Goal: Task Accomplishment & Management: Manage account settings

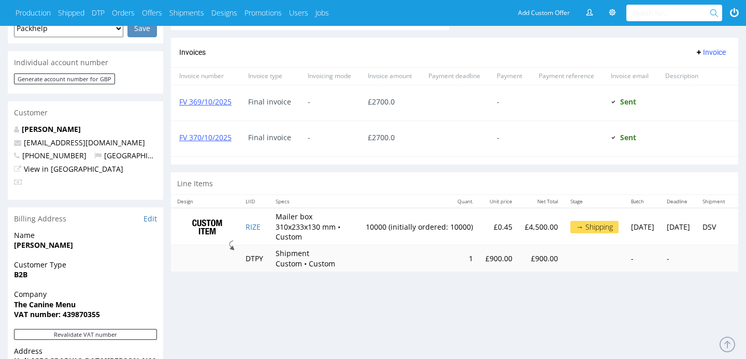
scroll to position [493, 0]
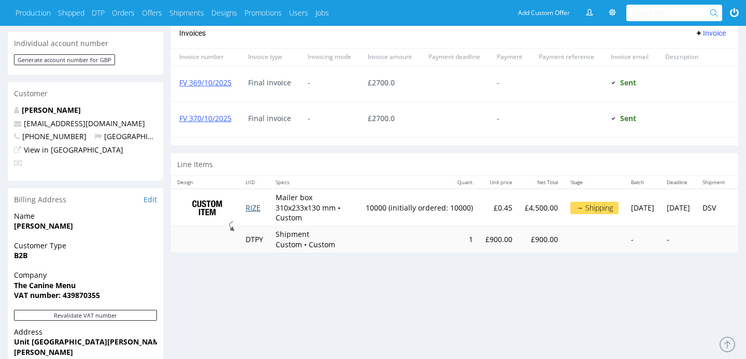
click at [260, 209] on link "RIZE" at bounding box center [252, 208] width 15 height 10
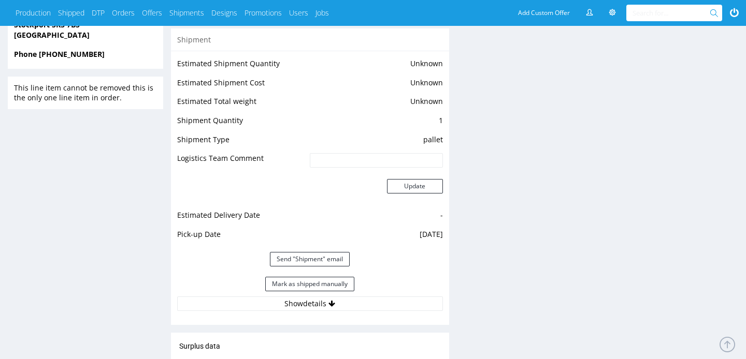
scroll to position [846, 0]
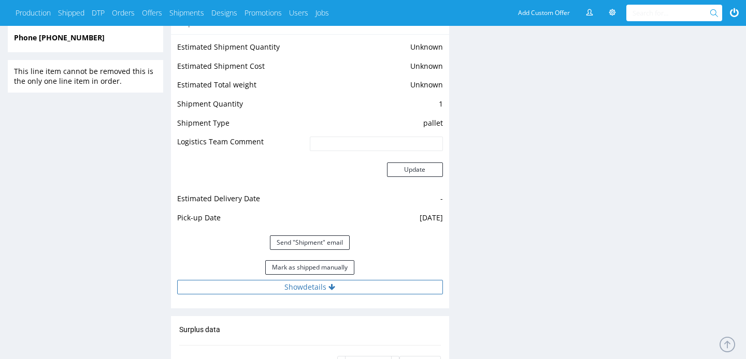
click at [346, 287] on button "Show details" at bounding box center [310, 287] width 266 height 14
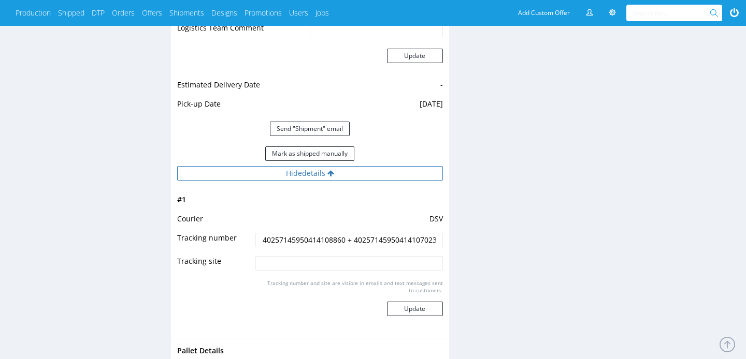
scroll to position [960, 0]
click at [315, 240] on input "40257145950414108860 + 40257145950414107023" at bounding box center [348, 239] width 187 height 14
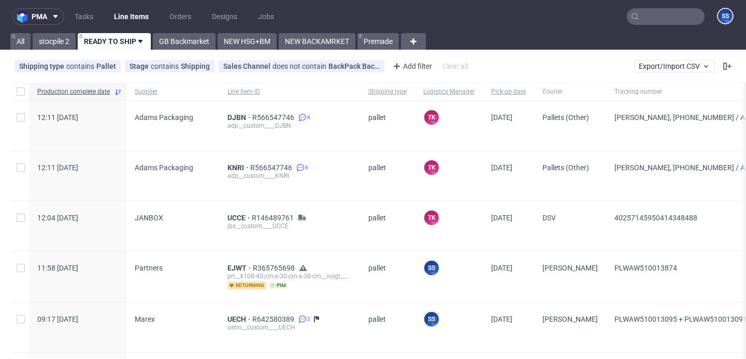
click at [644, 20] on input "text" at bounding box center [666, 16] width 78 height 17
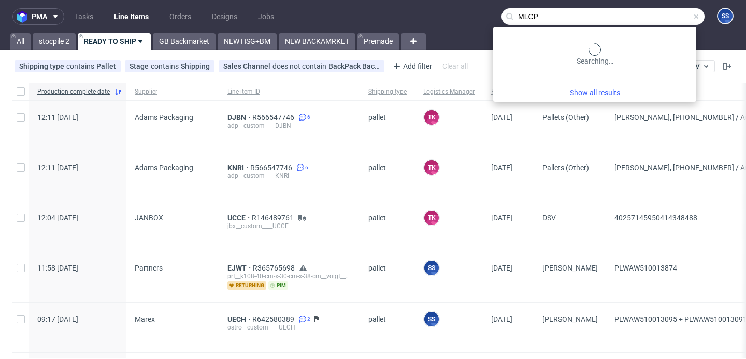
type input "MLCP"
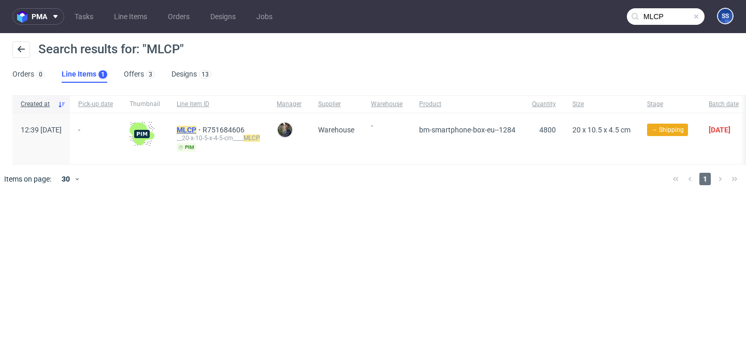
click at [196, 126] on mark "MLCP" at bounding box center [187, 130] width 20 height 8
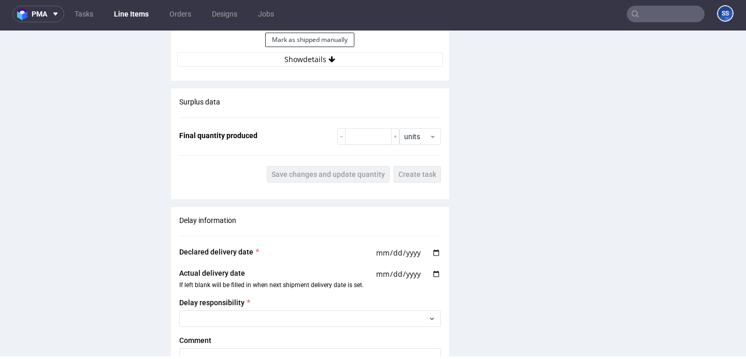
scroll to position [1080, 0]
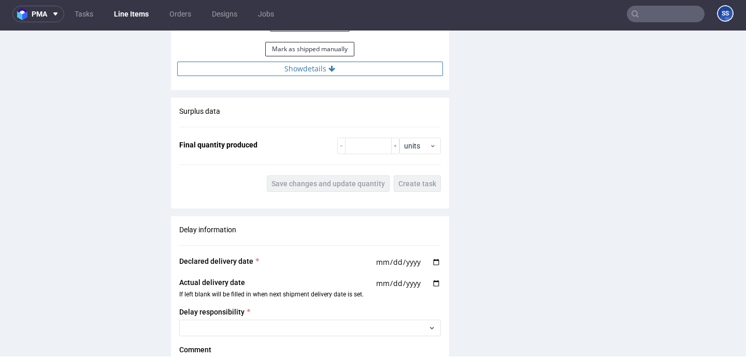
click at [309, 71] on button "Show details" at bounding box center [310, 69] width 266 height 14
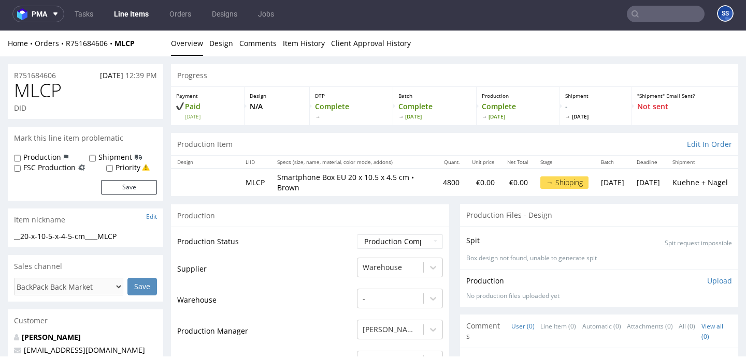
scroll to position [0, 0]
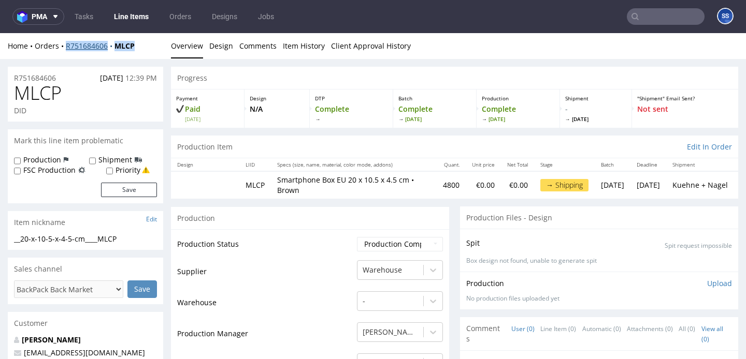
drag, startPoint x: 147, startPoint y: 47, endPoint x: 66, endPoint y: 49, distance: 80.8
click at [66, 49] on div "Home Orders R751684606 MLCP" at bounding box center [85, 46] width 155 height 10
copy div "R751684606 MLCP"
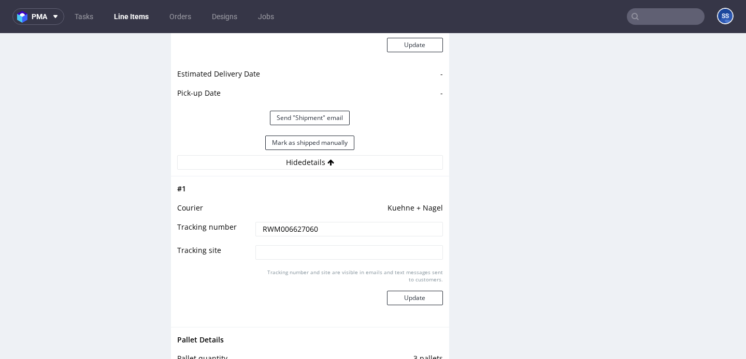
scroll to position [988, 0]
click at [138, 22] on link "Line Items" at bounding box center [131, 16] width 47 height 17
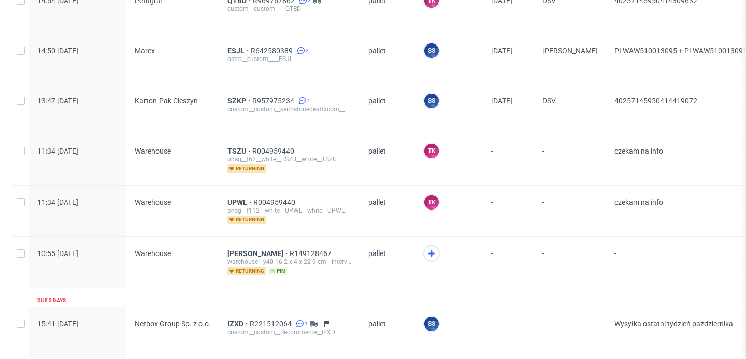
scroll to position [406, 0]
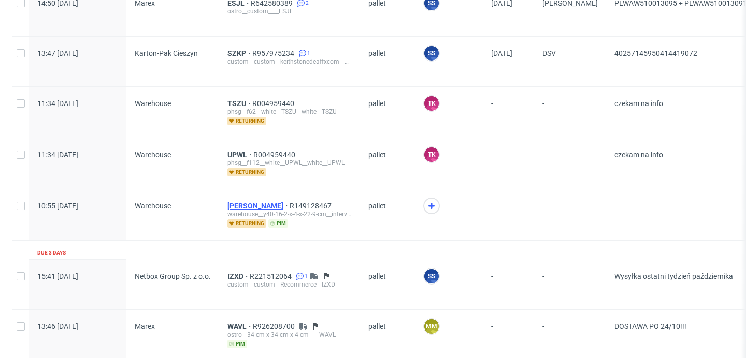
click at [235, 202] on span "[PERSON_NAME]" at bounding box center [258, 206] width 62 height 8
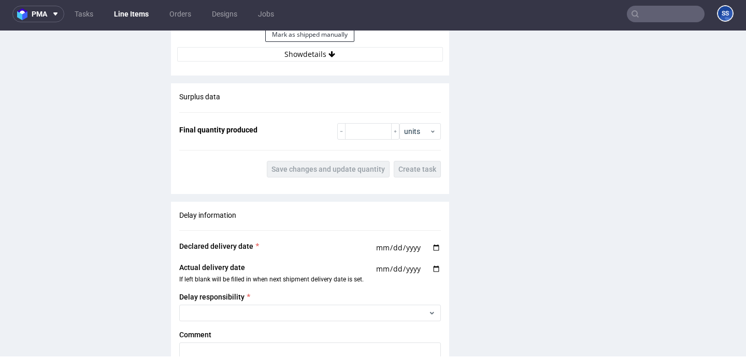
scroll to position [1081, 0]
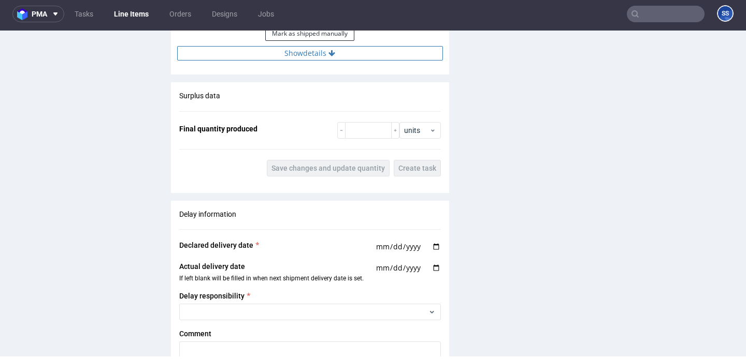
click at [286, 47] on button "Show details" at bounding box center [310, 53] width 266 height 14
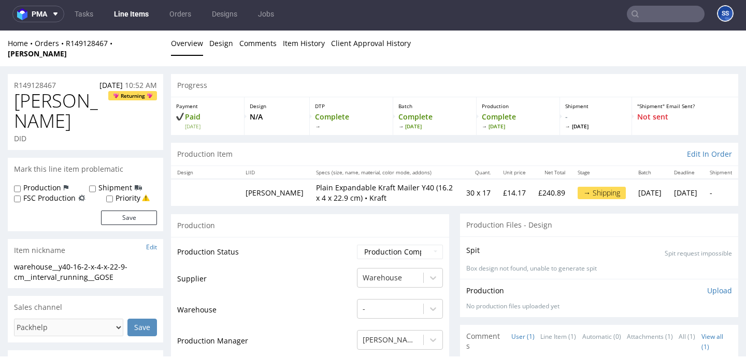
scroll to position [0, 0]
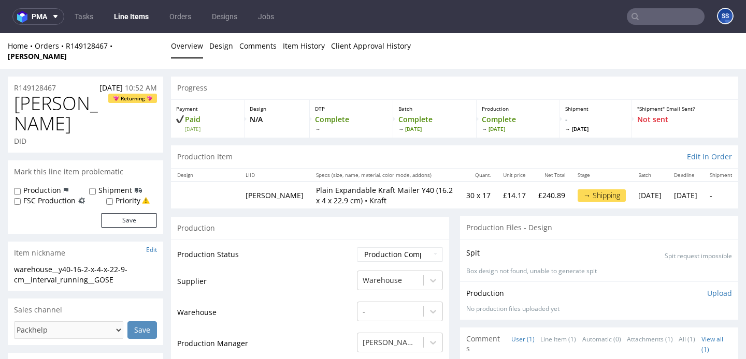
click at [134, 9] on link "Line Items" at bounding box center [131, 16] width 47 height 17
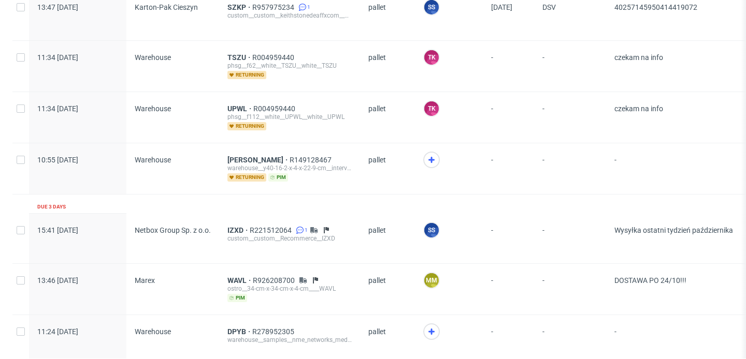
scroll to position [503, 0]
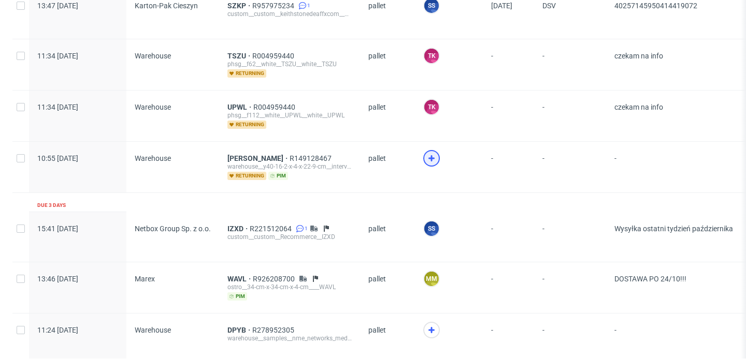
click at [430, 157] on use at bounding box center [431, 158] width 6 height 6
click at [236, 154] on span "[PERSON_NAME]" at bounding box center [258, 158] width 62 height 8
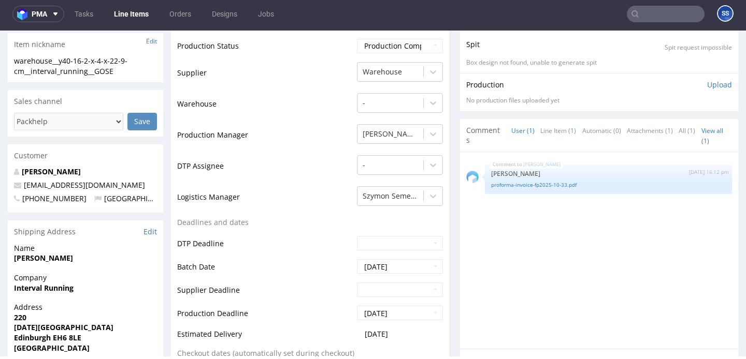
scroll to position [205, 0]
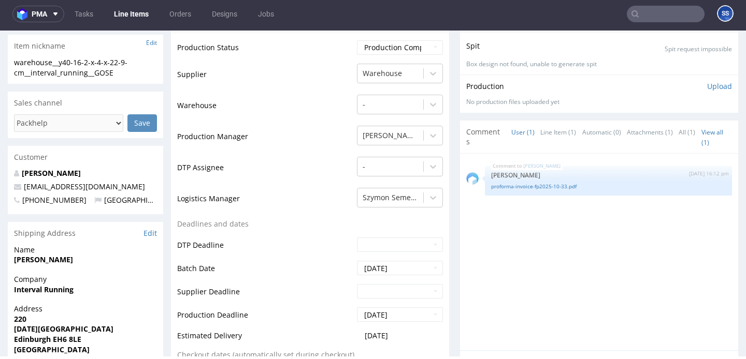
click at [60, 285] on strong "Interval Running" at bounding box center [44, 290] width 60 height 10
copy strong "Interval Running"
click at [66, 255] on strong "[PERSON_NAME]" at bounding box center [43, 260] width 59 height 10
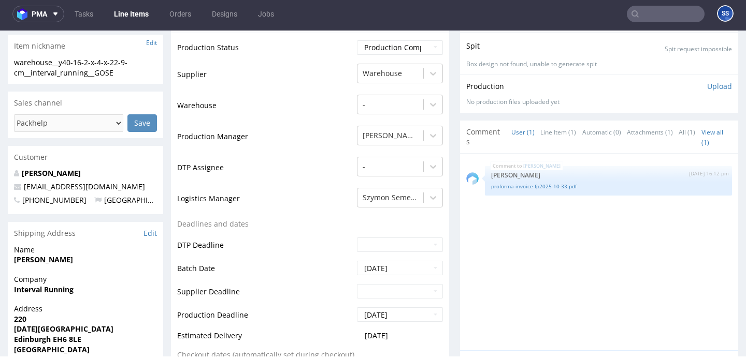
click at [66, 255] on strong "[PERSON_NAME]" at bounding box center [43, 260] width 59 height 10
copy strong "[PERSON_NAME]"
click at [38, 324] on strong "Easter Road" at bounding box center [63, 329] width 99 height 10
drag, startPoint x: 60, startPoint y: 298, endPoint x: 9, endPoint y: 292, distance: 51.1
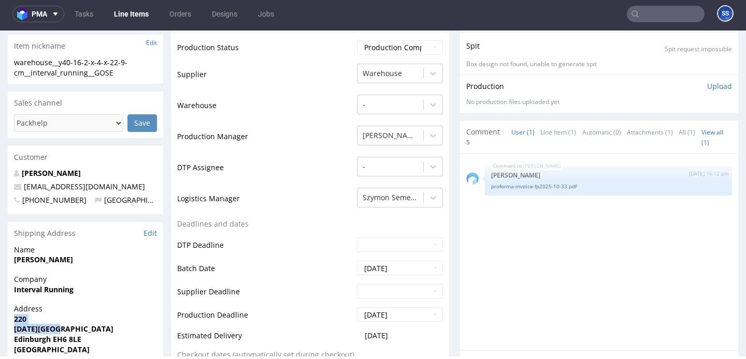
click at [9, 304] on div "Address 220 Easter Road Edinburgh EH6 8LE United Kingdom" at bounding box center [85, 334] width 155 height 60
copy p "220 Easter Road"
click at [40, 334] on strong "Edinburgh EH6 8LE" at bounding box center [47, 339] width 67 height 10
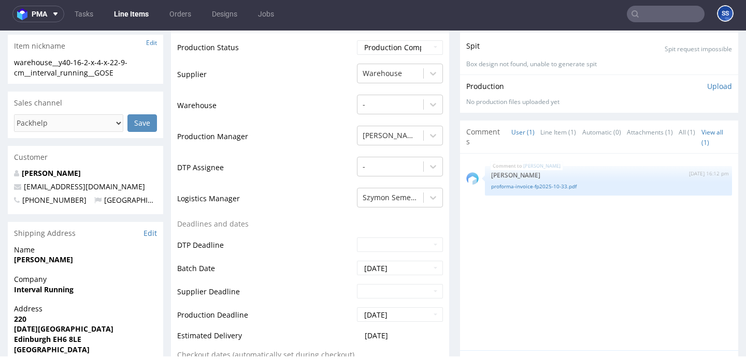
click at [31, 334] on strong "Edinburgh EH6 8LE" at bounding box center [47, 339] width 67 height 10
copy strong "Edinburgh"
drag, startPoint x: 92, startPoint y: 305, endPoint x: 52, endPoint y: 307, distance: 39.4
click at [52, 334] on span "Edinburgh EH6 8LE" at bounding box center [85, 339] width 143 height 10
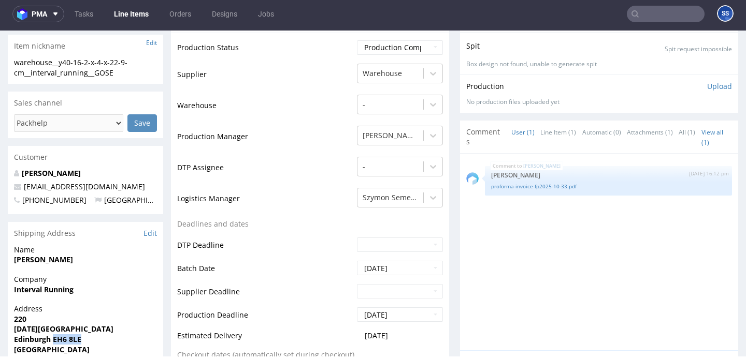
copy strong "EH6 8LE"
drag, startPoint x: 125, startPoint y: 158, endPoint x: 21, endPoint y: 159, distance: 104.1
click at [21, 182] on p "[EMAIL_ADDRESS][DOMAIN_NAME]" at bounding box center [85, 187] width 143 height 10
copy span "[EMAIL_ADDRESS][DOMAIN_NAME]"
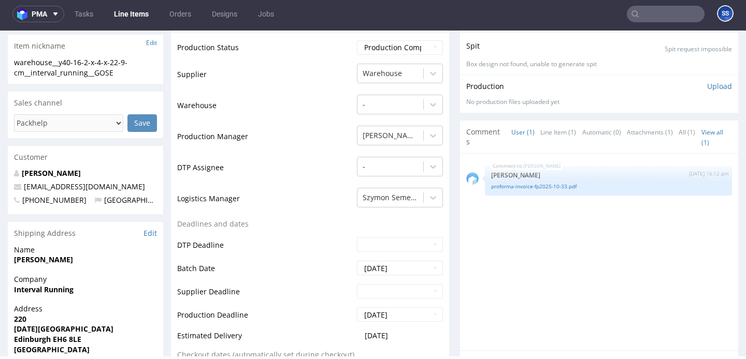
copy strong "447894580330"
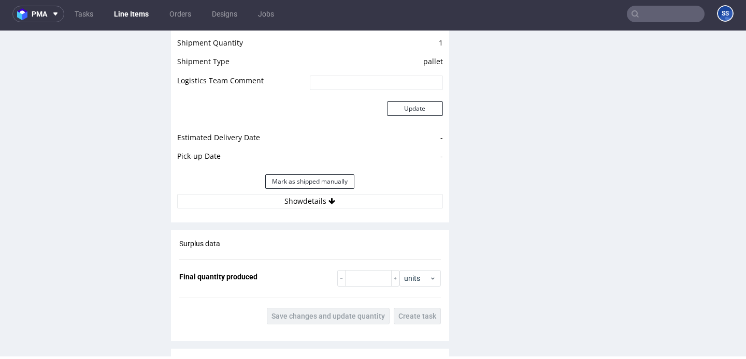
scroll to position [935, 0]
click at [331, 194] on button "Show details" at bounding box center [310, 200] width 266 height 14
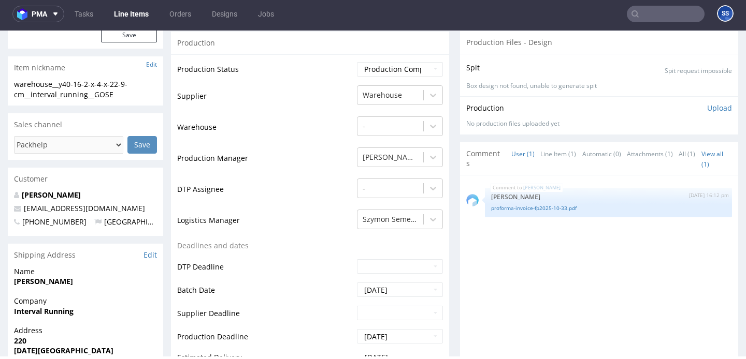
scroll to position [0, 0]
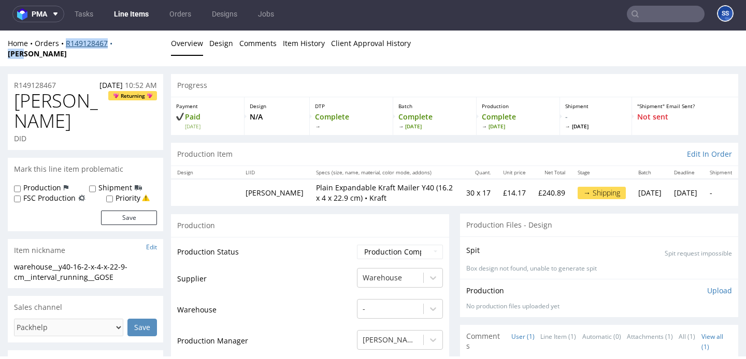
drag, startPoint x: 139, startPoint y: 45, endPoint x: 66, endPoint y: 46, distance: 72.5
click at [66, 46] on div "Home Orders R149128467 GOSE" at bounding box center [85, 48] width 155 height 20
copy div "R149128467 GOSE"
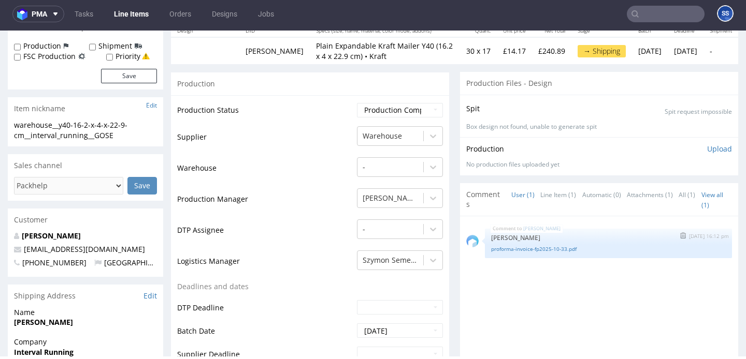
scroll to position [149, 0]
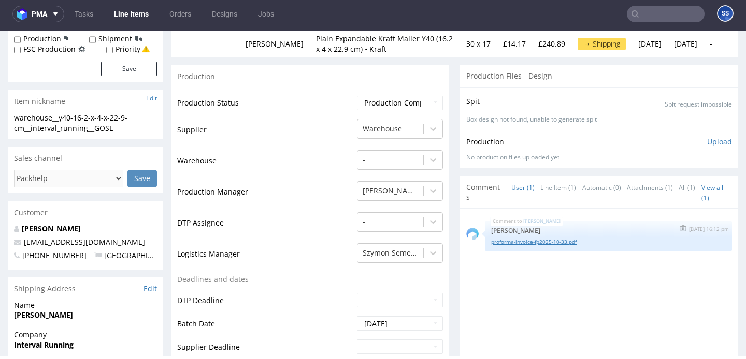
click at [554, 238] on link "proforma-invoice-fp2025-10-33.pdf" at bounding box center [608, 242] width 235 height 8
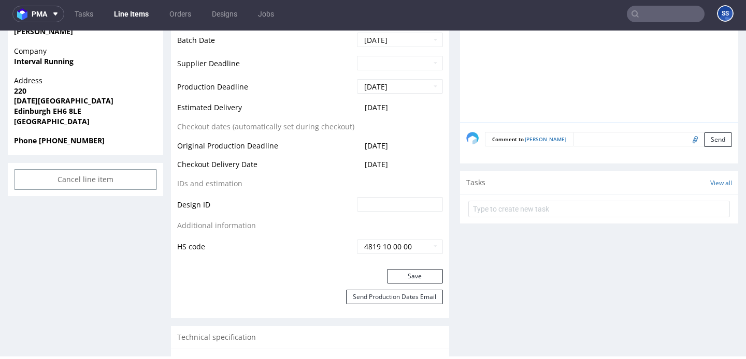
scroll to position [462, 0]
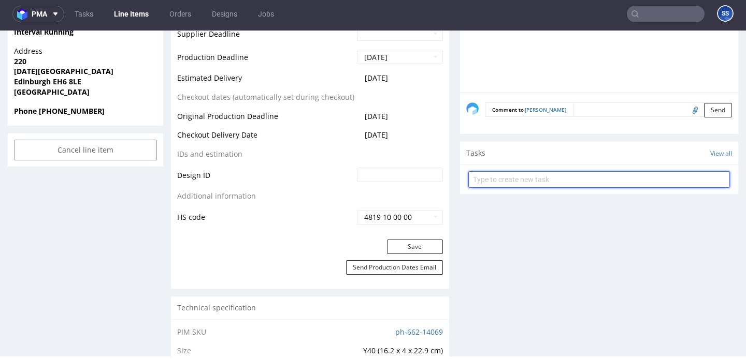
click at [515, 172] on input "text" at bounding box center [598, 179] width 261 height 17
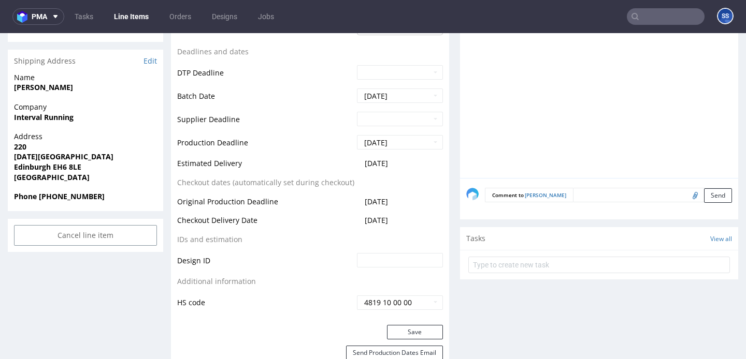
scroll to position [395, 0]
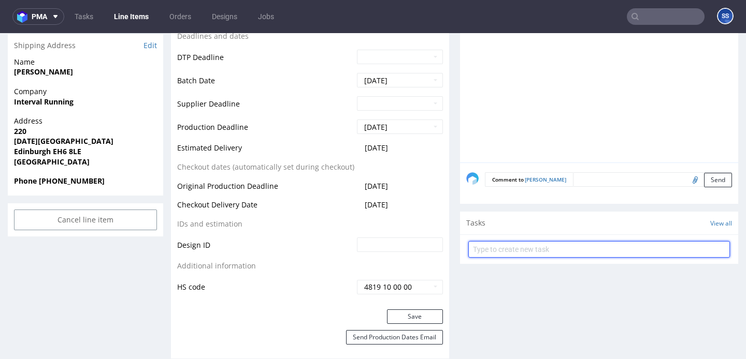
click at [511, 241] on input "text" at bounding box center [598, 249] width 261 height 17
type input "Etykiety"
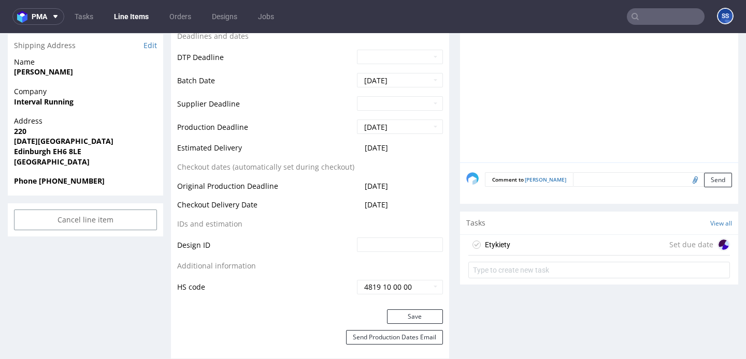
click at [544, 238] on div "Etykiety Set due date" at bounding box center [598, 245] width 261 height 21
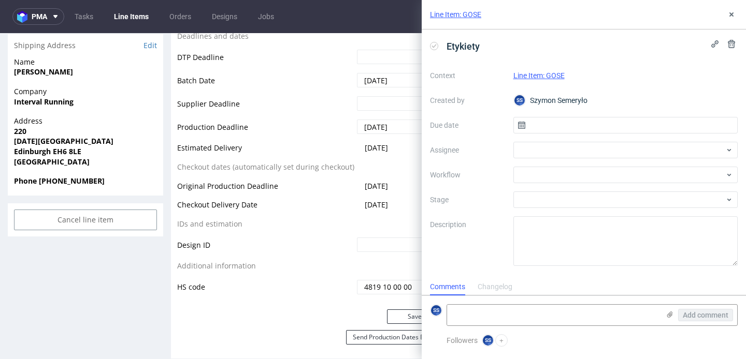
scroll to position [8, 0]
click at [535, 127] on input "text" at bounding box center [625, 125] width 225 height 17
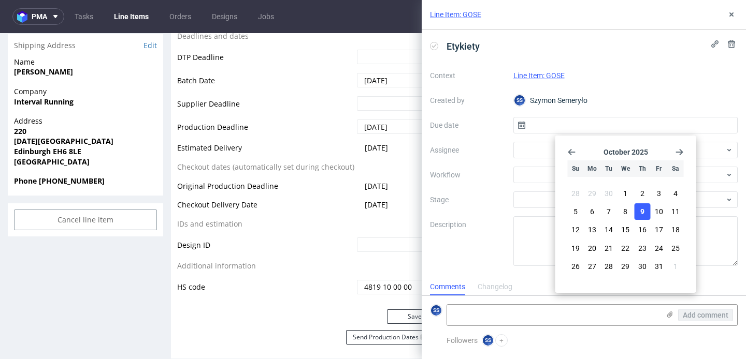
click at [643, 208] on span "9" at bounding box center [642, 212] width 4 height 10
type input "[DATE]"
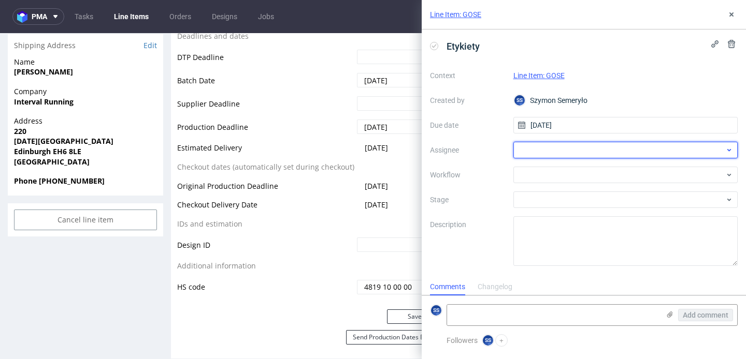
click at [580, 145] on div at bounding box center [625, 150] width 225 height 17
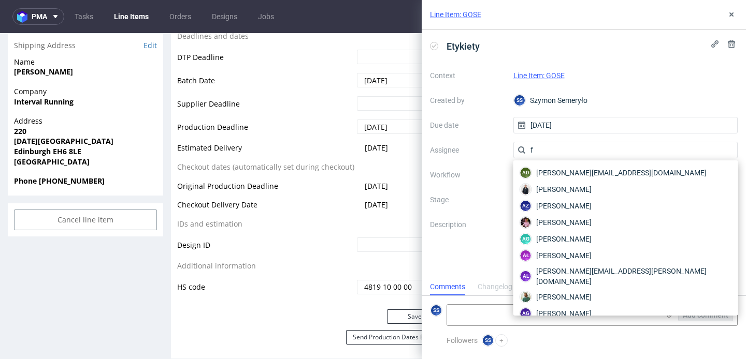
type input "fe"
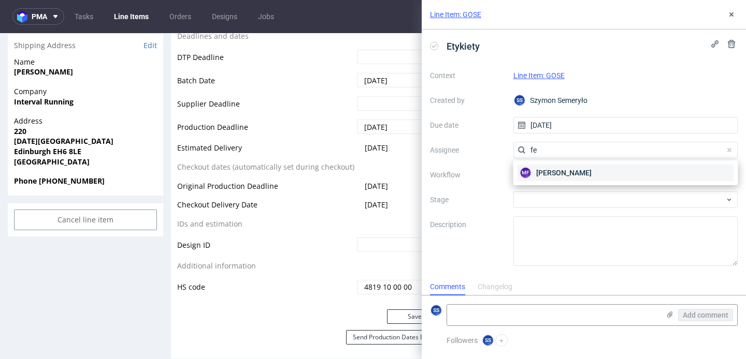
click at [569, 168] on span "Michał Fedorowicz" at bounding box center [563, 173] width 55 height 10
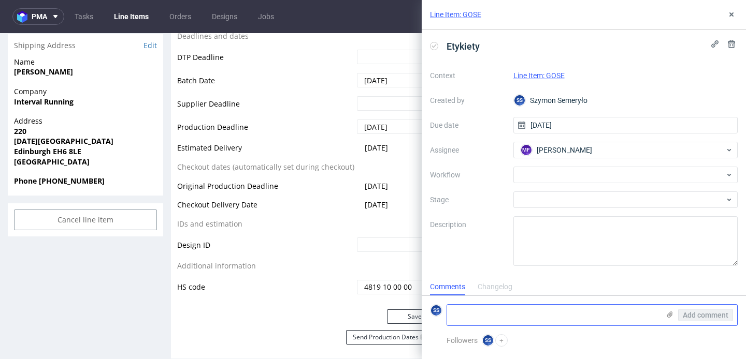
click at [542, 313] on textarea at bounding box center [553, 315] width 212 height 21
paste textarea "1Z5A15806898403099"
type textarea "1Z5A15806898403099"
click at [666, 315] on icon at bounding box center [669, 315] width 8 height 8
click at [0, 0] on input "file" at bounding box center [0, 0] width 0 height 0
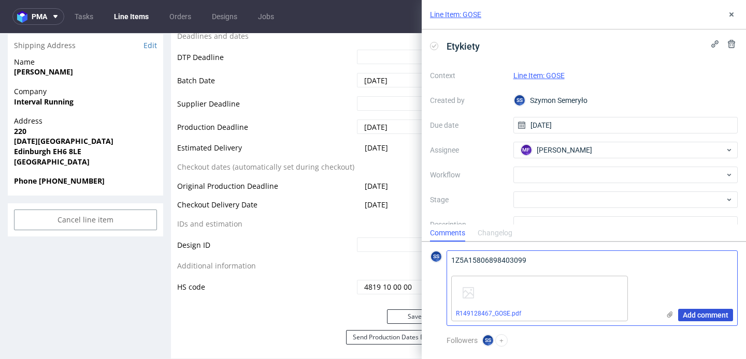
click at [696, 312] on span "Add comment" at bounding box center [705, 315] width 46 height 7
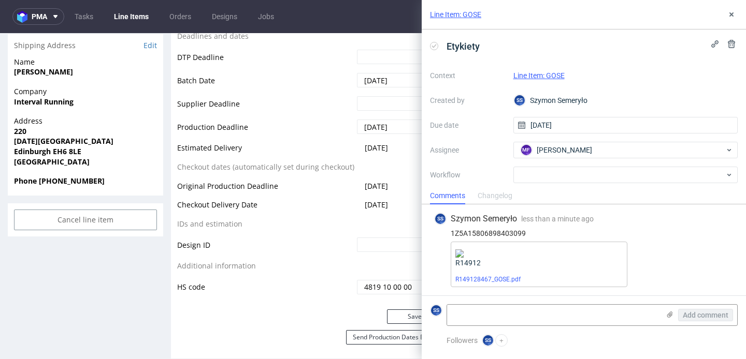
scroll to position [0, 0]
click at [728, 12] on icon at bounding box center [731, 14] width 8 height 8
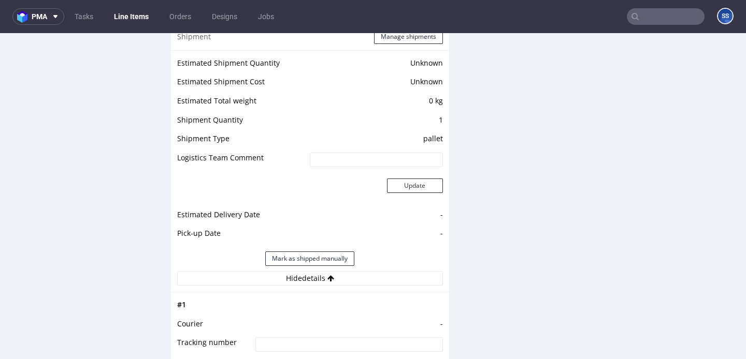
scroll to position [828, 0]
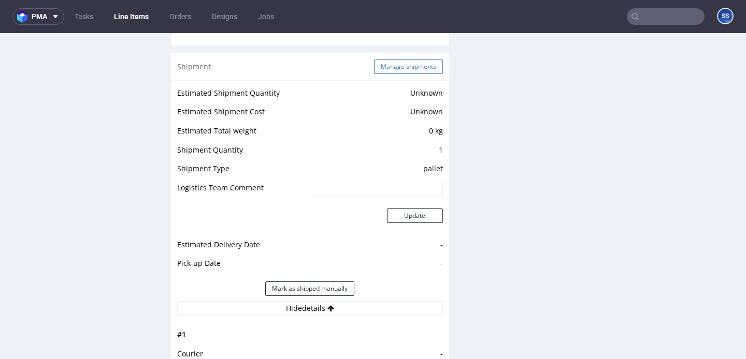
click at [389, 60] on button "Manage shipments" at bounding box center [408, 67] width 69 height 14
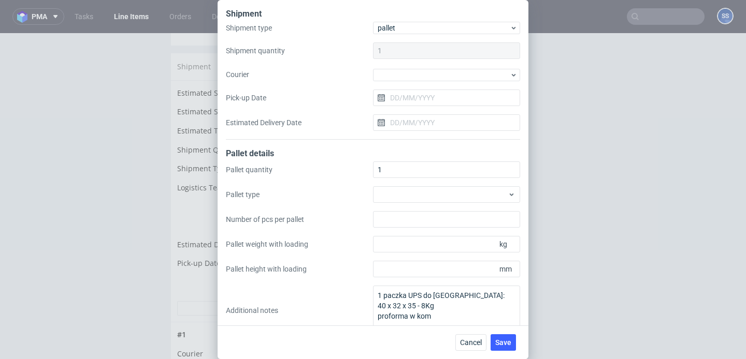
click at [405, 81] on div "Shipment type pallet Shipment quantity 1 Courier Pick-up Date Estimated Deliver…" at bounding box center [373, 81] width 294 height 118
click at [413, 77] on div at bounding box center [446, 75] width 147 height 12
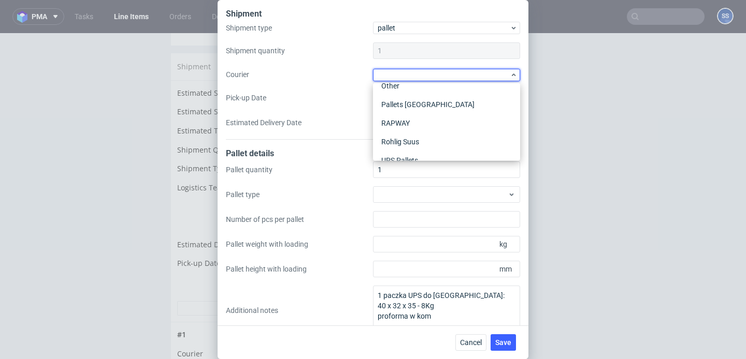
scroll to position [173, 0]
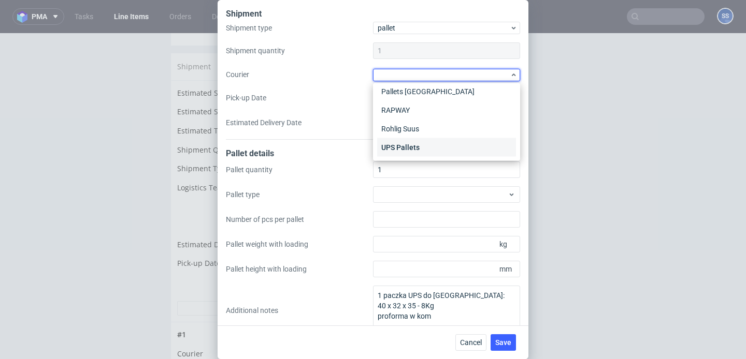
click at [416, 145] on div "UPS Pallets" at bounding box center [446, 147] width 139 height 19
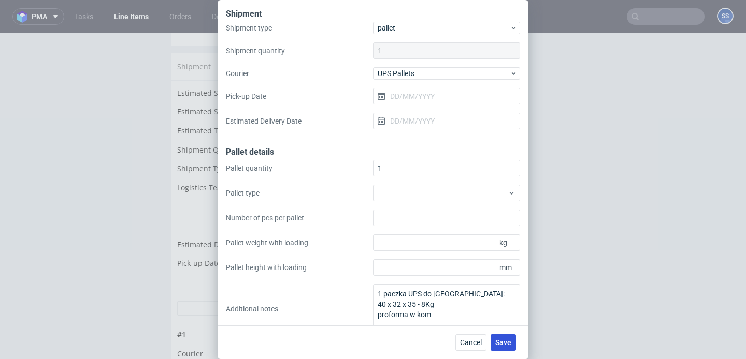
click at [504, 342] on span "Save" at bounding box center [503, 342] width 16 height 7
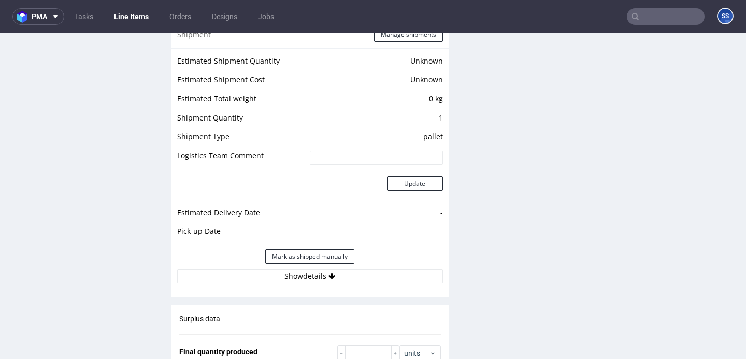
scroll to position [870, 0]
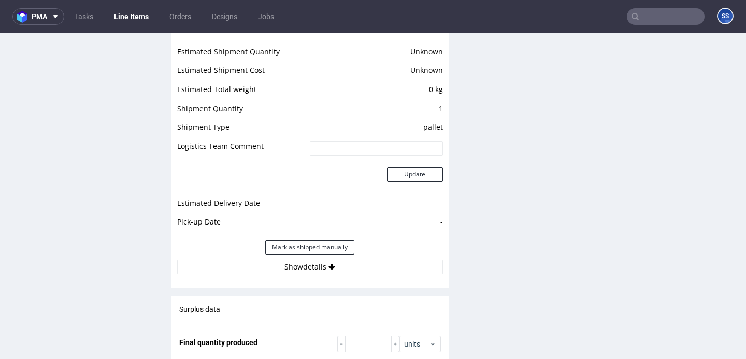
click at [334, 265] on div "Estimated Shipment Quantity Unknown Estimated Shipment Cost Unknown Estimated T…" at bounding box center [310, 160] width 278 height 242
click at [346, 260] on button "Show details" at bounding box center [310, 267] width 266 height 14
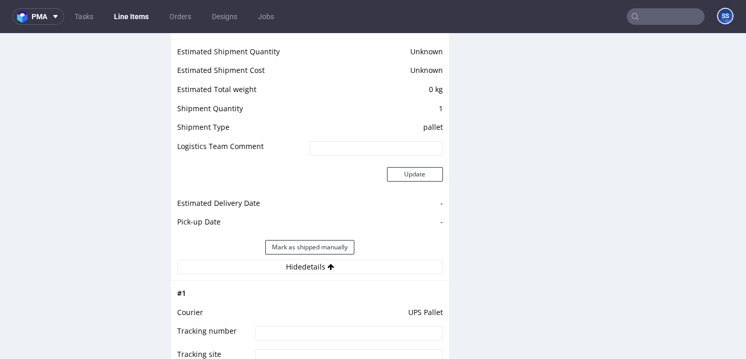
click at [325, 326] on input at bounding box center [348, 333] width 187 height 14
paste input "1Z5A15806898403099"
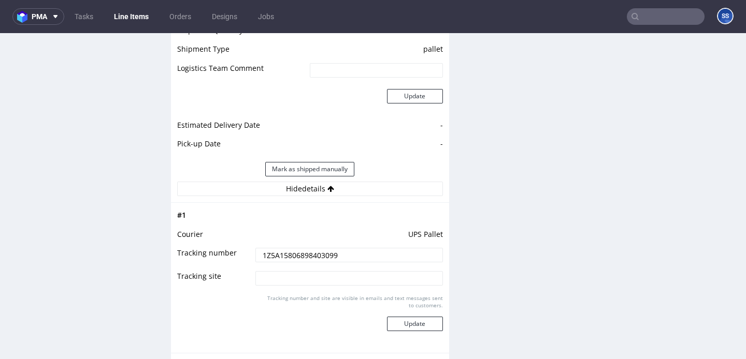
scroll to position [989, 0]
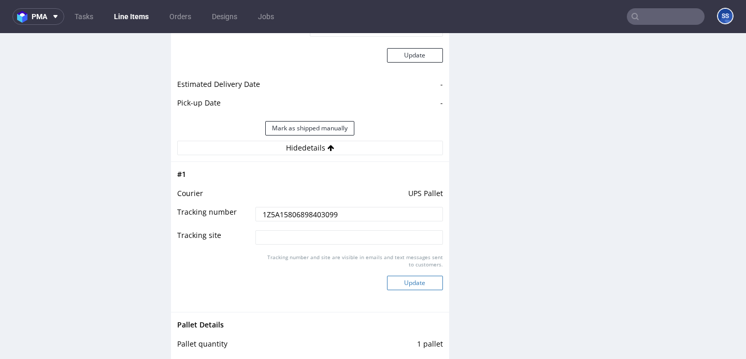
type input "1Z5A15806898403099"
click at [409, 279] on button "Update" at bounding box center [415, 283] width 56 height 14
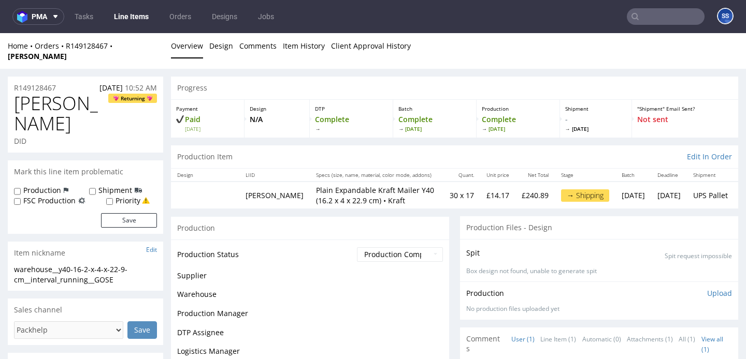
scroll to position [824, 0]
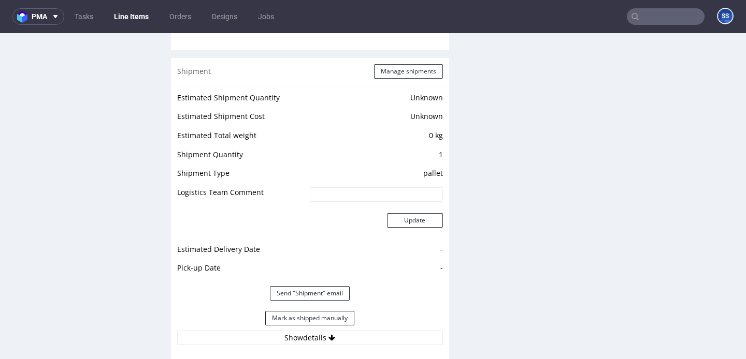
click at [131, 20] on link "Line Items" at bounding box center [131, 16] width 47 height 17
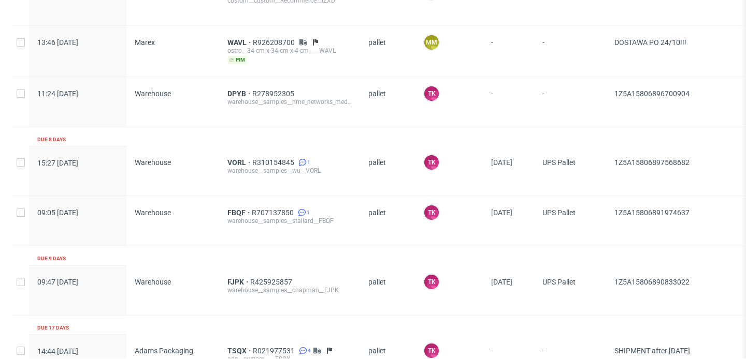
scroll to position [848, 0]
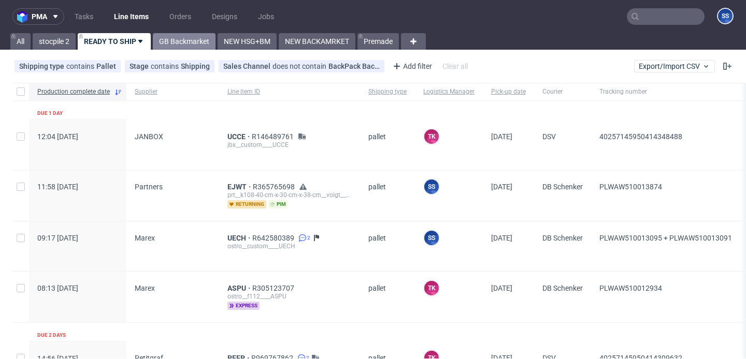
click at [182, 37] on link "GB Backmarket" at bounding box center [184, 41] width 63 height 17
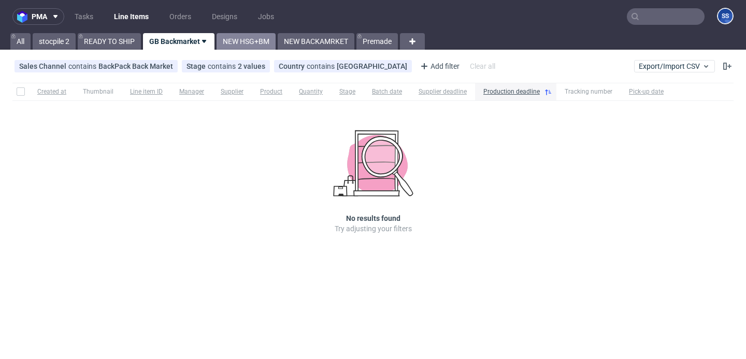
click at [249, 43] on link "NEW HSG+BM" at bounding box center [245, 41] width 59 height 17
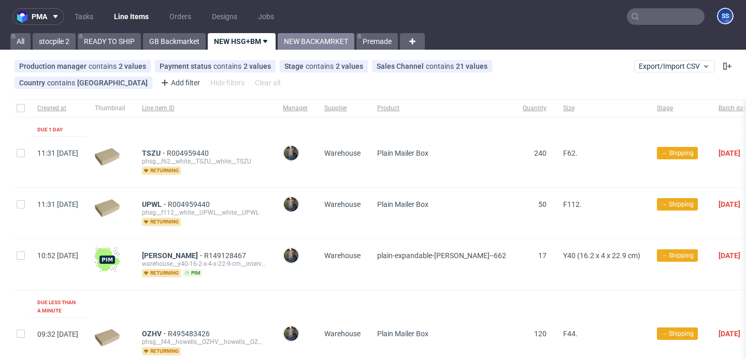
click at [304, 42] on link "NEW BACKAMRKET" at bounding box center [316, 41] width 77 height 17
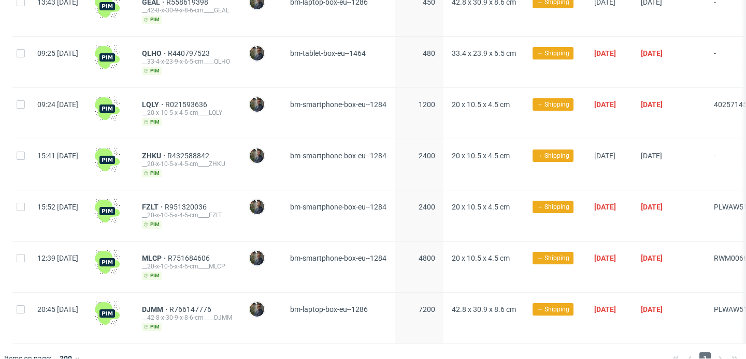
scroll to position [0, 374]
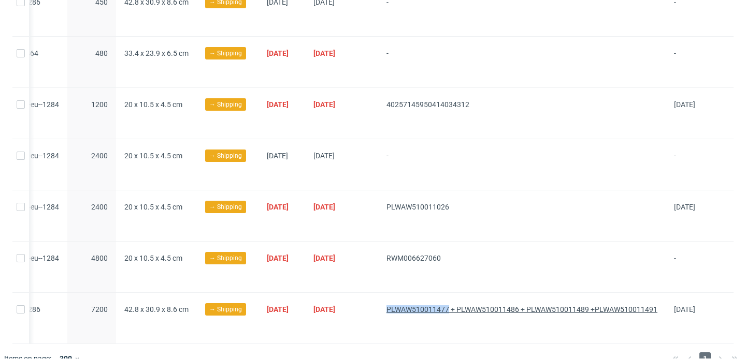
drag, startPoint x: 368, startPoint y: 302, endPoint x: 438, endPoint y: 304, distance: 69.9
click at [438, 304] on div "PLWAW510011477 + PLWAW510011486 + PLWAW510011489 +PLWAW510011491" at bounding box center [521, 318] width 287 height 51
copy span "PLWAW510011477"
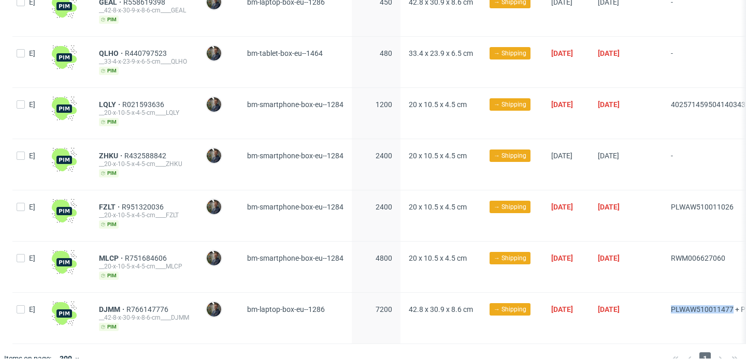
scroll to position [0, 0]
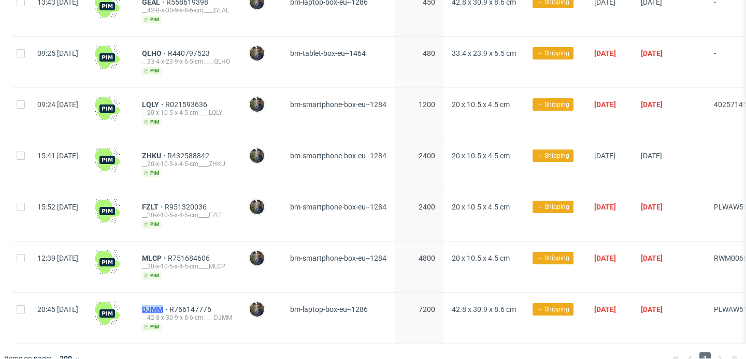
drag, startPoint x: 168, startPoint y: 305, endPoint x: 194, endPoint y: 304, distance: 26.5
click at [194, 304] on div "DJMM R766147776 __42-8-x-30-9-x-8-6-cm____DJMM pim" at bounding box center [187, 318] width 107 height 51
copy span "DJMM"
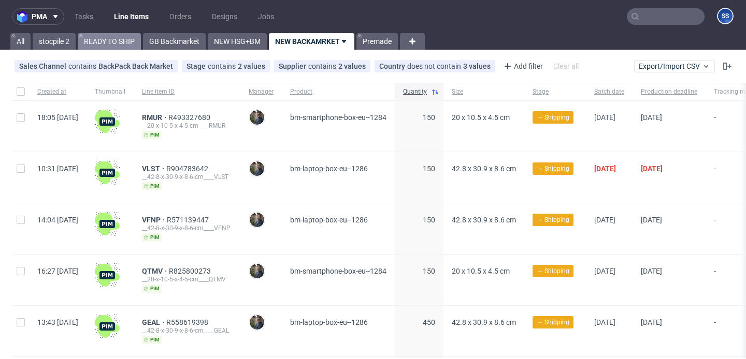
click at [91, 38] on link "READY TO SHIP" at bounding box center [109, 41] width 63 height 17
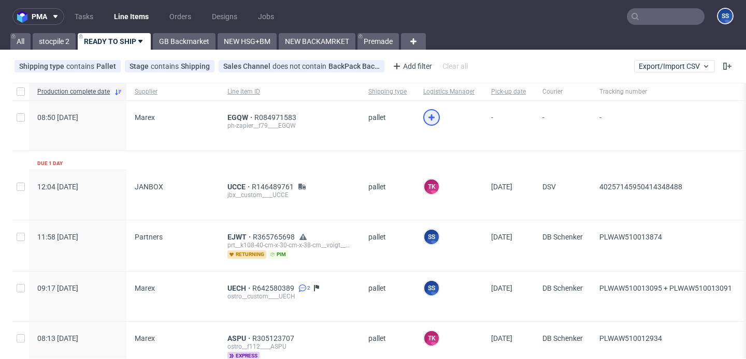
click at [433, 122] on icon at bounding box center [431, 117] width 12 height 12
click at [229, 113] on span "EGQW" at bounding box center [240, 117] width 27 height 8
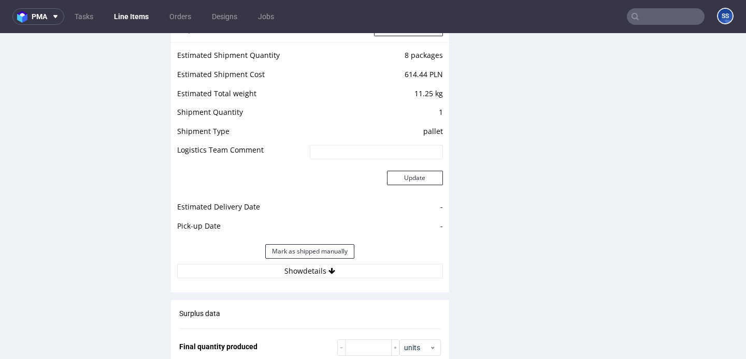
scroll to position [1284, 0]
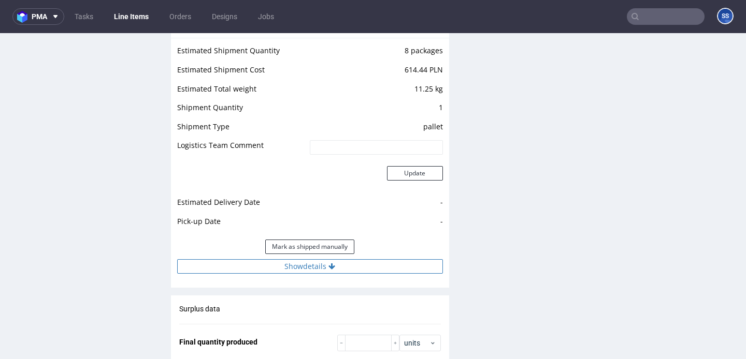
click at [295, 265] on button "Show details" at bounding box center [310, 266] width 266 height 14
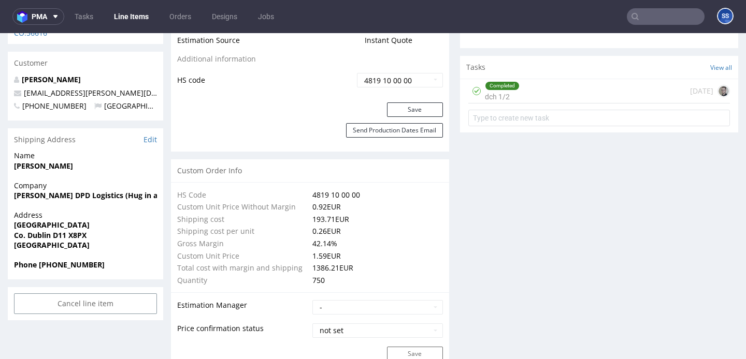
scroll to position [591, 0]
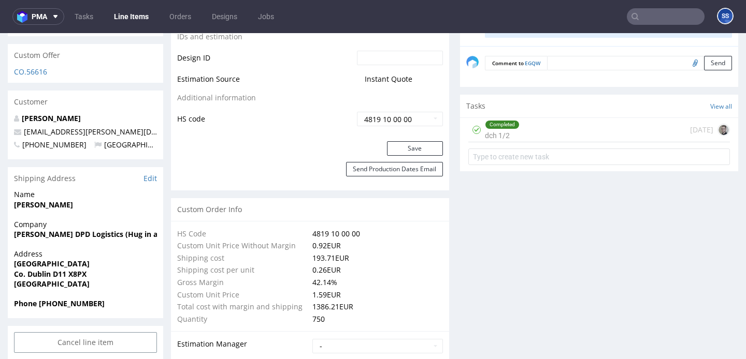
click at [57, 229] on strong "[PERSON_NAME] DPD Logistics (Hug in a Box)" at bounding box center [95, 234] width 162 height 10
copy strong "[PERSON_NAME] DPD Logistics (Hug in a Box)"
click at [64, 200] on span "[PERSON_NAME]" at bounding box center [85, 205] width 143 height 10
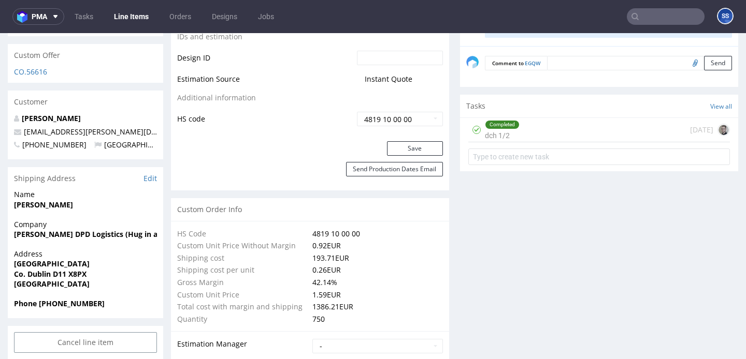
click at [64, 200] on span "[PERSON_NAME]" at bounding box center [85, 205] width 143 height 10
copy strong "[PERSON_NAME]"
click at [50, 259] on strong "[GEOGRAPHIC_DATA]" at bounding box center [52, 264] width 76 height 10
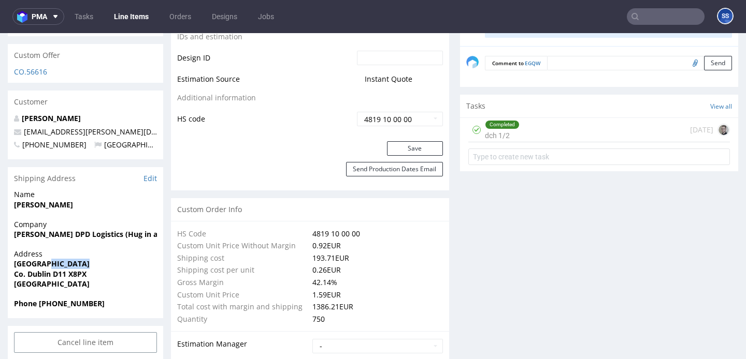
click at [50, 259] on strong "[GEOGRAPHIC_DATA]" at bounding box center [52, 264] width 76 height 10
copy strong "[GEOGRAPHIC_DATA]"
drag, startPoint x: 52, startPoint y: 254, endPoint x: 94, endPoint y: 255, distance: 41.5
click at [94, 269] on span "Co. Dublin D11 X8PX" at bounding box center [85, 274] width 143 height 10
copy strong "D11 X8PX"
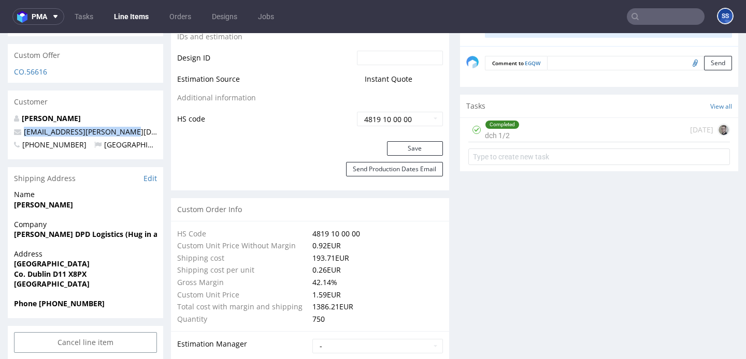
drag, startPoint x: 135, startPoint y: 113, endPoint x: 24, endPoint y: 116, distance: 110.9
click at [24, 127] on p "[EMAIL_ADDRESS][PERSON_NAME][DOMAIN_NAME]" at bounding box center [85, 132] width 143 height 10
copy link "[EMAIL_ADDRESS][PERSON_NAME][DOMAIN_NAME]"
click at [56, 299] on strong "Phone +353877991663" at bounding box center [59, 304] width 91 height 10
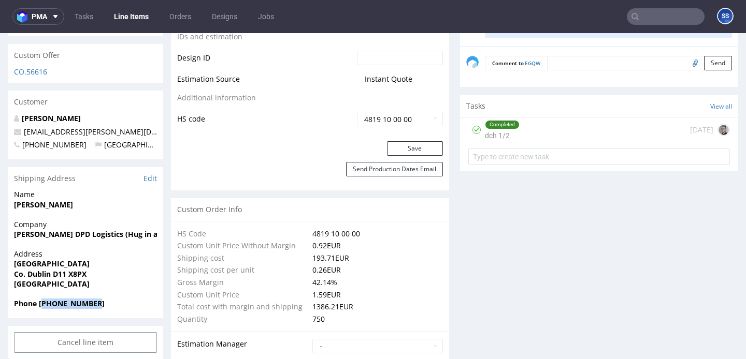
copy strong "353877991663"
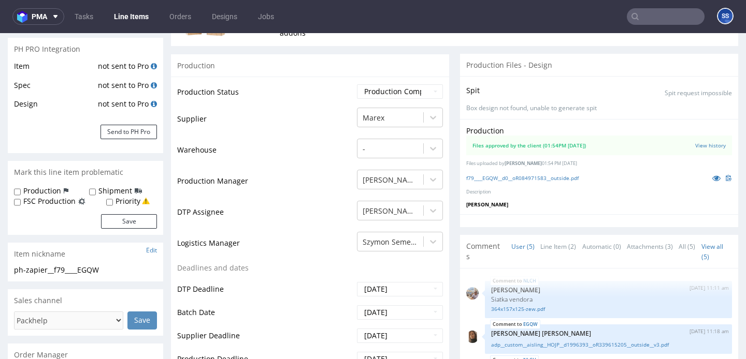
scroll to position [141, 0]
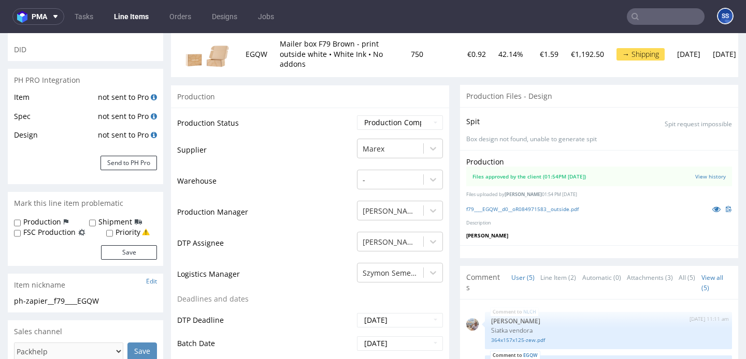
click at [143, 17] on link "Line Items" at bounding box center [131, 16] width 47 height 17
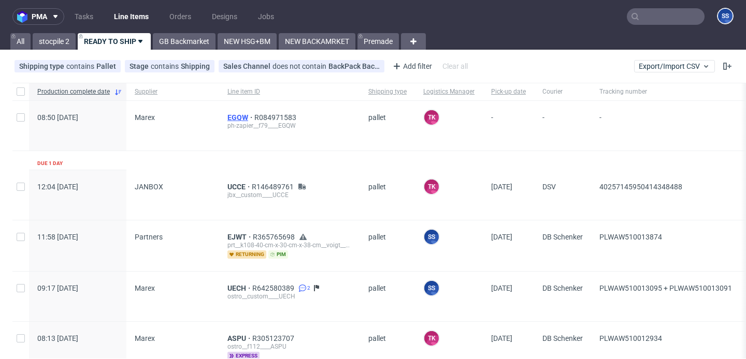
click at [229, 116] on span "EGQW" at bounding box center [240, 117] width 27 height 8
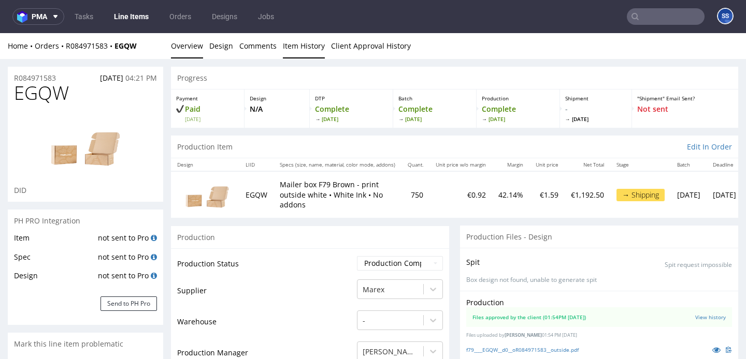
click at [290, 42] on link "Item History" at bounding box center [304, 45] width 42 height 25
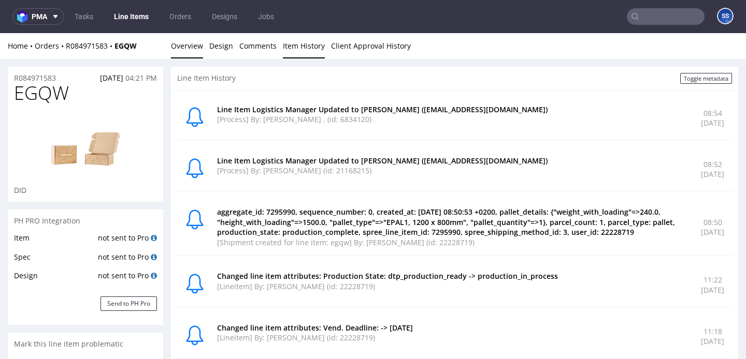
click at [190, 46] on link "Overview" at bounding box center [187, 45] width 32 height 25
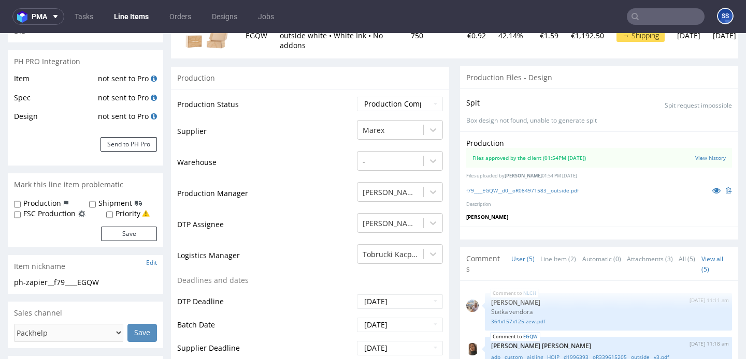
scroll to position [203, 0]
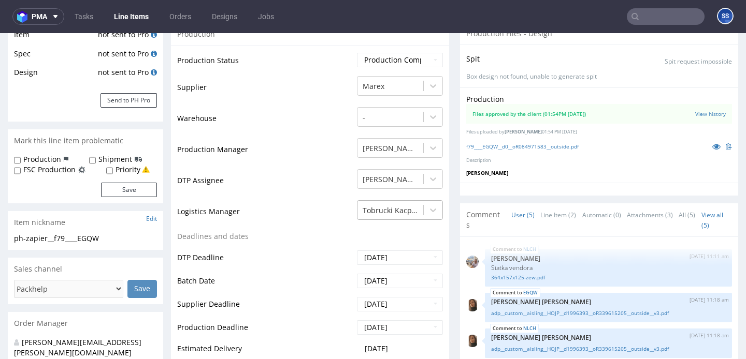
click at [405, 207] on div at bounding box center [389, 211] width 55 height 12
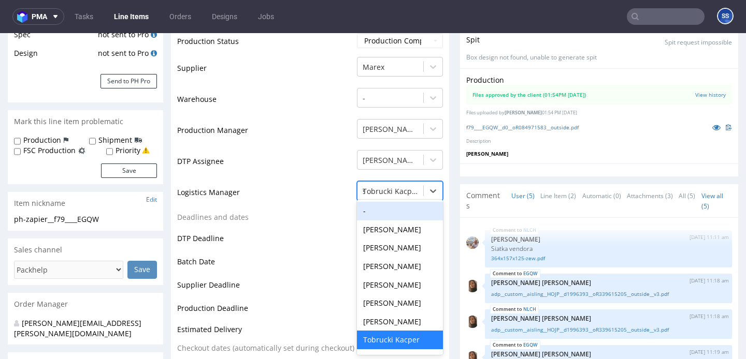
scroll to position [0, 0]
type input "sz"
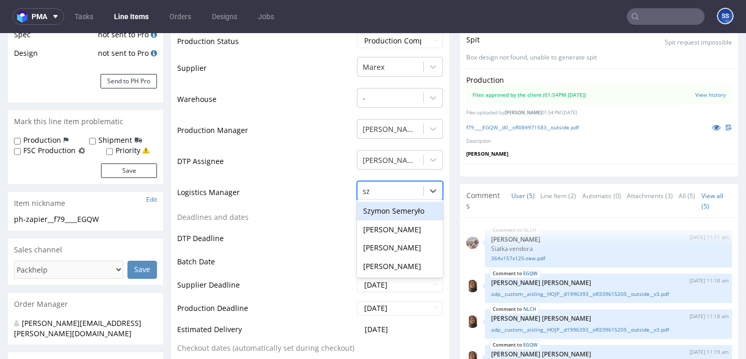
click at [398, 211] on div "Szymon Semeryło" at bounding box center [400, 211] width 86 height 19
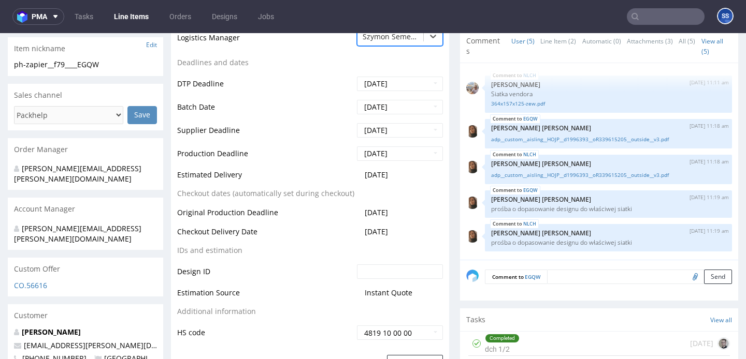
scroll to position [456, 0]
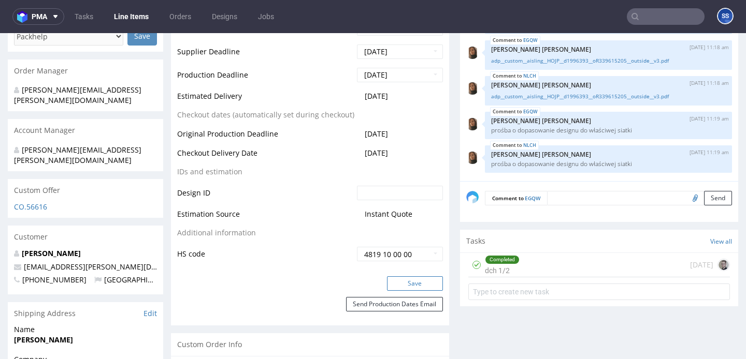
click at [409, 284] on button "Save" at bounding box center [415, 283] width 56 height 14
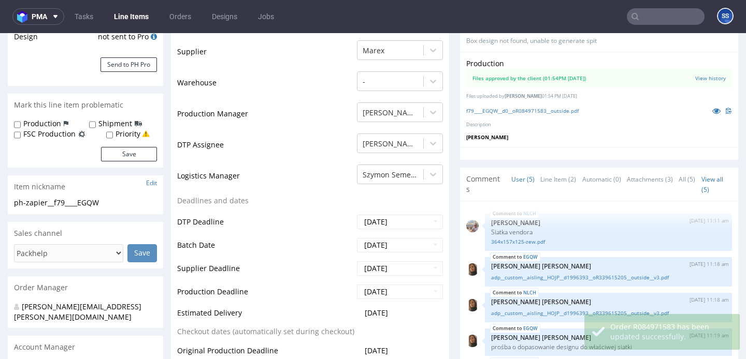
scroll to position [236, 0]
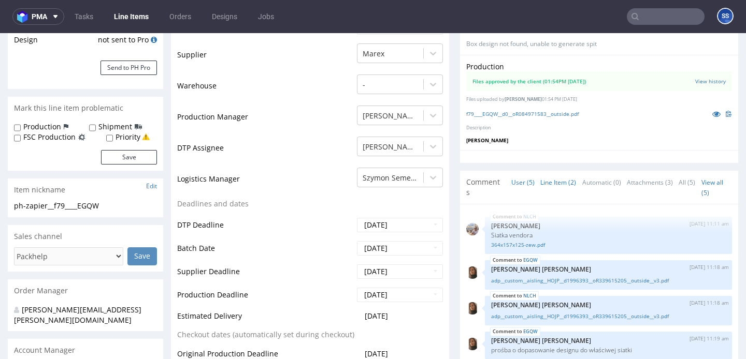
click at [547, 179] on link "Line Item (2)" at bounding box center [558, 182] width 36 height 22
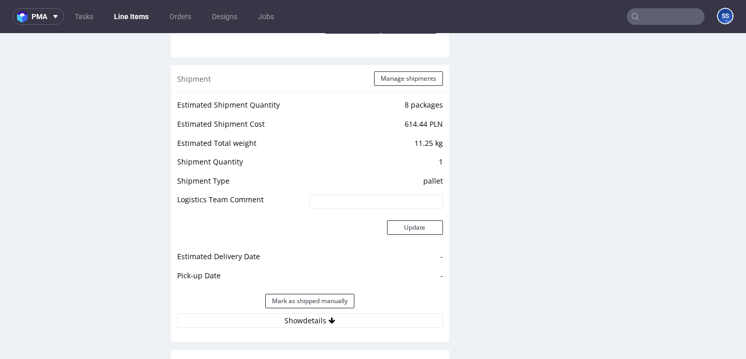
scroll to position [1229, 0]
click at [387, 81] on button "Manage shipments" at bounding box center [408, 79] width 69 height 14
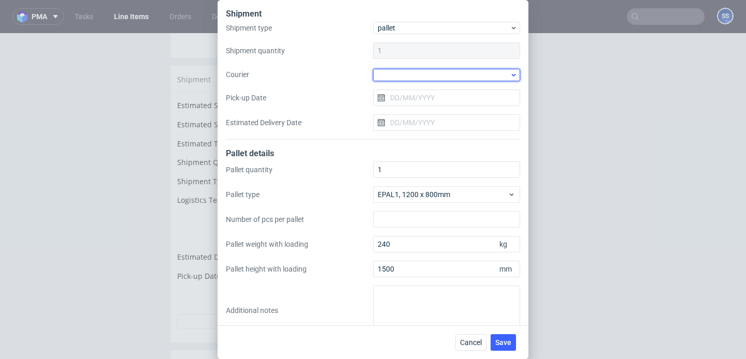
click at [397, 77] on div at bounding box center [446, 75] width 147 height 12
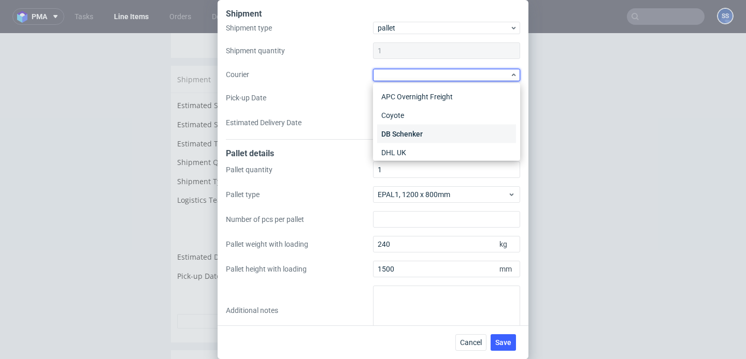
click at [406, 130] on div "DB Schenker" at bounding box center [446, 134] width 139 height 19
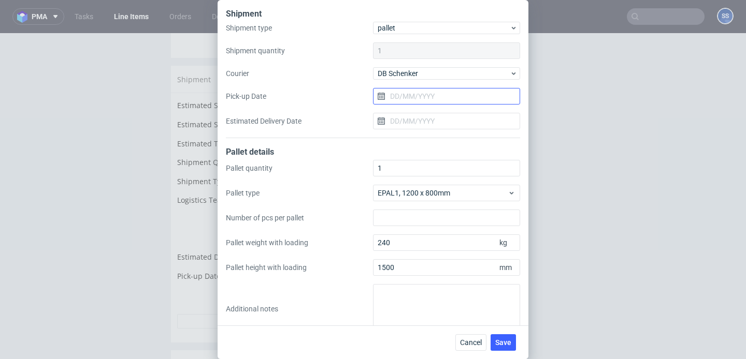
click at [408, 93] on input "Pick-up Date" at bounding box center [446, 96] width 147 height 17
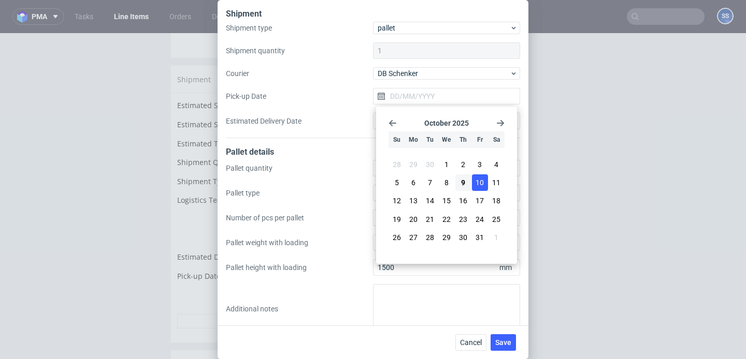
click at [475, 184] on span "10" at bounding box center [479, 183] width 8 height 10
type input "[DATE]"
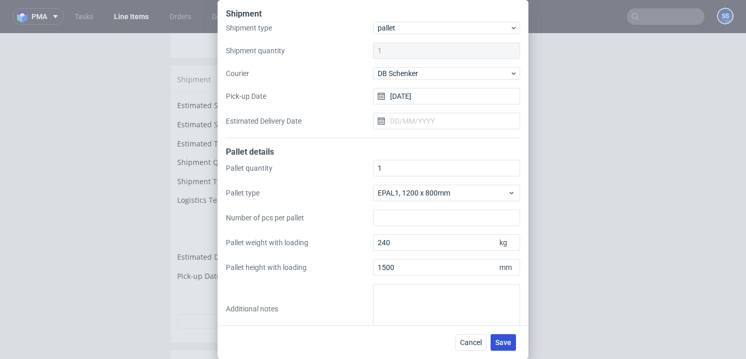
click at [505, 341] on span "Save" at bounding box center [503, 342] width 16 height 7
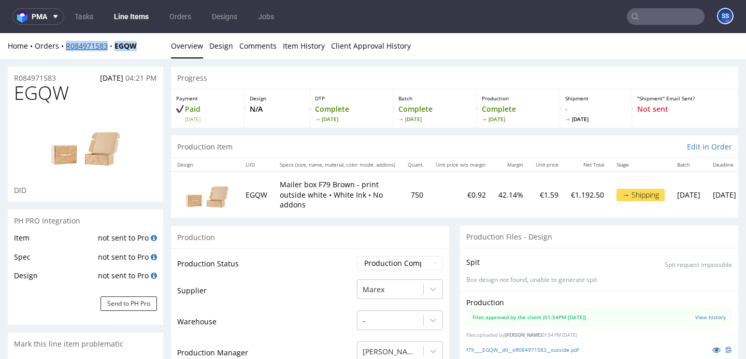
drag, startPoint x: 141, startPoint y: 46, endPoint x: 65, endPoint y: 47, distance: 76.1
click at [65, 47] on div "Home Orders R084971583 EGQW" at bounding box center [85, 46] width 155 height 10
copy div "R084971583 EGQW"
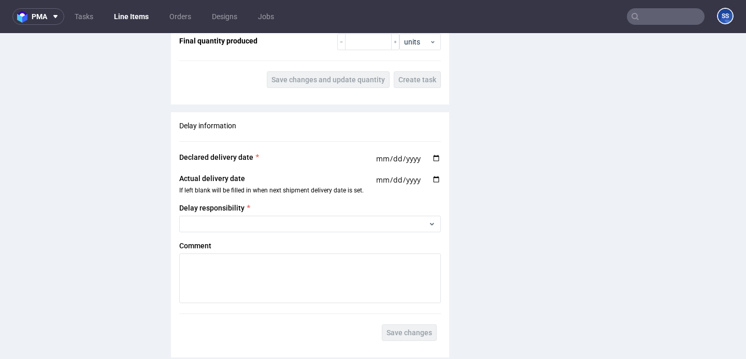
scroll to position [1846, 0]
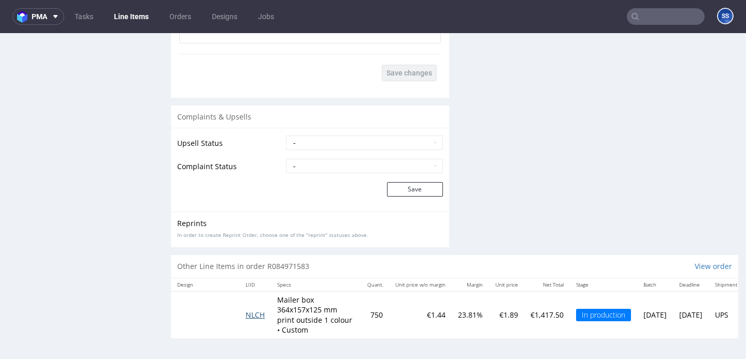
click at [253, 317] on span "NLCH" at bounding box center [254, 315] width 19 height 10
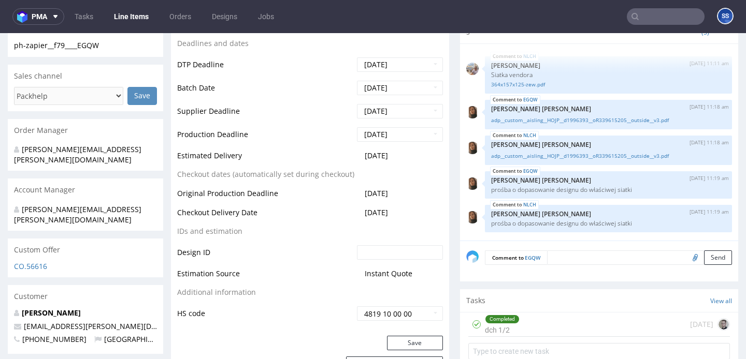
scroll to position [0, 0]
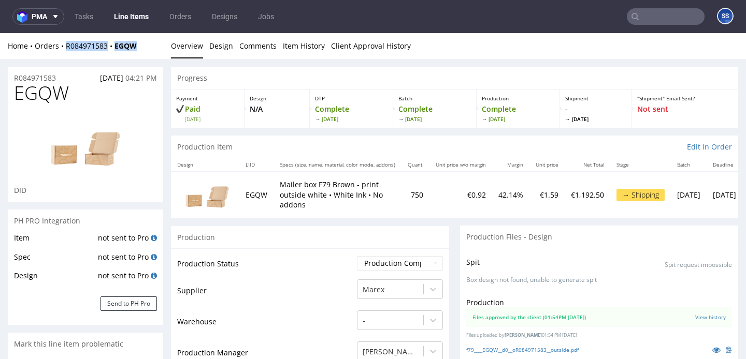
click at [144, 50] on div "Home Orders R084971583 EGQW" at bounding box center [85, 46] width 155 height 10
drag, startPoint x: 144, startPoint y: 50, endPoint x: 75, endPoint y: 49, distance: 69.4
click at [75, 49] on div "Home Orders R084971583 EGQW" at bounding box center [85, 46] width 155 height 10
click at [153, 47] on div "Home Orders R084971583 EGQW" at bounding box center [85, 46] width 155 height 10
drag, startPoint x: 153, startPoint y: 47, endPoint x: 109, endPoint y: 48, distance: 44.6
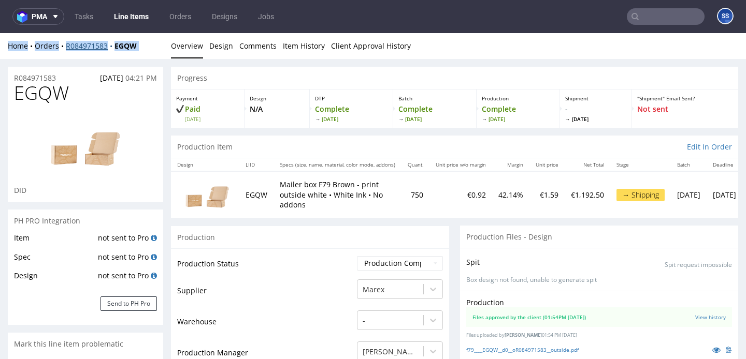
click at [109, 48] on div "Home Orders R084971583 EGQW" at bounding box center [85, 46] width 155 height 10
click at [152, 46] on div "Home Orders R084971583 EGQW" at bounding box center [85, 46] width 155 height 10
drag, startPoint x: 140, startPoint y: 45, endPoint x: 66, endPoint y: 47, distance: 74.1
click at [66, 47] on div "Home Orders R084971583 EGQW" at bounding box center [85, 46] width 155 height 10
copy div "R084971583 EGQW"
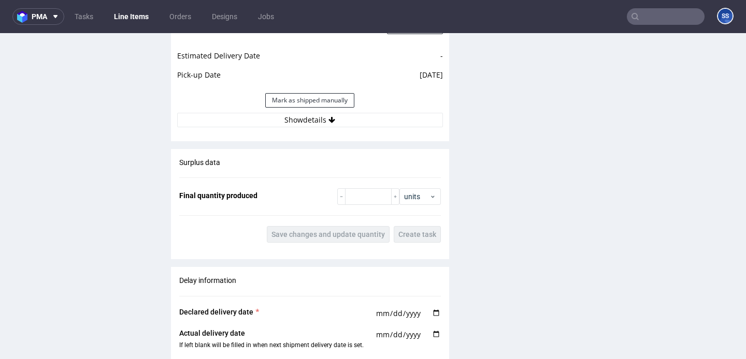
scroll to position [1437, 0]
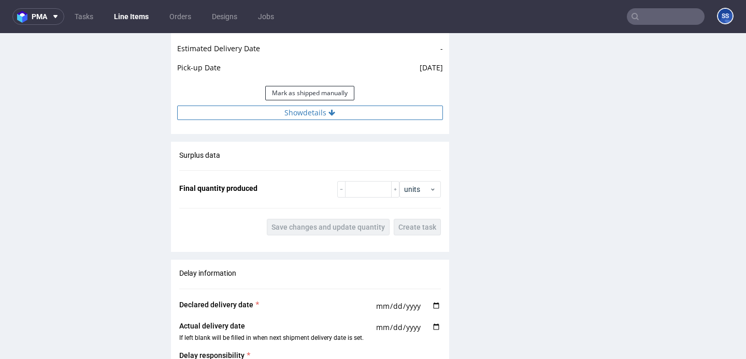
click at [296, 117] on button "Show details" at bounding box center [310, 113] width 266 height 14
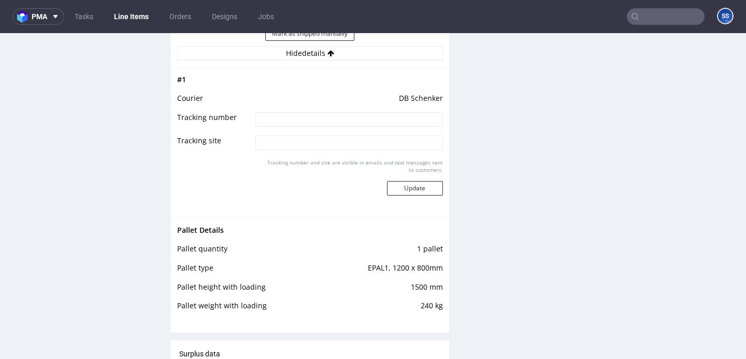
scroll to position [1500, 0]
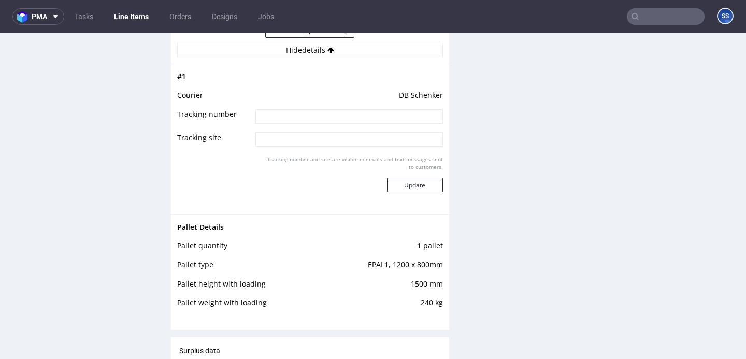
click at [293, 113] on input at bounding box center [348, 116] width 187 height 14
paste input "PLWAW510015257"
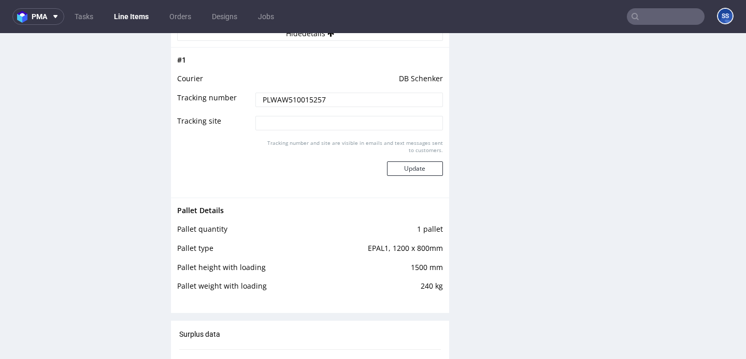
scroll to position [1527, 0]
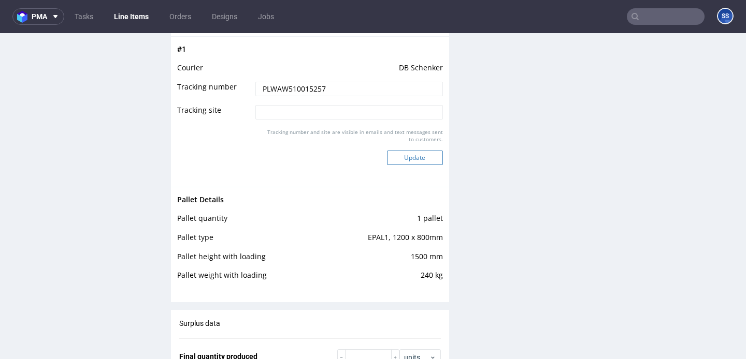
type input "PLWAW510015257"
click at [397, 157] on button "Update" at bounding box center [415, 158] width 56 height 14
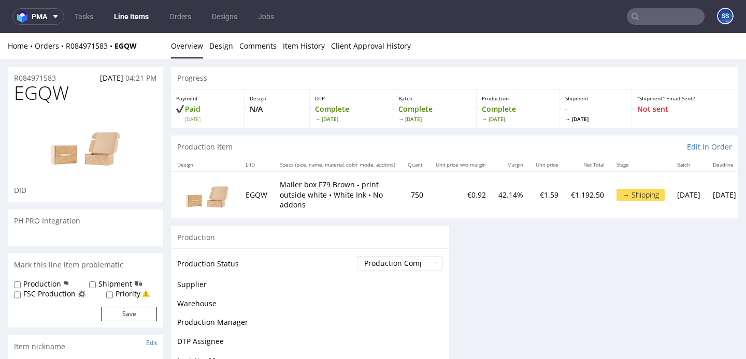
click at [136, 19] on link "Line Items" at bounding box center [131, 16] width 47 height 17
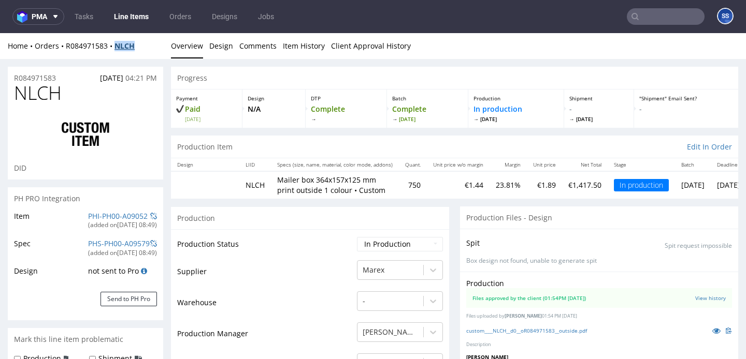
drag, startPoint x: 144, startPoint y: 46, endPoint x: 119, endPoint y: 47, distance: 25.9
click at [119, 47] on div "Home Orders R084971583 NLCH" at bounding box center [85, 46] width 155 height 10
click at [134, 20] on link "Line Items" at bounding box center [131, 16] width 47 height 17
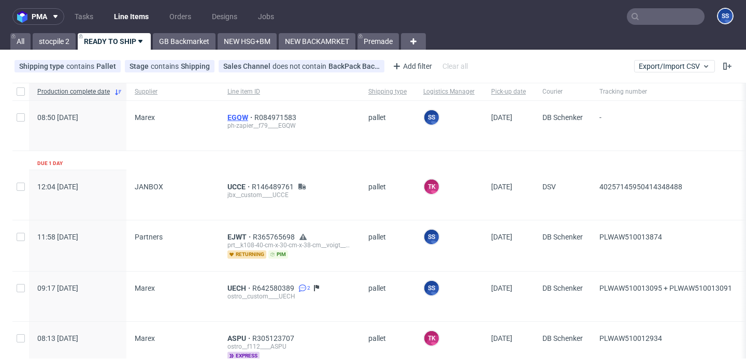
click at [239, 117] on span "EGQW" at bounding box center [240, 117] width 27 height 8
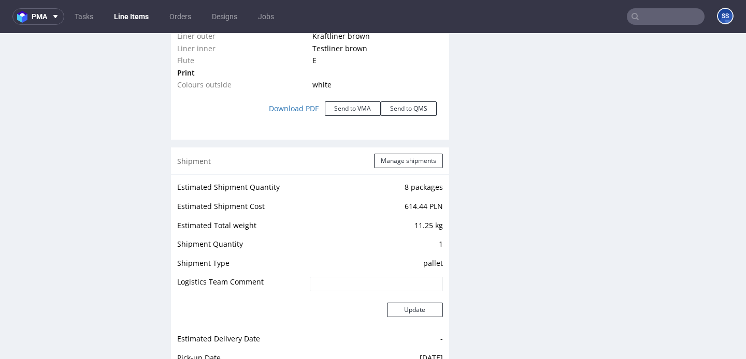
scroll to position [1172, 0]
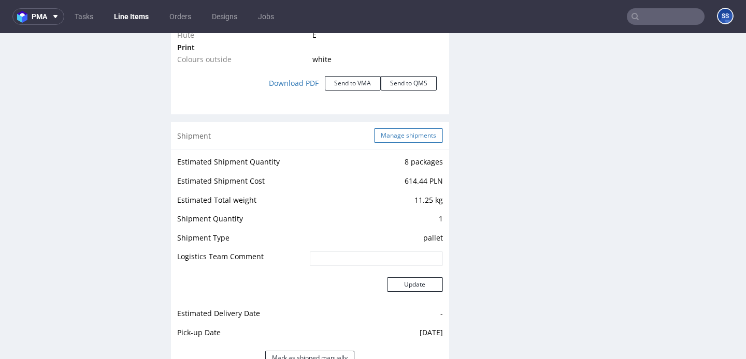
click at [403, 137] on button "Manage shipments" at bounding box center [408, 135] width 69 height 14
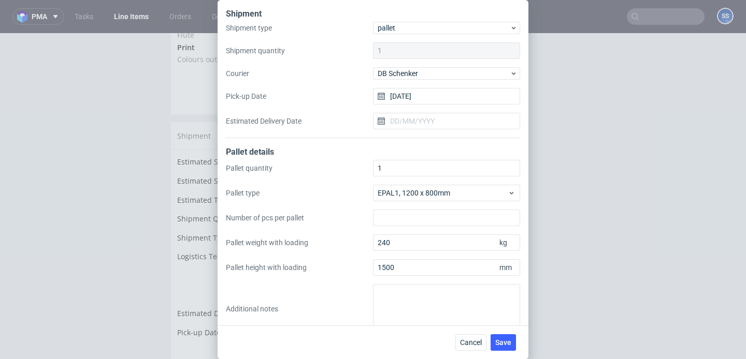
click at [158, 228] on div "Shipment Shipment type pallet Shipment quantity 1 Courier [PERSON_NAME] Pick-up…" at bounding box center [373, 179] width 746 height 359
click at [468, 337] on button "Cancel" at bounding box center [470, 342] width 31 height 17
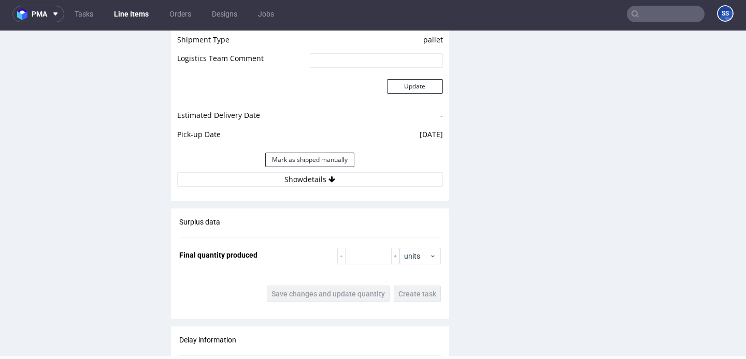
scroll to position [1356, 0]
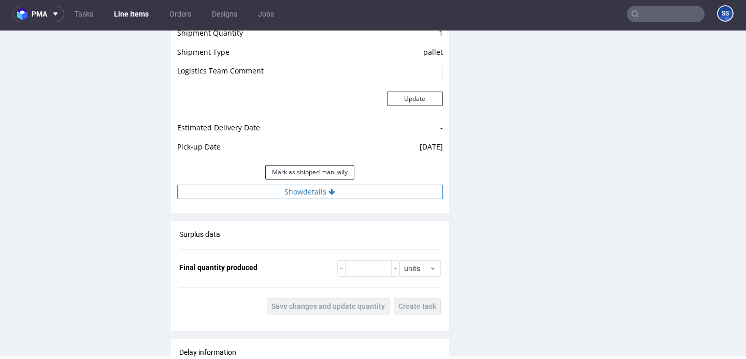
click at [337, 194] on button "Show details" at bounding box center [310, 192] width 266 height 14
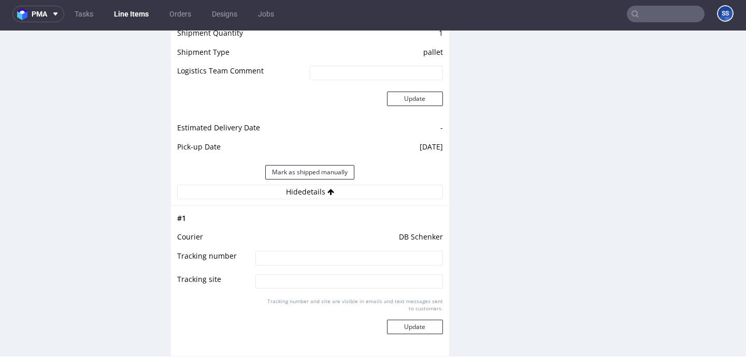
click at [327, 260] on input at bounding box center [348, 258] width 187 height 14
type input "czekamy na drugi LI"
click at [425, 329] on button "Update" at bounding box center [415, 327] width 56 height 14
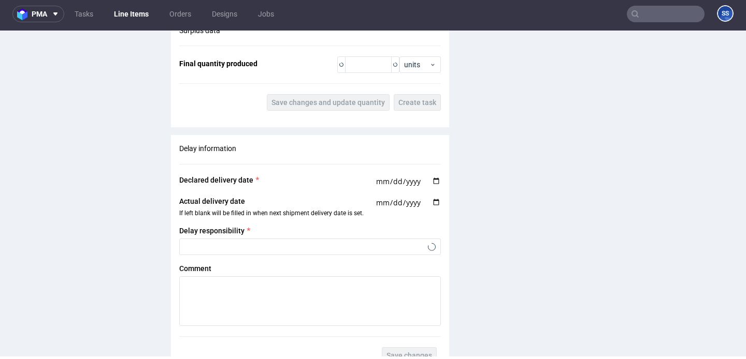
scroll to position [1871, 0]
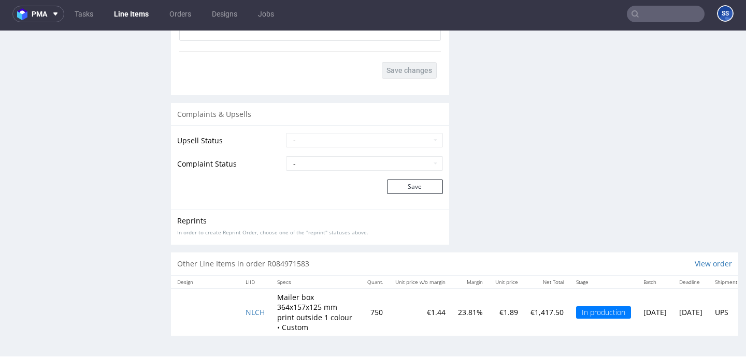
click at [265, 309] on td "NLCH" at bounding box center [255, 312] width 32 height 47
drag, startPoint x: 234, startPoint y: 314, endPoint x: 269, endPoint y: 314, distance: 34.7
click at [269, 314] on tr "NLCH Mailer box 364x157x125 mm print outside 1 colour • Custom 750 €1.44 23.81%…" at bounding box center [457, 312] width 572 height 47
copy span "NLCH"
click at [249, 311] on span "NLCH" at bounding box center [254, 313] width 19 height 10
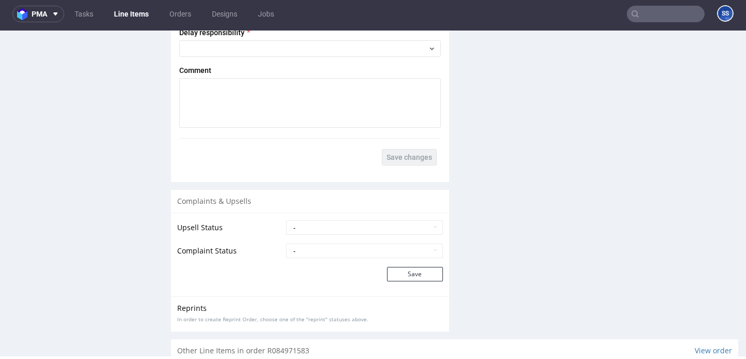
scroll to position [1802, 0]
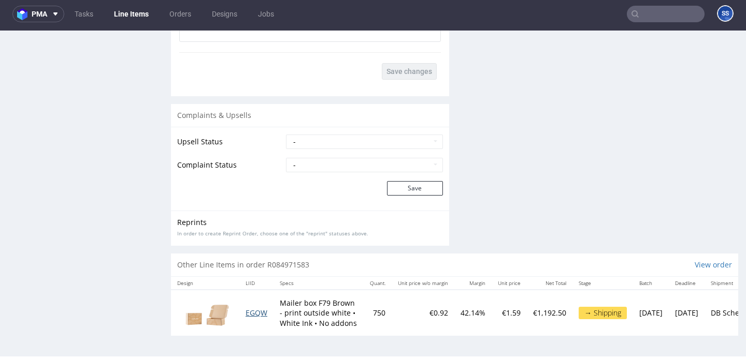
click at [253, 310] on span "EGQW" at bounding box center [256, 313] width 22 height 10
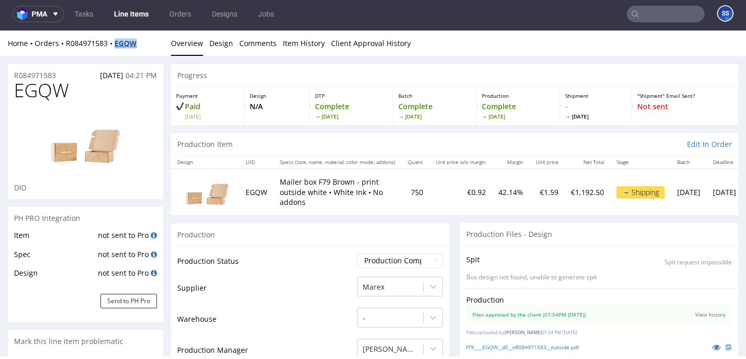
drag, startPoint x: 143, startPoint y: 43, endPoint x: 117, endPoint y: 46, distance: 26.0
click at [117, 46] on div "Home Orders R084971583 EGQW" at bounding box center [85, 43] width 155 height 10
copy strong "EGQW"
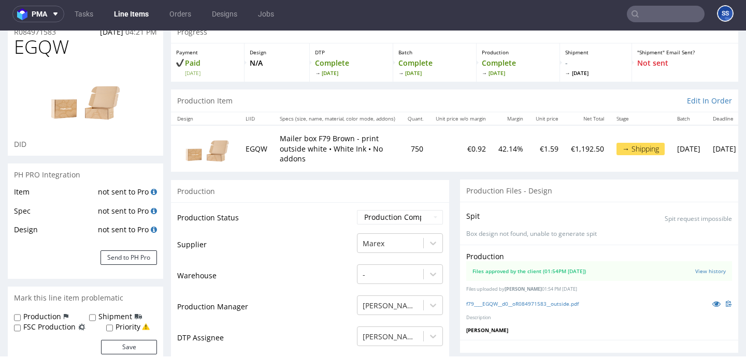
scroll to position [25, 0]
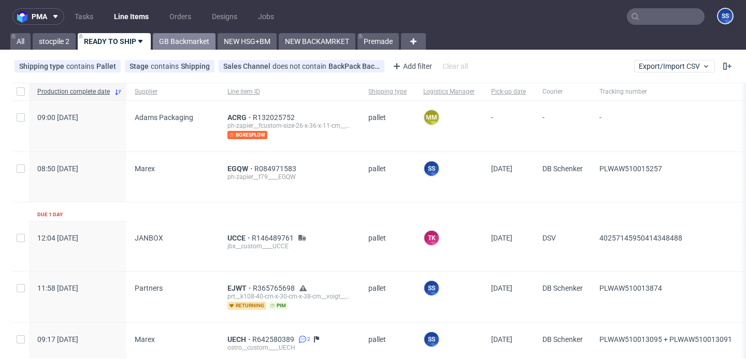
click at [191, 46] on link "GB Backmarket" at bounding box center [184, 41] width 63 height 17
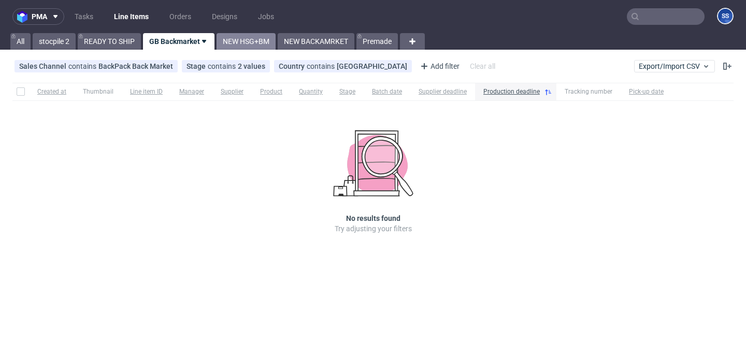
click at [240, 47] on link "NEW HSG+BM" at bounding box center [245, 41] width 59 height 17
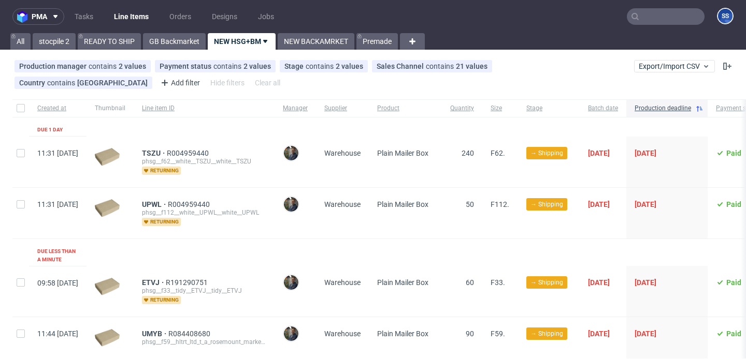
click at [20, 101] on div at bounding box center [20, 108] width 17 height 18
checkbox input "true"
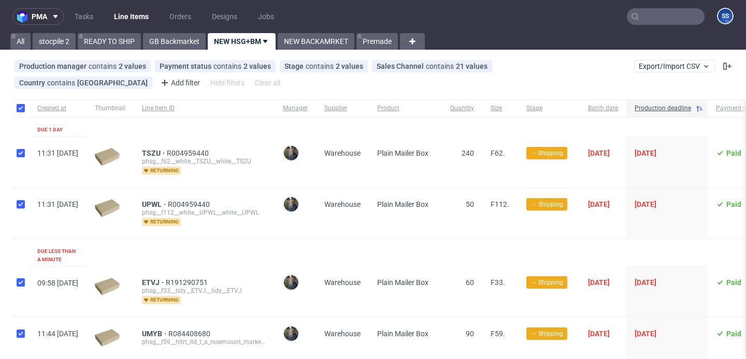
checkbox input "true"
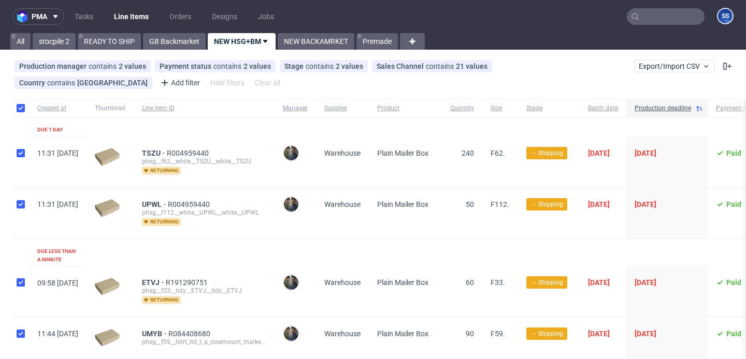
checkbox input "true"
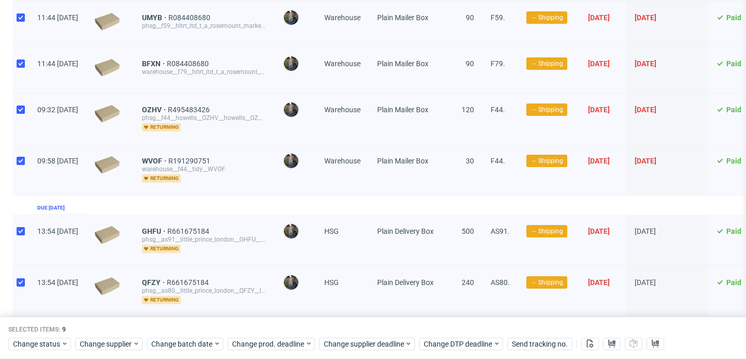
scroll to position [340, 0]
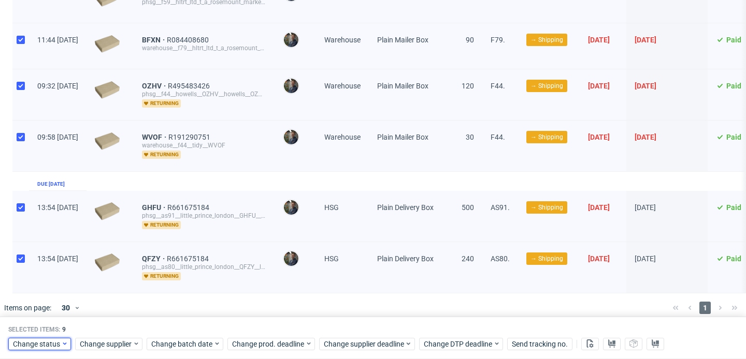
click at [64, 339] on div "Change status" at bounding box center [39, 344] width 63 height 12
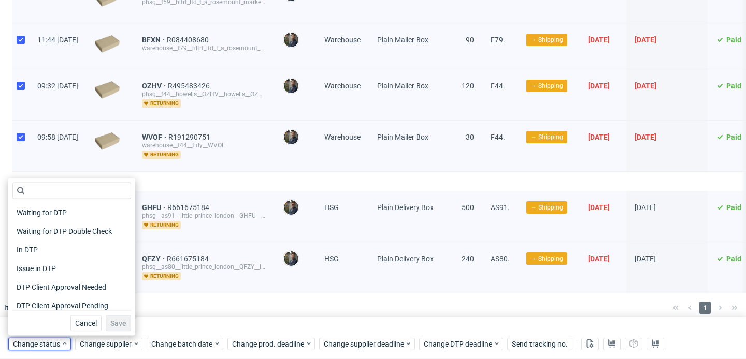
click at [177, 301] on div at bounding box center [388, 308] width 552 height 29
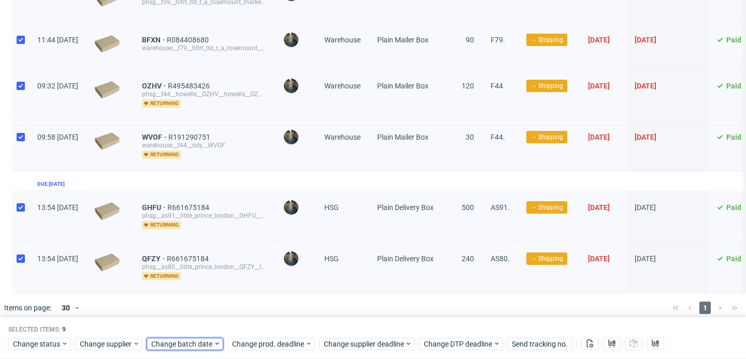
click at [197, 339] on span "Change batch date" at bounding box center [182, 344] width 62 height 10
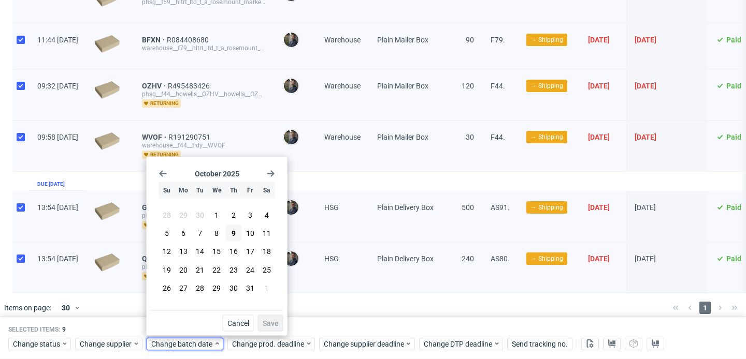
click at [317, 302] on div at bounding box center [388, 308] width 552 height 29
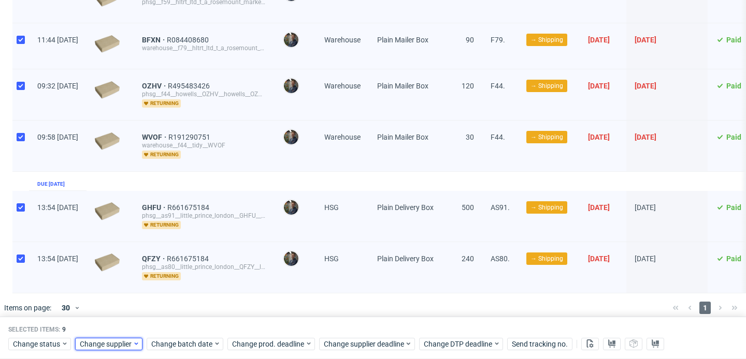
click at [114, 347] on span "Change supplier" at bounding box center [106, 344] width 53 height 10
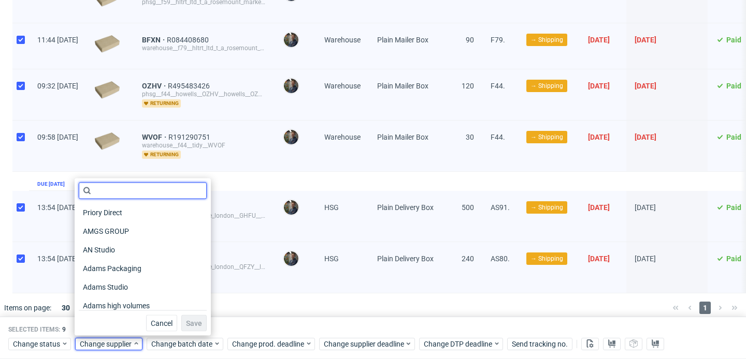
click at [134, 196] on input "text" at bounding box center [143, 191] width 128 height 17
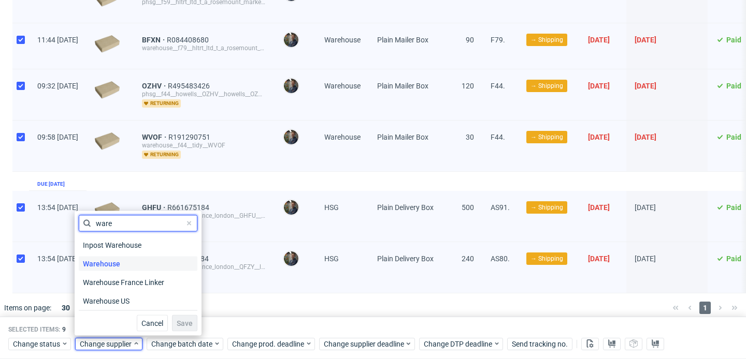
type input "ware"
click at [123, 265] on span "Warehouse" at bounding box center [102, 264] width 46 height 14
click at [177, 327] on span "Save" at bounding box center [185, 323] width 16 height 7
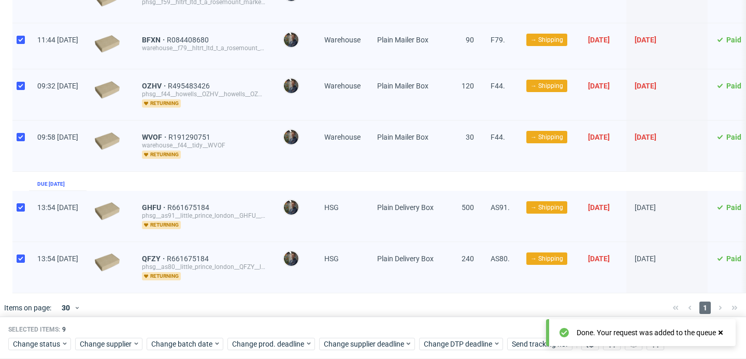
scroll to position [0, 0]
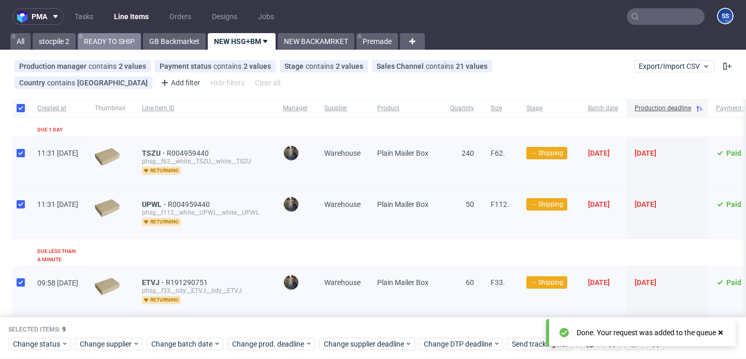
click at [106, 44] on link "READY TO SHIP" at bounding box center [109, 41] width 63 height 17
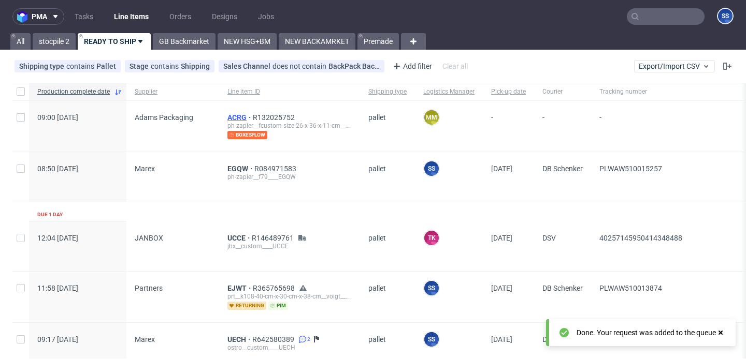
click at [241, 119] on span "ACRG" at bounding box center [239, 117] width 25 height 8
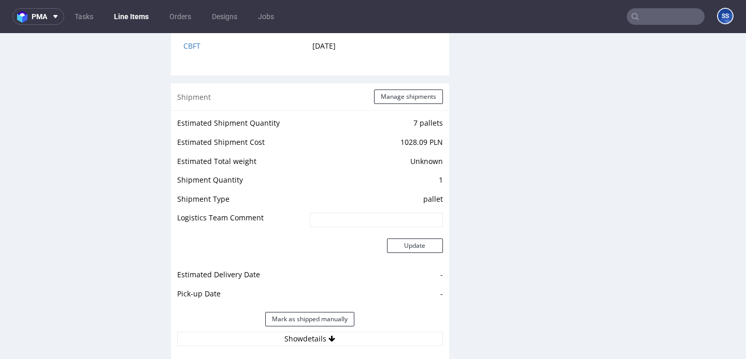
scroll to position [1286, 0]
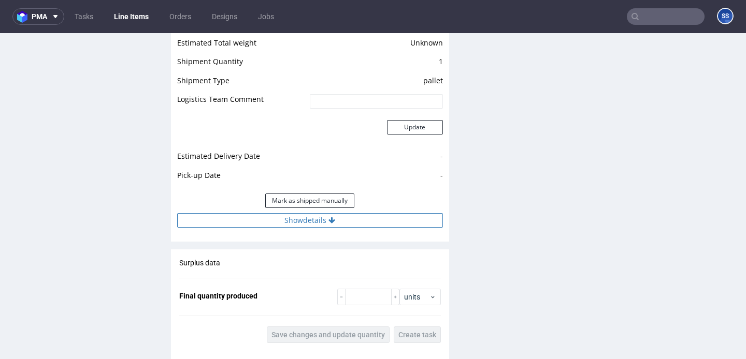
click at [271, 213] on button "Show details" at bounding box center [310, 220] width 266 height 14
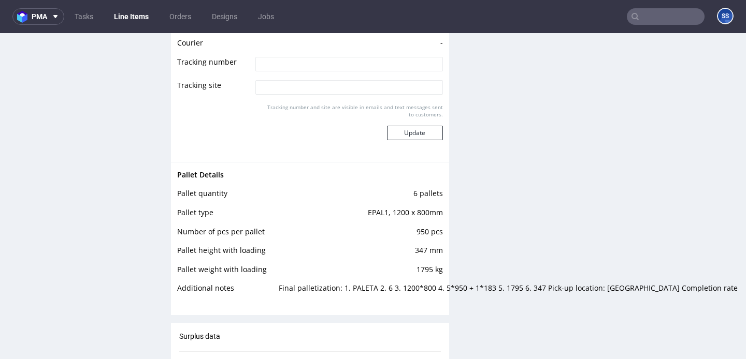
scroll to position [1509, 0]
click at [130, 13] on link "Line Items" at bounding box center [131, 16] width 47 height 17
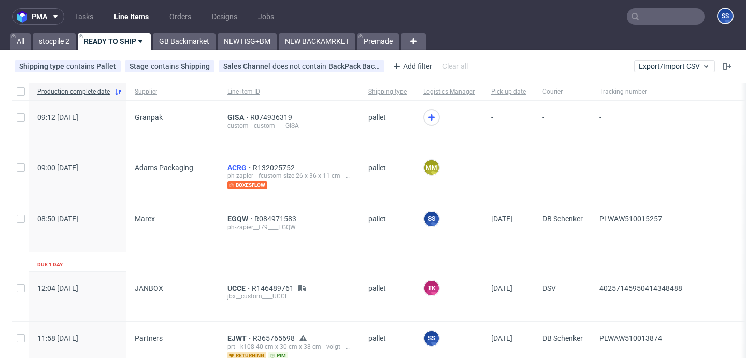
click at [238, 164] on span "ACRG" at bounding box center [239, 168] width 25 height 8
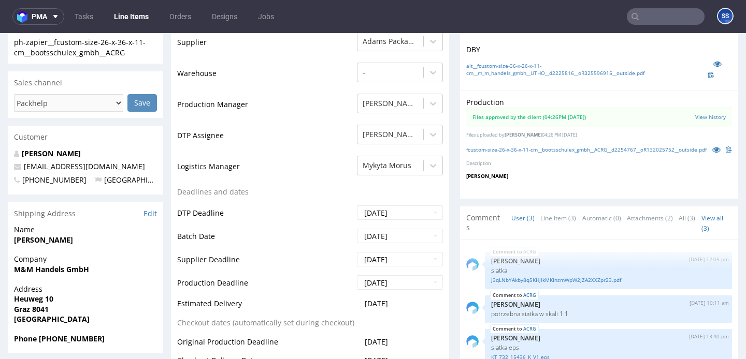
scroll to position [294, 0]
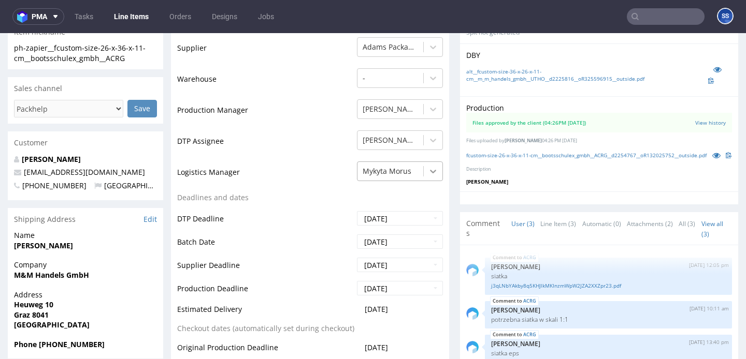
click at [428, 170] on icon at bounding box center [433, 171] width 10 height 10
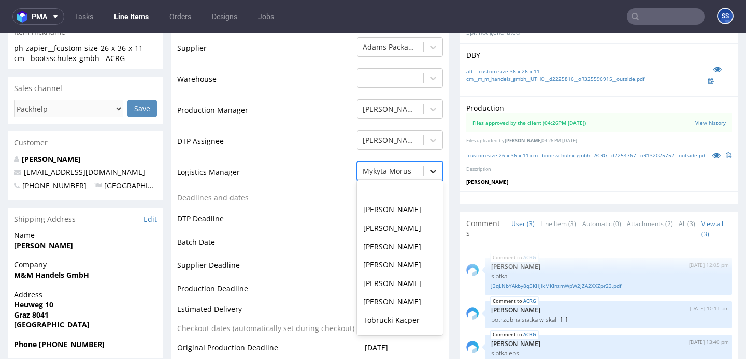
scroll to position [0, 0]
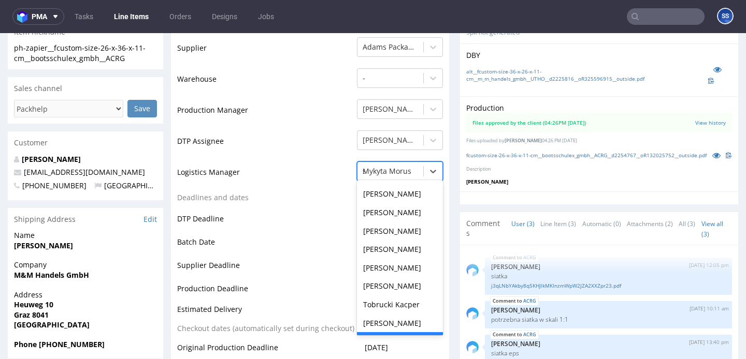
type input "sz"
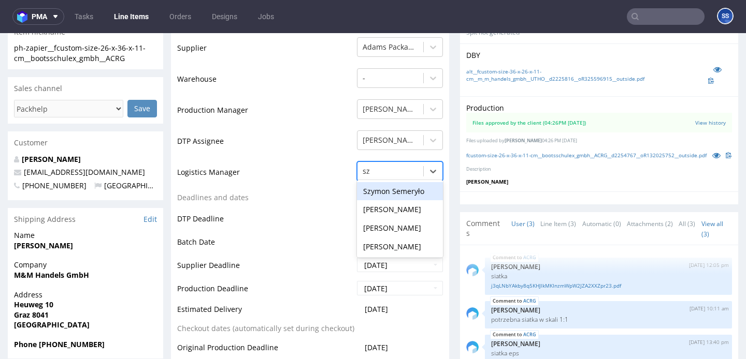
click at [398, 197] on div "Szymon Semeryło" at bounding box center [400, 191] width 86 height 19
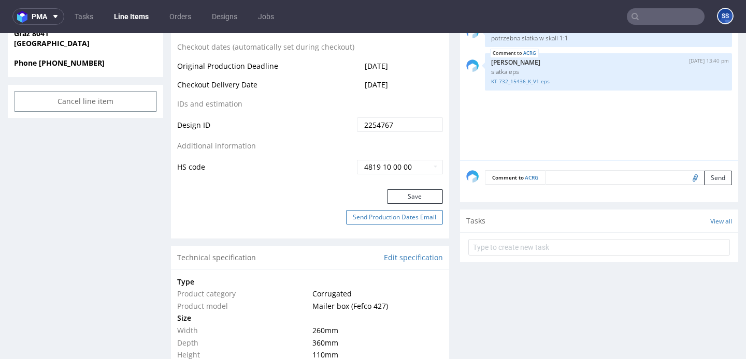
scroll to position [588, 0]
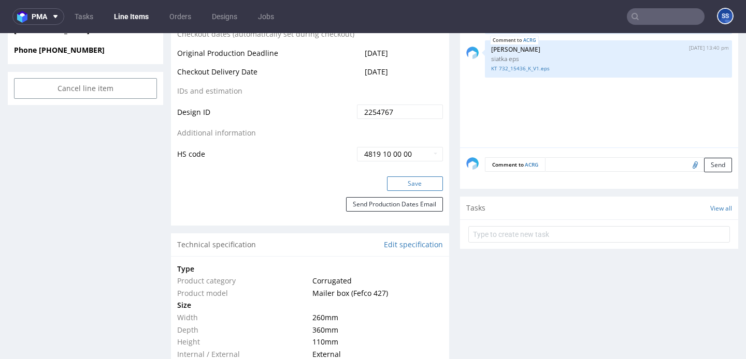
click at [411, 188] on button "Save" at bounding box center [415, 184] width 56 height 14
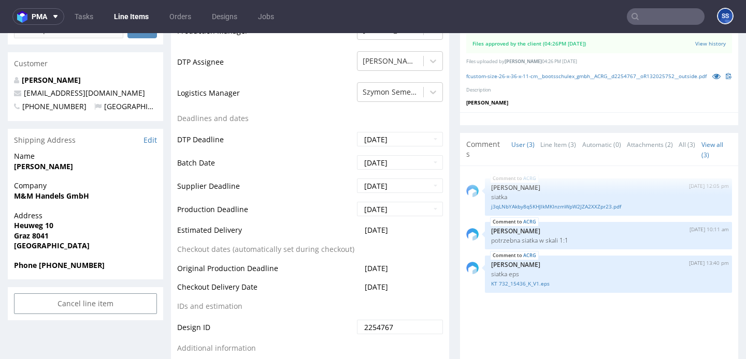
scroll to position [0, 0]
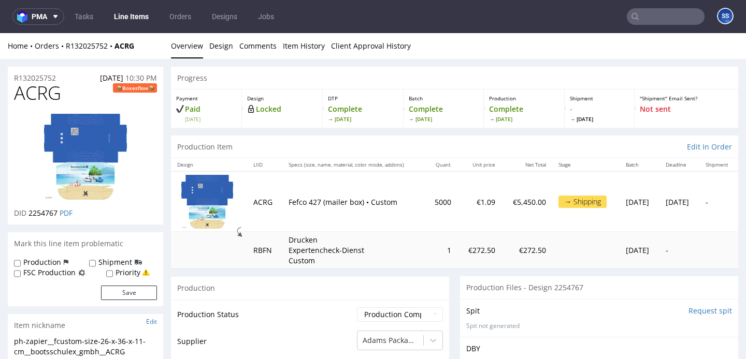
click at [125, 20] on link "Line Items" at bounding box center [131, 16] width 47 height 17
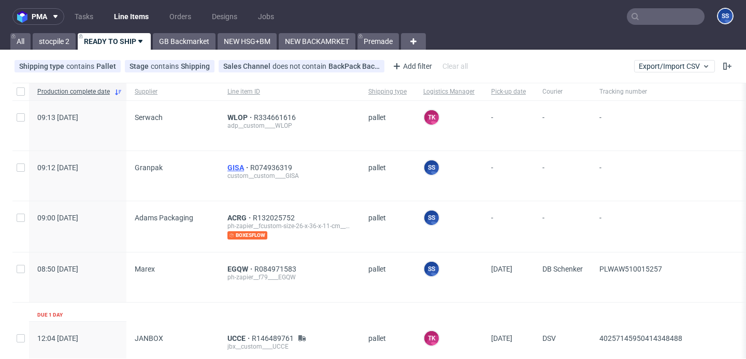
click at [237, 166] on span "GISA" at bounding box center [238, 168] width 23 height 8
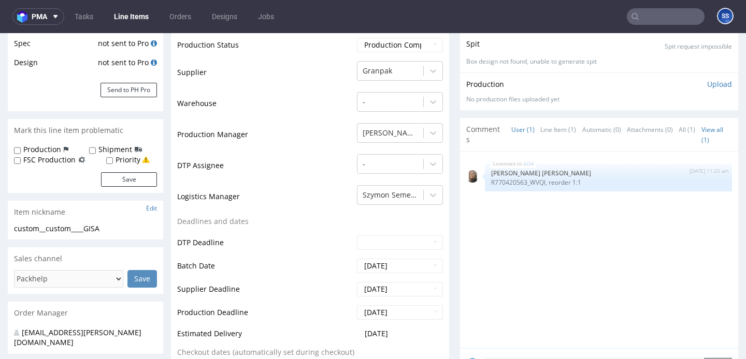
scroll to position [209, 0]
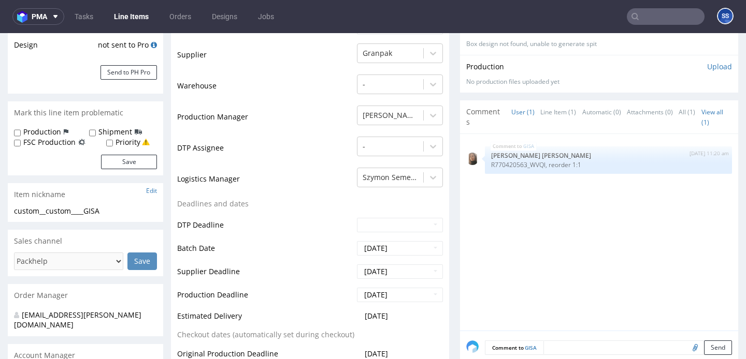
click at [127, 17] on link "Line Items" at bounding box center [131, 16] width 47 height 17
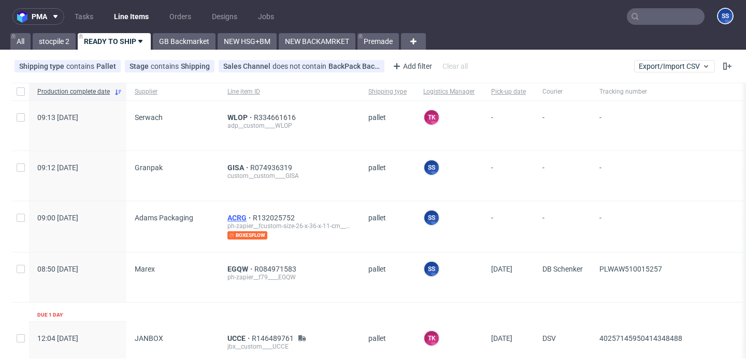
click at [235, 214] on span "ACRG" at bounding box center [239, 218] width 25 height 8
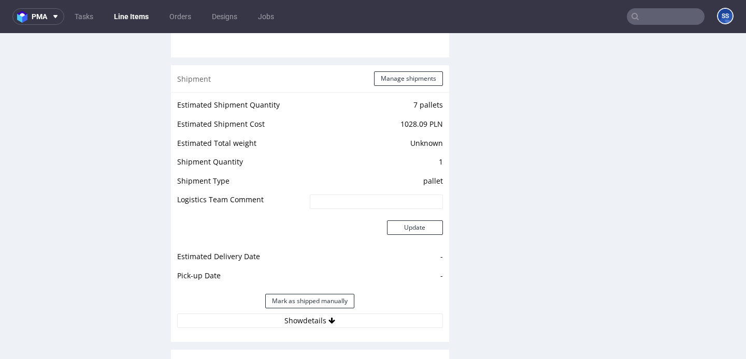
scroll to position [1212, 0]
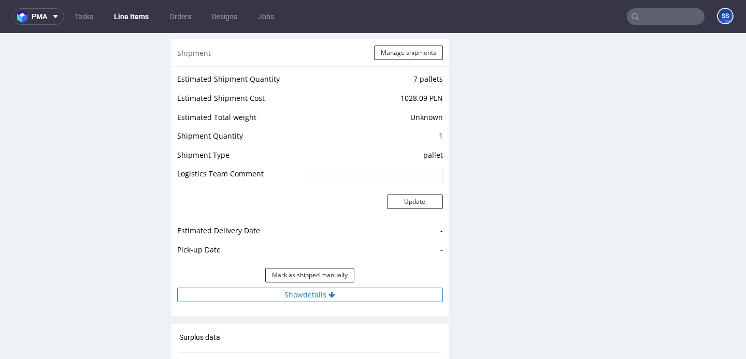
click at [295, 288] on button "Show details" at bounding box center [310, 295] width 266 height 14
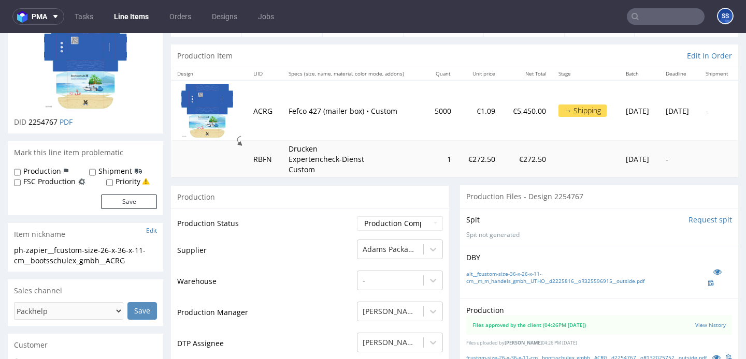
scroll to position [0, 0]
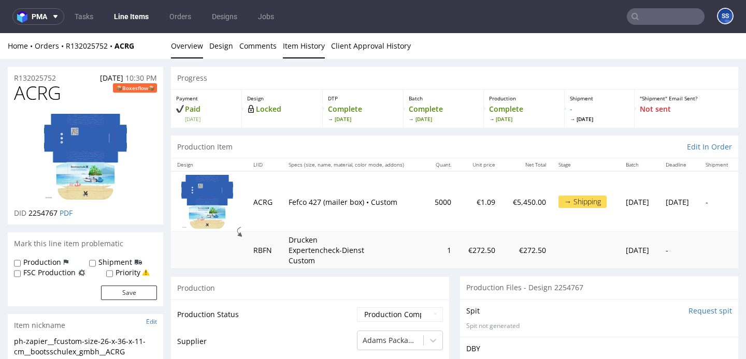
click at [313, 40] on link "Item History" at bounding box center [304, 45] width 42 height 25
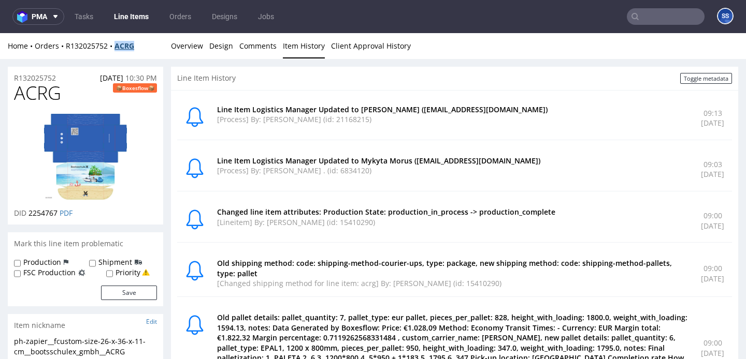
drag, startPoint x: 141, startPoint y: 41, endPoint x: 115, endPoint y: 48, distance: 26.8
click at [115, 48] on div "Home Orders R132025752 ACRG" at bounding box center [85, 46] width 155 height 10
copy strong "ACRG"
click at [186, 46] on link "Overview" at bounding box center [187, 45] width 32 height 25
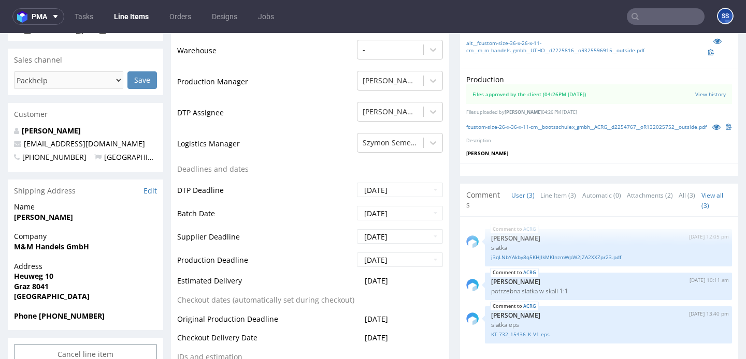
scroll to position [332, 0]
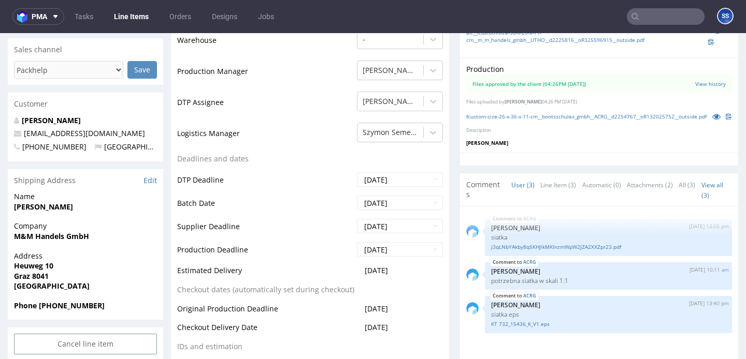
click at [38, 208] on strong "[PERSON_NAME]" at bounding box center [43, 207] width 59 height 10
click at [38, 235] on strong "M&M Handels GmbH" at bounding box center [51, 236] width 75 height 10
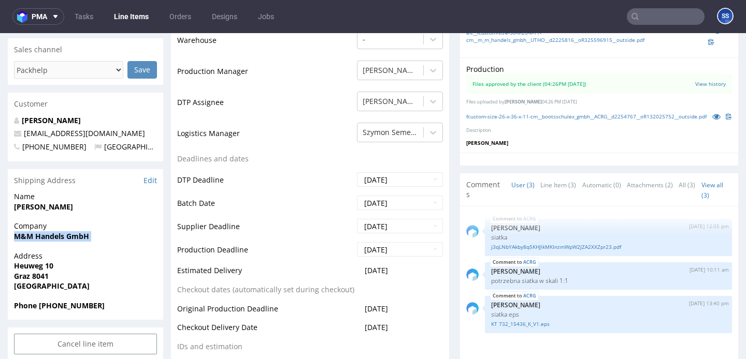
click at [38, 235] on strong "M&M Handels GmbH" at bounding box center [51, 236] width 75 height 10
copy strong "M&M Handels GmbH"
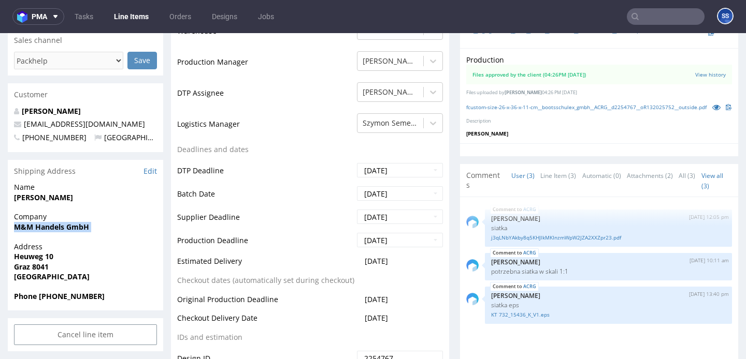
scroll to position [343, 0]
click at [30, 197] on strong "[PERSON_NAME]" at bounding box center [43, 197] width 59 height 10
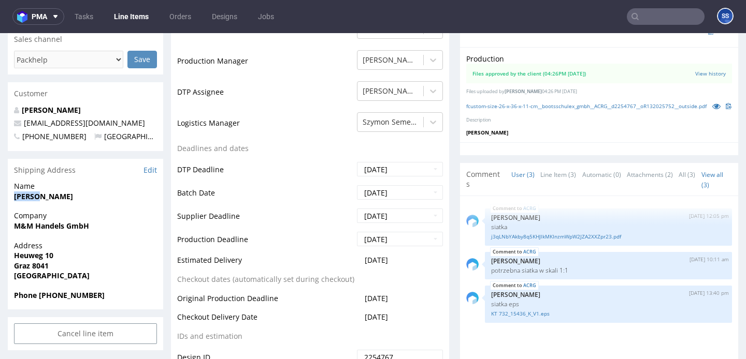
click at [30, 197] on strong "Pascal Bürklin" at bounding box center [43, 197] width 59 height 10
click at [48, 196] on strong "Pascal Bürklin" at bounding box center [43, 197] width 59 height 10
copy strong "Pascal Bürklin"
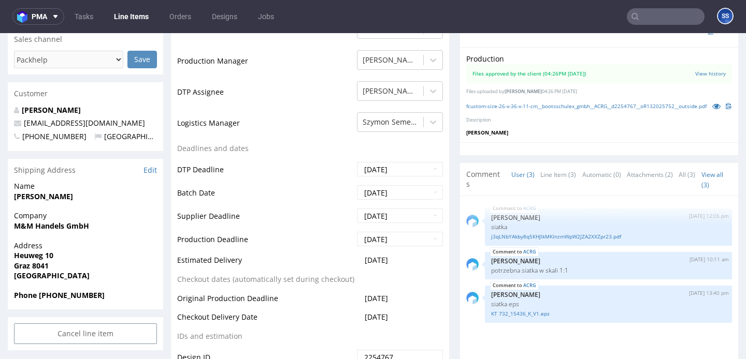
click at [39, 256] on strong "Heuweg 10" at bounding box center [33, 256] width 39 height 10
click at [38, 265] on strong "Graz 8041" at bounding box center [31, 266] width 35 height 10
copy strong "8041"
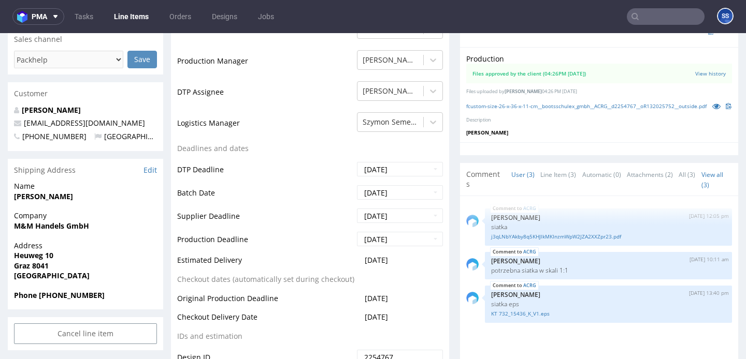
click at [26, 254] on strong "Heuweg 10" at bounding box center [33, 256] width 39 height 10
copy strong "Heuweg 10"
drag, startPoint x: 68, startPoint y: 123, endPoint x: 19, endPoint y: 121, distance: 49.8
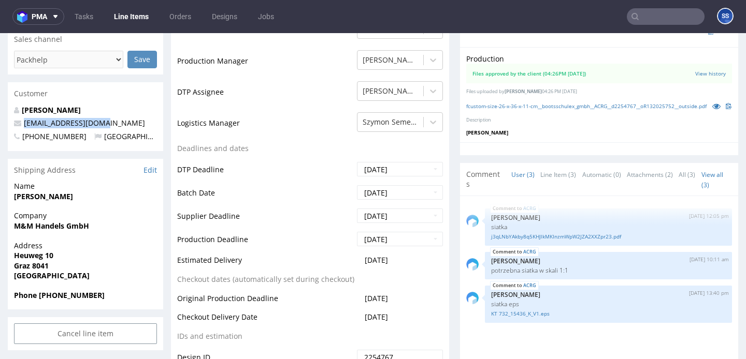
click at [19, 121] on p "info@bootsschulex.de" at bounding box center [85, 123] width 143 height 10
copy span "info@bootsschulex.de"
click at [56, 297] on strong "Phone +4915153310260" at bounding box center [59, 295] width 91 height 10
copy strong "4915153310260"
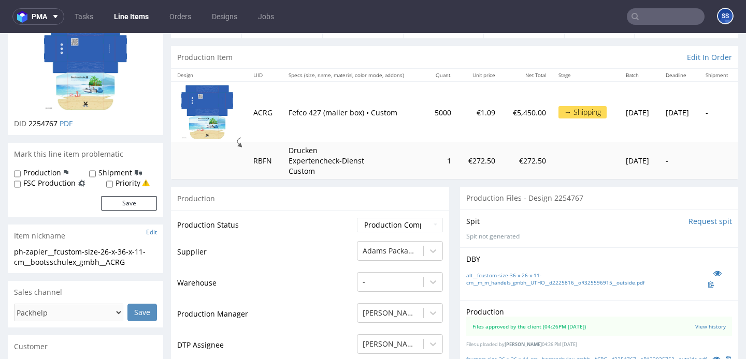
scroll to position [0, 0]
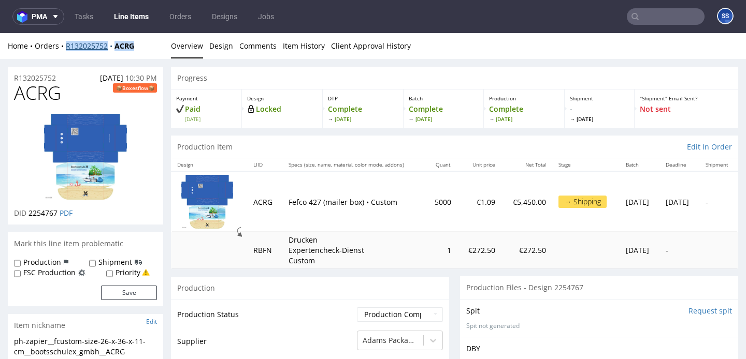
drag, startPoint x: 138, startPoint y: 44, endPoint x: 66, endPoint y: 50, distance: 72.7
click at [65, 50] on div "Home Orders R132025752 ACRG" at bounding box center [85, 46] width 155 height 10
copy div "R132025752 ACRG"
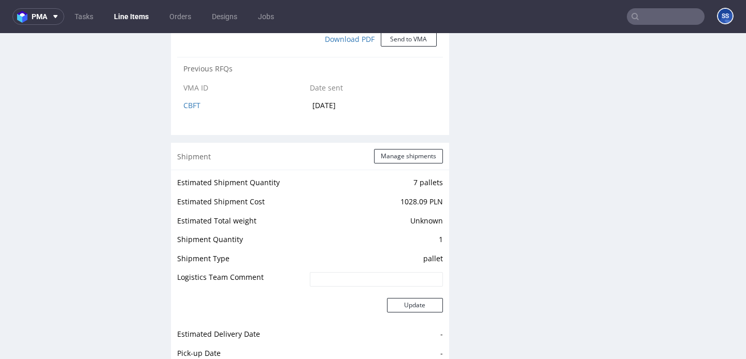
scroll to position [1101, 0]
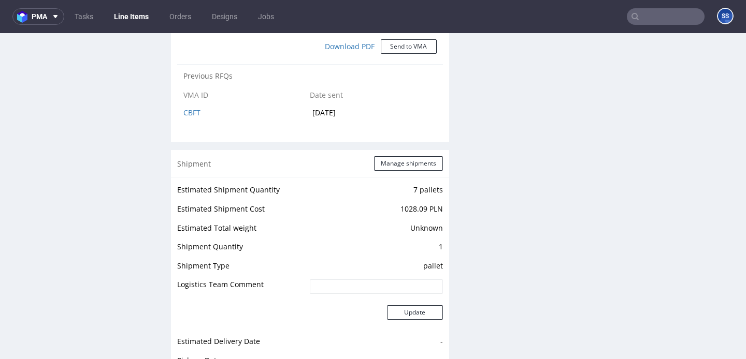
click at [395, 162] on div "Shipment Manage shipments" at bounding box center [310, 163] width 278 height 27
click at [396, 156] on button "Manage shipments" at bounding box center [408, 163] width 69 height 14
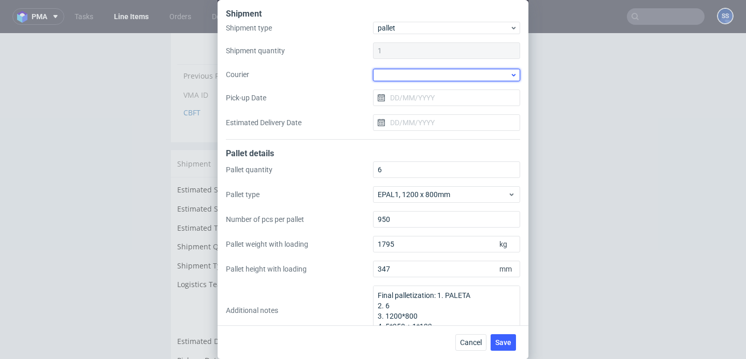
click at [400, 76] on div at bounding box center [446, 75] width 147 height 12
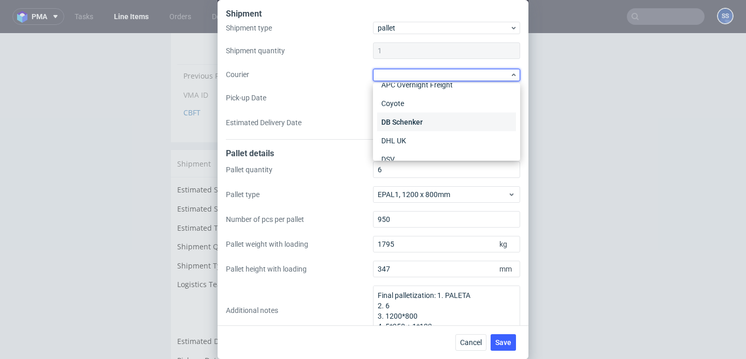
scroll to position [13, 0]
click at [419, 119] on div "DB Schenker" at bounding box center [446, 121] width 139 height 19
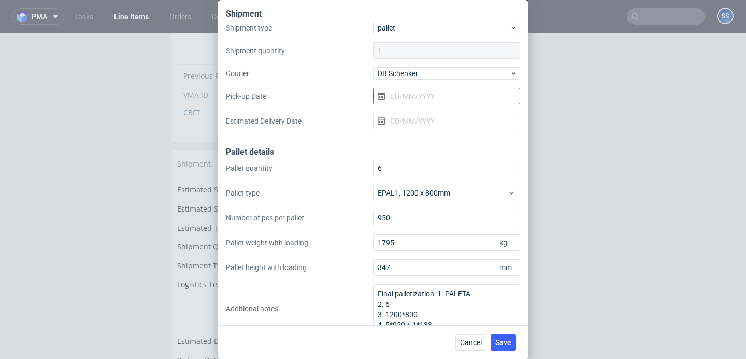
click at [413, 98] on input "Pick-up Date" at bounding box center [446, 96] width 147 height 17
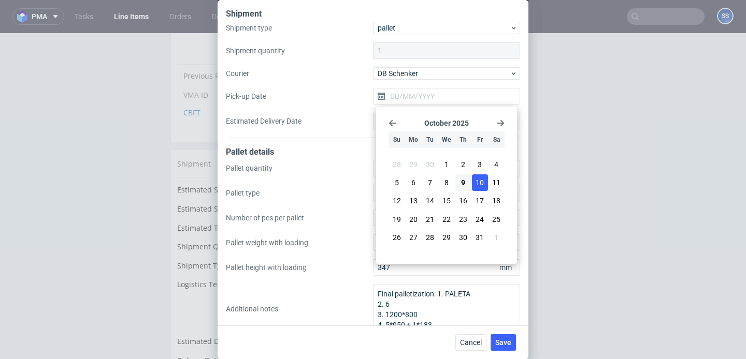
click at [474, 182] on button "10" at bounding box center [480, 182] width 16 height 17
type input "10/10/2025"
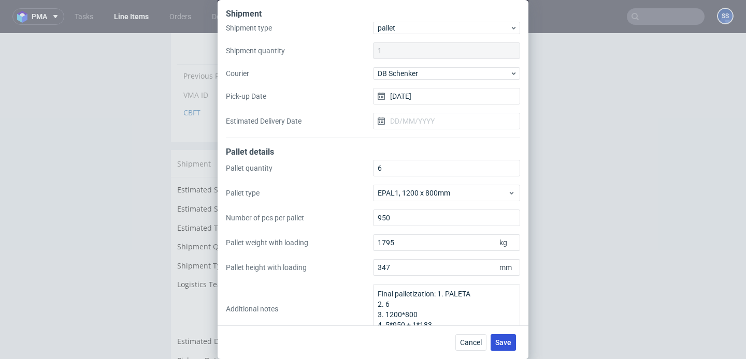
click at [502, 340] on span "Save" at bounding box center [503, 342] width 16 height 7
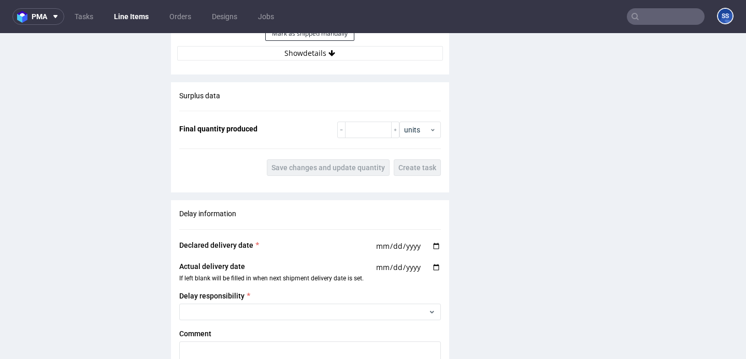
scroll to position [1460, 0]
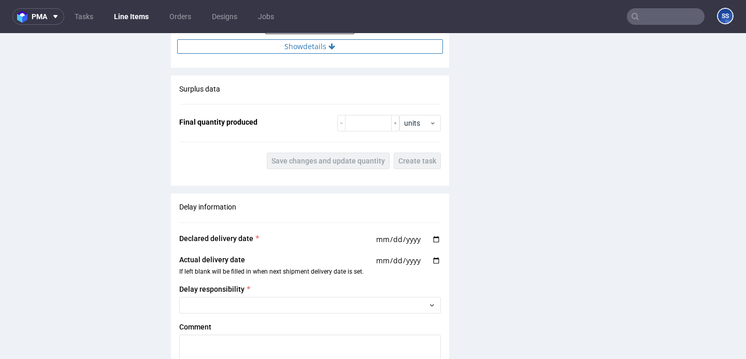
click at [286, 42] on button "Show details" at bounding box center [310, 46] width 266 height 14
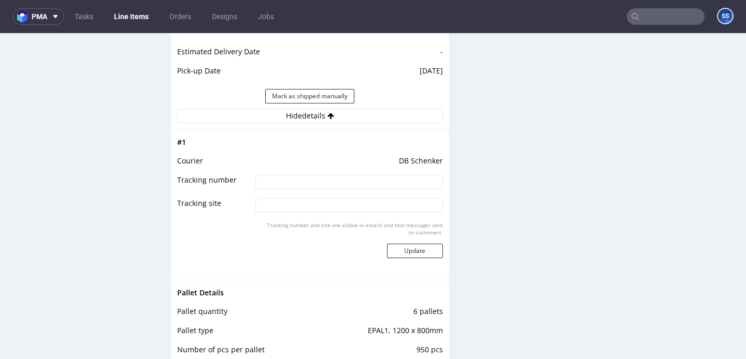
scroll to position [1388, 0]
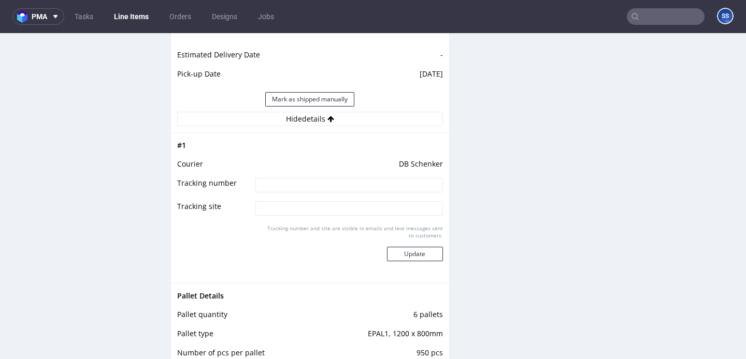
click at [282, 178] on input at bounding box center [348, 185] width 187 height 14
paste input "PLWAW510015350"
type input "PLWAW510015350"
click at [415, 247] on button "Update" at bounding box center [415, 254] width 56 height 14
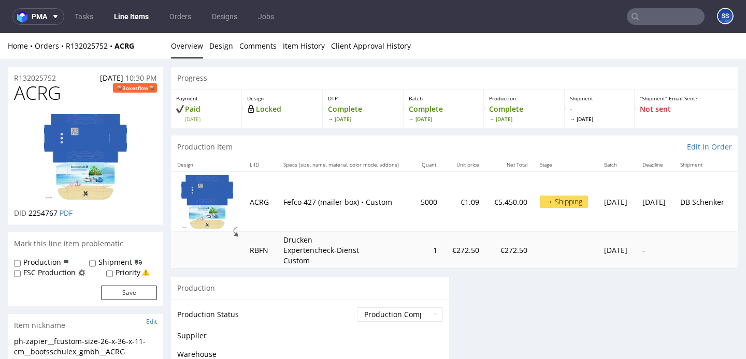
scroll to position [0, 0]
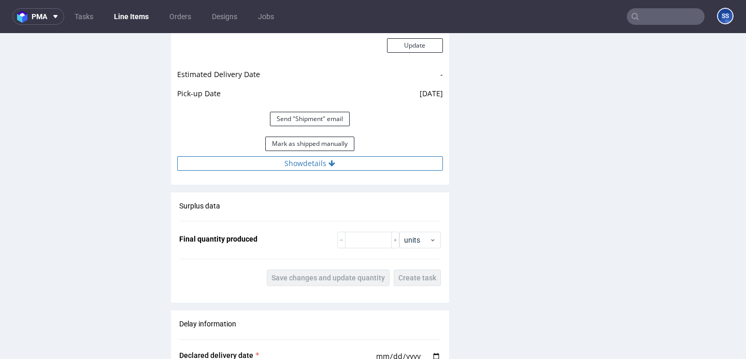
click at [355, 157] on button "Show details" at bounding box center [310, 163] width 266 height 14
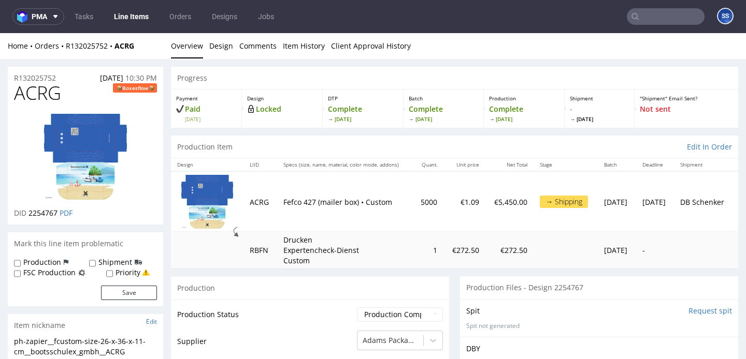
click at [119, 12] on link "Line Items" at bounding box center [131, 16] width 47 height 17
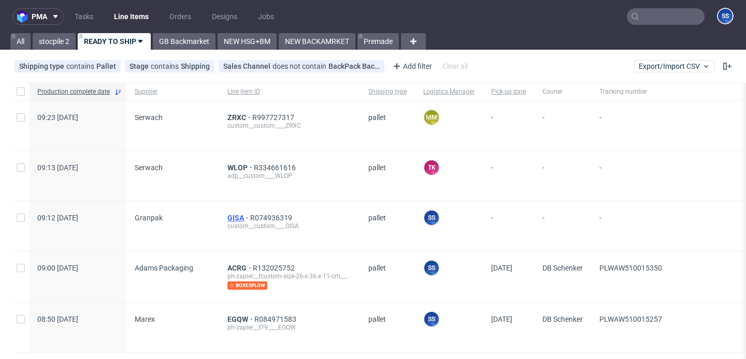
click at [233, 219] on span "GISA" at bounding box center [238, 218] width 23 height 8
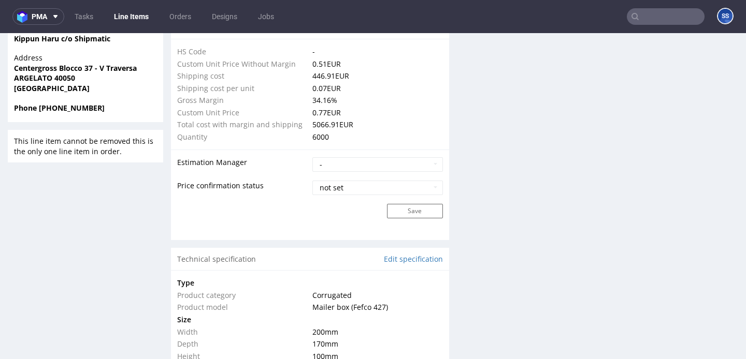
scroll to position [763, 0]
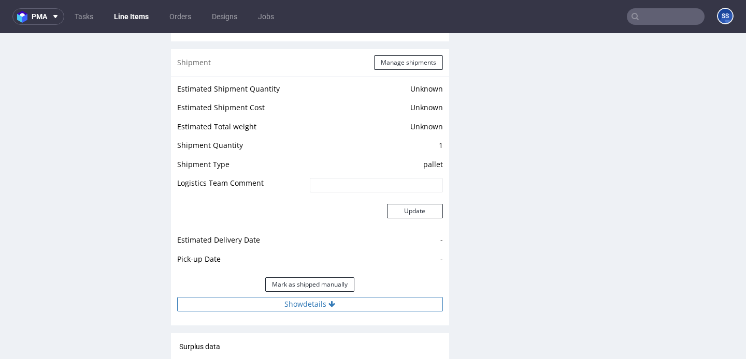
click at [302, 297] on button "Show details" at bounding box center [310, 304] width 266 height 14
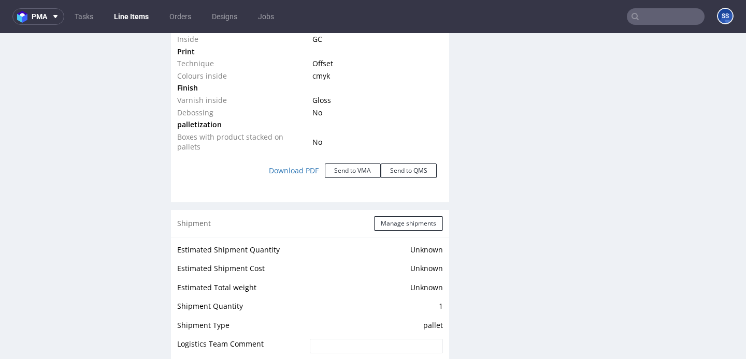
scroll to position [1177, 0]
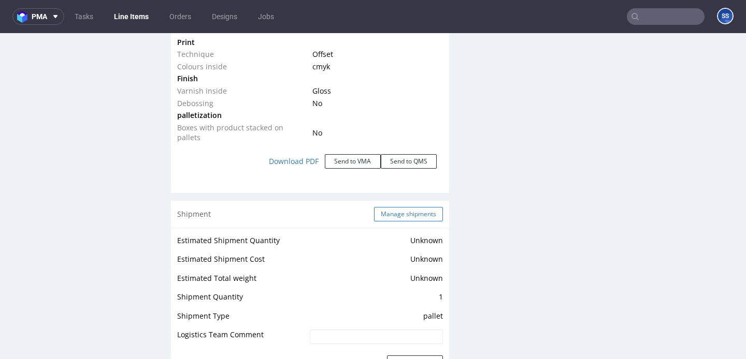
click at [384, 207] on button "Manage shipments" at bounding box center [408, 214] width 69 height 14
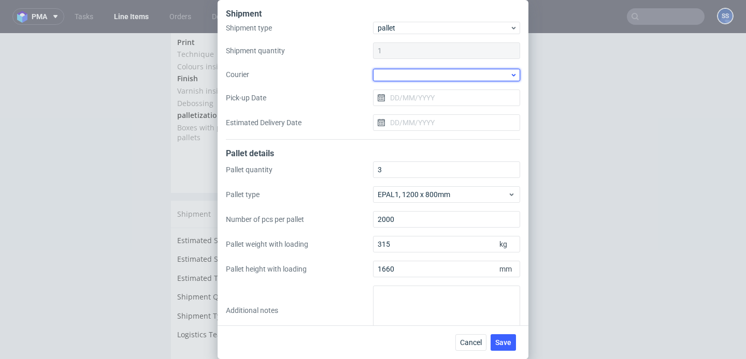
click at [390, 73] on div at bounding box center [446, 75] width 147 height 12
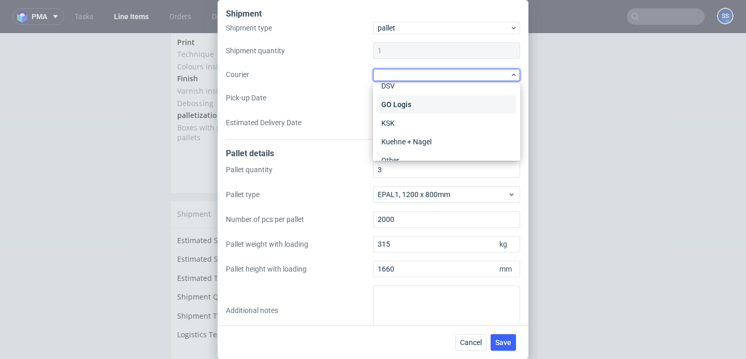
scroll to position [97, 0]
click at [406, 125] on div "Kuehne + Nagel" at bounding box center [446, 130] width 139 height 19
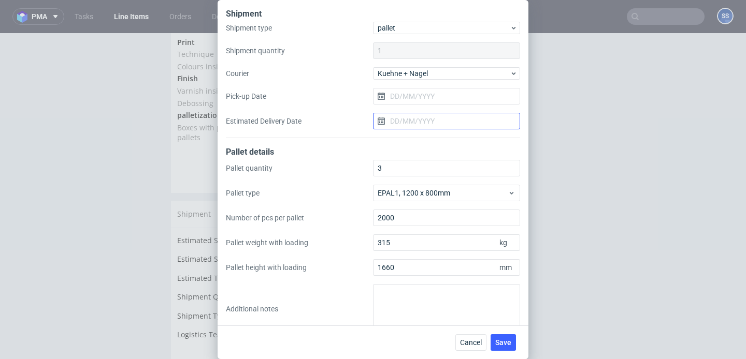
scroll to position [17, 0]
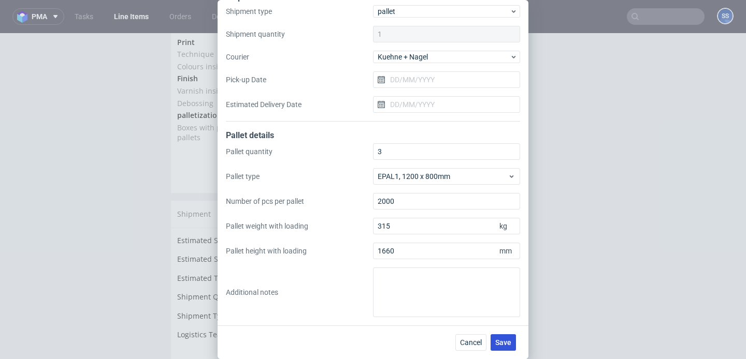
click at [496, 343] on span "Save" at bounding box center [503, 342] width 16 height 7
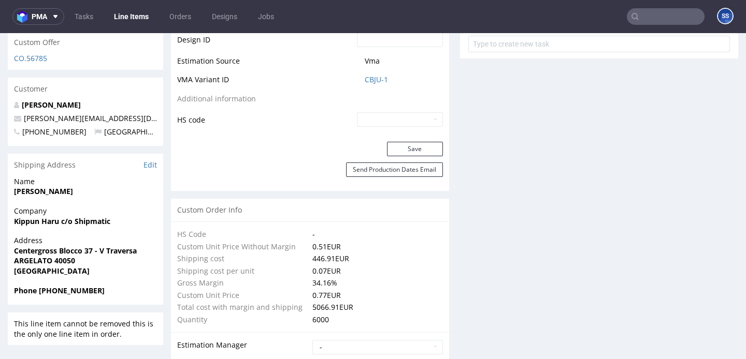
scroll to position [595, 0]
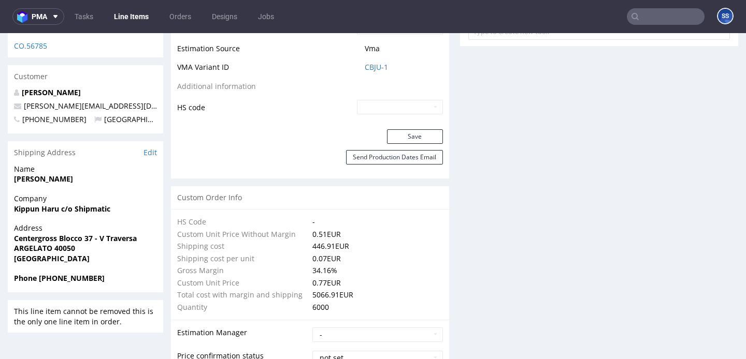
click at [66, 204] on strong "Kippun Haru c/o Shipmatic" at bounding box center [62, 209] width 96 height 10
copy strong "Kippun Haru c/o Shipmatic"
click at [50, 234] on strong "Centergross Blocco 37 - V Traversa" at bounding box center [75, 239] width 123 height 10
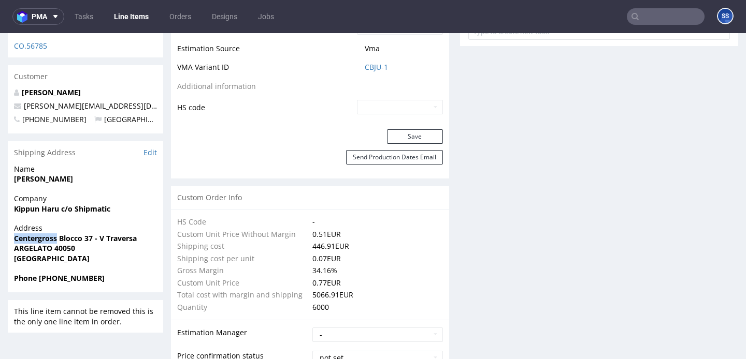
click at [50, 234] on strong "Centergross Blocco 37 - V Traversa" at bounding box center [75, 239] width 123 height 10
copy strong "Centergross Blocco 37 - V Traversa"
click at [69, 243] on strong "ARGELATO 40050" at bounding box center [44, 248] width 61 height 10
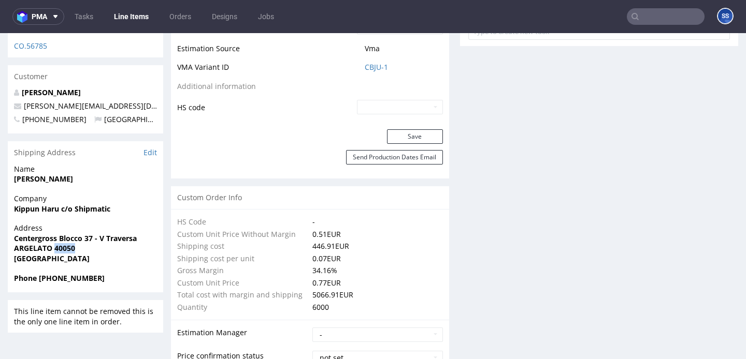
copy strong "40050"
click at [36, 243] on strong "ARGELATO 40050" at bounding box center [44, 248] width 61 height 10
drag, startPoint x: 36, startPoint y: 226, endPoint x: 124, endPoint y: 132, distance: 129.0
click at [36, 243] on strong "ARGELATO 40050" at bounding box center [44, 248] width 61 height 10
copy strong "ARGELATO"
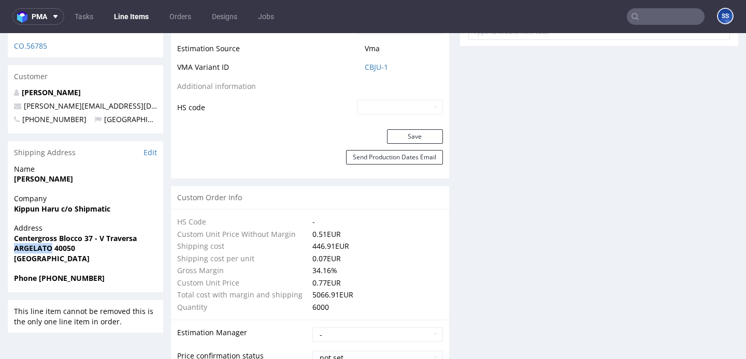
click at [47, 174] on strong "[PERSON_NAME]" at bounding box center [43, 179] width 59 height 10
copy strong "[PERSON_NAME]"
drag, startPoint x: 108, startPoint y: 85, endPoint x: 25, endPoint y: 89, distance: 82.4
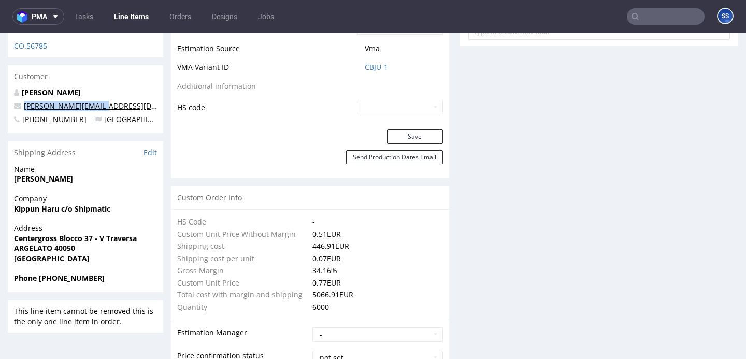
click at [25, 101] on p "[PERSON_NAME][EMAIL_ADDRESS][DOMAIN_NAME]" at bounding box center [85, 106] width 143 height 10
copy link "[PERSON_NAME][EMAIL_ADDRESS][DOMAIN_NAME]"
click at [64, 273] on span "Phone [PHONE_NUMBER]" at bounding box center [85, 278] width 143 height 10
copy strong "393519928684"
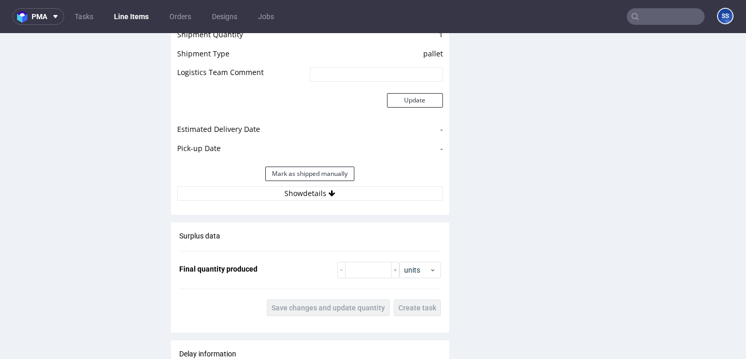
scroll to position [1450, 0]
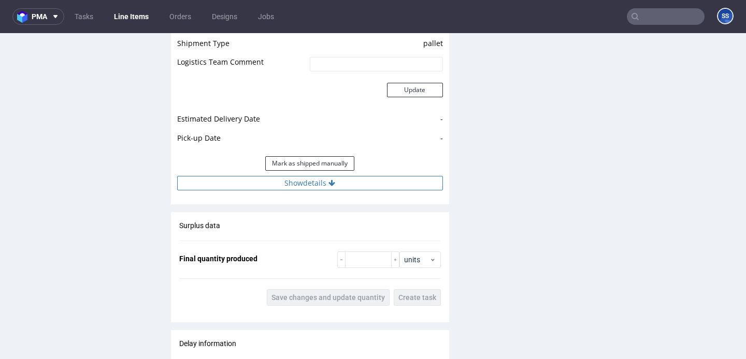
click at [244, 176] on button "Show details" at bounding box center [310, 183] width 266 height 14
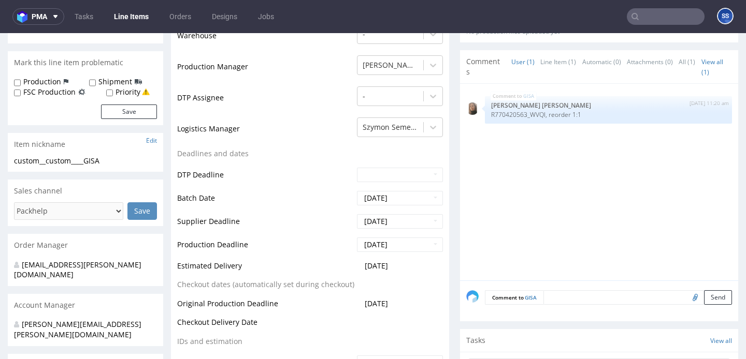
scroll to position [0, 0]
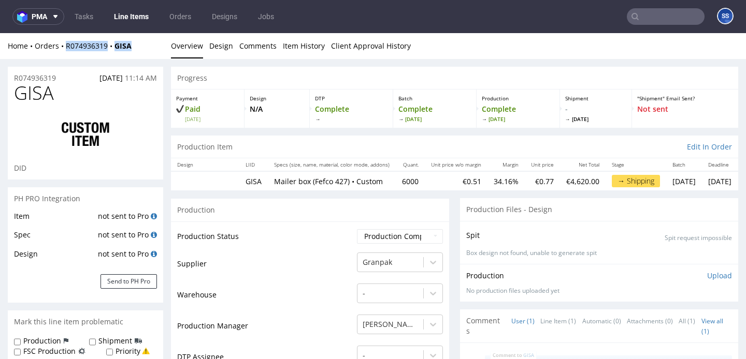
drag, startPoint x: 136, startPoint y: 47, endPoint x: 66, endPoint y: 50, distance: 70.5
click at [66, 50] on div "Home Orders R074936319 GISA" at bounding box center [85, 46] width 155 height 10
copy div "R074936319 GISA"
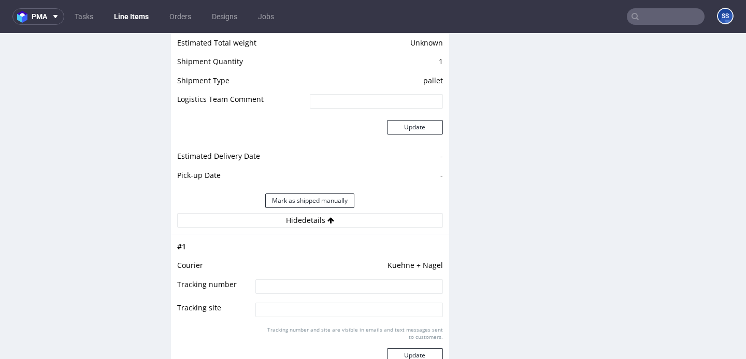
scroll to position [1478, 0]
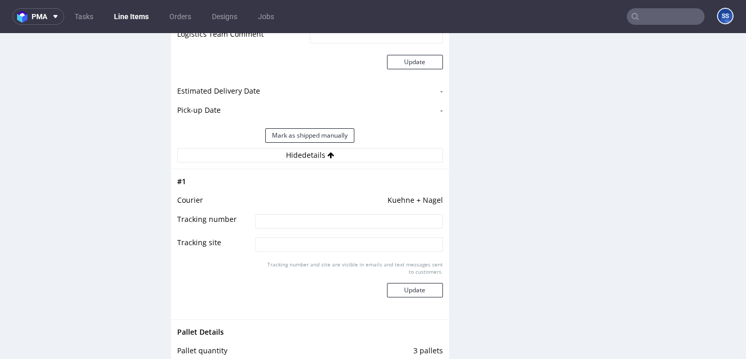
click at [322, 214] on input at bounding box center [348, 221] width 187 height 14
paste input "RWM006644684"
type input "RWM006644684"
click at [399, 283] on button "Update" at bounding box center [415, 290] width 56 height 14
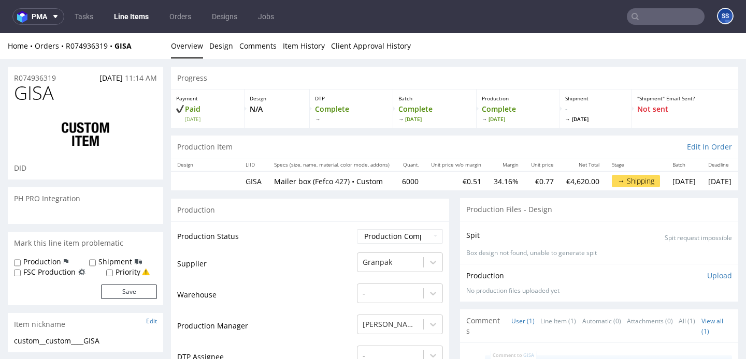
scroll to position [1340, 0]
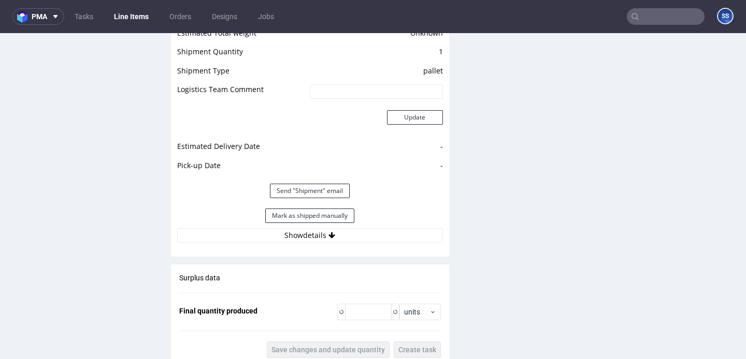
click at [115, 9] on link "Line Items" at bounding box center [131, 16] width 47 height 17
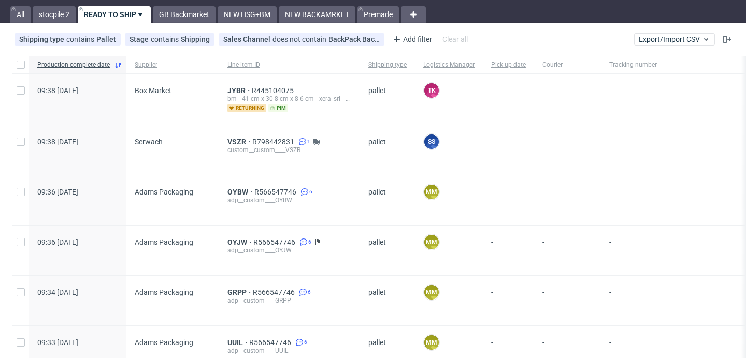
scroll to position [24, 0]
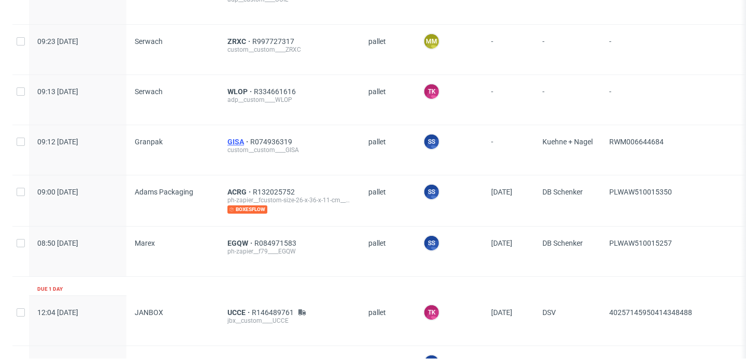
click at [236, 139] on span "GISA" at bounding box center [238, 142] width 23 height 8
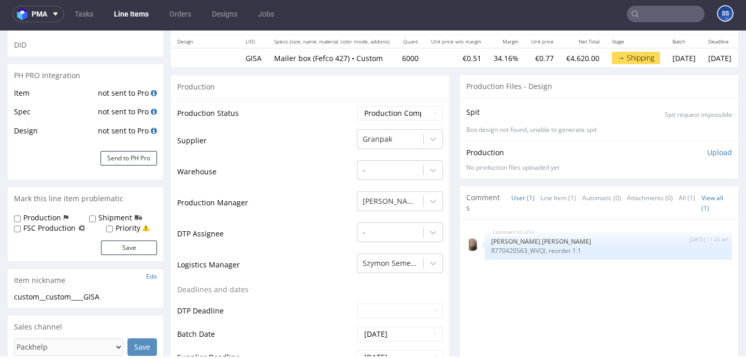
scroll to position [107, 0]
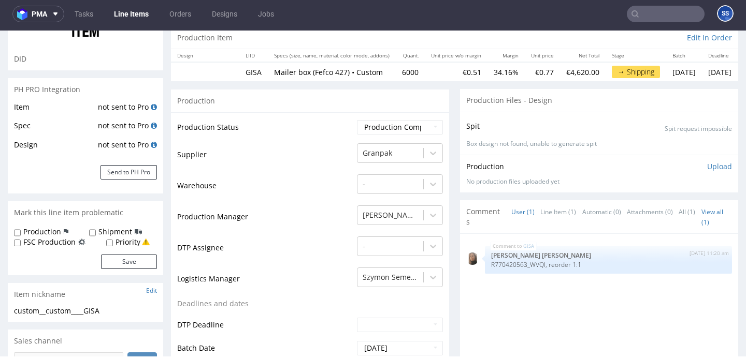
click at [127, 12] on link "Line Items" at bounding box center [131, 14] width 47 height 17
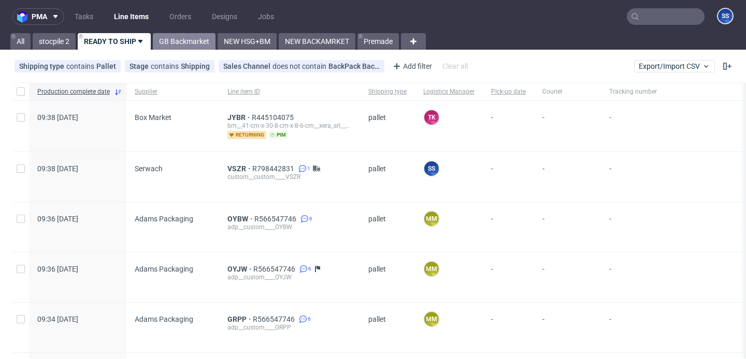
click at [190, 41] on link "GB Backmarket" at bounding box center [184, 41] width 63 height 17
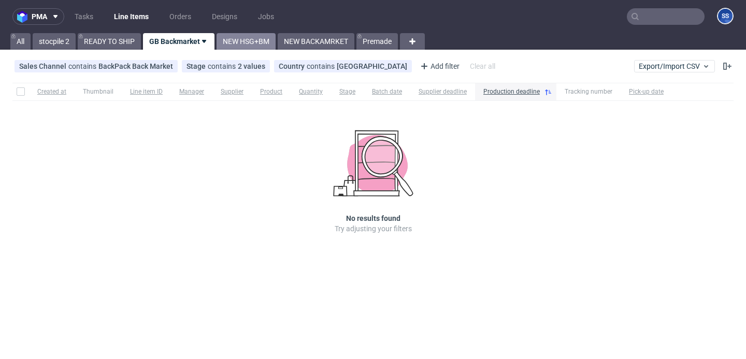
click at [241, 44] on link "NEW HSG+BM" at bounding box center [245, 41] width 59 height 17
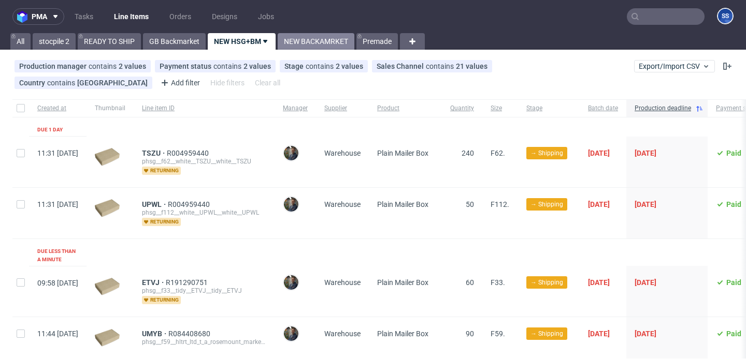
click at [316, 46] on link "NEW BACKAMRKET" at bounding box center [316, 41] width 77 height 17
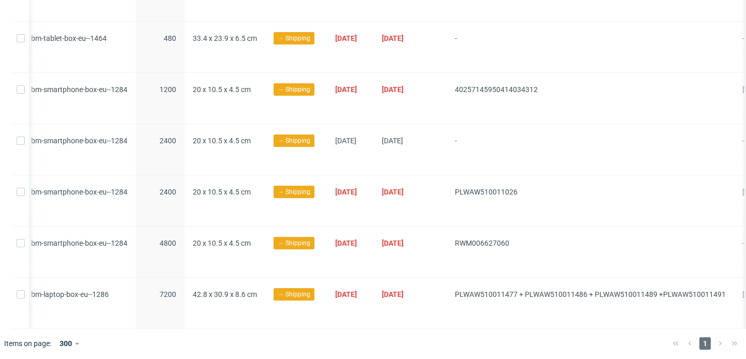
scroll to position [0, 259]
drag, startPoint x: 586, startPoint y: 89, endPoint x: 573, endPoint y: 12, distance: 77.8
click at [483, 86] on div "40257145950414034312" at bounding box center [589, 98] width 287 height 51
copy span "40257145950414034312"
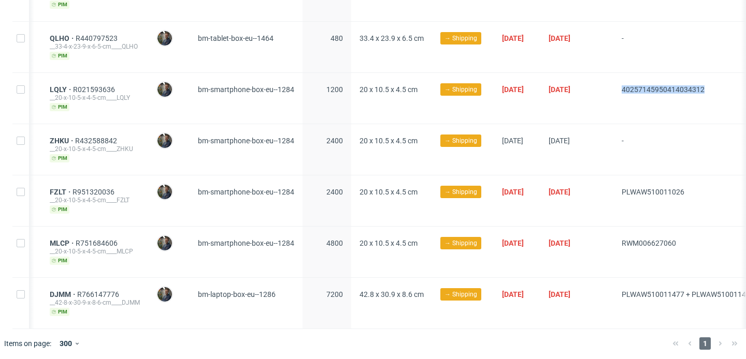
scroll to position [0, 0]
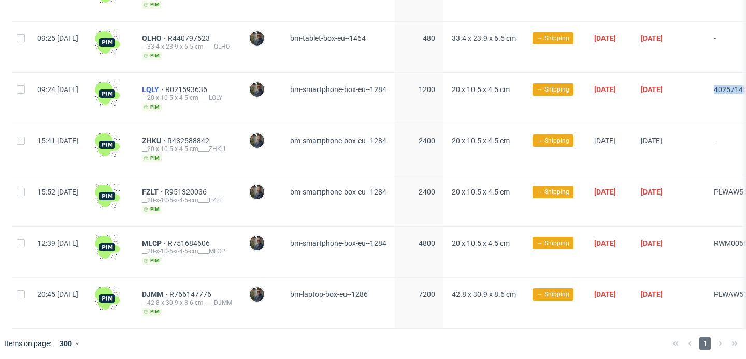
click at [165, 85] on span "LQLY" at bounding box center [153, 89] width 23 height 8
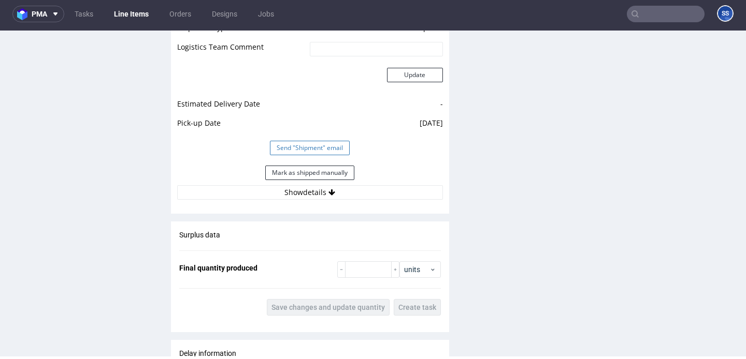
scroll to position [951, 0]
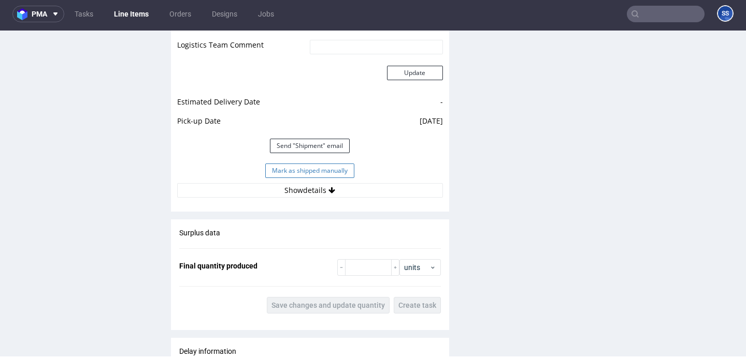
click at [299, 175] on button "Mark as shipped manually" at bounding box center [309, 171] width 89 height 14
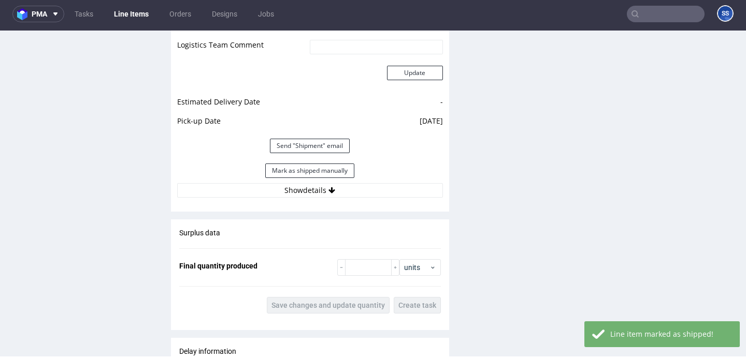
click at [138, 13] on link "Line Items" at bounding box center [131, 14] width 47 height 17
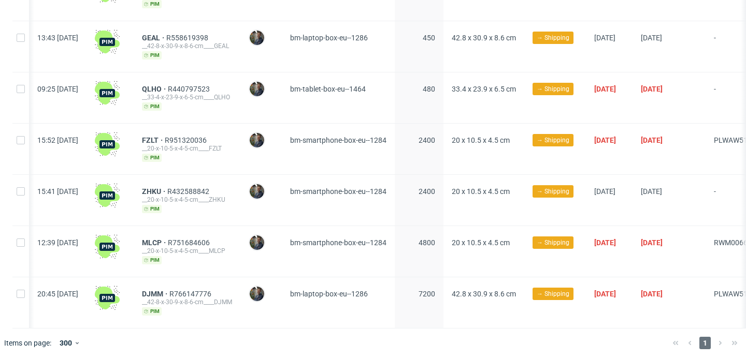
scroll to position [0, 374]
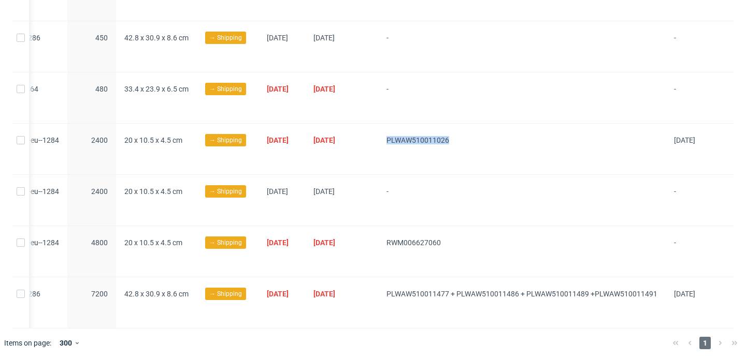
drag, startPoint x: 468, startPoint y: 138, endPoint x: 372, endPoint y: 139, distance: 95.8
click at [378, 139] on div "PLWAW510011026" at bounding box center [521, 149] width 287 height 51
copy span "PLWAW510011026"
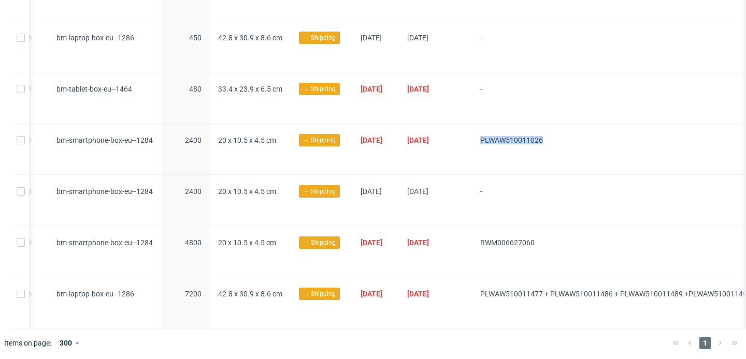
scroll to position [0, 0]
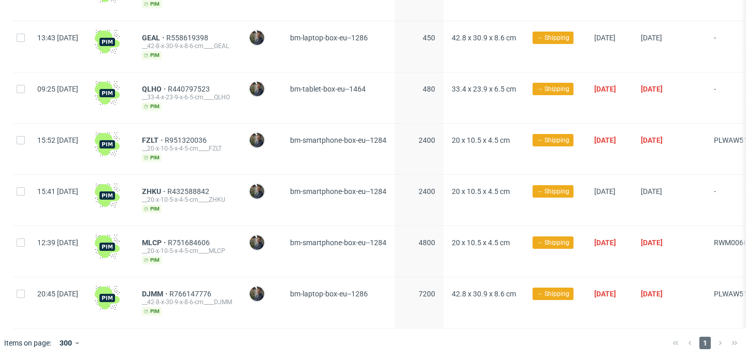
click at [171, 135] on div "FZLT R951320036 __20-x-10-5-x-4-5-cm____FZLT pim" at bounding box center [187, 149] width 107 height 51
click at [165, 136] on span "FZLT" at bounding box center [153, 140] width 23 height 8
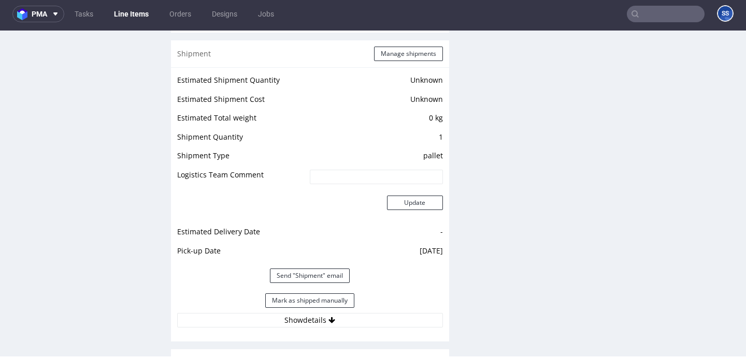
scroll to position [828, 0]
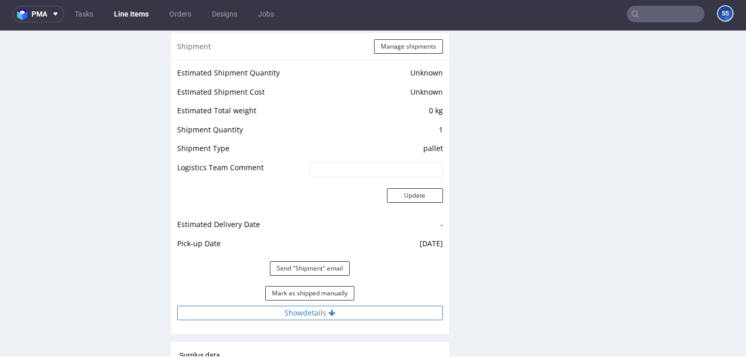
drag, startPoint x: 334, startPoint y: 298, endPoint x: 348, endPoint y: 316, distance: 23.6
click at [334, 298] on button "Mark as shipped manually" at bounding box center [309, 293] width 89 height 14
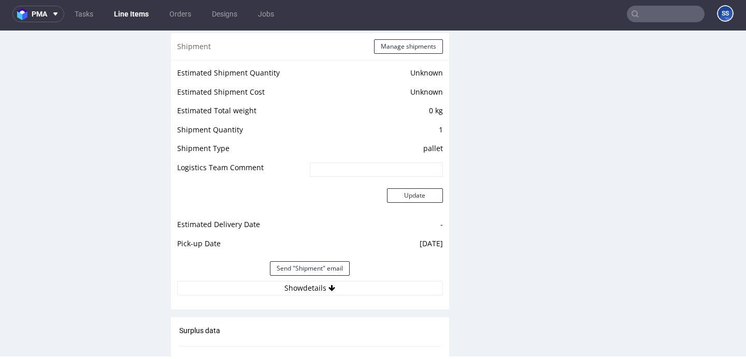
click at [148, 19] on link "Line Items" at bounding box center [131, 14] width 47 height 17
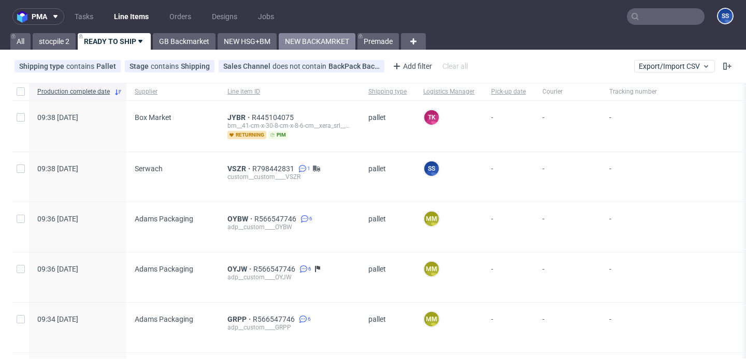
click at [294, 44] on link "NEW BACKAMRKET" at bounding box center [317, 41] width 77 height 17
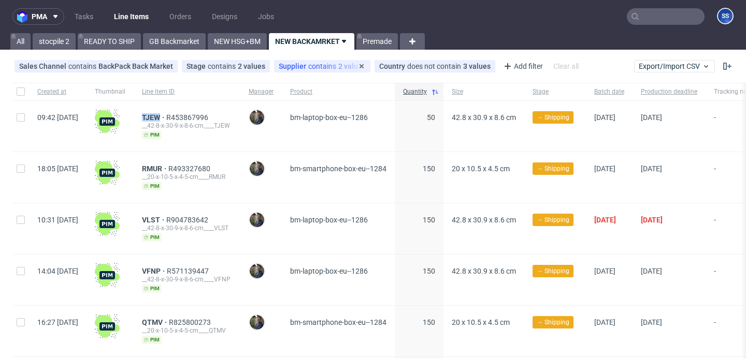
drag, startPoint x: 167, startPoint y: 113, endPoint x: 311, endPoint y: 70, distance: 149.6
click at [189, 113] on div "TJEW R453867996 __42-8-x-30-9-x-8-6-cm____TJEW pim" at bounding box center [187, 126] width 107 height 51
click at [138, 22] on link "Line Items" at bounding box center [131, 16] width 47 height 17
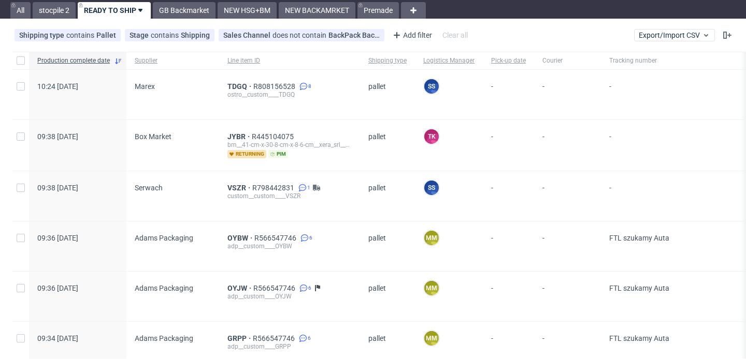
scroll to position [27, 0]
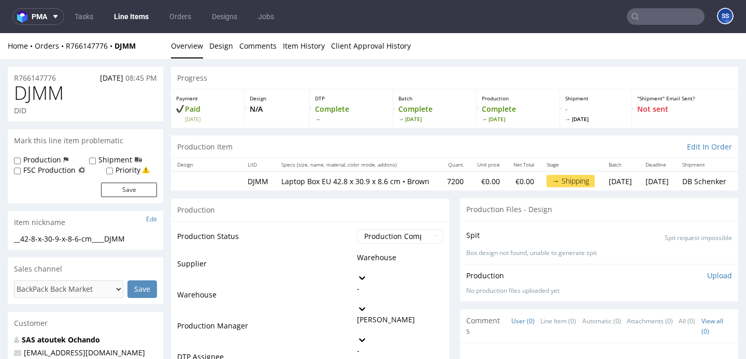
click at [141, 14] on link "Line Items" at bounding box center [131, 16] width 47 height 17
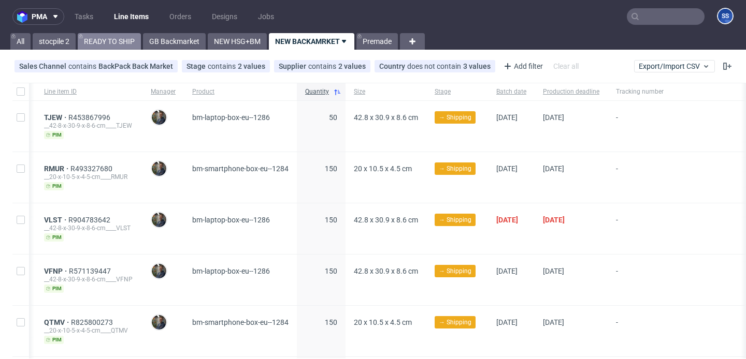
click at [83, 41] on link "READY TO SHIP" at bounding box center [109, 41] width 63 height 17
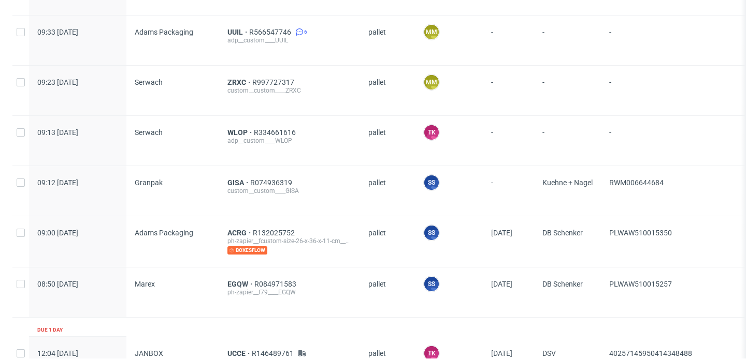
scroll to position [336, 0]
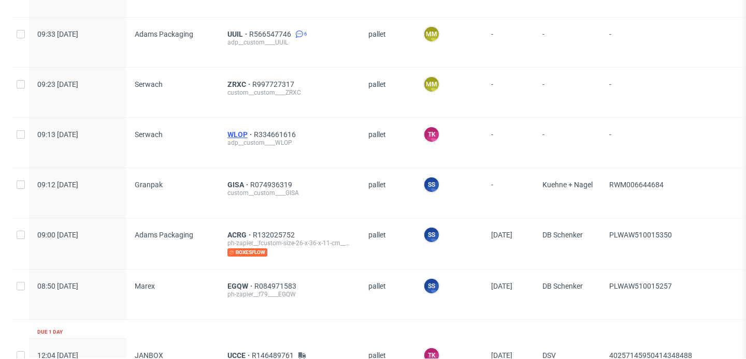
click at [235, 136] on span "WLOP" at bounding box center [240, 134] width 26 height 8
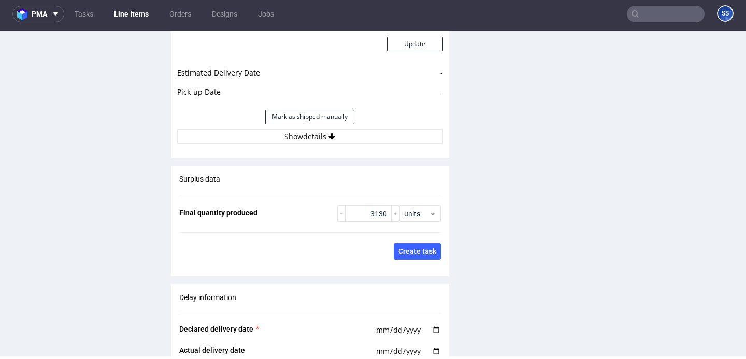
scroll to position [1472, 0]
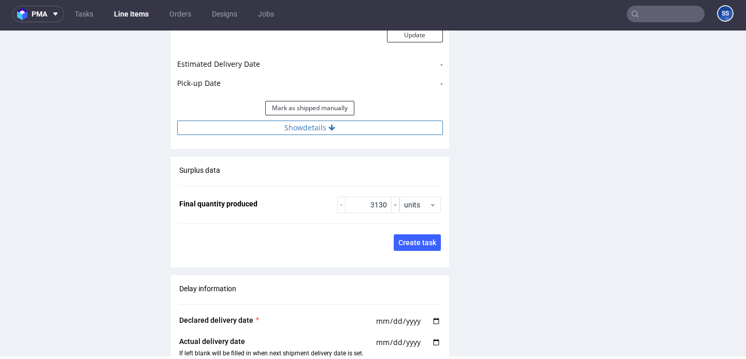
click at [240, 121] on button "Show details" at bounding box center [310, 128] width 266 height 14
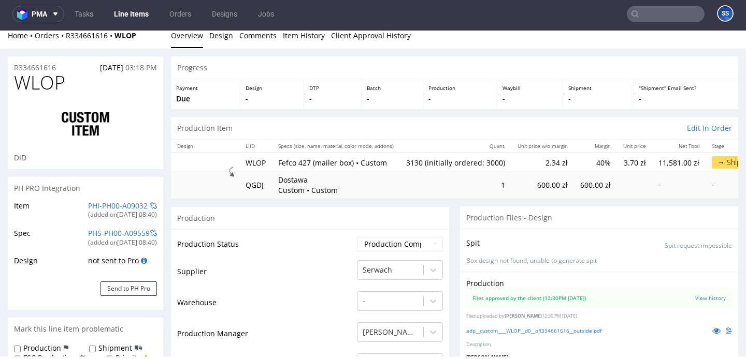
scroll to position [0, 0]
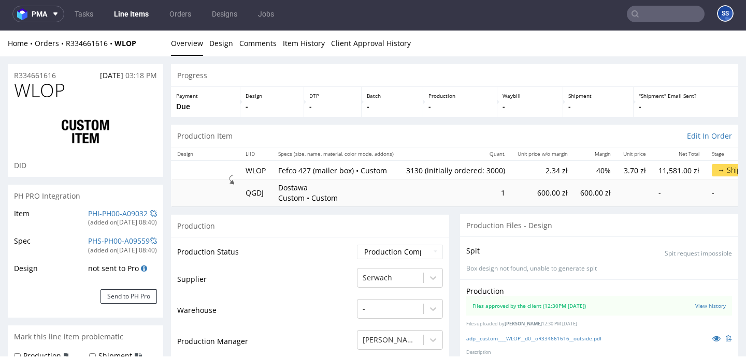
click at [135, 8] on link "Line Items" at bounding box center [131, 14] width 47 height 17
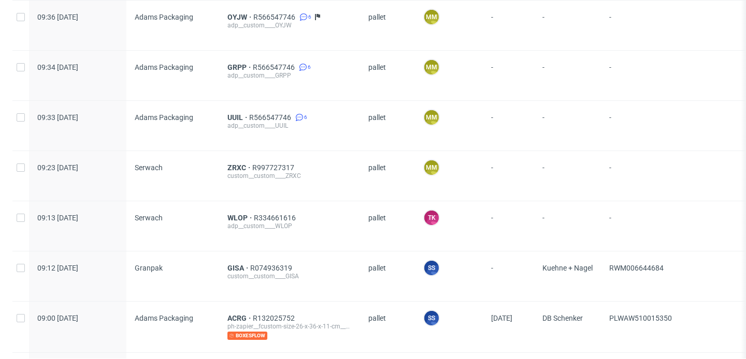
scroll to position [253, 0]
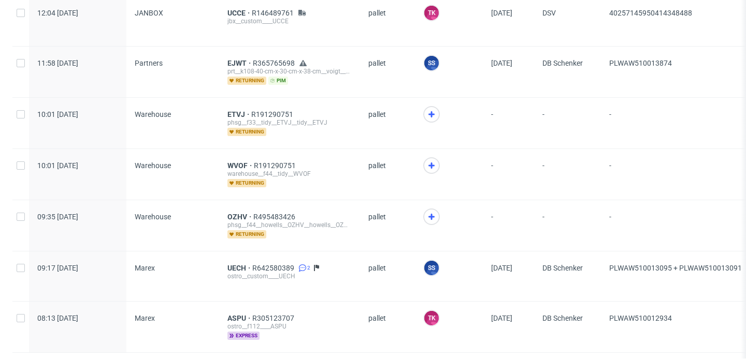
scroll to position [730, 0]
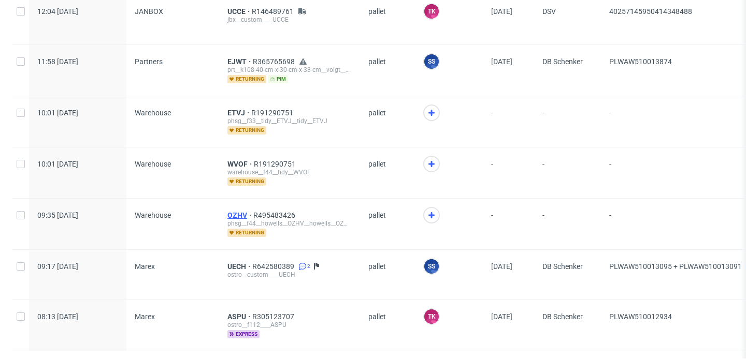
click at [238, 214] on span "OZHV" at bounding box center [240, 215] width 26 height 8
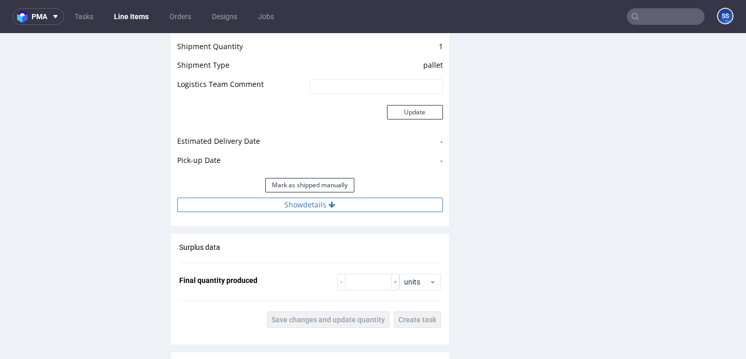
click at [282, 206] on button "Show details" at bounding box center [310, 205] width 266 height 14
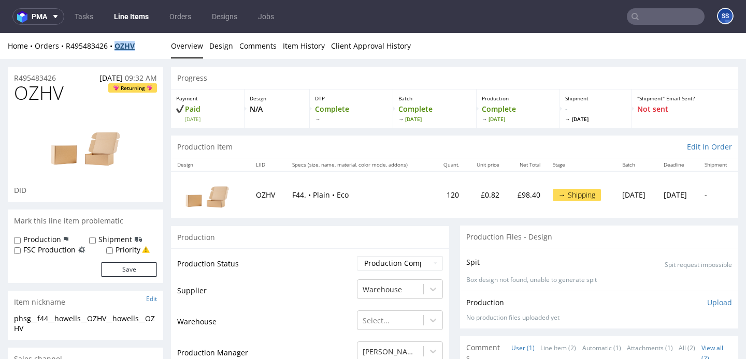
drag, startPoint x: 142, startPoint y: 43, endPoint x: 120, endPoint y: 46, distance: 22.4
click at [120, 46] on div "Home Orders R495483426 OZHV" at bounding box center [85, 46] width 155 height 10
copy strong "OZHV"
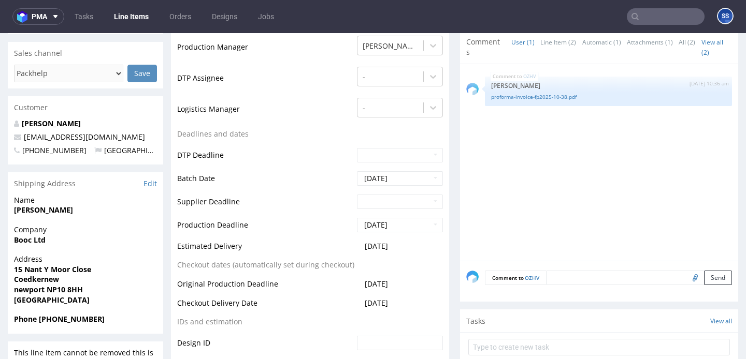
scroll to position [302, 0]
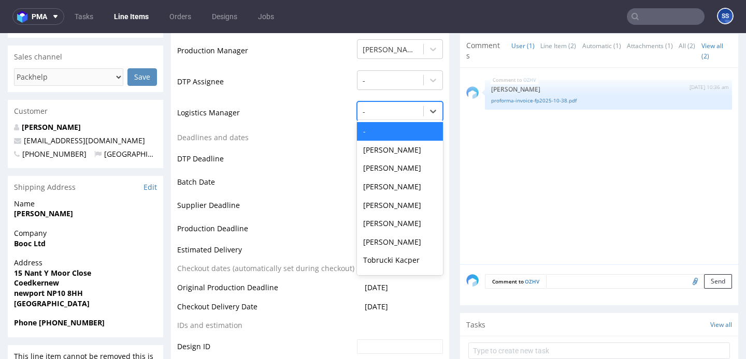
click at [409, 115] on div at bounding box center [389, 112] width 55 height 12
type input "sz"
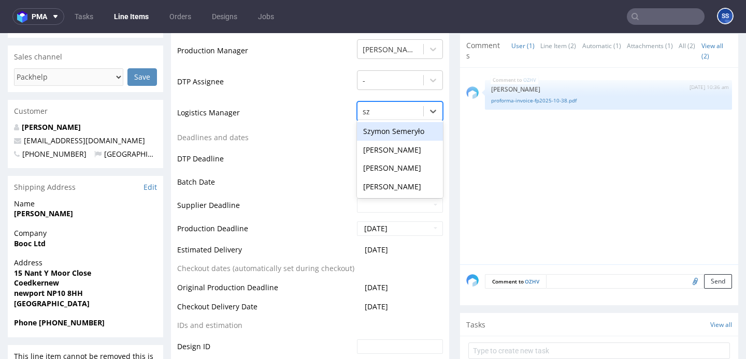
click at [397, 135] on div "Szymon Semeryło" at bounding box center [400, 131] width 86 height 19
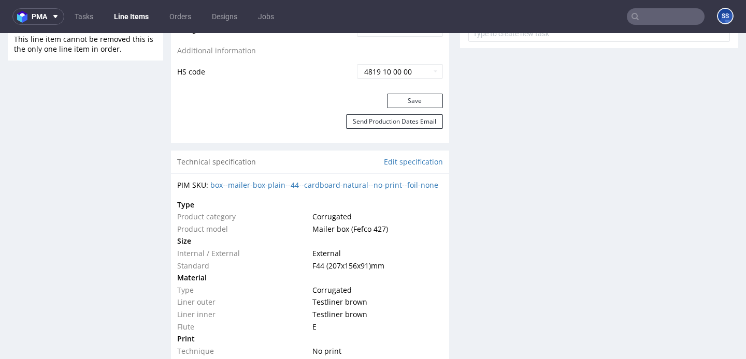
scroll to position [593, 0]
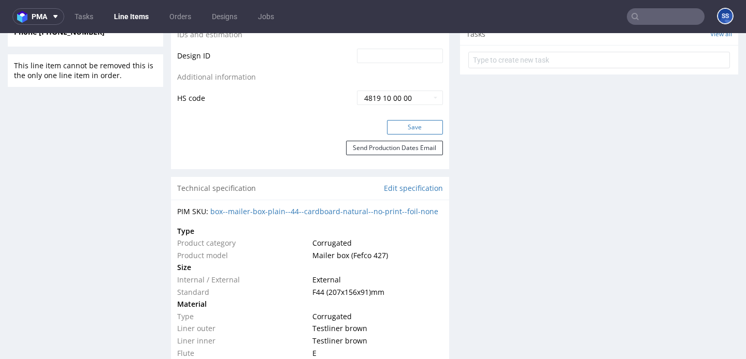
click at [404, 128] on button "Save" at bounding box center [415, 127] width 56 height 14
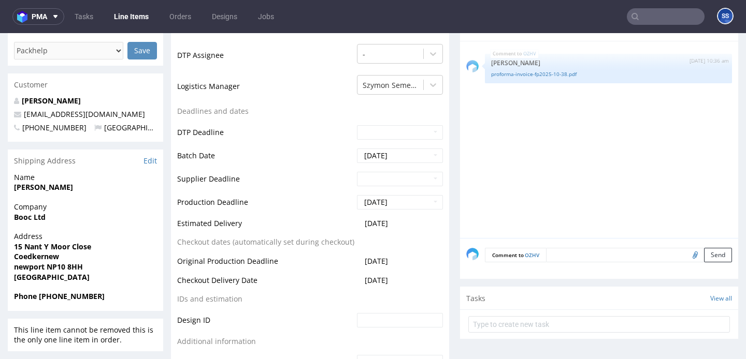
scroll to position [330, 0]
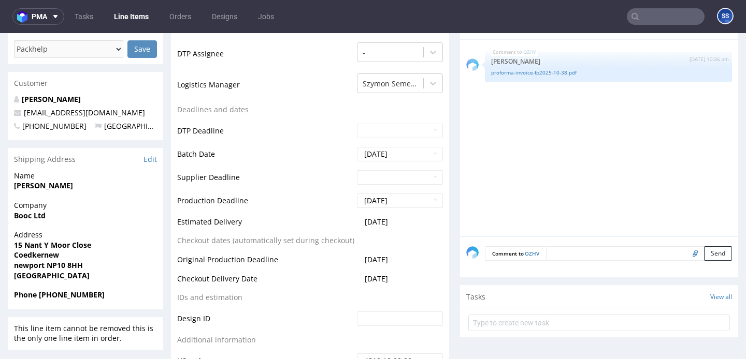
click at [28, 217] on strong "Booc Ltd" at bounding box center [30, 216] width 32 height 10
copy strong "Booc Ltd"
click at [56, 183] on strong "Rebecca Howells" at bounding box center [43, 186] width 59 height 10
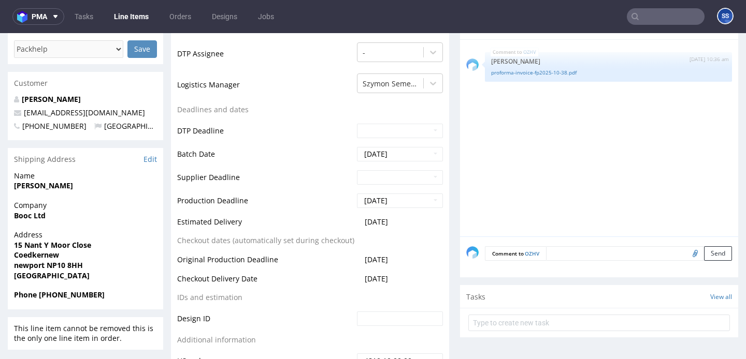
click at [56, 183] on strong "Rebecca Howells" at bounding box center [43, 186] width 59 height 10
copy strong "Rebecca Howells"
click at [35, 245] on strong "15 Nant Y Moor Close" at bounding box center [52, 245] width 77 height 10
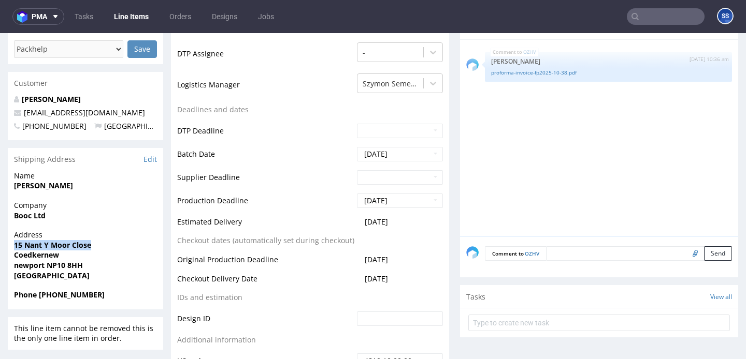
click at [35, 245] on strong "15 Nant Y Moor Close" at bounding box center [52, 245] width 77 height 10
copy strong "15 Nant Y Moor Close"
click at [43, 258] on strong "Coedkernew" at bounding box center [36, 255] width 45 height 10
copy strong "Coedkernew"
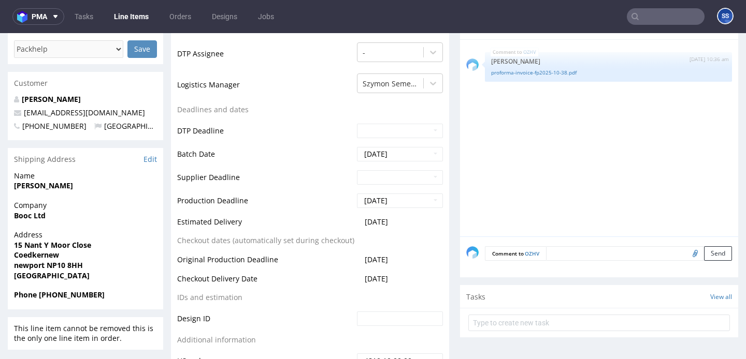
click at [29, 268] on strong "newport NP10 8HH" at bounding box center [48, 265] width 69 height 10
copy strong "newport"
click at [52, 266] on strong "newport NP10 8HH" at bounding box center [48, 265] width 69 height 10
drag, startPoint x: 47, startPoint y: 267, endPoint x: 100, endPoint y: 268, distance: 53.4
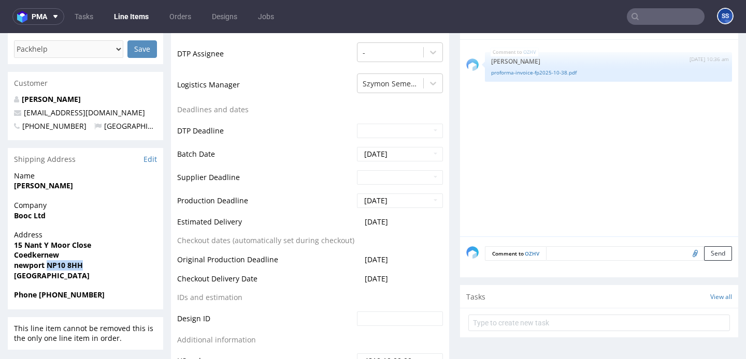
click at [100, 268] on span "newport NP10 8HH" at bounding box center [85, 265] width 143 height 10
copy strong "NP10 8HH"
drag, startPoint x: 68, startPoint y: 113, endPoint x: 46, endPoint y: 99, distance: 26.3
click at [23, 113] on p "info@booc.co.uk" at bounding box center [85, 113] width 143 height 10
copy link "info@booc.co.uk"
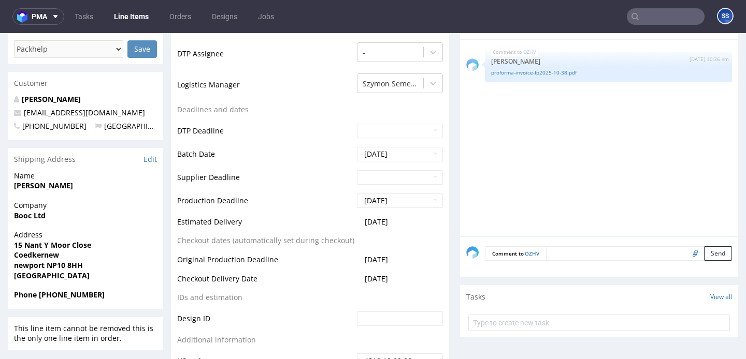
click at [58, 294] on strong "Phone +447976583387" at bounding box center [59, 295] width 91 height 10
copy strong "447976583387"
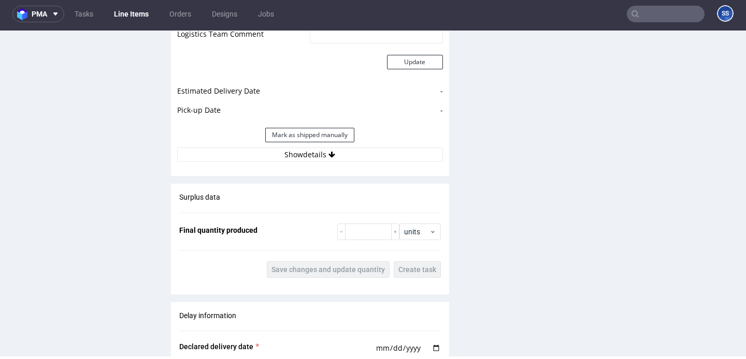
scroll to position [1128, 0]
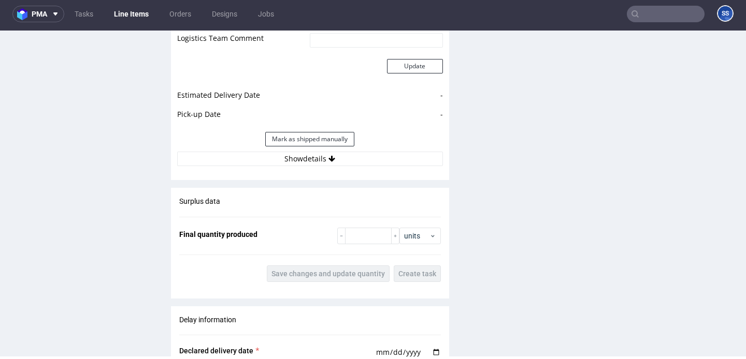
click at [280, 169] on div "Estimated Shipment Quantity 1 package Estimated Shipment Cost 108.1 PLN Estimat…" at bounding box center [310, 52] width 278 height 242
click at [283, 166] on button "Show details" at bounding box center [310, 159] width 266 height 14
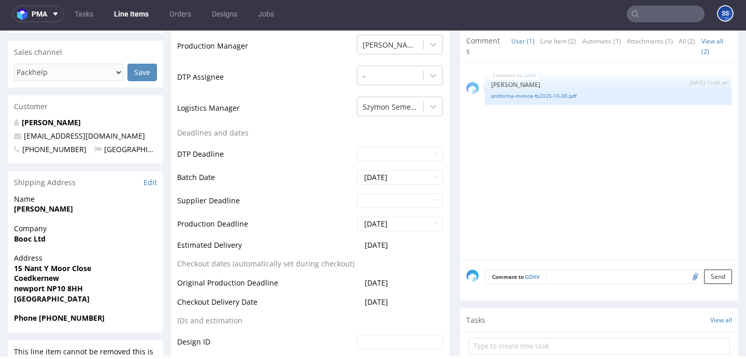
scroll to position [0, 0]
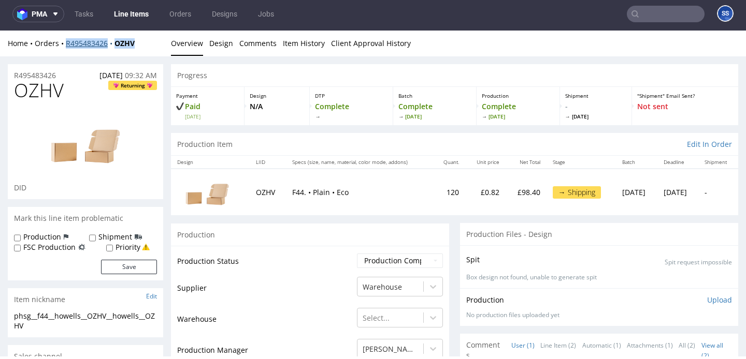
copy div "R495483426 OZHV"
drag, startPoint x: 142, startPoint y: 43, endPoint x: 79, endPoint y: 38, distance: 62.9
click at [67, 45] on div "Home Orders R495483426 OZHV" at bounding box center [85, 43] width 155 height 10
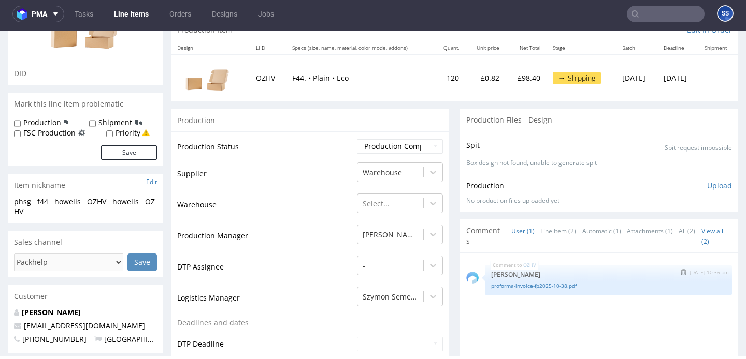
scroll to position [125, 0]
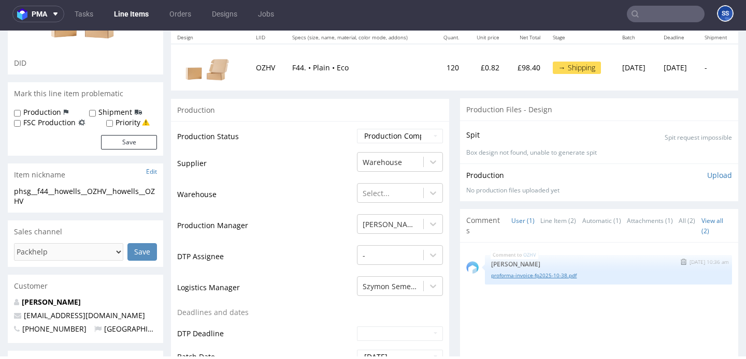
click at [560, 276] on link "proforma-invoice-fp2025-10-38.pdf" at bounding box center [608, 276] width 235 height 8
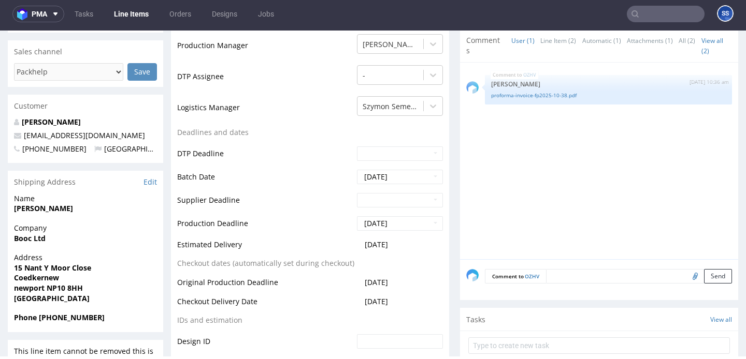
scroll to position [305, 0]
click at [70, 316] on strong "Phone +447976583387" at bounding box center [59, 317] width 91 height 10
drag, startPoint x: 70, startPoint y: 316, endPoint x: 78, endPoint y: 310, distance: 9.9
click at [70, 316] on strong "Phone +447976583387" at bounding box center [59, 317] width 91 height 10
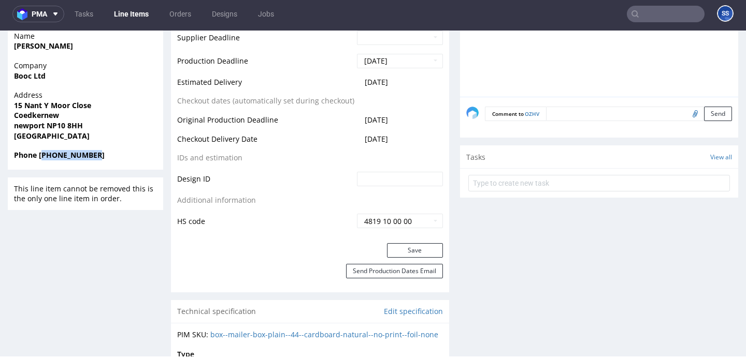
scroll to position [422, 0]
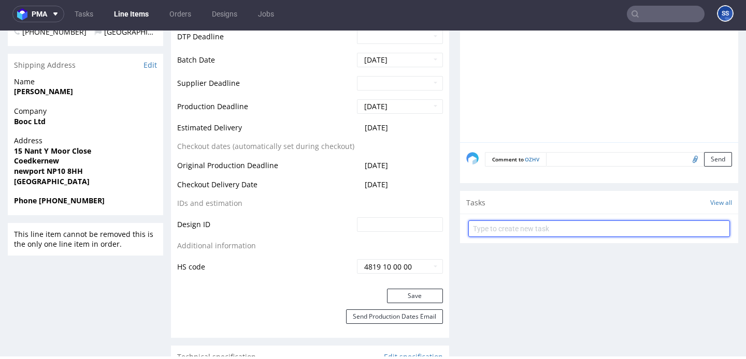
click at [531, 226] on input "text" at bounding box center [598, 229] width 261 height 17
type input "Ettykiety"
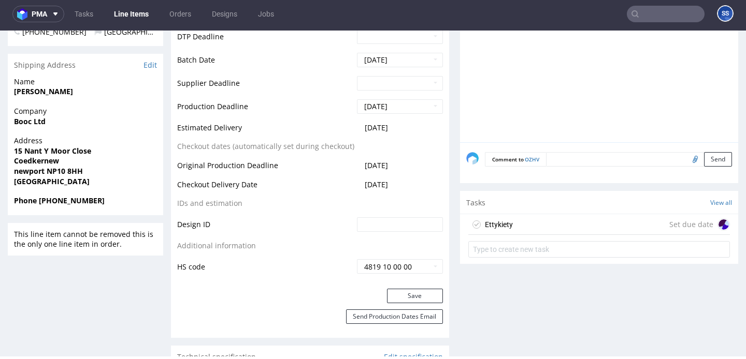
click at [618, 217] on div "Ettykiety Set due date" at bounding box center [598, 224] width 261 height 21
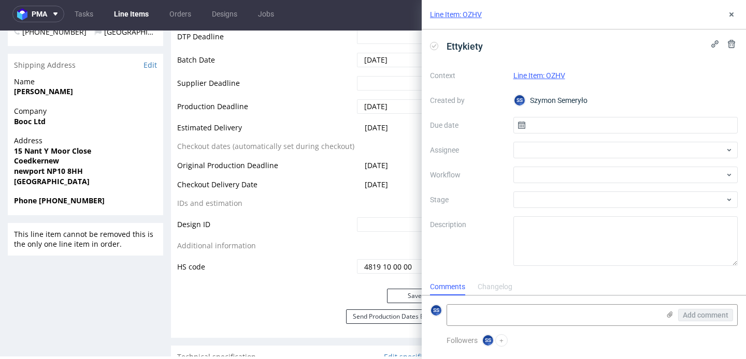
scroll to position [8, 0]
click at [545, 122] on input "text" at bounding box center [625, 125] width 225 height 17
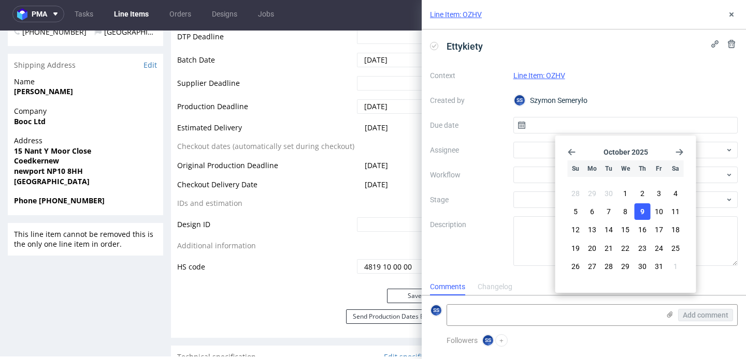
click at [645, 211] on button "9" at bounding box center [642, 211] width 16 height 17
type input "09/10/2025"
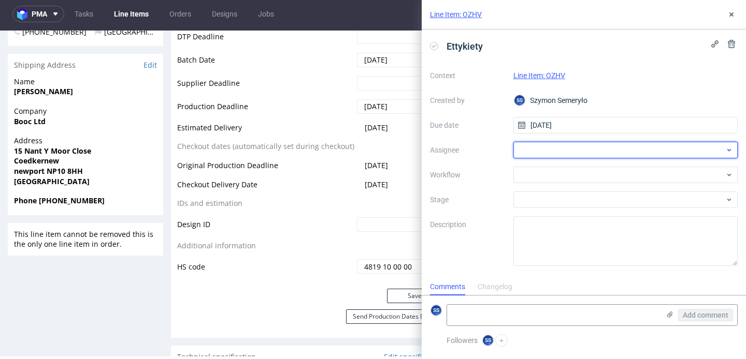
click at [542, 152] on div at bounding box center [625, 150] width 225 height 17
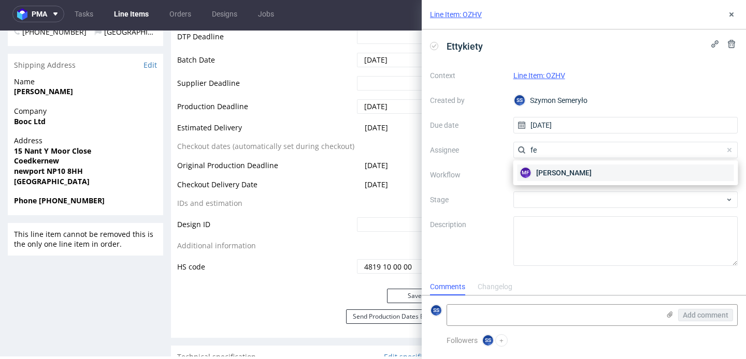
type input "fe"
click at [545, 165] on div "MF Michał Fedorowicz" at bounding box center [625, 173] width 216 height 17
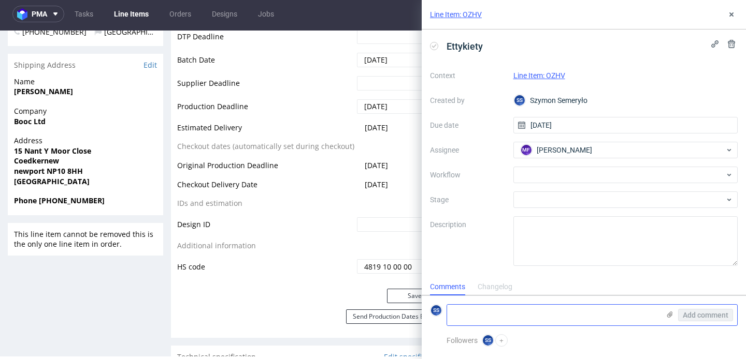
click at [608, 324] on textarea at bounding box center [553, 315] width 212 height 21
paste textarea "R495483426_OZHV"
paste textarea "1Z5A15806890034887"
type textarea "R495483426_OZHV -> 1Z5A15806890034887"
click at [665, 313] on icon at bounding box center [669, 315] width 8 height 8
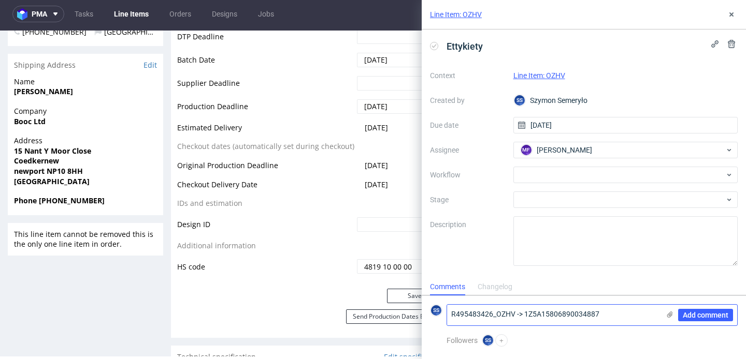
click at [0, 0] on input "file" at bounding box center [0, 0] width 0 height 0
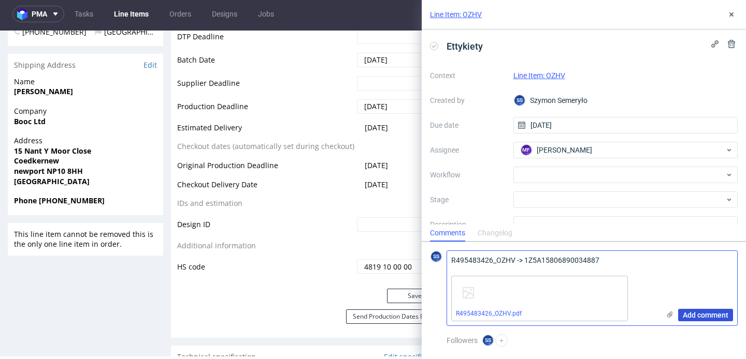
click at [706, 314] on span "Add comment" at bounding box center [705, 315] width 46 height 7
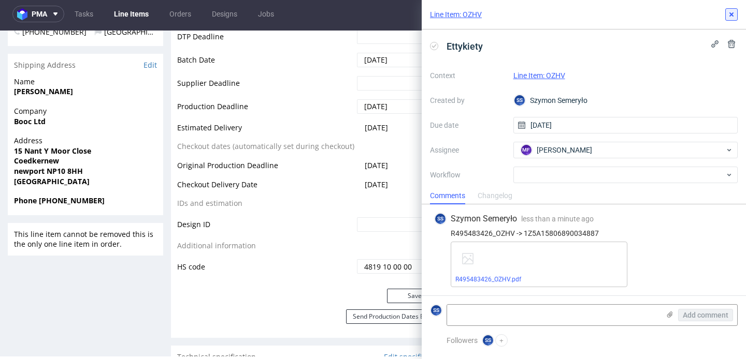
click at [732, 15] on use at bounding box center [731, 14] width 4 height 4
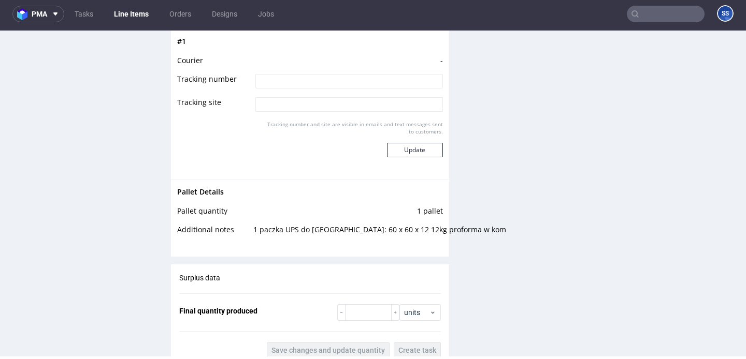
scroll to position [1249, 0]
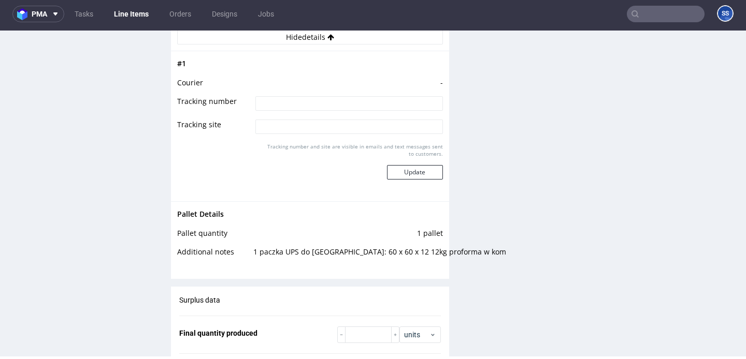
click at [298, 106] on input at bounding box center [348, 103] width 187 height 14
type input "1Z5A15806890034887"
click at [409, 170] on button "Update" at bounding box center [415, 172] width 56 height 14
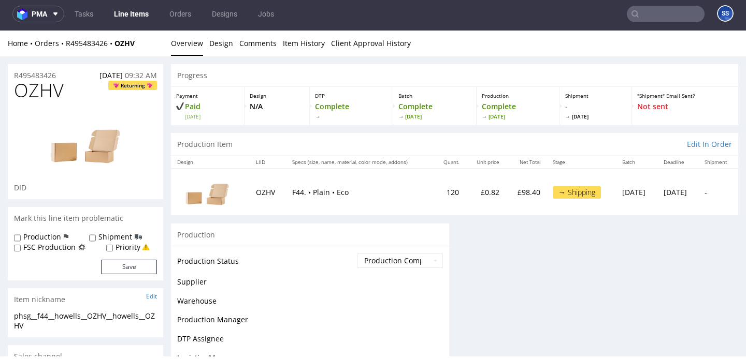
click at [127, 9] on link "Line Items" at bounding box center [131, 14] width 47 height 17
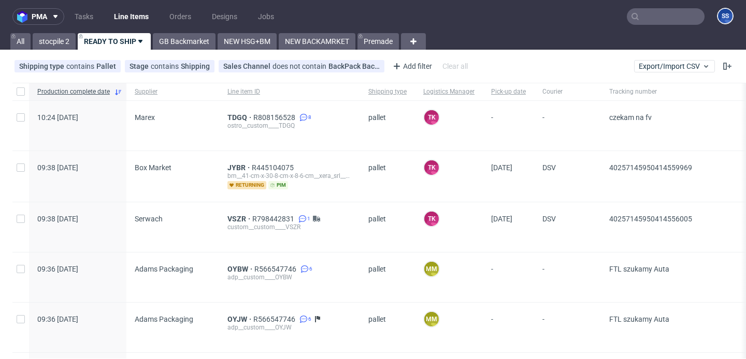
click at [643, 15] on input "text" at bounding box center [666, 16] width 78 height 17
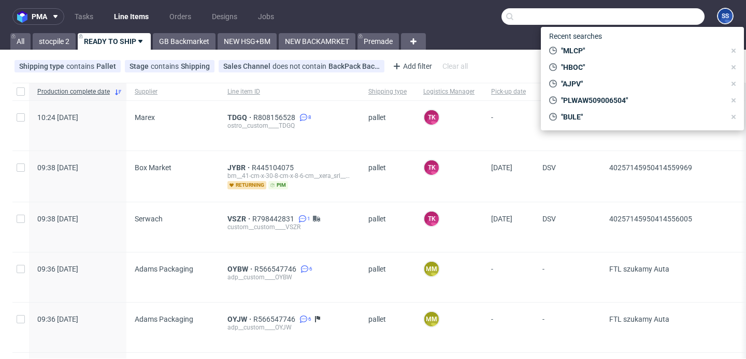
paste input "R154489057"
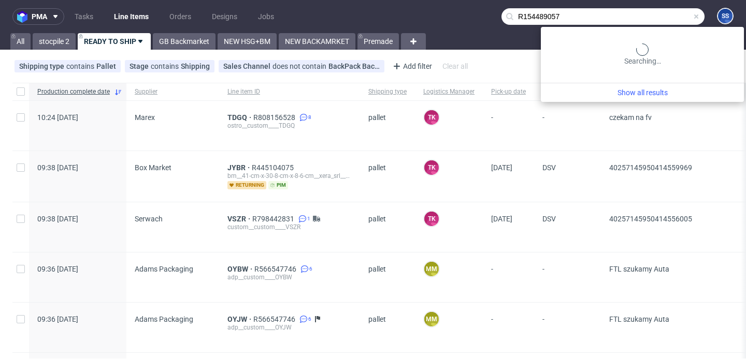
type input "R154489057"
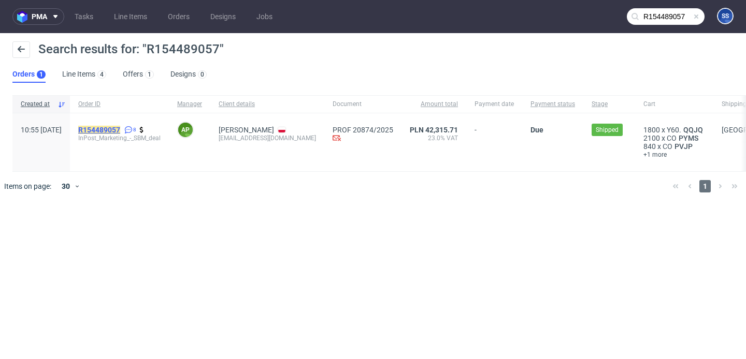
click at [120, 126] on mark "R154489057" at bounding box center [99, 130] width 42 height 8
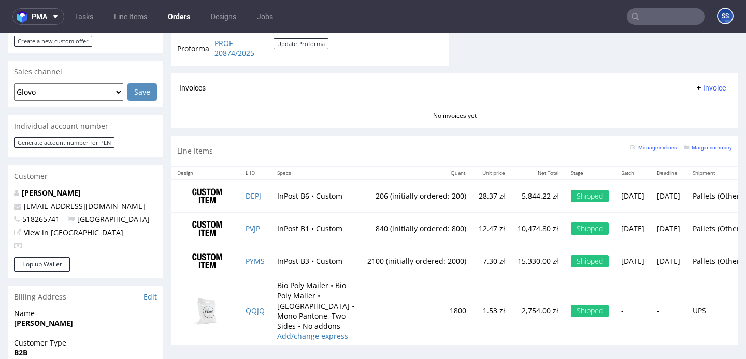
scroll to position [421, 0]
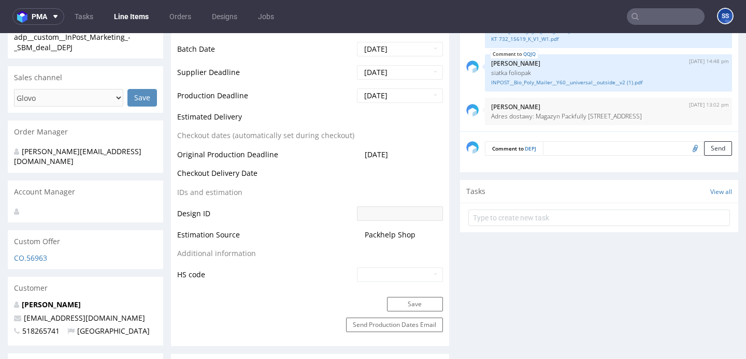
scroll to position [398, 0]
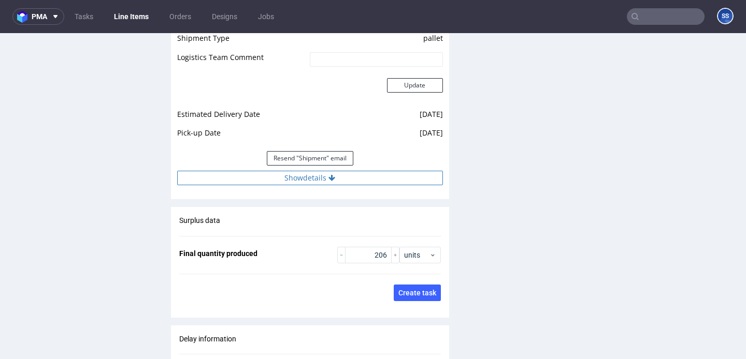
click at [309, 171] on button "Show details" at bounding box center [310, 178] width 266 height 14
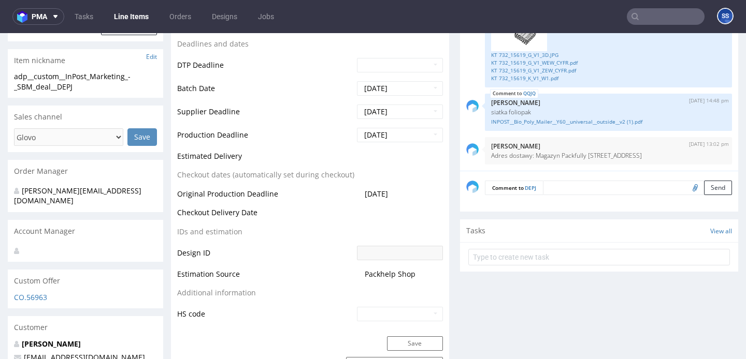
scroll to position [0, 0]
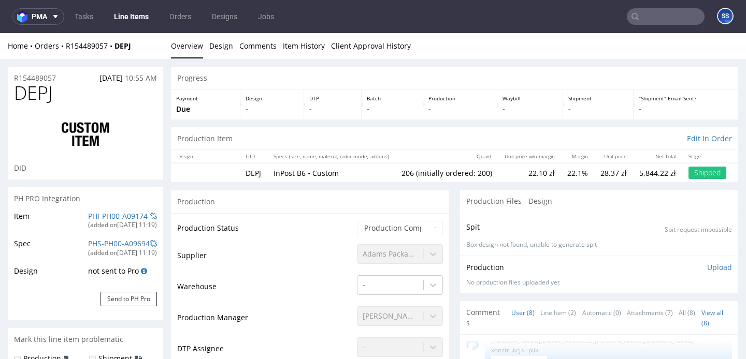
click at [635, 10] on input "text" at bounding box center [666, 16] width 78 height 17
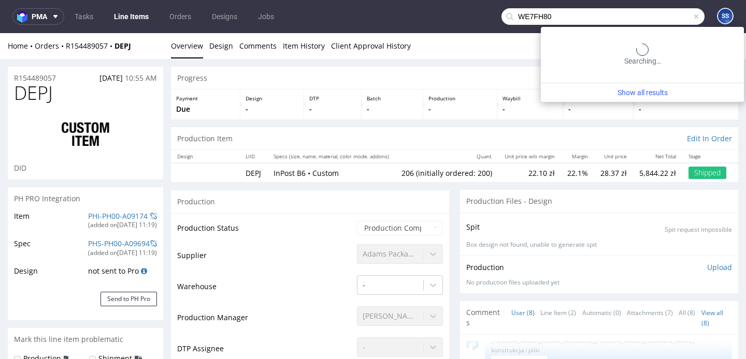
type input "WE7FH80"
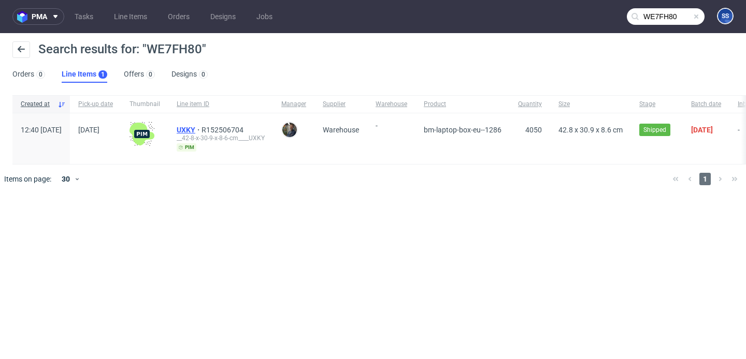
click at [201, 128] on span "UXKY" at bounding box center [189, 130] width 25 height 8
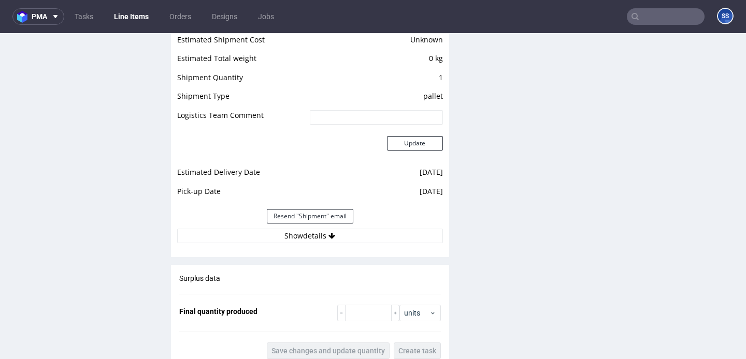
drag, startPoint x: 274, startPoint y: 241, endPoint x: 254, endPoint y: 226, distance: 24.8
click at [274, 241] on button "Show details" at bounding box center [310, 236] width 266 height 14
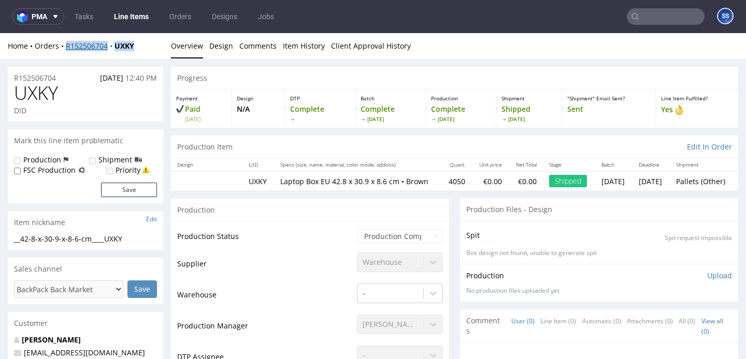
drag, startPoint x: 143, startPoint y: 48, endPoint x: 75, endPoint y: 49, distance: 68.4
click at [64, 44] on div "Home Orders R152506704 UXKY" at bounding box center [85, 46] width 155 height 10
click at [661, 18] on input "text" at bounding box center [666, 16] width 78 height 17
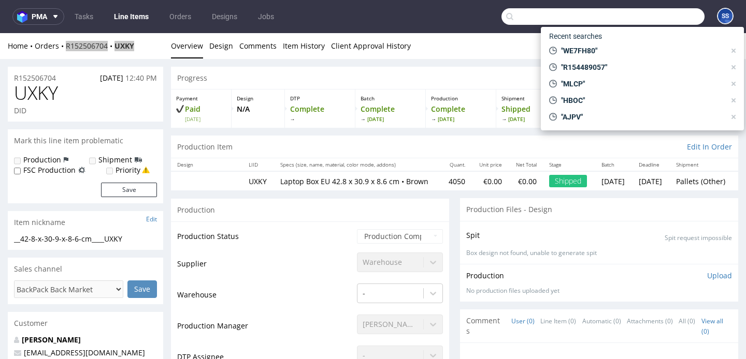
paste input "WE 7V199"
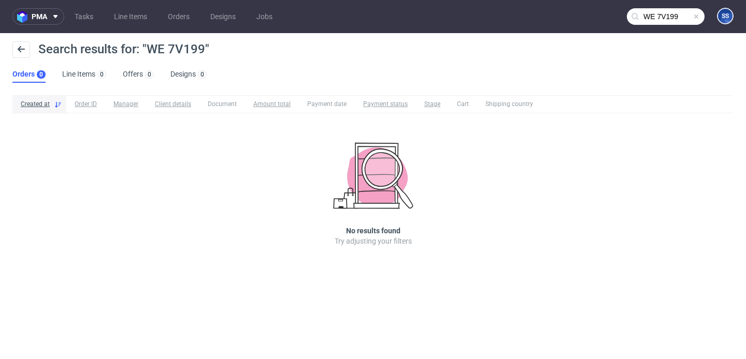
drag, startPoint x: 657, startPoint y: 16, endPoint x: 658, endPoint y: 24, distance: 8.3
click at [657, 16] on input "WE 7V199" at bounding box center [666, 16] width 78 height 17
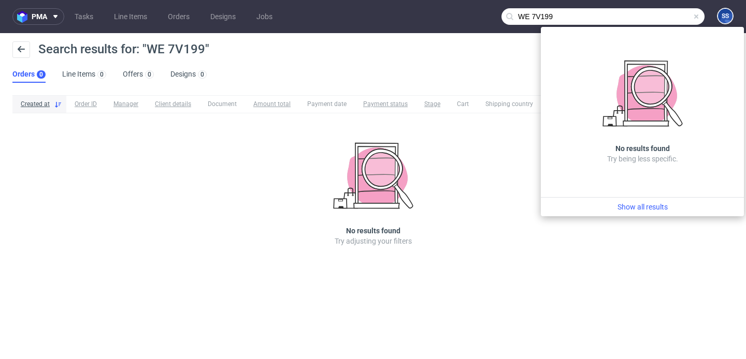
click at [531, 17] on input "WE 7V199" at bounding box center [602, 16] width 203 height 17
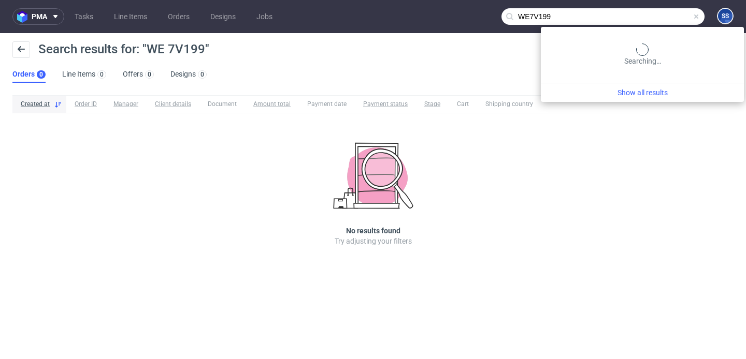
type input "WE7V199"
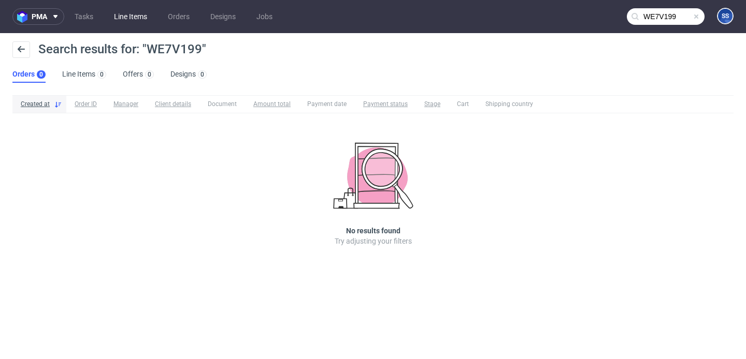
click at [130, 18] on link "Line Items" at bounding box center [131, 16] width 46 height 17
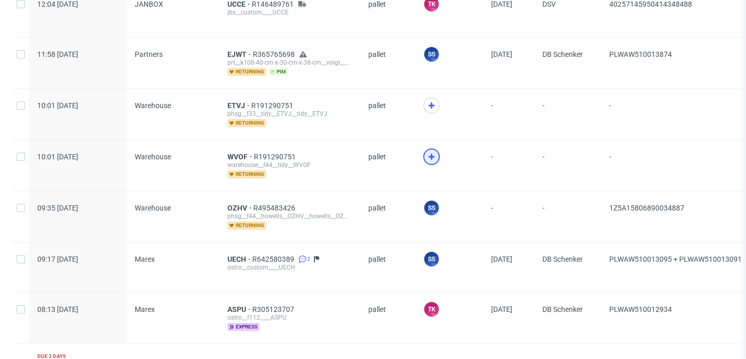
click at [431, 162] on div at bounding box center [431, 157] width 17 height 17
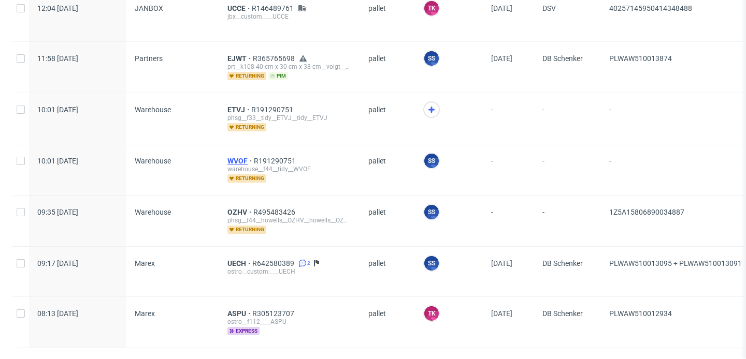
click at [238, 158] on span "WVOF" at bounding box center [240, 161] width 26 height 8
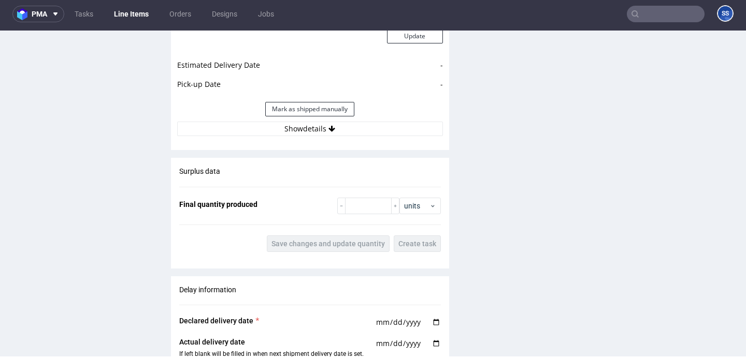
scroll to position [1174, 0]
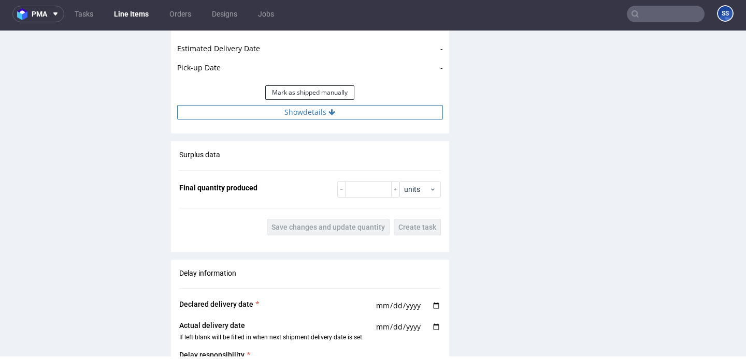
click at [283, 119] on button "Show details" at bounding box center [310, 112] width 266 height 14
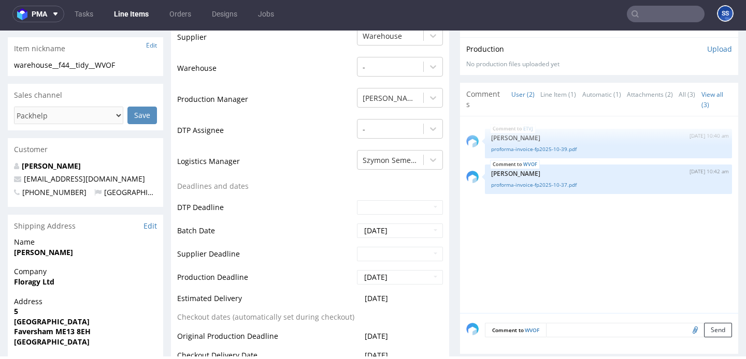
scroll to position [262, 0]
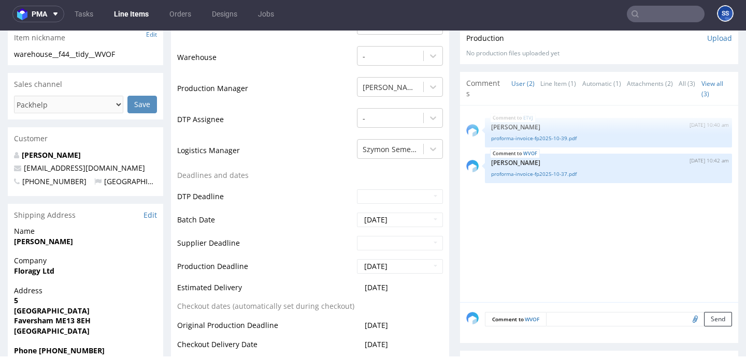
click at [32, 270] on strong "Floragy Ltd" at bounding box center [34, 271] width 40 height 10
click at [34, 241] on strong "[PERSON_NAME]" at bounding box center [43, 242] width 59 height 10
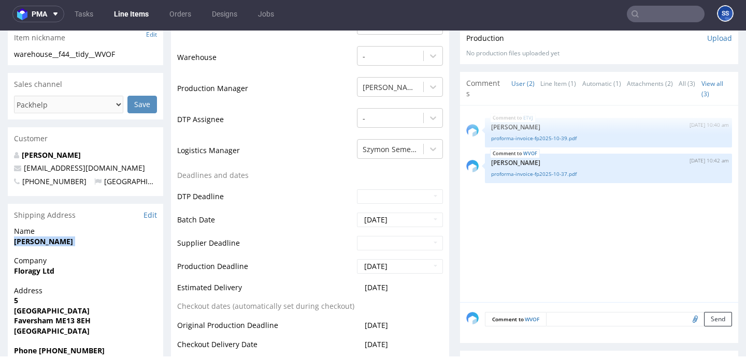
click at [34, 241] on strong "[PERSON_NAME]" at bounding box center [43, 242] width 59 height 10
click at [35, 310] on strong "[GEOGRAPHIC_DATA]" at bounding box center [52, 311] width 76 height 10
drag, startPoint x: 67, startPoint y: 311, endPoint x: 1, endPoint y: 300, distance: 67.7
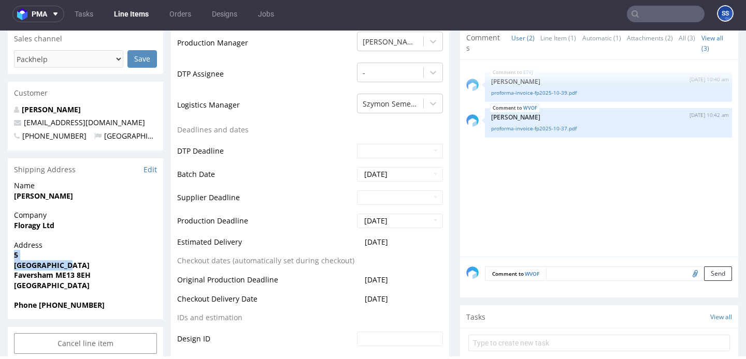
scroll to position [323, 0]
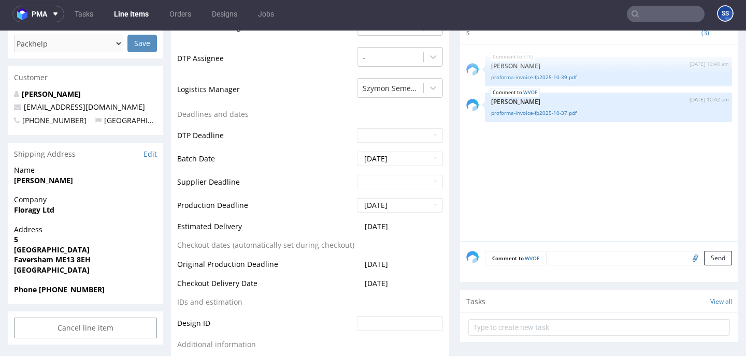
click at [37, 262] on strong "Faversham ME13 8EH" at bounding box center [52, 260] width 77 height 10
click at [22, 259] on strong "Faversham ME13 8EH" at bounding box center [52, 260] width 77 height 10
drag, startPoint x: 54, startPoint y: 261, endPoint x: 161, endPoint y: 83, distance: 207.2
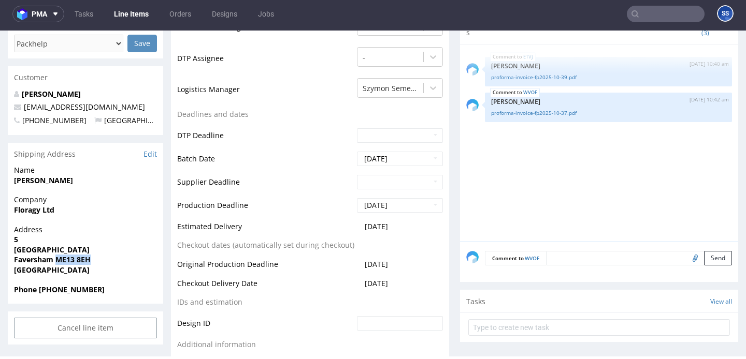
click at [158, 259] on div "Address 5 St Marys Road Faversham ME13 8EH United Kingdom" at bounding box center [85, 255] width 155 height 60
drag, startPoint x: 101, startPoint y: 105, endPoint x: 22, endPoint y: 106, distance: 79.2
click at [22, 106] on p "[EMAIL_ADDRESS][DOMAIN_NAME]" at bounding box center [85, 107] width 143 height 10
click at [77, 294] on span "Phone [PHONE_NUMBER]" at bounding box center [85, 290] width 143 height 10
click at [78, 292] on strong "Phone [PHONE_NUMBER]" at bounding box center [59, 290] width 91 height 10
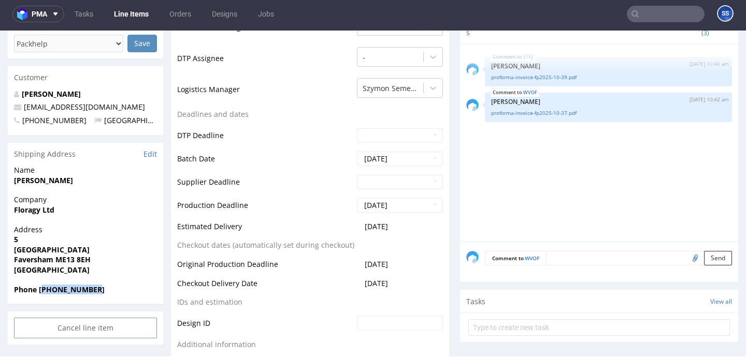
click at [78, 292] on strong "Phone [PHONE_NUMBER]" at bounding box center [59, 290] width 91 height 10
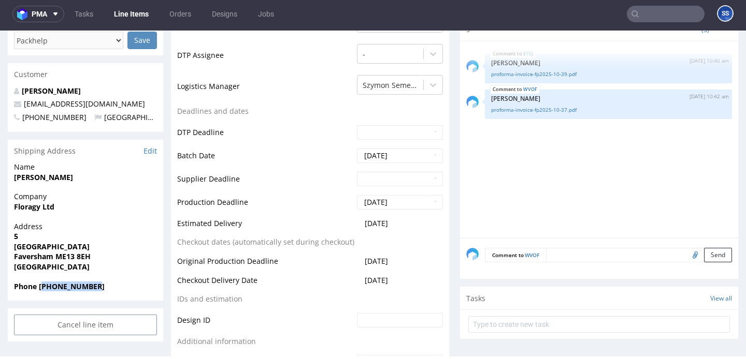
scroll to position [0, 0]
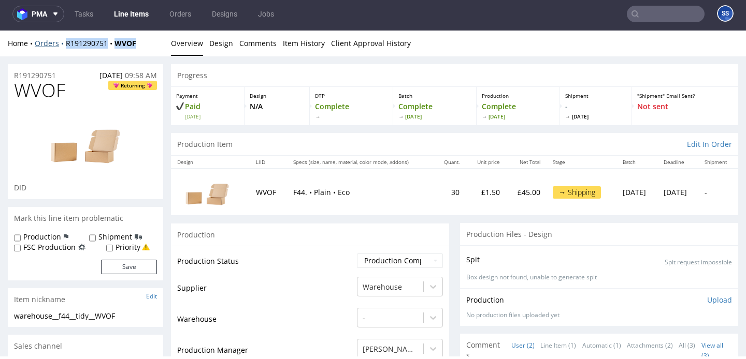
drag, startPoint x: 140, startPoint y: 45, endPoint x: 65, endPoint y: 45, distance: 75.6
click at [65, 45] on div "Home Orders R191290751 WVOF" at bounding box center [85, 43] width 155 height 10
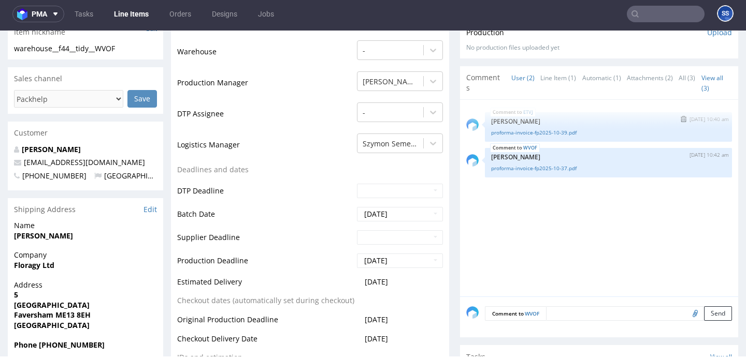
scroll to position [263, 0]
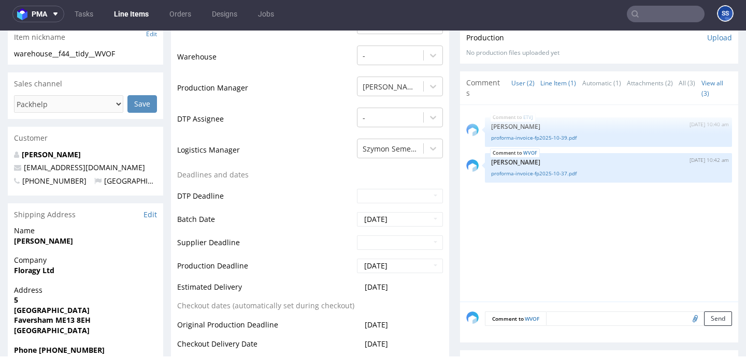
click at [560, 81] on link "Line Item (1)" at bounding box center [558, 83] width 36 height 22
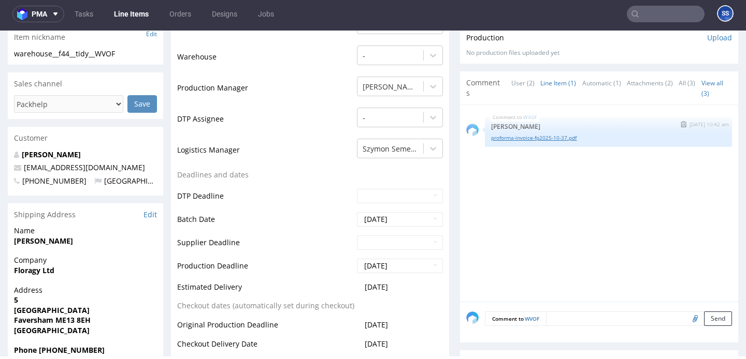
click at [547, 137] on link "proforma-invoice-fp2025-10-37.pdf" at bounding box center [608, 138] width 235 height 8
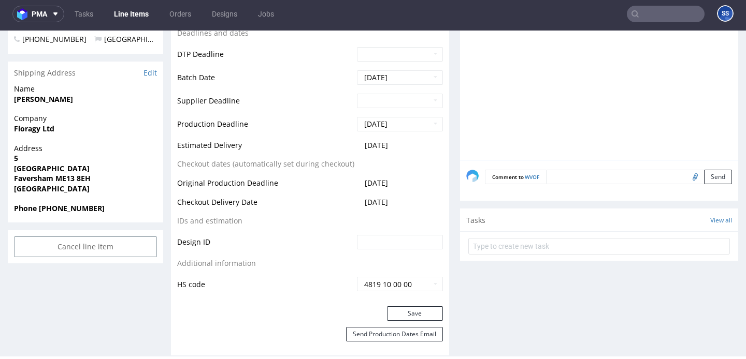
scroll to position [410, 0]
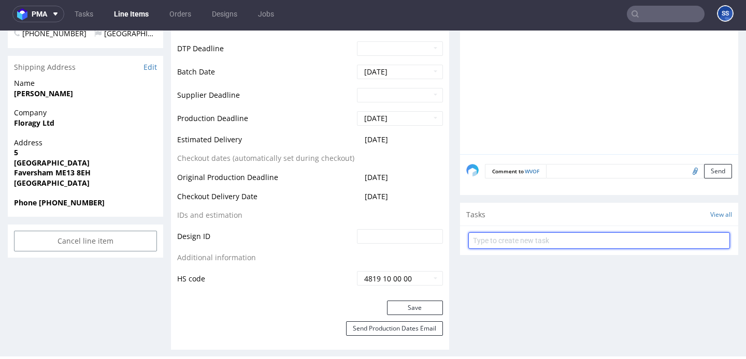
click at [507, 240] on input "text" at bounding box center [598, 240] width 261 height 17
type input "Etykiety"
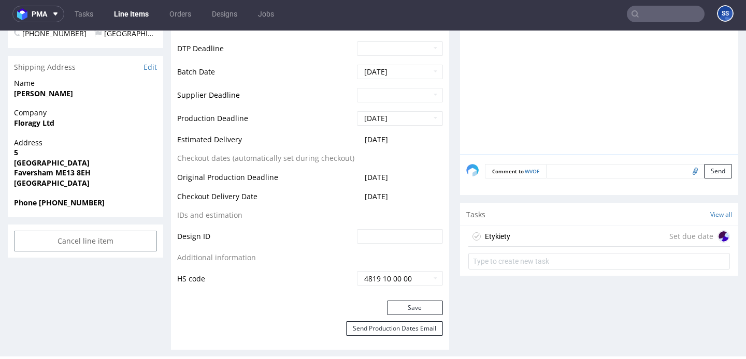
click at [557, 229] on div "Etykiety Set due date" at bounding box center [598, 236] width 261 height 21
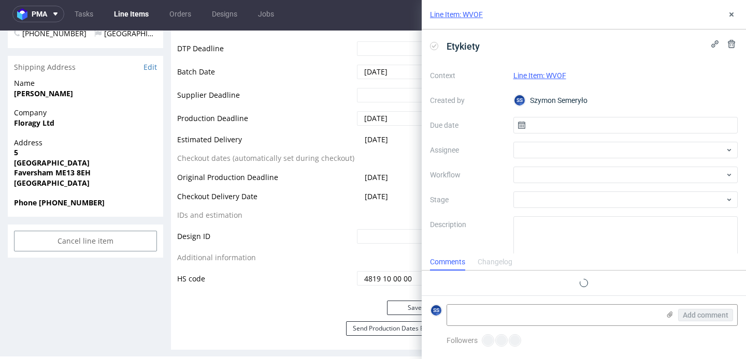
scroll to position [8, 0]
click at [493, 311] on textarea at bounding box center [553, 315] width 212 height 21
paste textarea "1Z5A15806896232714"
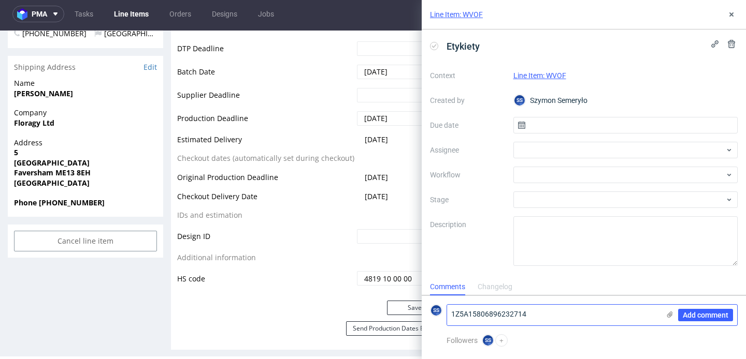
click at [453, 314] on textarea "1Z5A15806896232714" at bounding box center [553, 315] width 212 height 21
paste textarea "R191290751_WVOF"
type textarea "R191290751_WVOF 1Z5A15806896232714"
click at [670, 316] on use at bounding box center [670, 315] width 6 height 6
click at [0, 0] on input "file" at bounding box center [0, 0] width 0 height 0
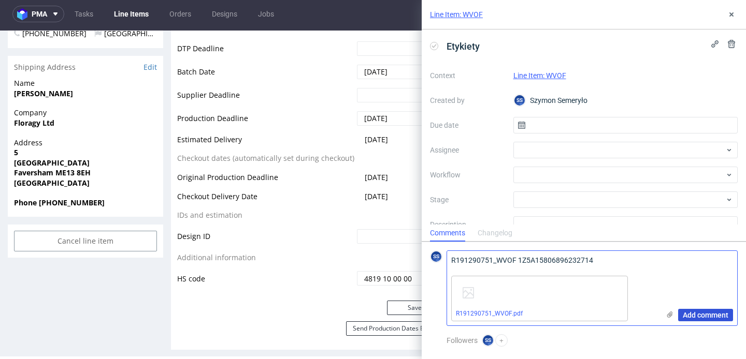
click at [705, 316] on span "Add comment" at bounding box center [705, 315] width 46 height 7
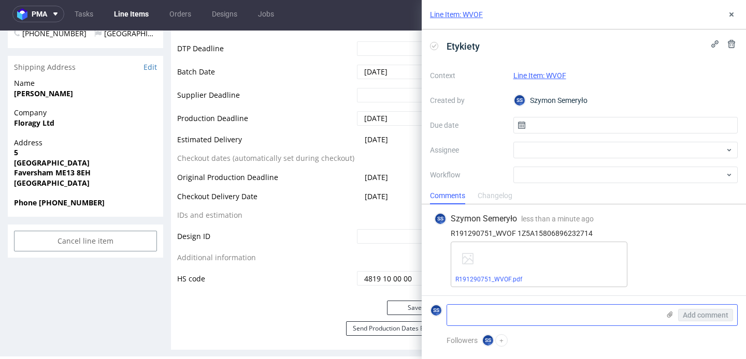
click at [544, 233] on div "R191290751_WVOF 1Z5A15806896232714" at bounding box center [583, 233] width 299 height 8
drag, startPoint x: 279, startPoint y: 231, endPoint x: 601, endPoint y: 104, distance: 346.1
click at [279, 231] on td "Design ID" at bounding box center [265, 239] width 177 height 23
click at [730, 13] on use at bounding box center [731, 14] width 4 height 4
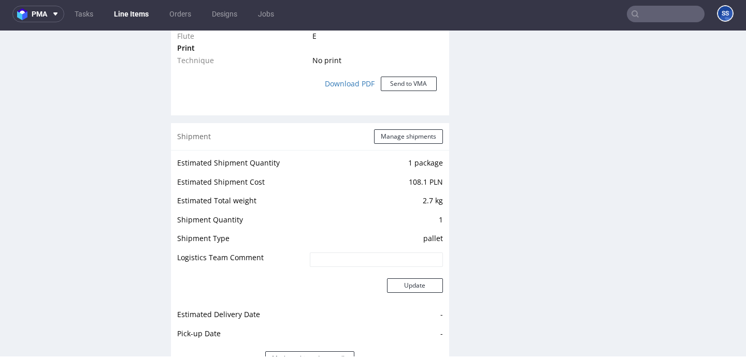
click at [387, 144] on div "Shipment Manage shipments" at bounding box center [310, 136] width 278 height 27
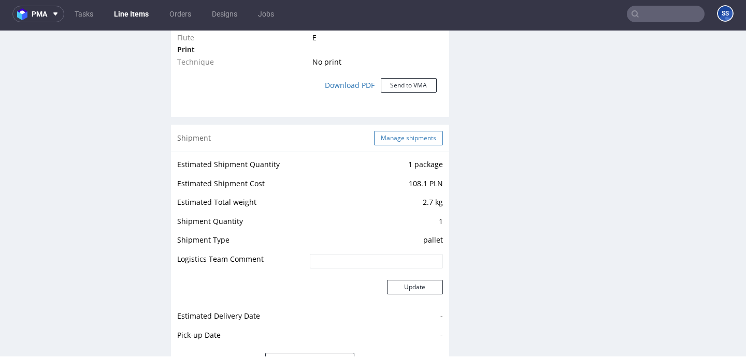
click at [389, 137] on button "Manage shipments" at bounding box center [408, 138] width 69 height 14
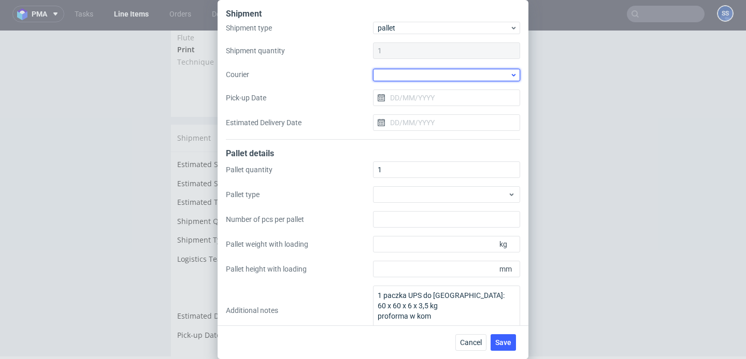
click at [395, 72] on div at bounding box center [446, 75] width 147 height 12
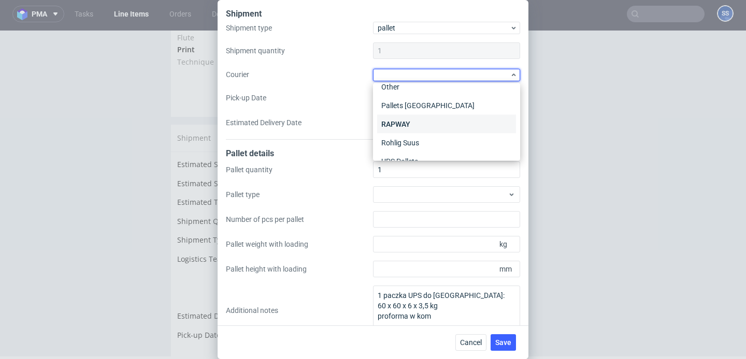
scroll to position [173, 0]
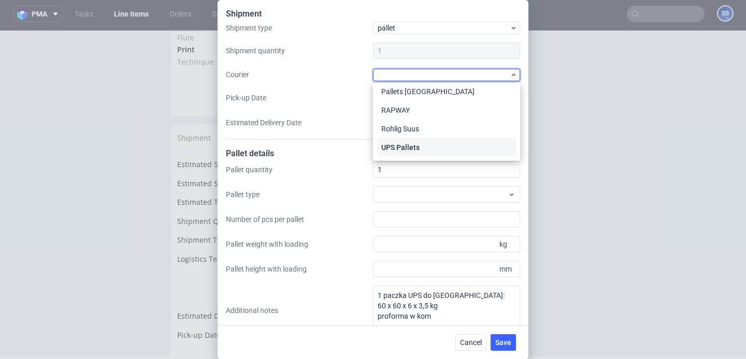
click at [410, 141] on div "UPS Pallets" at bounding box center [446, 147] width 139 height 19
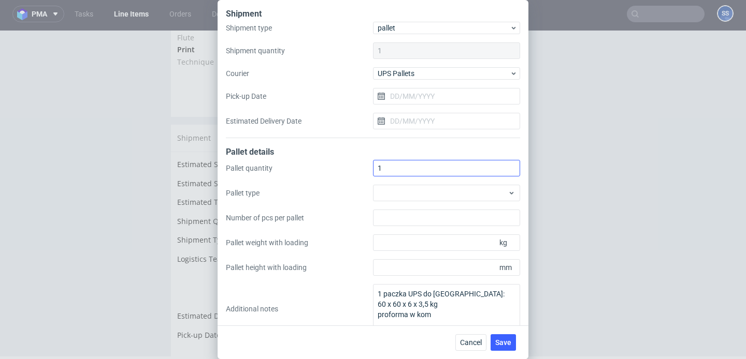
scroll to position [17, 0]
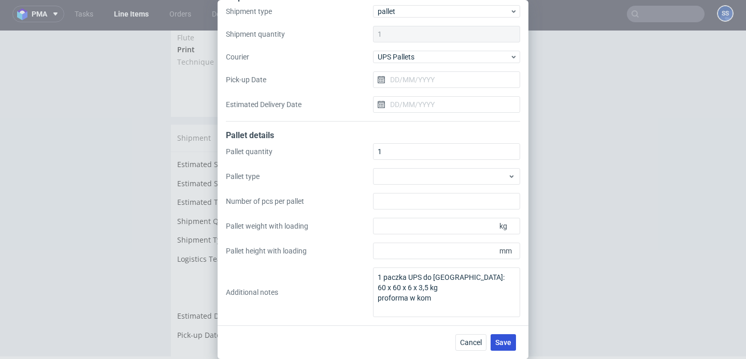
click at [506, 339] on span "Save" at bounding box center [503, 342] width 16 height 7
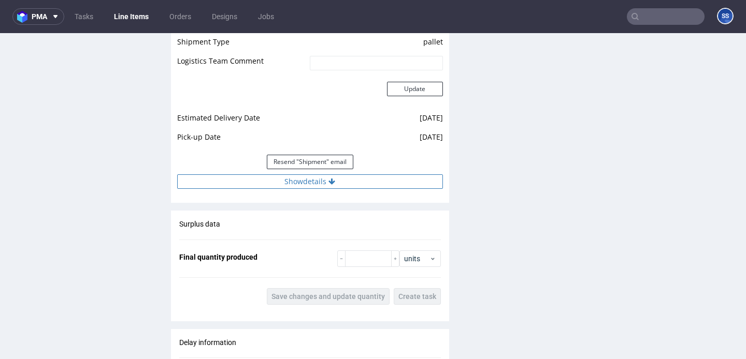
click at [360, 189] on button "Show details" at bounding box center [310, 181] width 266 height 14
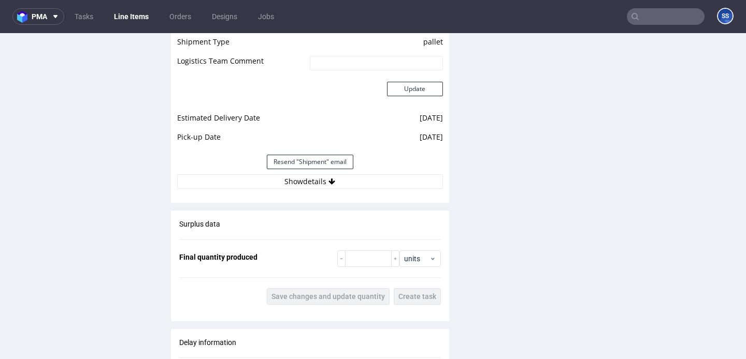
scroll to position [948, 0]
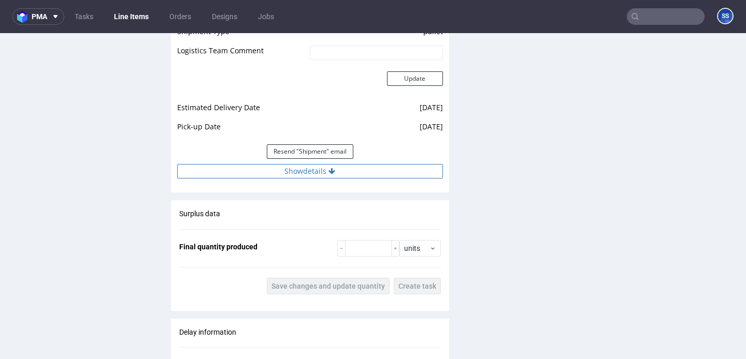
click at [307, 179] on button "Show details" at bounding box center [310, 171] width 266 height 14
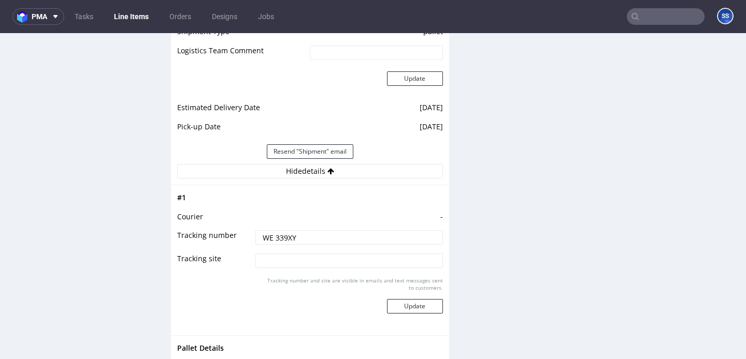
click at [264, 244] on input "WE 339XY" at bounding box center [348, 237] width 187 height 14
drag, startPoint x: 295, startPoint y: 248, endPoint x: 255, endPoint y: 234, distance: 42.7
click at [222, 247] on tr "Tracking number WE 339XY" at bounding box center [310, 240] width 266 height 23
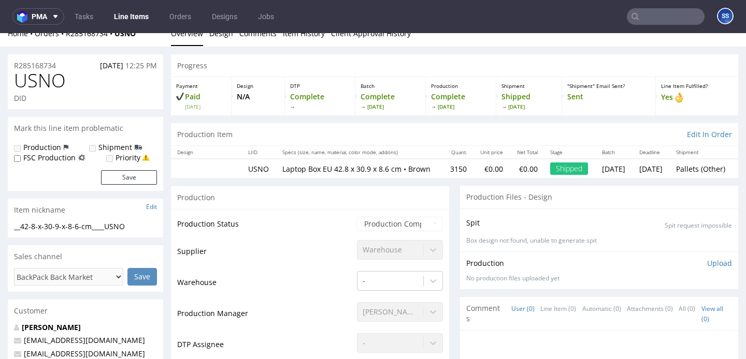
scroll to position [0, 0]
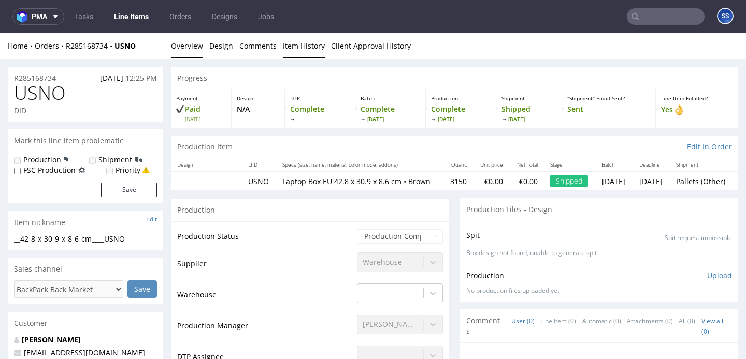
click at [300, 49] on link "Item History" at bounding box center [304, 45] width 42 height 25
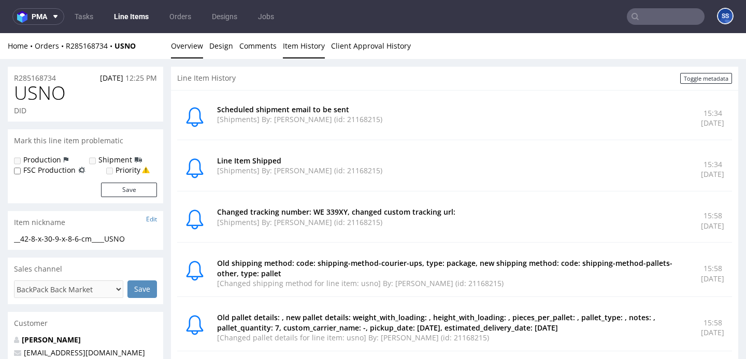
click at [191, 52] on link "Overview" at bounding box center [187, 45] width 32 height 25
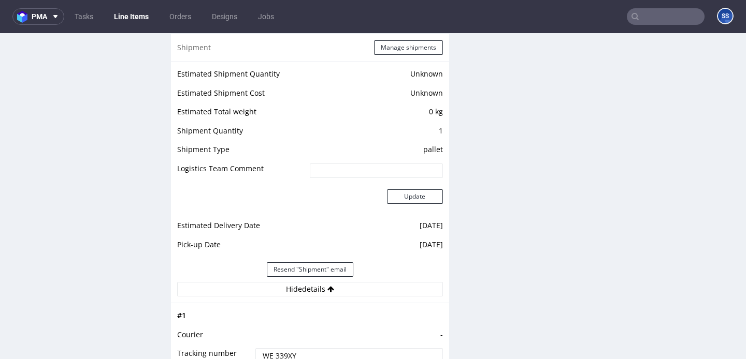
scroll to position [827, 0]
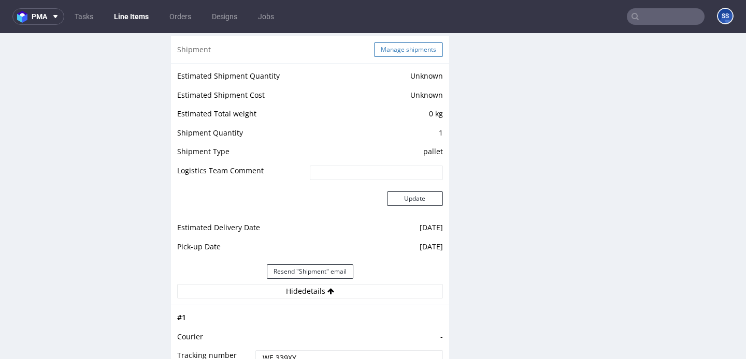
click at [381, 52] on button "Manage shipments" at bounding box center [408, 49] width 69 height 14
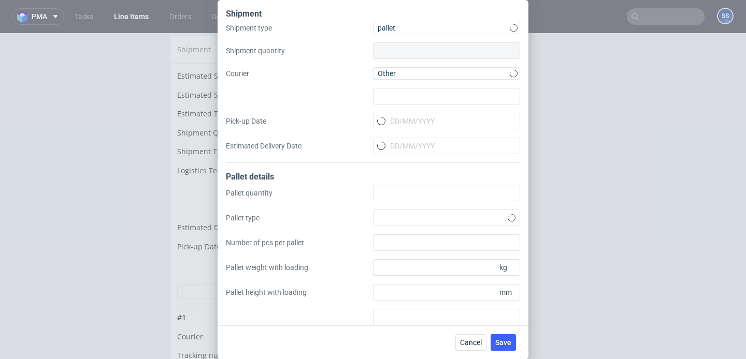
type input "1"
type input "-"
type input "19/09/2025"
type input "7"
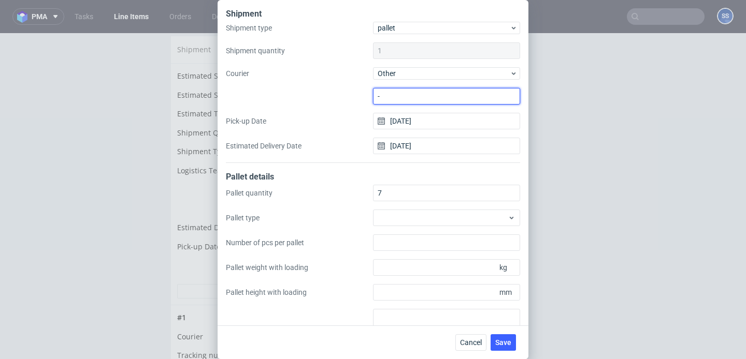
click at [398, 96] on input "-" at bounding box center [446, 96] width 147 height 17
click at [333, 93] on div "Shipment type pallet Shipment quantity 1 Courier Other - Pick-up Date 19/09/202…" at bounding box center [373, 92] width 294 height 141
type input "TLS-Trans Sp. z o.o."
click at [507, 341] on span "Save" at bounding box center [503, 342] width 16 height 7
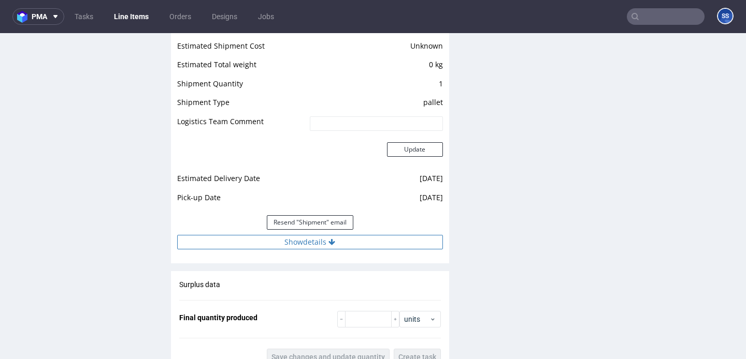
click at [298, 250] on button "Show details" at bounding box center [310, 242] width 266 height 14
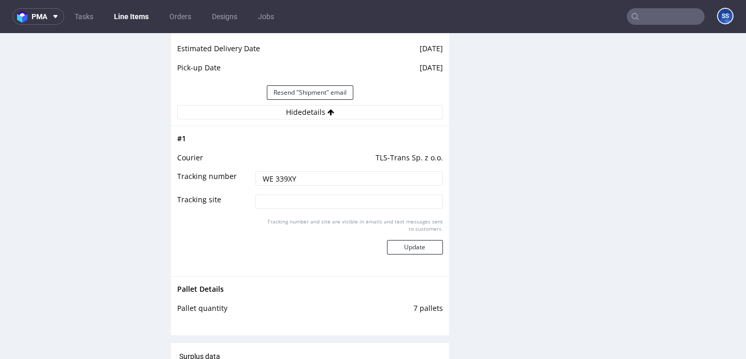
scroll to position [1011, 0]
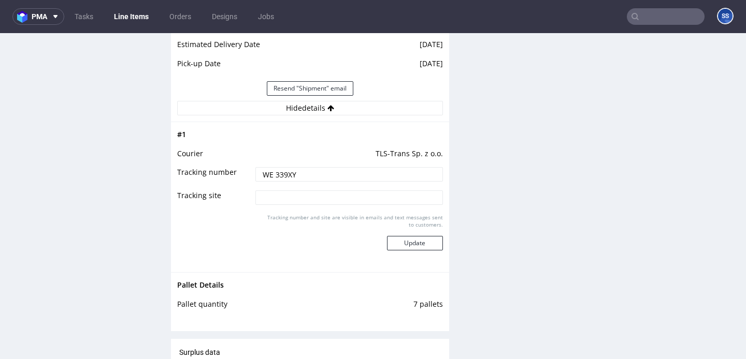
click at [123, 24] on link "Line Items" at bounding box center [131, 16] width 47 height 17
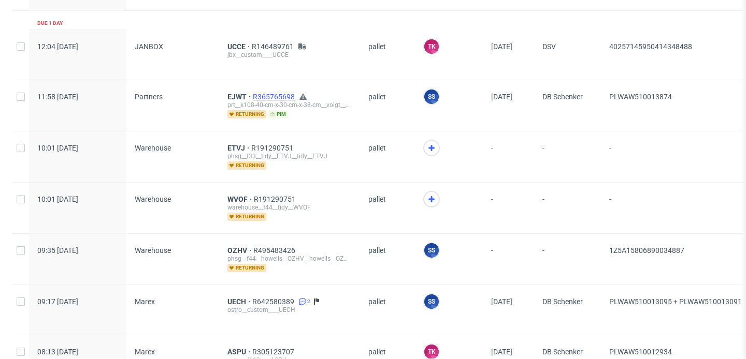
scroll to position [694, 0]
click at [229, 197] on span "WVOF" at bounding box center [240, 200] width 26 height 8
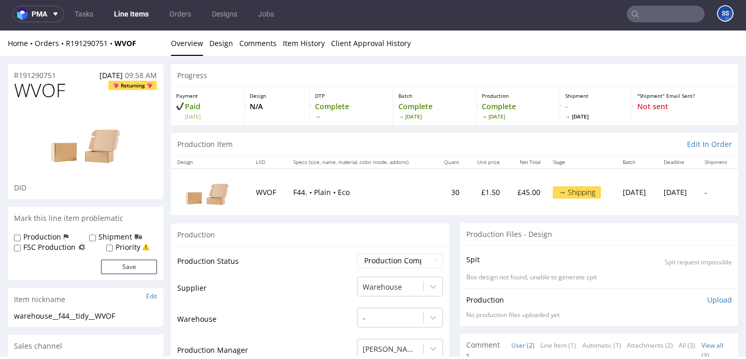
click at [142, 18] on link "Line Items" at bounding box center [131, 14] width 47 height 17
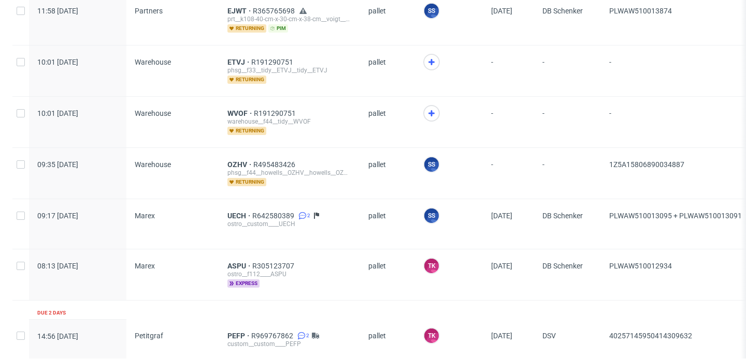
scroll to position [780, 0]
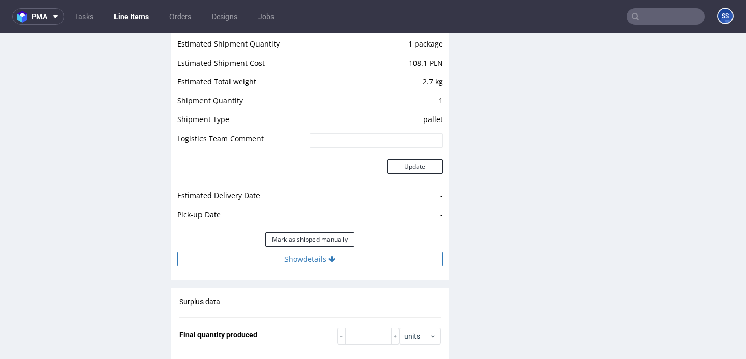
scroll to position [1031, 0]
click at [311, 257] on button "Show details" at bounding box center [310, 258] width 266 height 14
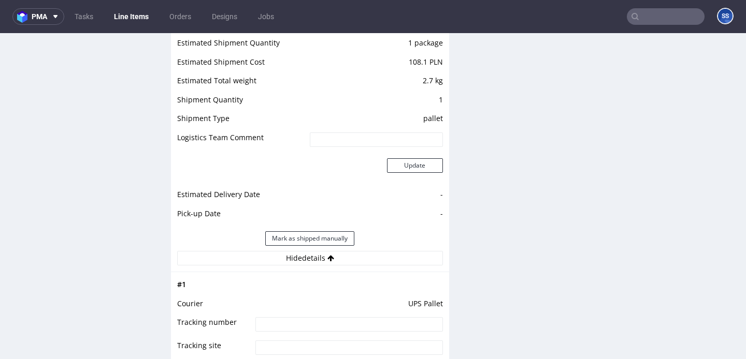
click at [288, 322] on input at bounding box center [348, 324] width 187 height 14
paste input "1Z5A15806896232714"
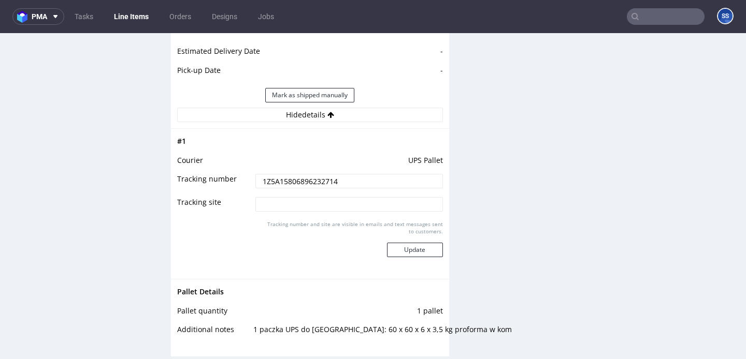
scroll to position [1176, 0]
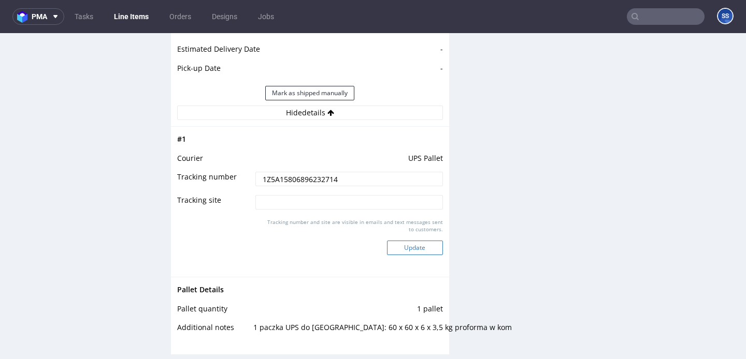
type input "1Z5A15806896232714"
click at [404, 250] on button "Update" at bounding box center [415, 248] width 56 height 14
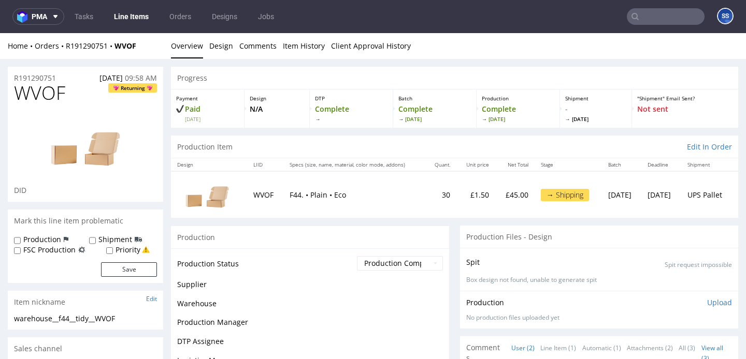
scroll to position [744, 0]
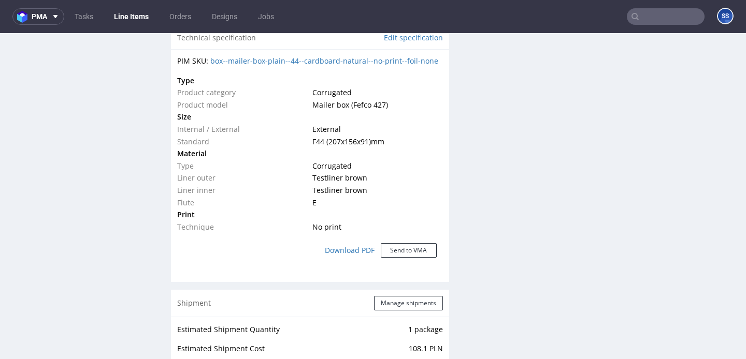
click at [124, 19] on link "Line Items" at bounding box center [131, 16] width 47 height 17
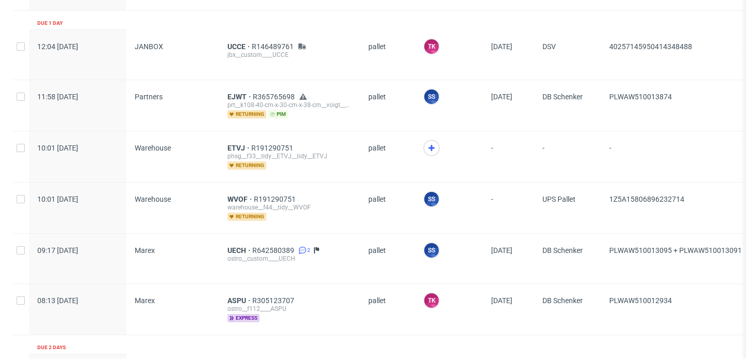
scroll to position [695, 0]
click at [425, 147] on icon at bounding box center [431, 147] width 12 height 12
click at [232, 143] on span "ETVJ" at bounding box center [239, 147] width 24 height 8
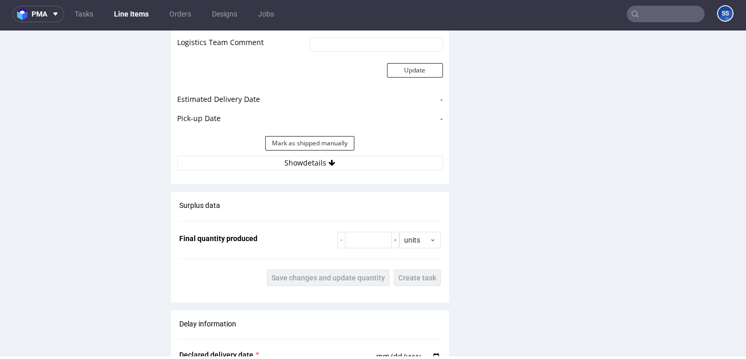
scroll to position [1139, 0]
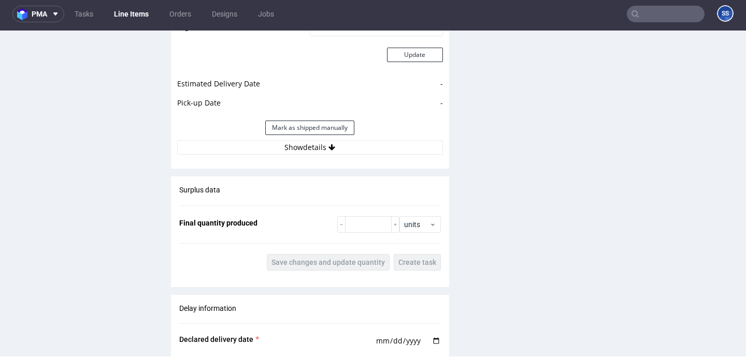
click at [280, 158] on div "Estimated Shipment Quantity 1 package Estimated Shipment Cost 85.88 PLN Estimat…" at bounding box center [310, 40] width 278 height 242
click at [279, 154] on button "Show details" at bounding box center [310, 147] width 266 height 14
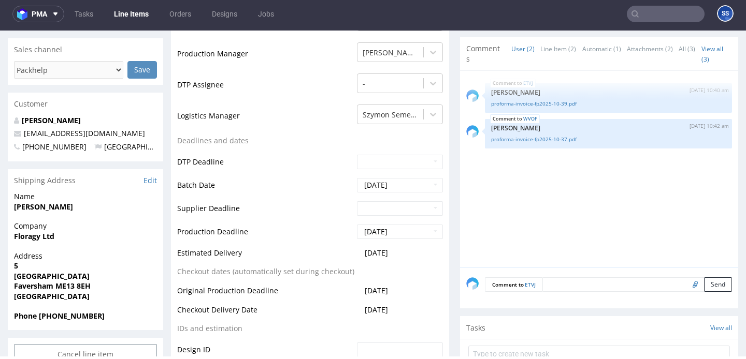
scroll to position [298, 0]
click at [25, 241] on div "Company Floragy Ltd" at bounding box center [85, 235] width 155 height 30
click at [27, 238] on strong "Floragy Ltd" at bounding box center [34, 235] width 40 height 10
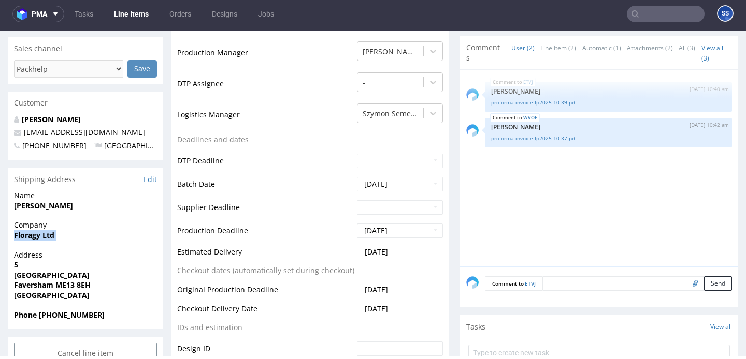
copy strong "Floragy Ltd"
click at [30, 209] on strong "[PERSON_NAME]" at bounding box center [43, 206] width 59 height 10
click at [30, 208] on strong "[PERSON_NAME]" at bounding box center [43, 206] width 59 height 10
copy strong "Louisa"
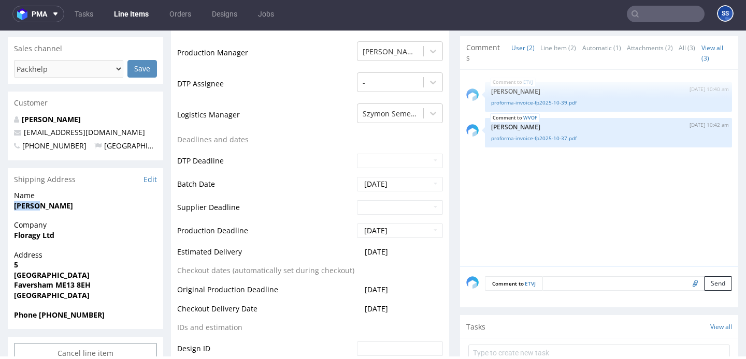
click at [29, 208] on strong "[PERSON_NAME]" at bounding box center [43, 206] width 59 height 10
drag, startPoint x: 73, startPoint y: 275, endPoint x: 10, endPoint y: 266, distance: 63.9
click at [10, 266] on div "Address 5 St Marys Road Faversham ME13 8EH United Kingdom" at bounding box center [85, 280] width 155 height 60
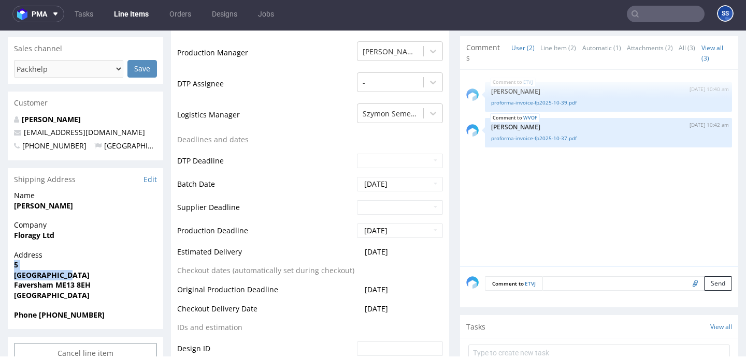
copy p "5 St Marys Road"
click at [34, 285] on strong "Faversham ME13 8EH" at bounding box center [52, 285] width 77 height 10
copy strong "Faversham"
drag, startPoint x: 56, startPoint y: 285, endPoint x: 123, endPoint y: 260, distance: 70.8
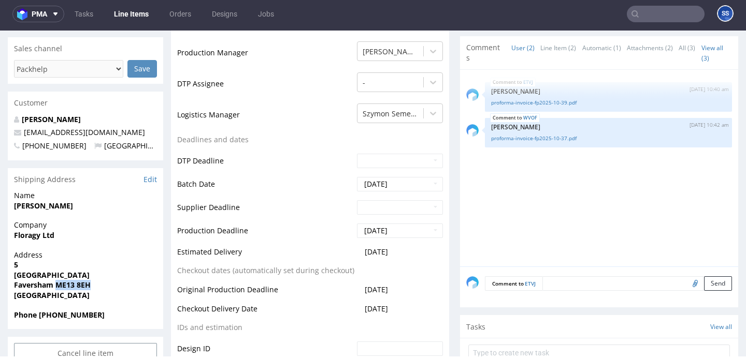
click at [101, 283] on span "Faversham ME13 8EH" at bounding box center [85, 285] width 143 height 10
copy strong "ME13 8EH"
drag, startPoint x: 98, startPoint y: 132, endPoint x: 84, endPoint y: 55, distance: 77.9
click at [20, 127] on div "Louisa Tidy hello@floragy.co.uk +447903584968 United Kingdom" at bounding box center [85, 137] width 155 height 46
copy span "[EMAIL_ADDRESS][DOMAIN_NAME]"
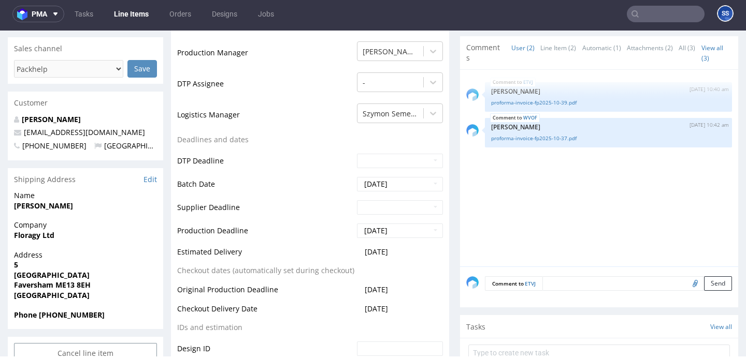
click at [61, 314] on strong "Phone [PHONE_NUMBER]" at bounding box center [59, 315] width 91 height 10
copy strong "447903584968"
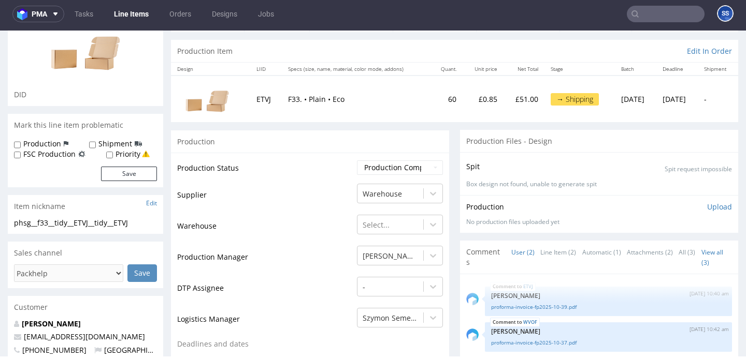
scroll to position [0, 0]
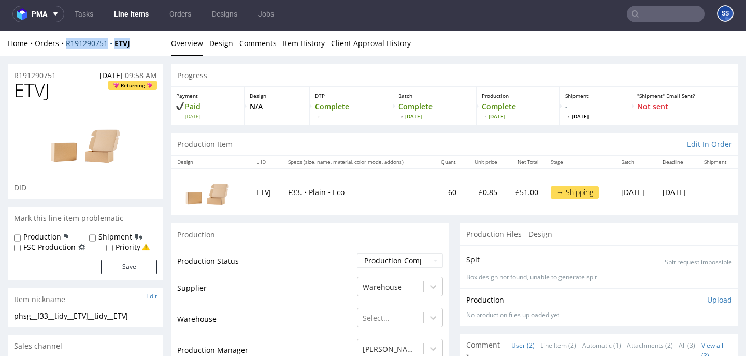
drag, startPoint x: 143, startPoint y: 42, endPoint x: 66, endPoint y: 43, distance: 77.2
click at [66, 43] on div "Home Orders R191290751 ETVJ" at bounding box center [85, 43] width 155 height 10
copy div "R191290751 ETVJ"
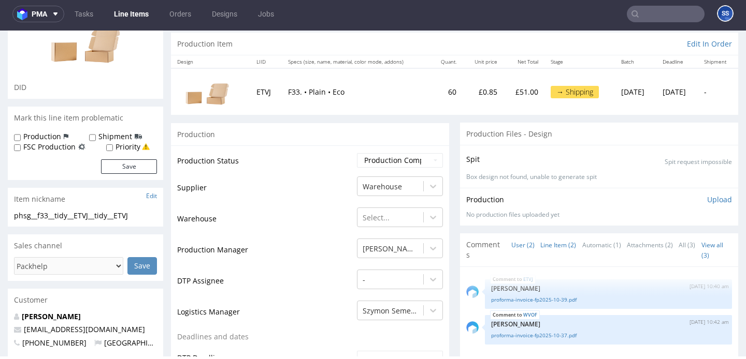
click at [555, 246] on link "Line Item (2)" at bounding box center [558, 245] width 36 height 22
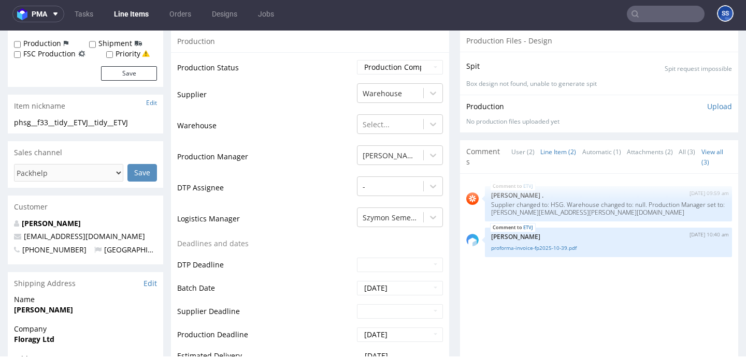
scroll to position [199, 0]
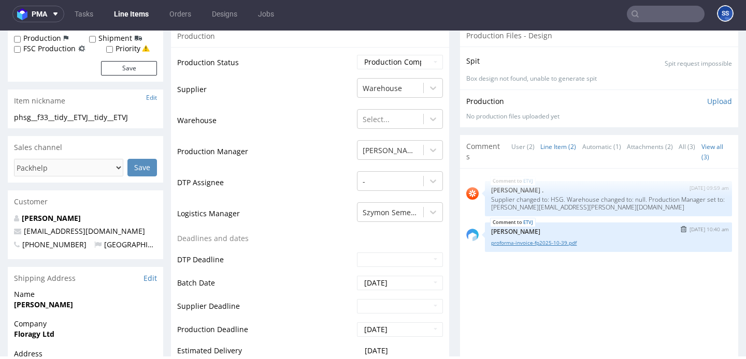
click at [552, 239] on link "proforma-invoice-fp2025-10-39.pdf" at bounding box center [608, 243] width 235 height 8
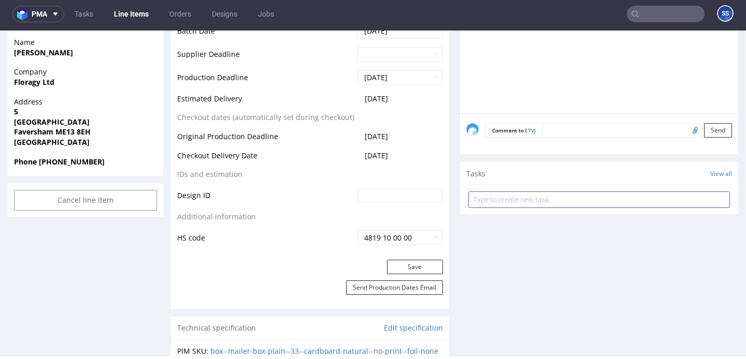
scroll to position [454, 0]
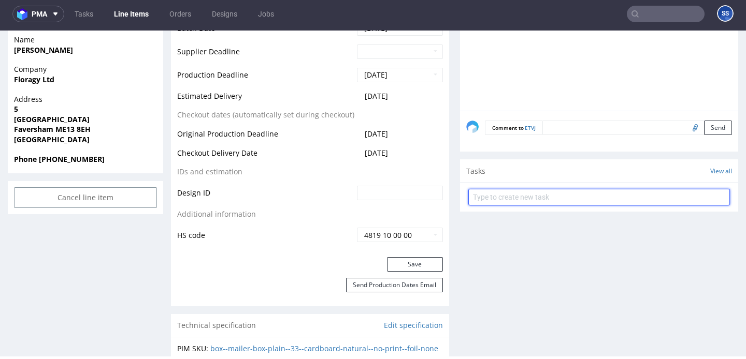
click at [523, 204] on input "text" at bounding box center [598, 197] width 261 height 17
paste input "R191290751_ETVJ"
type input "R191290751_ETVJ"
type input "Etykiety"
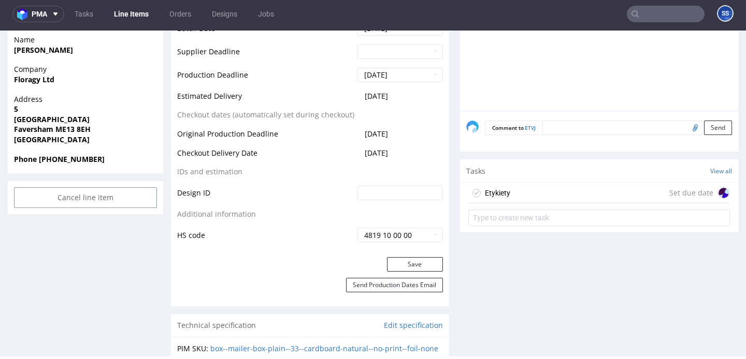
click at [550, 188] on div "Etykiety Set due date" at bounding box center [598, 193] width 261 height 21
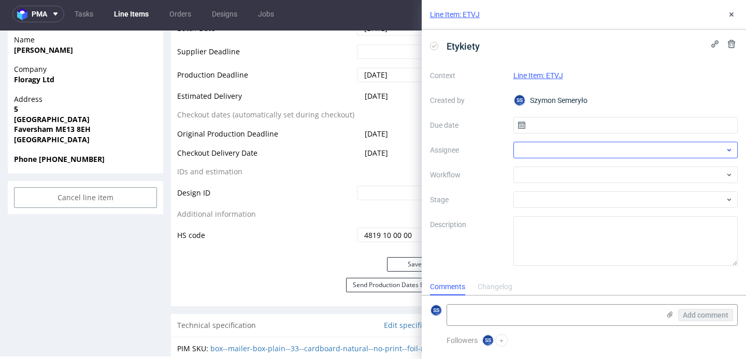
scroll to position [8, 0]
click at [540, 119] on input "text" at bounding box center [625, 125] width 225 height 17
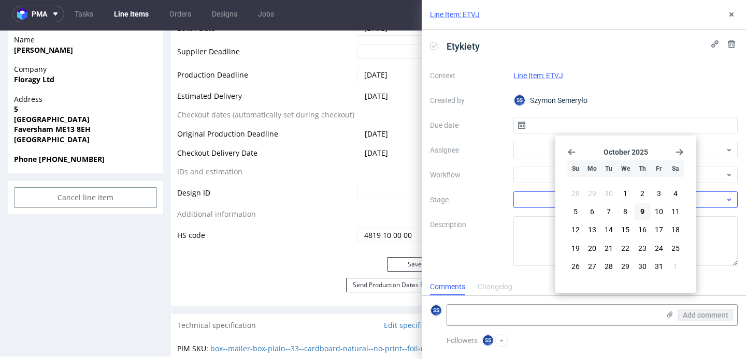
drag, startPoint x: 642, startPoint y: 211, endPoint x: 629, endPoint y: 207, distance: 13.9
click at [641, 211] on span "9" at bounding box center [642, 212] width 4 height 10
type input "[DATE]"
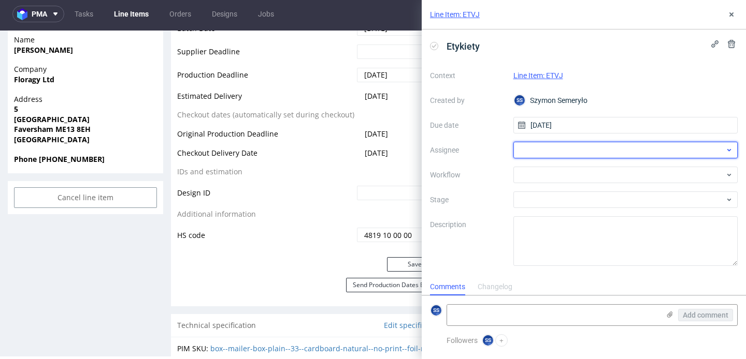
click at [531, 151] on div at bounding box center [625, 150] width 225 height 17
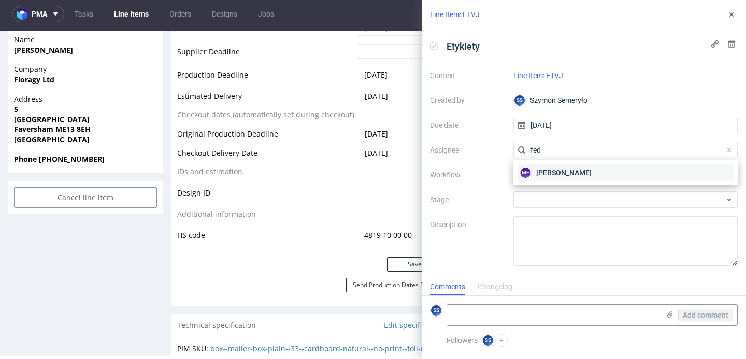
type input "fed"
click at [549, 168] on span "[PERSON_NAME]" at bounding box center [563, 173] width 55 height 10
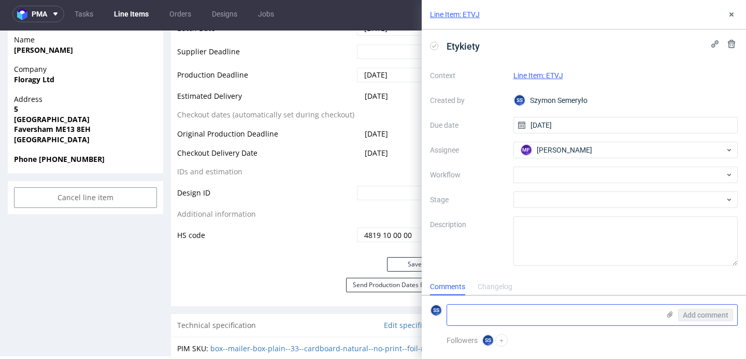
click at [528, 315] on textarea at bounding box center [553, 315] width 212 height 21
paste textarea "R191290751_ETVJ"
paste textarea "1Z5A15806898449326"
type textarea "R191290751_ETVJ 1Z5A15806898449326"
click at [670, 315] on icon at bounding box center [669, 315] width 8 height 8
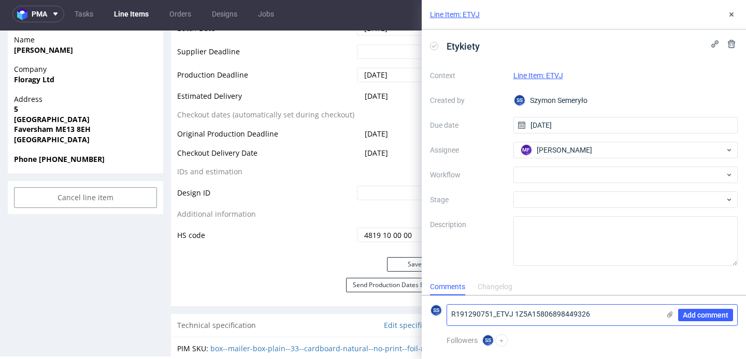
click at [0, 0] on input "file" at bounding box center [0, 0] width 0 height 0
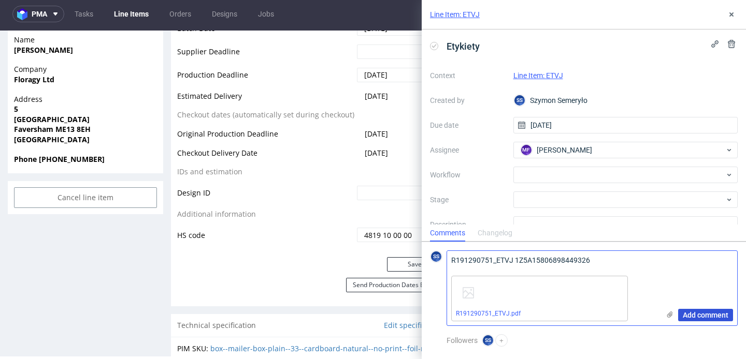
click at [702, 316] on span "Add comment" at bounding box center [705, 315] width 46 height 7
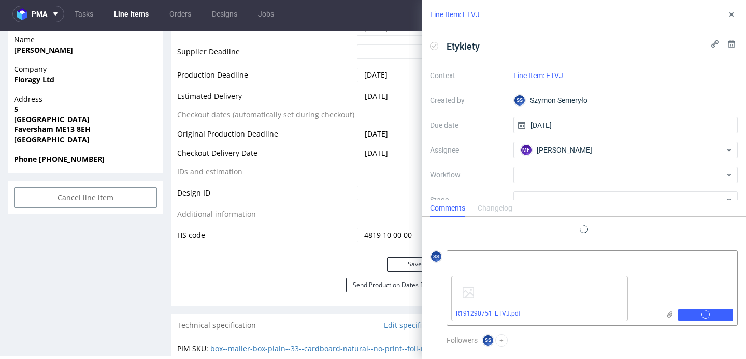
scroll to position [0, 0]
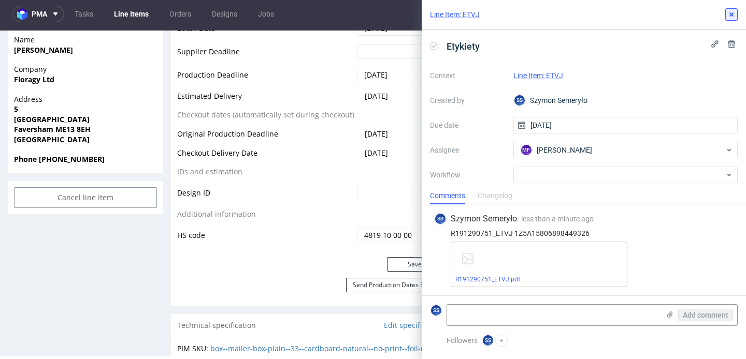
click at [728, 9] on button at bounding box center [731, 14] width 12 height 12
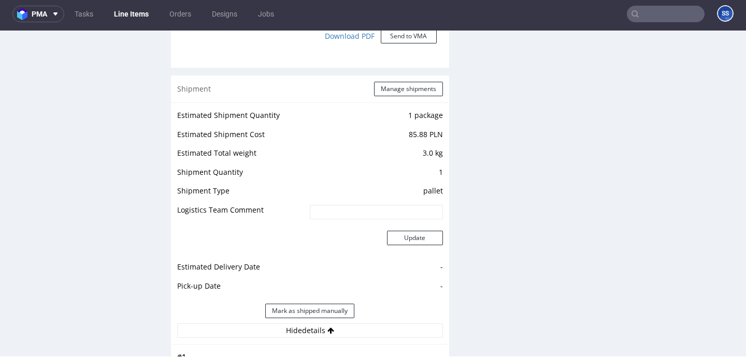
scroll to position [961, 0]
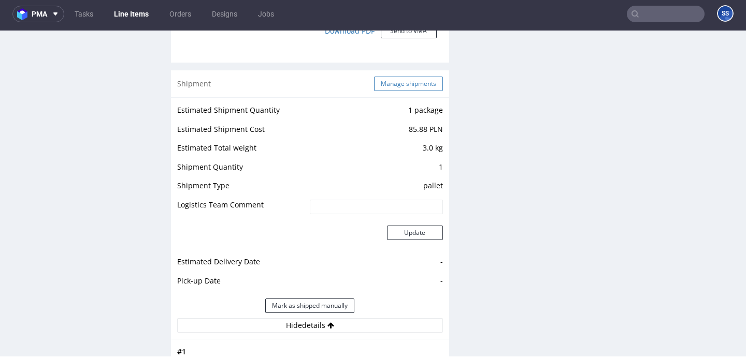
click at [392, 82] on button "Manage shipments" at bounding box center [408, 84] width 69 height 14
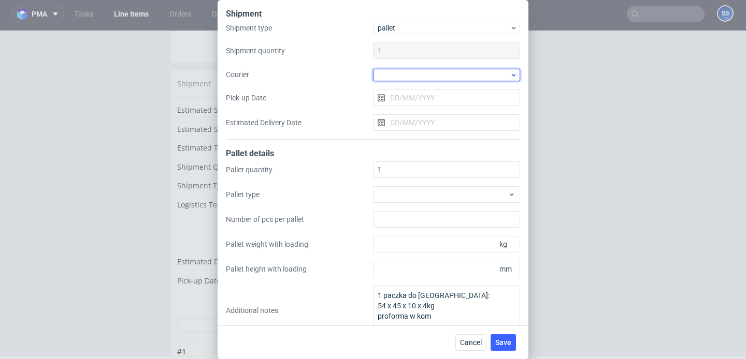
click at [400, 76] on div at bounding box center [446, 75] width 147 height 12
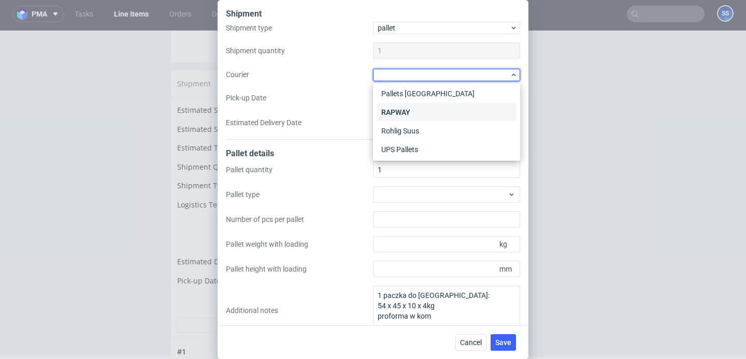
scroll to position [173, 0]
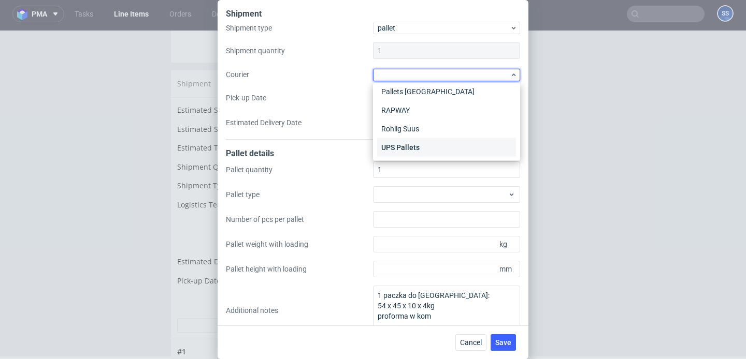
click at [413, 149] on div "UPS Pallets" at bounding box center [446, 147] width 139 height 19
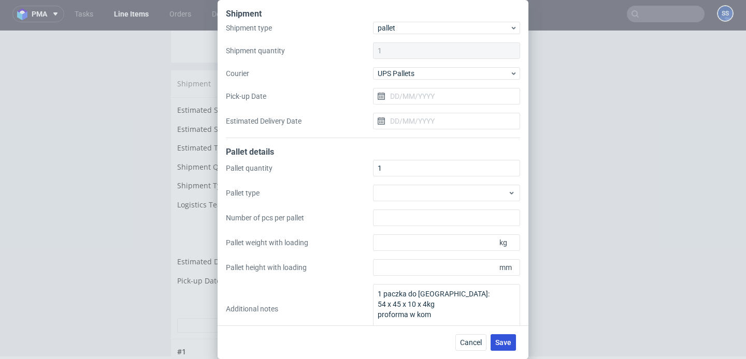
click at [498, 339] on span "Save" at bounding box center [503, 342] width 16 height 7
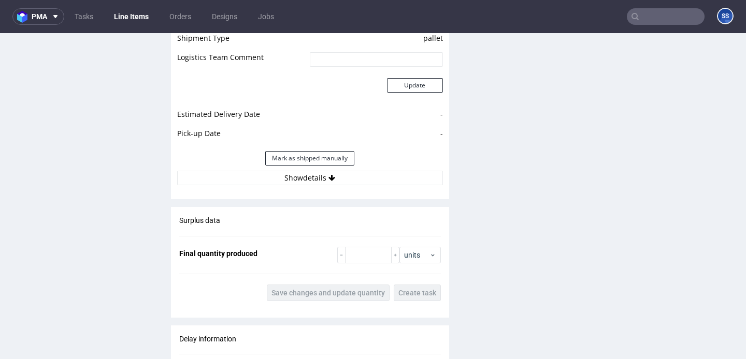
scroll to position [1119, 0]
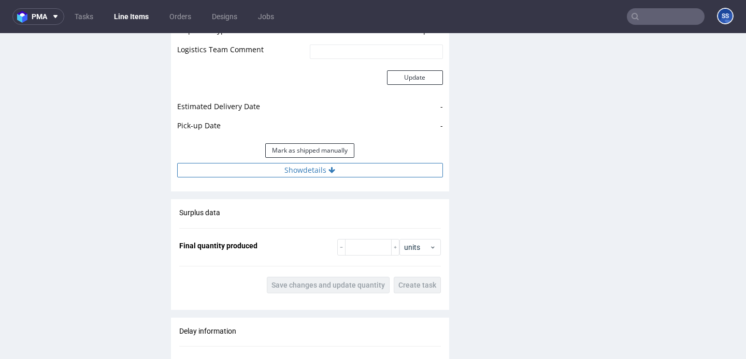
click at [323, 171] on button "Show details" at bounding box center [310, 170] width 266 height 14
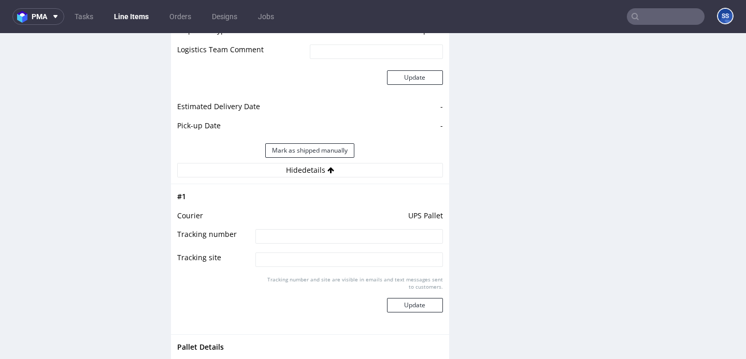
click at [316, 237] on input at bounding box center [348, 236] width 187 height 14
paste input "1Z5A15806898449326"
type input "1Z5A15806898449326"
click at [410, 304] on button "Update" at bounding box center [415, 305] width 56 height 14
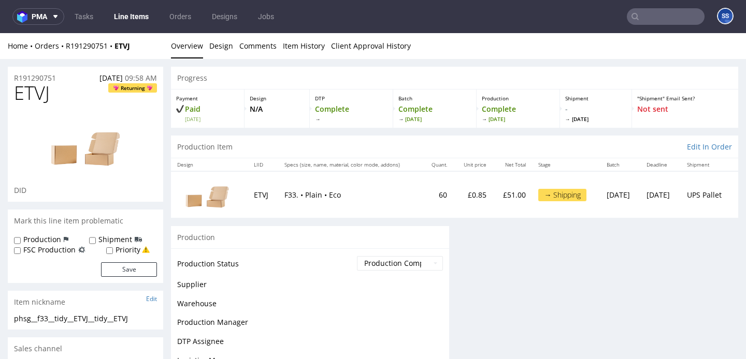
scroll to position [0, 0]
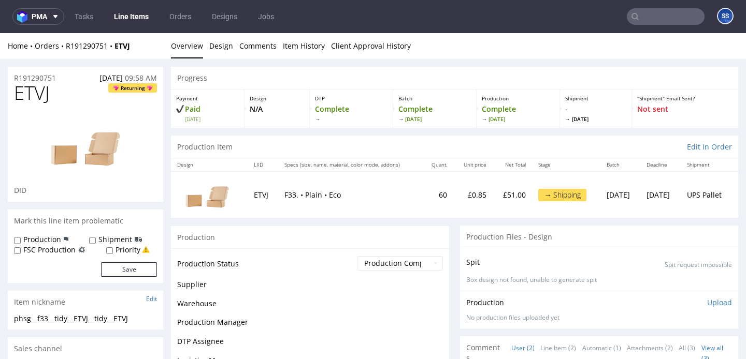
click at [143, 19] on link "Line Items" at bounding box center [131, 16] width 47 height 17
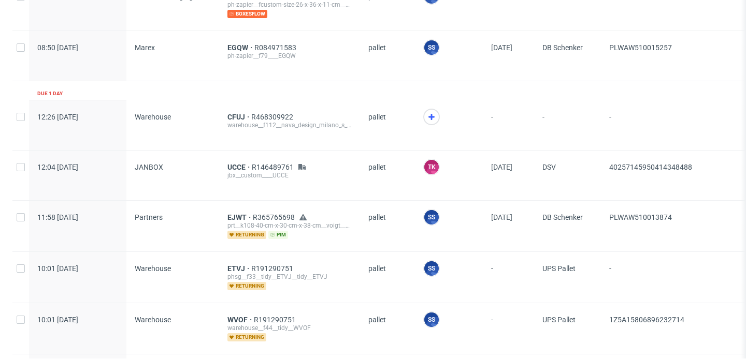
scroll to position [629, 0]
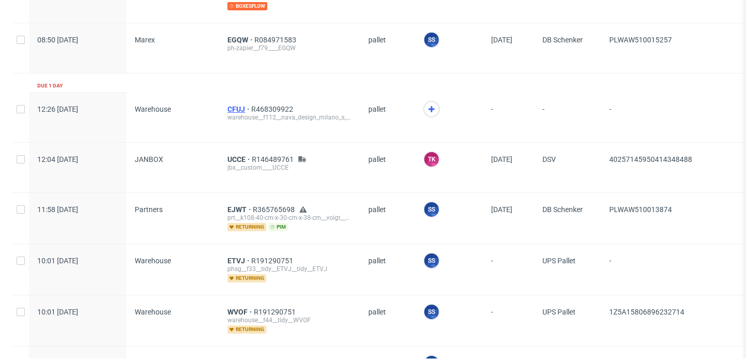
click at [236, 107] on span "CFUJ" at bounding box center [239, 109] width 24 height 8
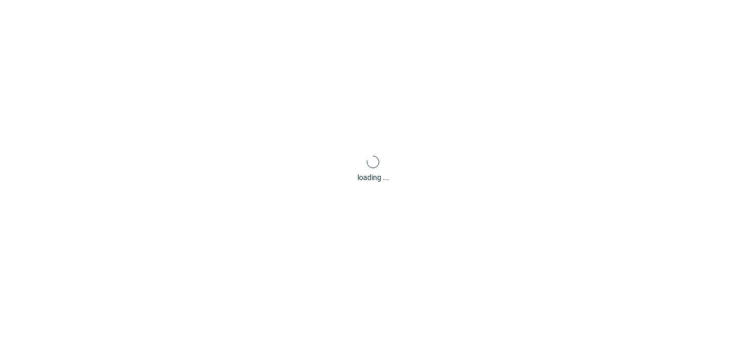
scroll to position [3, 0]
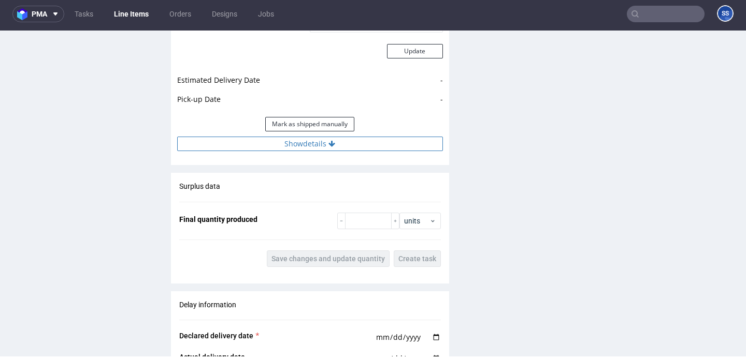
click at [325, 151] on button "Show details" at bounding box center [310, 144] width 266 height 14
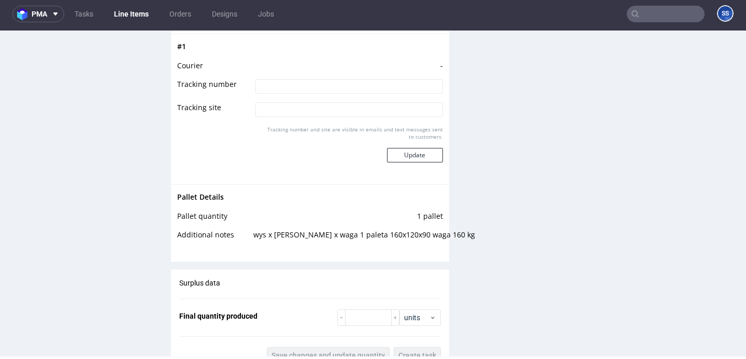
scroll to position [1267, 0]
click at [131, 20] on link "Line Items" at bounding box center [131, 14] width 47 height 17
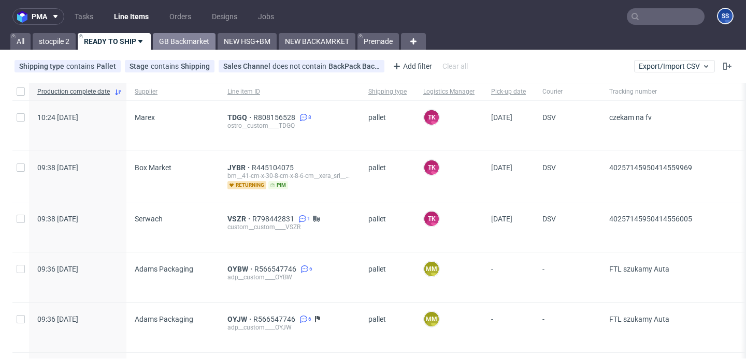
click at [183, 38] on link "GB Backmarket" at bounding box center [184, 41] width 63 height 17
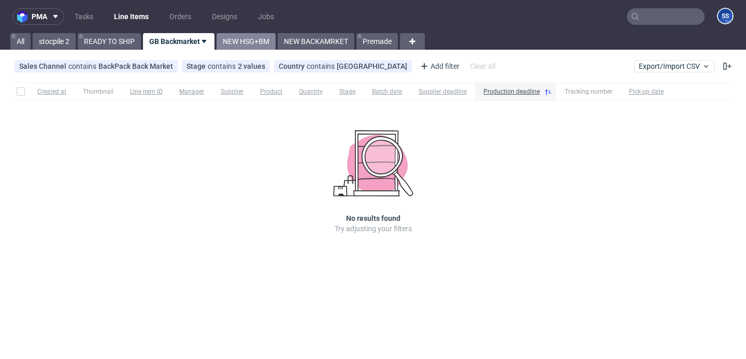
click at [257, 36] on link "NEW HSG+BM" at bounding box center [245, 41] width 59 height 17
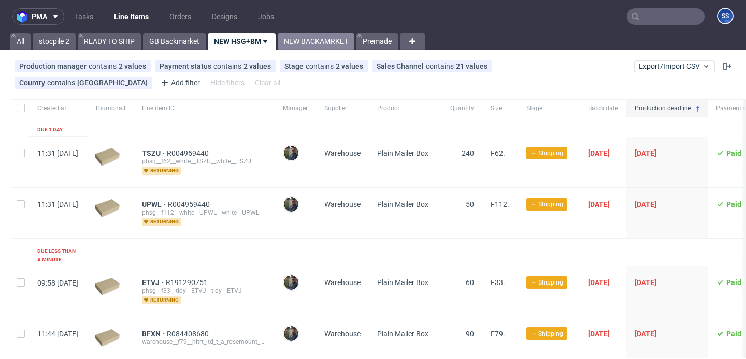
click at [318, 47] on link "NEW BACKAMRKET" at bounding box center [316, 41] width 77 height 17
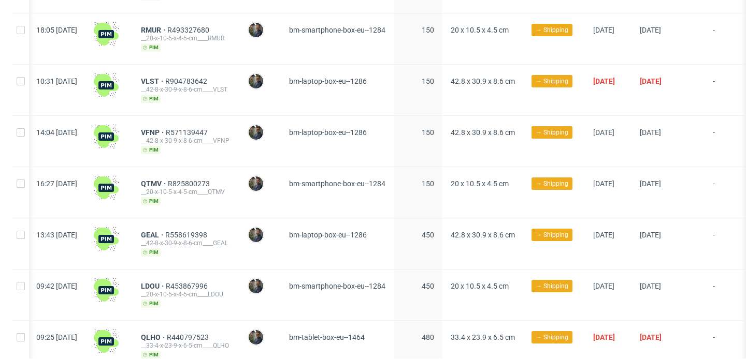
scroll to position [196, 0]
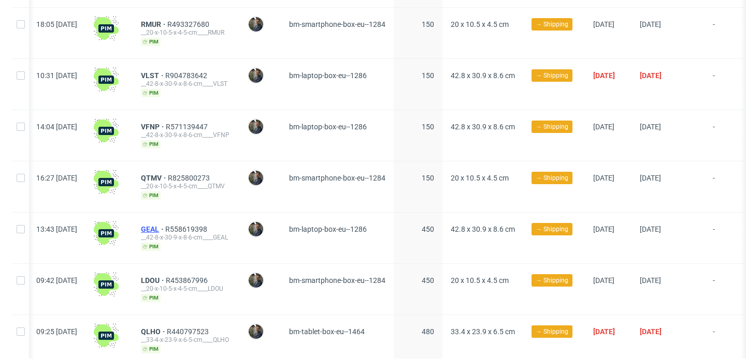
click at [165, 226] on span "GEAL" at bounding box center [153, 229] width 24 height 8
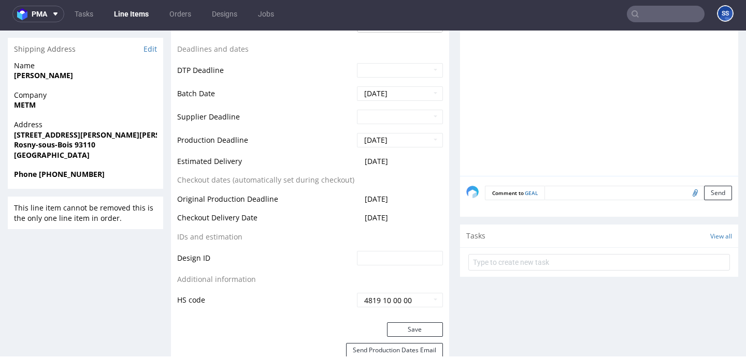
scroll to position [358, 0]
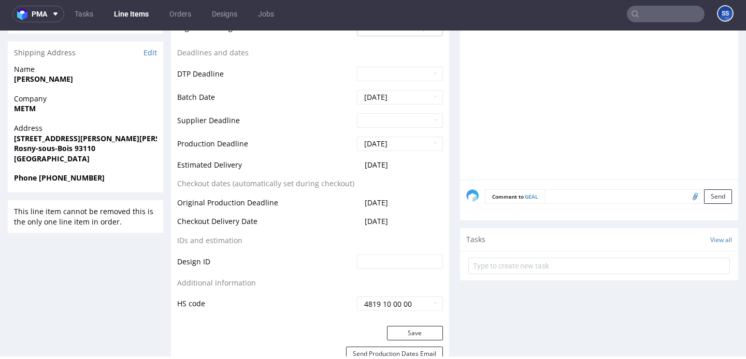
click at [36, 112] on strong "METM" at bounding box center [25, 109] width 22 height 10
click at [22, 111] on strong "METM" at bounding box center [25, 109] width 22 height 10
copy strong "METM"
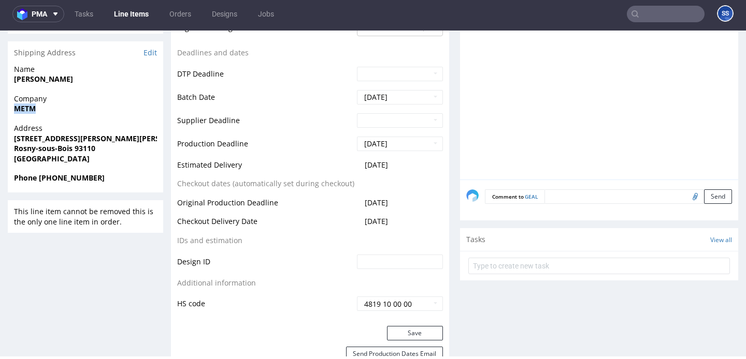
scroll to position [0, 0]
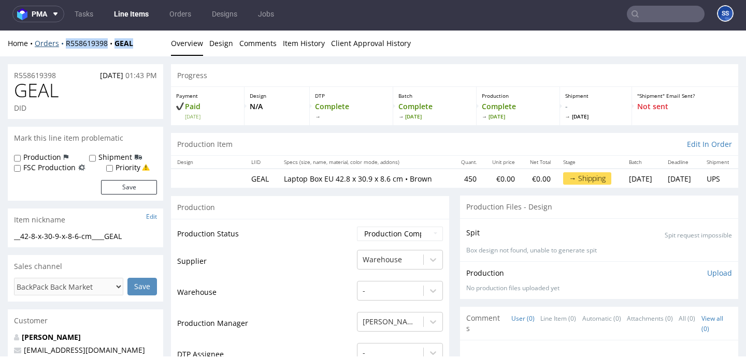
drag, startPoint x: 142, startPoint y: 45, endPoint x: 59, endPoint y: 42, distance: 83.9
click at [59, 42] on div "Home Orders R558619398 GEAL" at bounding box center [85, 43] width 155 height 10
copy div "R558619398 GEAL"
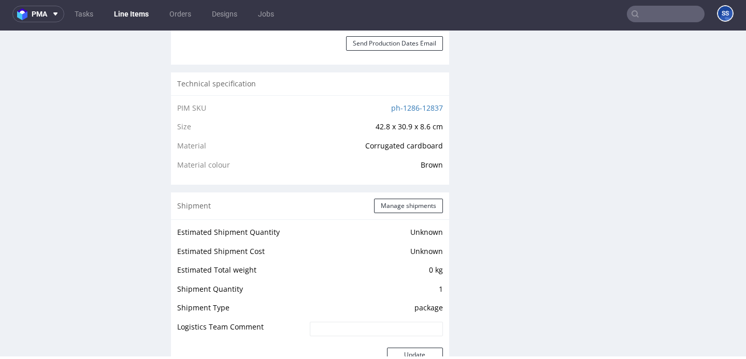
scroll to position [671, 0]
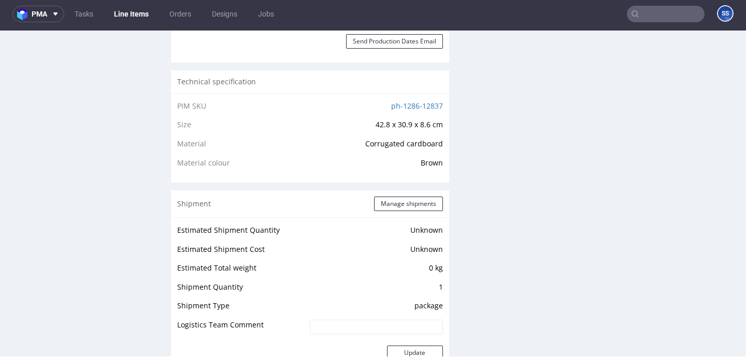
click at [374, 196] on div "Shipment Manage shipments" at bounding box center [310, 204] width 278 height 27
click at [377, 197] on button "Manage shipments" at bounding box center [408, 204] width 69 height 14
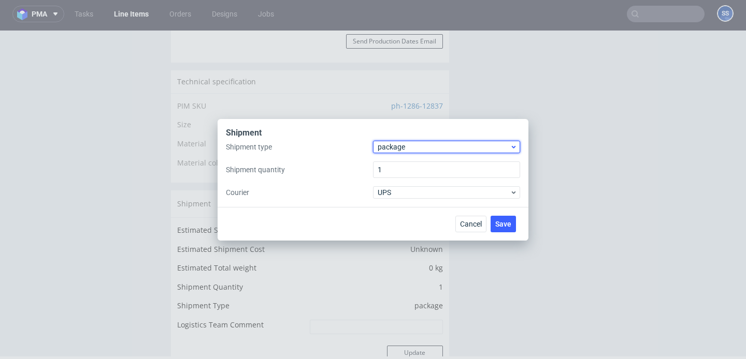
click at [412, 143] on span "package" at bounding box center [443, 147] width 132 height 10
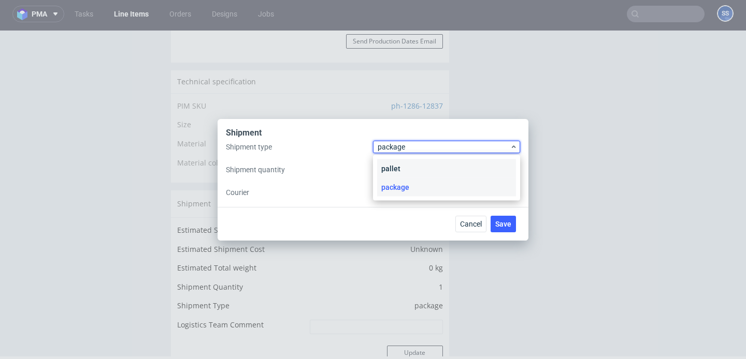
click at [408, 163] on div "pallet" at bounding box center [446, 168] width 139 height 19
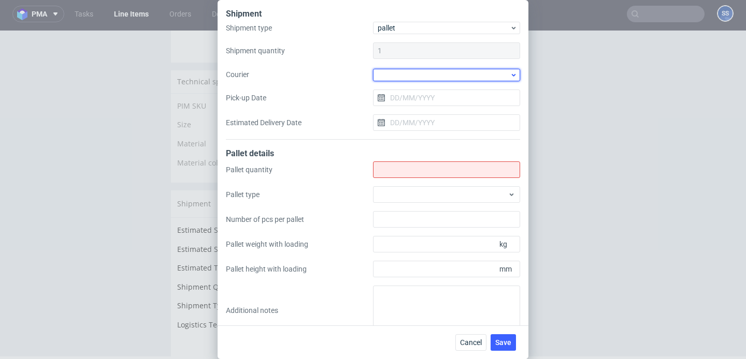
click at [395, 75] on div at bounding box center [446, 75] width 147 height 12
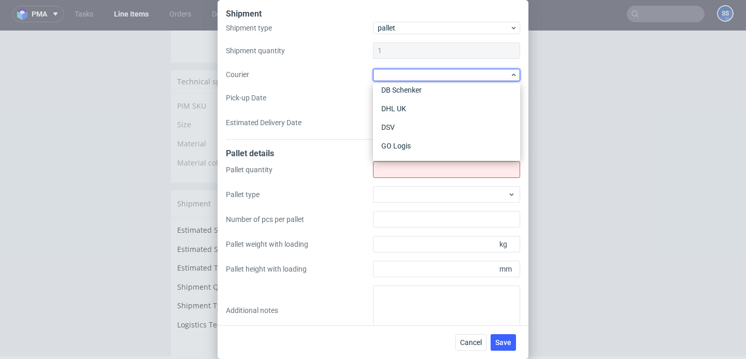
scroll to position [48, 0]
click at [414, 119] on div "DSV" at bounding box center [446, 123] width 139 height 19
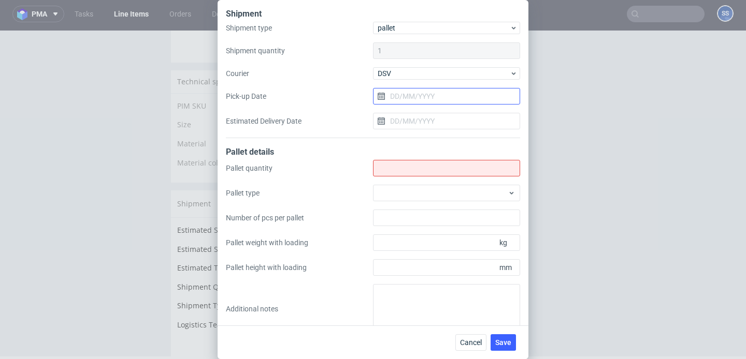
click at [404, 95] on input "Pick-up Date" at bounding box center [446, 96] width 147 height 17
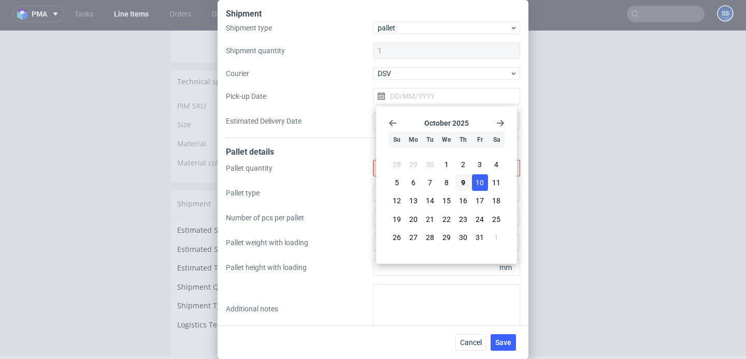
click at [474, 186] on button "10" at bounding box center [480, 182] width 16 height 17
type input "[DATE]"
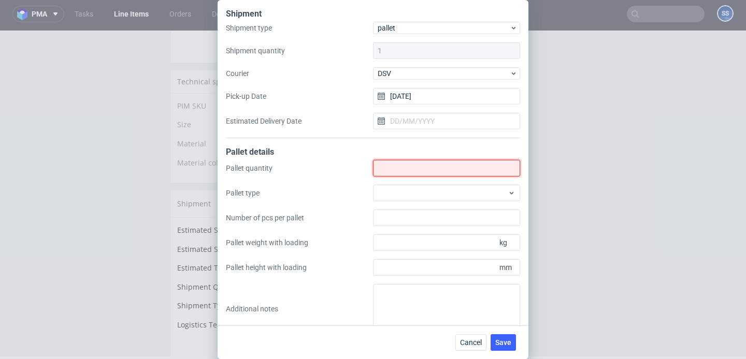
click at [432, 172] on input "Shipment type" at bounding box center [446, 168] width 147 height 17
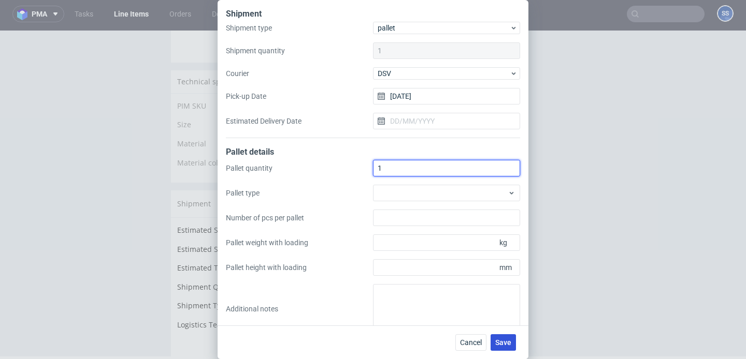
type input "1"
click at [500, 338] on button "Save" at bounding box center [502, 342] width 25 height 17
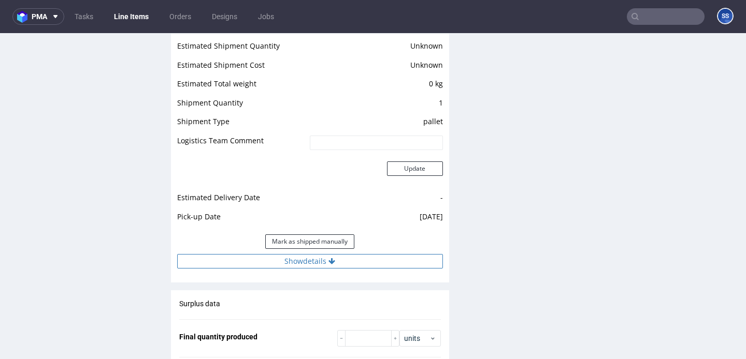
click at [369, 261] on button "Show details" at bounding box center [310, 261] width 266 height 14
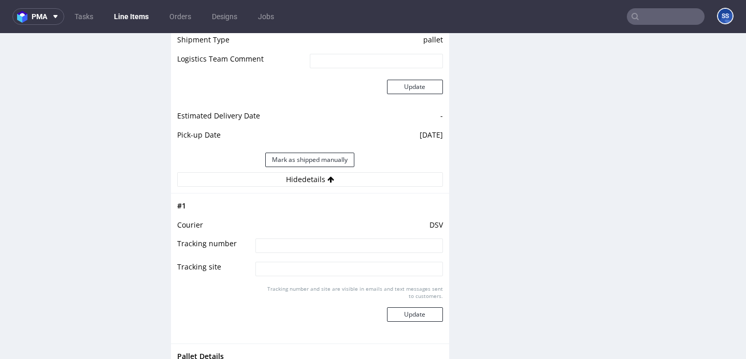
scroll to position [940, 0]
click at [341, 254] on td at bounding box center [348, 248] width 190 height 23
click at [342, 248] on input at bounding box center [348, 245] width 187 height 14
paste input "40257145950414587184"
type input "40257145950414587184"
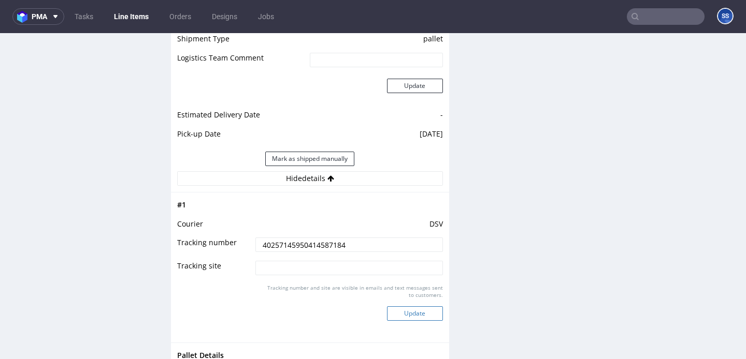
click at [419, 316] on button "Update" at bounding box center [415, 314] width 56 height 14
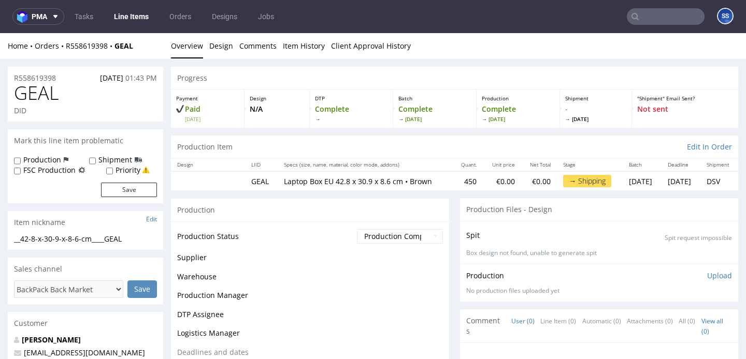
scroll to position [783, 0]
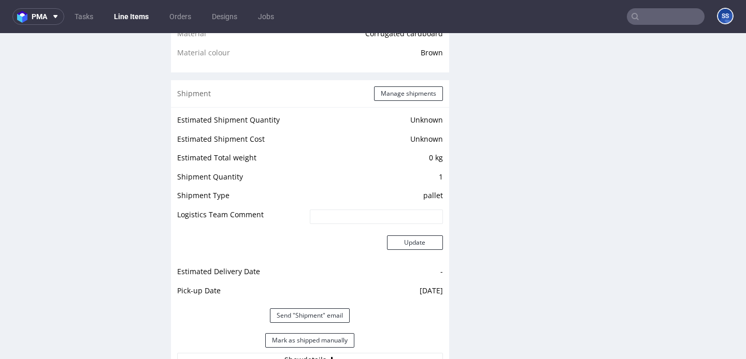
click at [134, 19] on link "Line Items" at bounding box center [131, 16] width 47 height 17
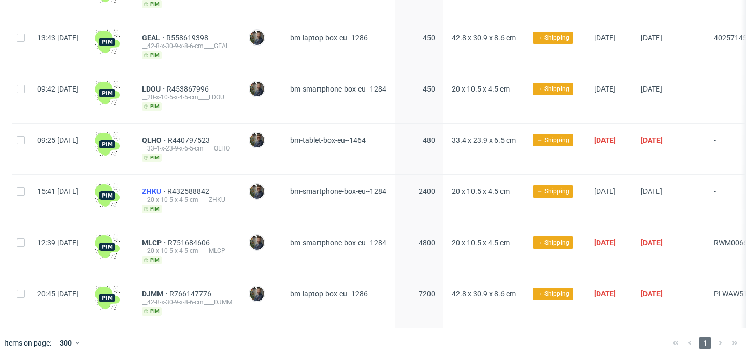
click at [167, 187] on span "ZHKU" at bounding box center [154, 191] width 25 height 8
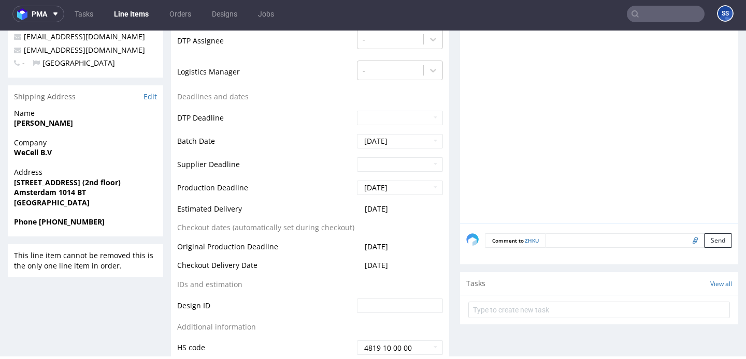
scroll to position [313, 0]
click at [37, 153] on strong "WeCell B.V" at bounding box center [33, 154] width 38 height 10
copy strong "WeCell B.V"
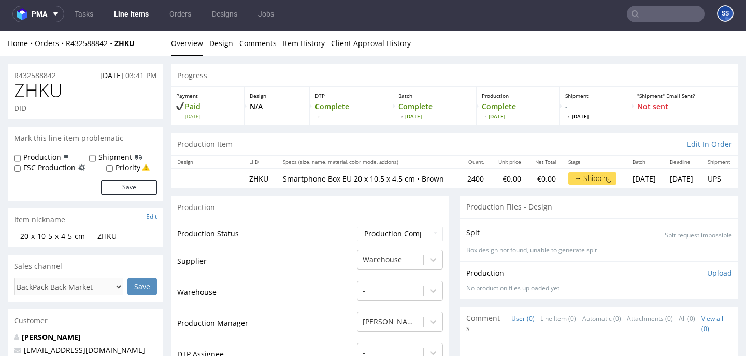
scroll to position [0, 0]
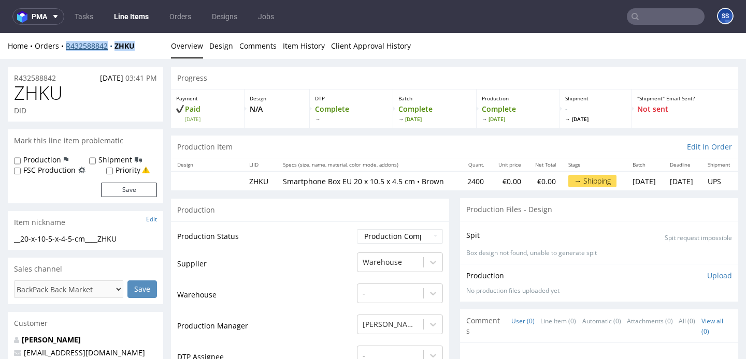
drag, startPoint x: 145, startPoint y: 46, endPoint x: 66, endPoint y: 49, distance: 78.7
click at [66, 49] on div "Home Orders R432588842 ZHKU" at bounding box center [85, 46] width 155 height 10
copy div "R432588842 ZHKU"
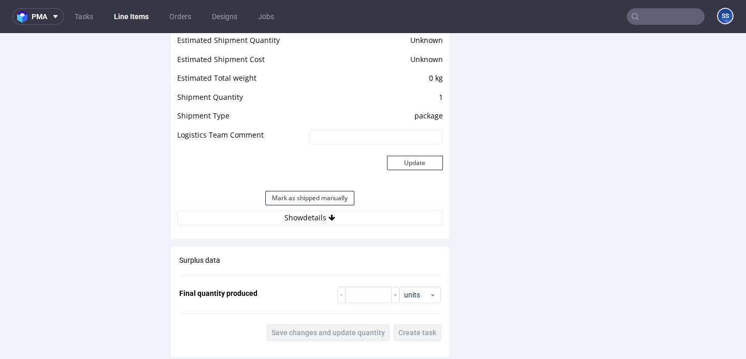
scroll to position [899, 0]
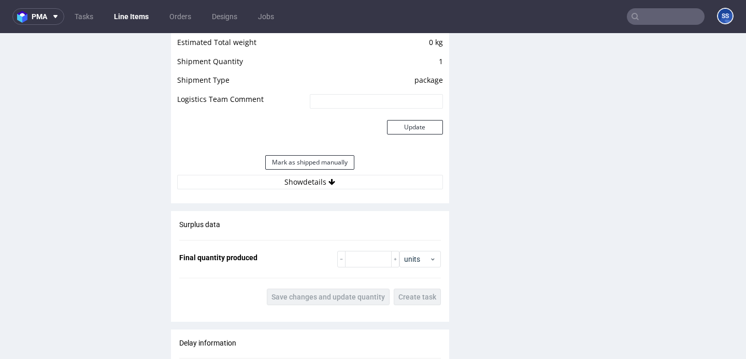
click at [241, 174] on div "Mark as shipped manually" at bounding box center [310, 162] width 266 height 25
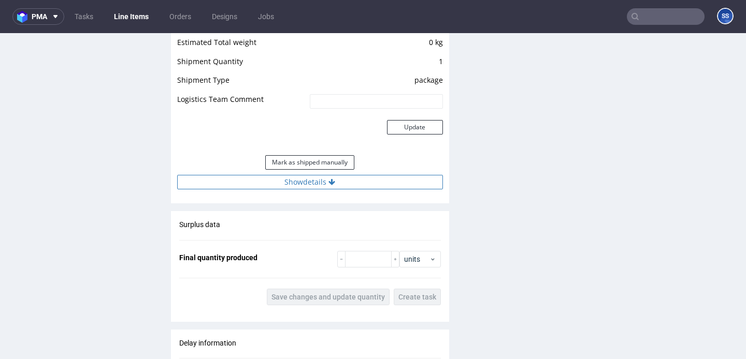
click at [240, 177] on button "Show details" at bounding box center [310, 182] width 266 height 14
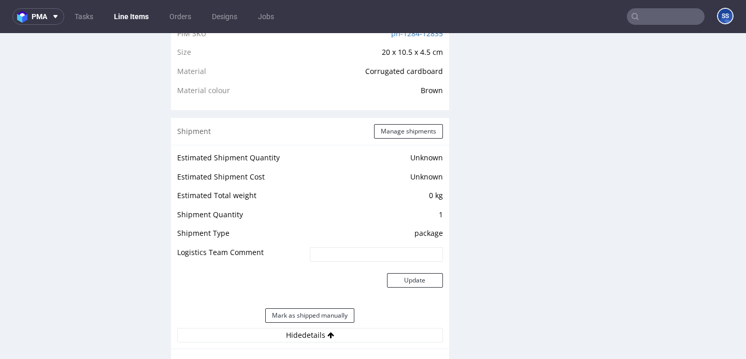
scroll to position [735, 0]
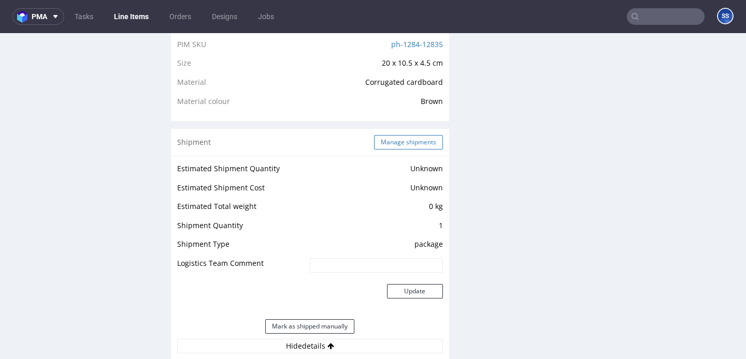
click at [389, 142] on button "Manage shipments" at bounding box center [408, 142] width 69 height 14
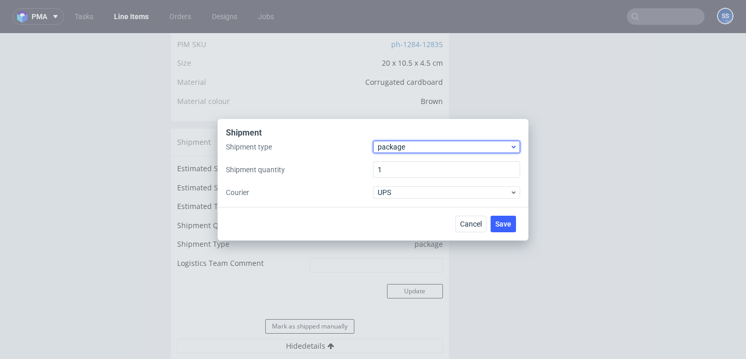
click at [405, 145] on span "package" at bounding box center [443, 147] width 132 height 10
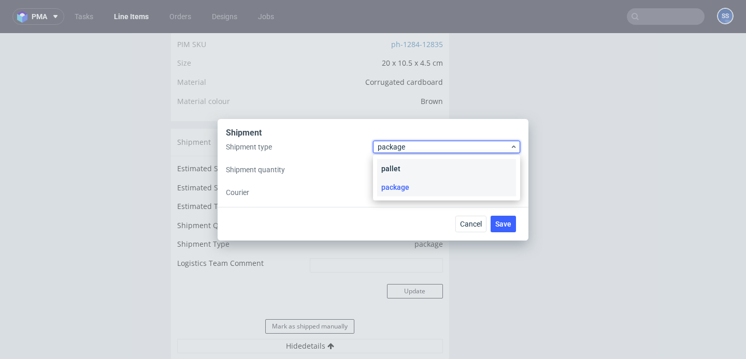
click at [410, 165] on div "pallet" at bounding box center [446, 168] width 139 height 19
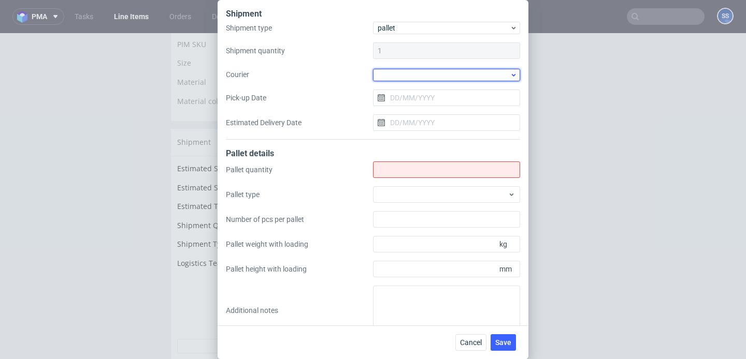
click at [400, 75] on div at bounding box center [446, 75] width 147 height 12
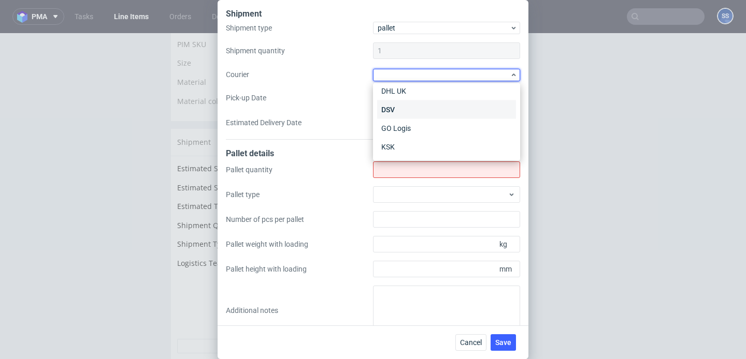
scroll to position [62, 0]
click at [418, 106] on div "DSV" at bounding box center [446, 109] width 139 height 19
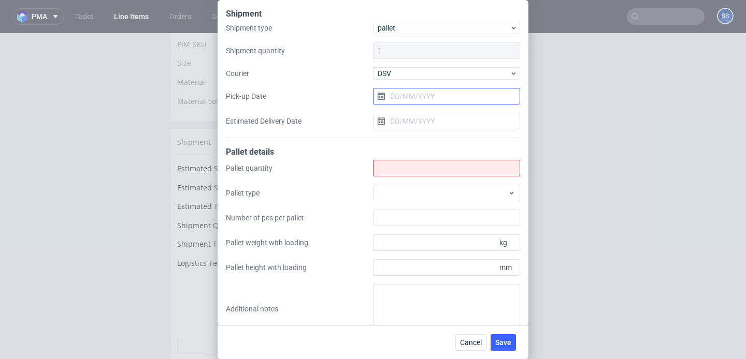
click at [416, 98] on input "Pick-up Date" at bounding box center [446, 96] width 147 height 17
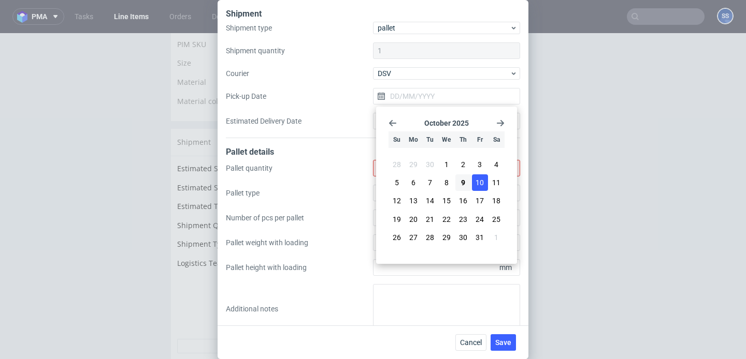
click at [477, 184] on span "10" at bounding box center [479, 183] width 8 height 10
type input "10/10/2025"
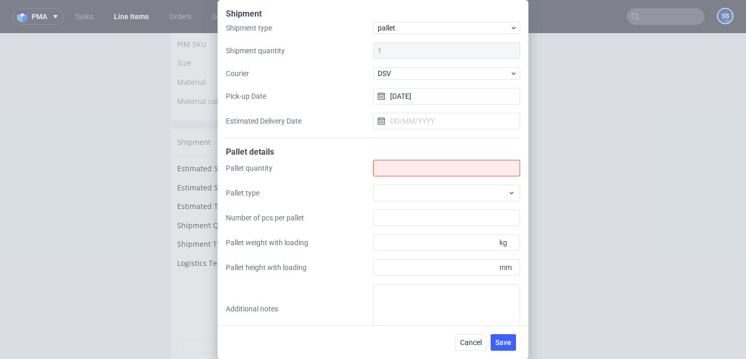
click at [408, 177] on div "Pallet quantity Pallet type Number of pcs per pallet Pallet weight with loading…" at bounding box center [373, 247] width 294 height 174
click at [412, 172] on input "Shipment type" at bounding box center [446, 168] width 147 height 17
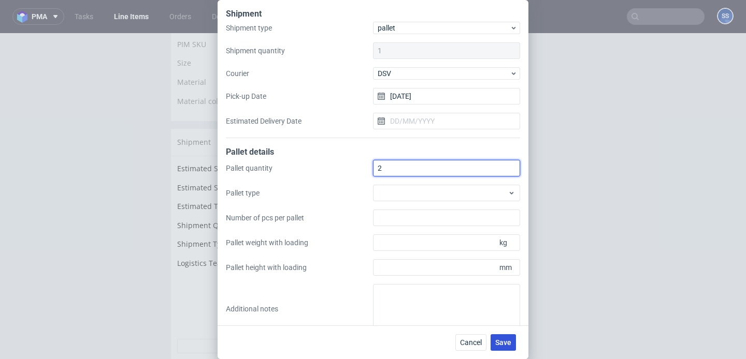
type input "2"
click at [498, 345] on span "Save" at bounding box center [503, 342] width 16 height 7
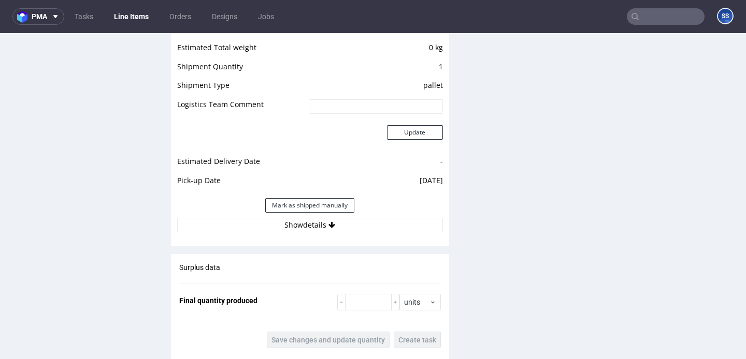
scroll to position [905, 0]
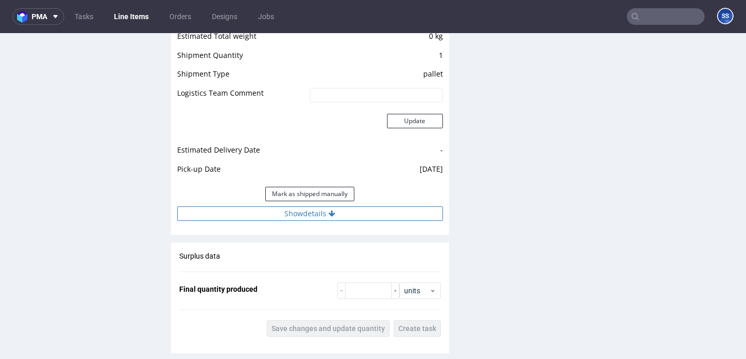
click at [289, 208] on button "Show details" at bounding box center [310, 214] width 266 height 14
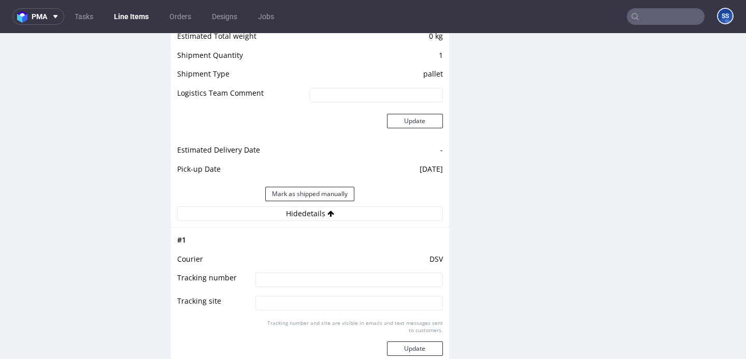
scroll to position [971, 0]
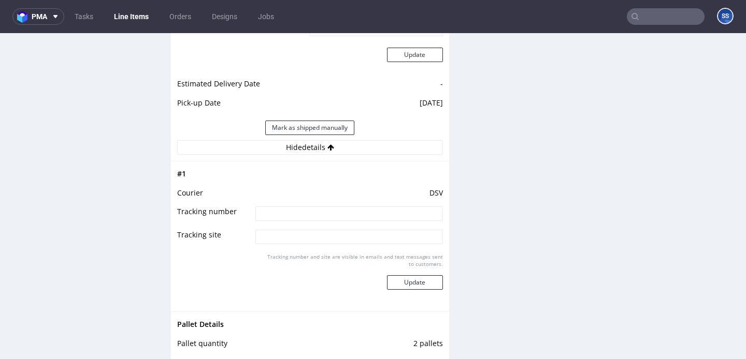
click at [285, 212] on input at bounding box center [348, 214] width 187 height 14
paste input "40257145950414595226"
type input "40257145950414595226"
click at [408, 281] on button "Update" at bounding box center [415, 282] width 56 height 14
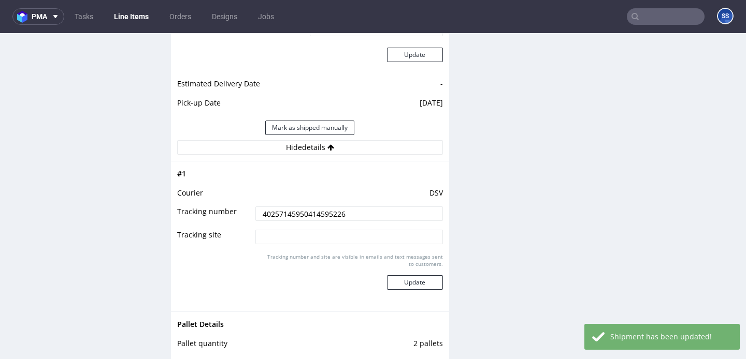
click at [128, 20] on link "Line Items" at bounding box center [131, 16] width 47 height 17
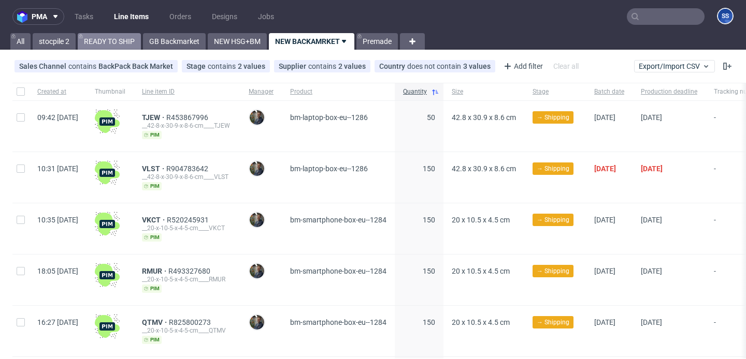
click at [102, 43] on link "READY TO SHIP" at bounding box center [109, 41] width 63 height 17
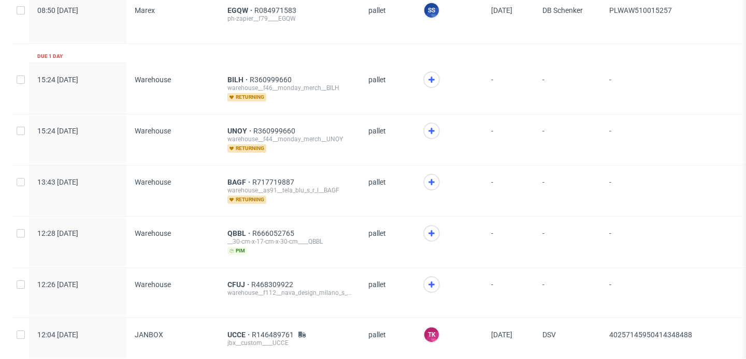
scroll to position [671, 0]
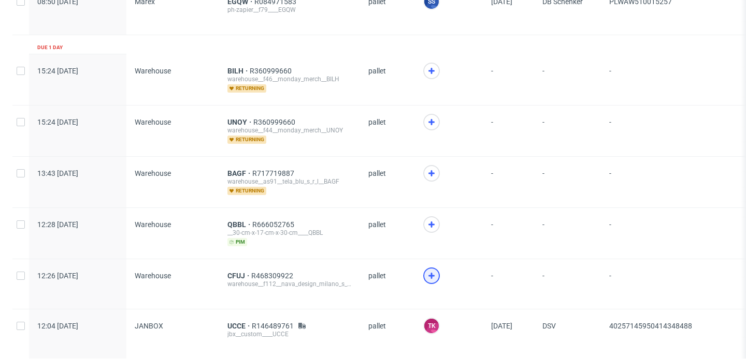
click at [425, 274] on icon at bounding box center [431, 276] width 12 height 12
click at [234, 272] on span "CFUJ" at bounding box center [239, 276] width 24 height 8
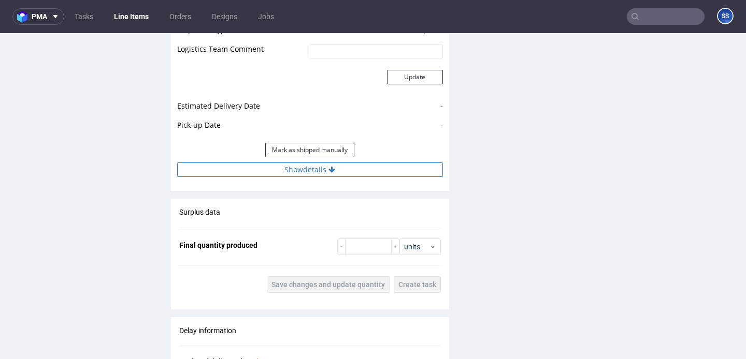
click at [286, 177] on button "Show details" at bounding box center [310, 170] width 266 height 14
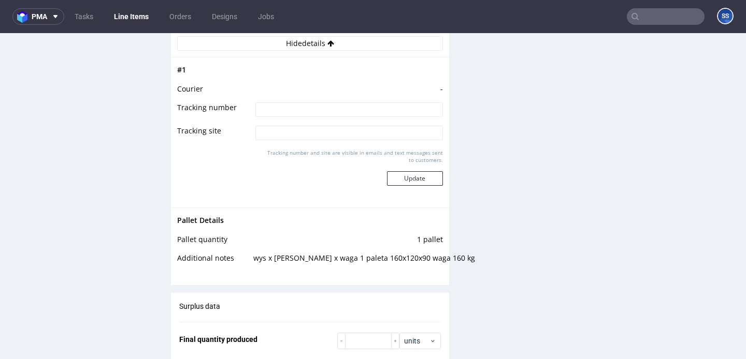
scroll to position [1289, 0]
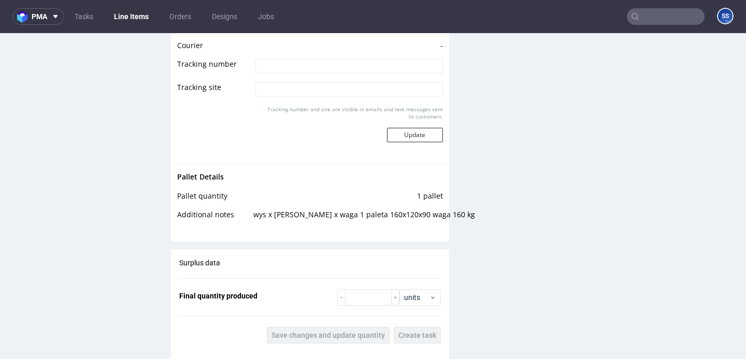
click at [273, 74] on input at bounding box center [348, 66] width 187 height 14
type input "C"
type input "z"
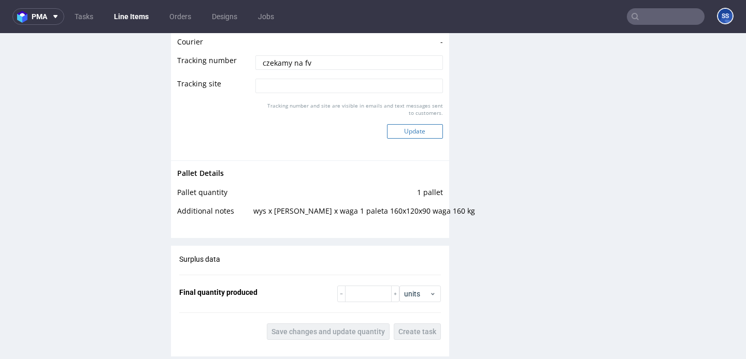
type input "czekamy na fv"
click at [419, 137] on button "Update" at bounding box center [415, 131] width 56 height 14
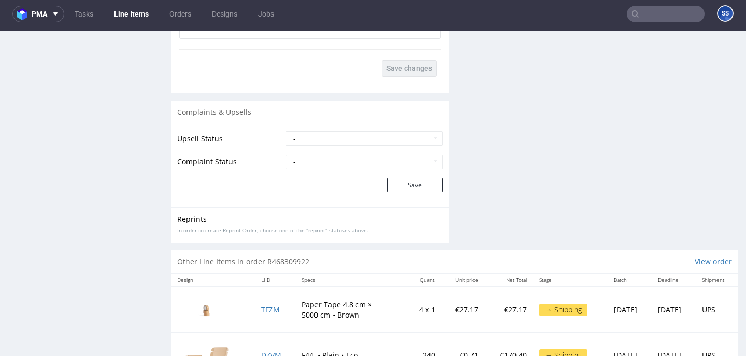
scroll to position [1711, 0]
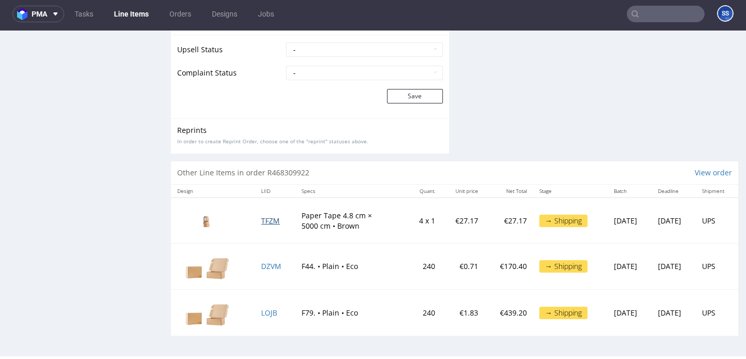
click at [267, 221] on span "TFZM" at bounding box center [270, 221] width 19 height 10
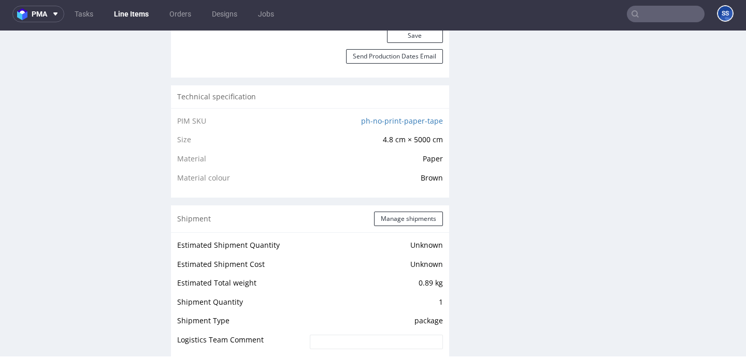
scroll to position [688, 0]
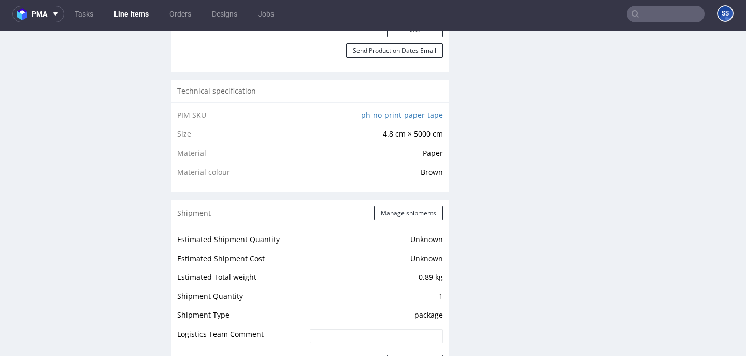
click at [129, 17] on link "Line Items" at bounding box center [131, 14] width 47 height 17
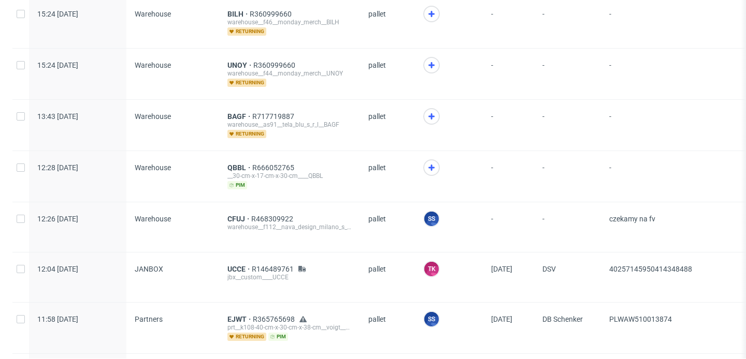
scroll to position [726, 0]
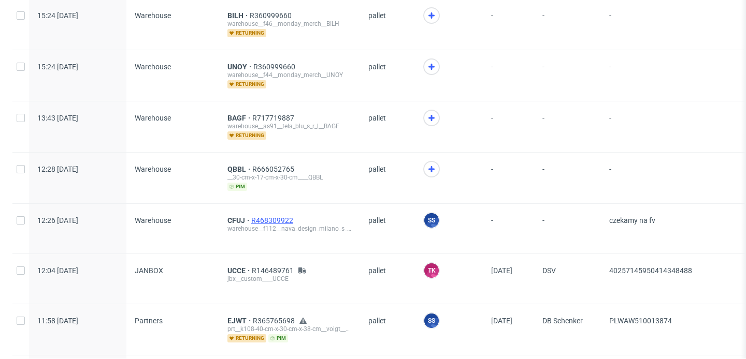
click at [285, 218] on span "R468309922" at bounding box center [273, 220] width 44 height 8
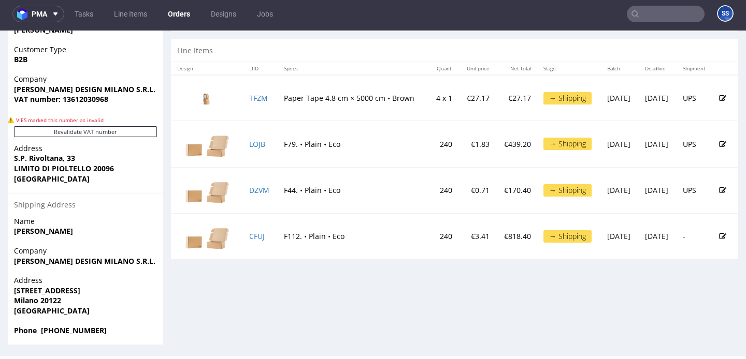
scroll to position [587, 0]
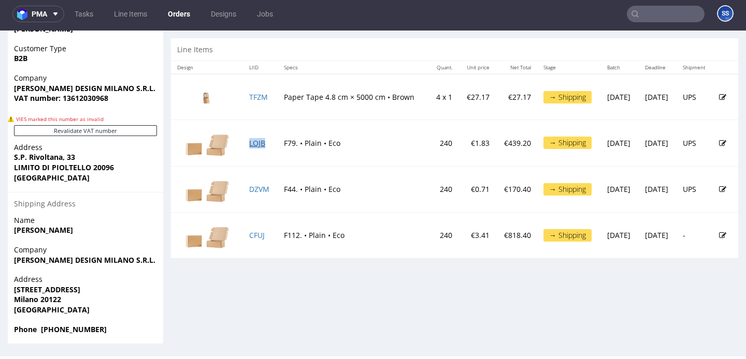
click at [256, 143] on link "LOJB" at bounding box center [257, 143] width 16 height 10
click at [254, 189] on link "DZVM" at bounding box center [259, 189] width 20 height 10
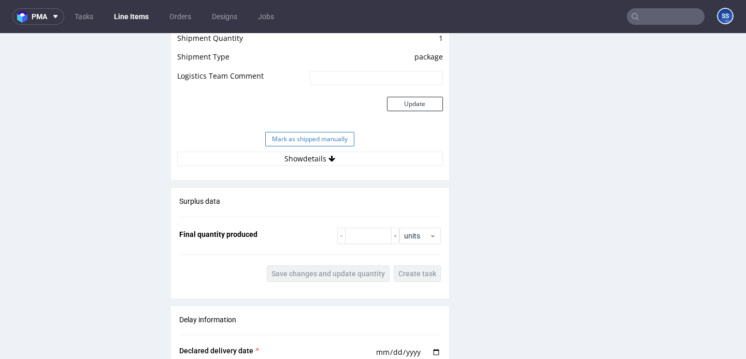
scroll to position [1108, 0]
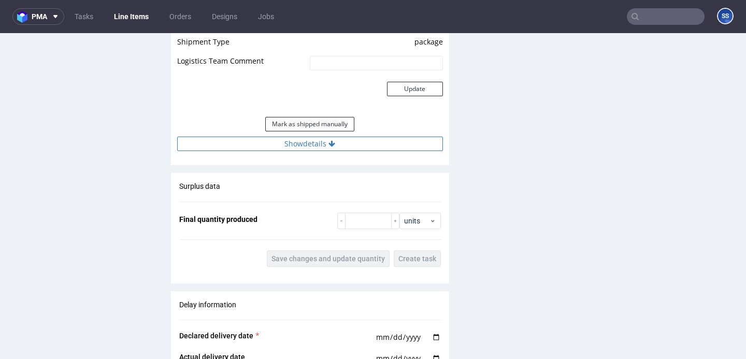
click at [276, 139] on button "Show details" at bounding box center [310, 144] width 266 height 14
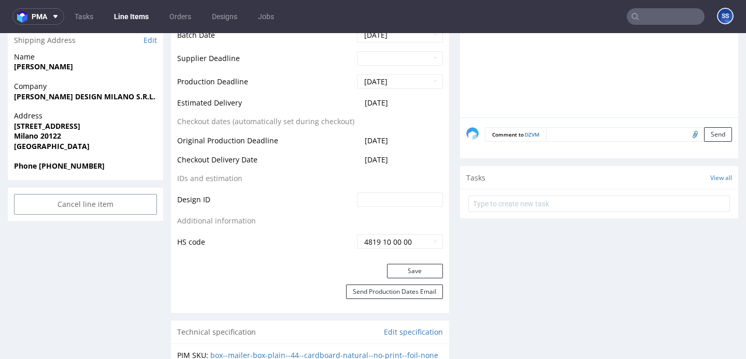
scroll to position [0, 0]
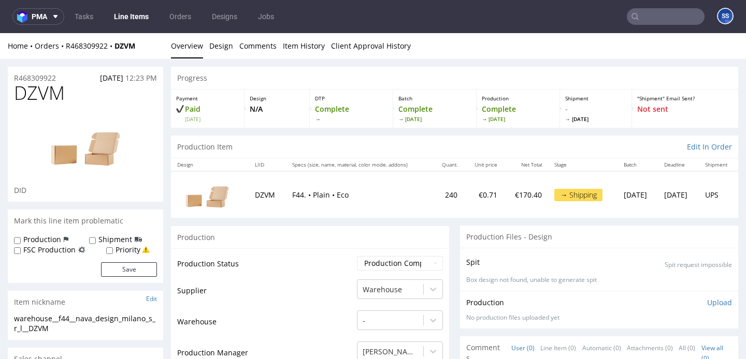
click at [139, 15] on link "Line Items" at bounding box center [131, 16] width 47 height 17
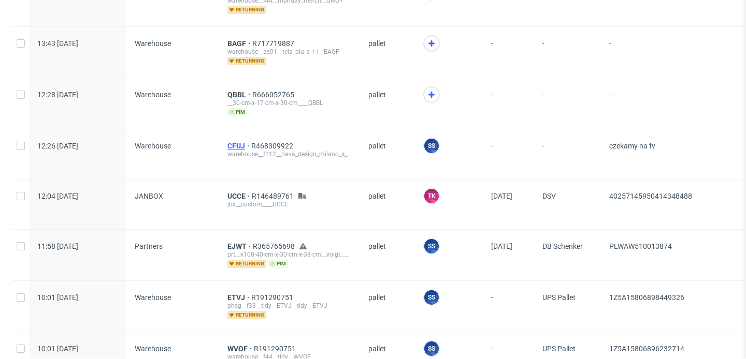
click at [239, 144] on span "CFUJ" at bounding box center [239, 146] width 24 height 8
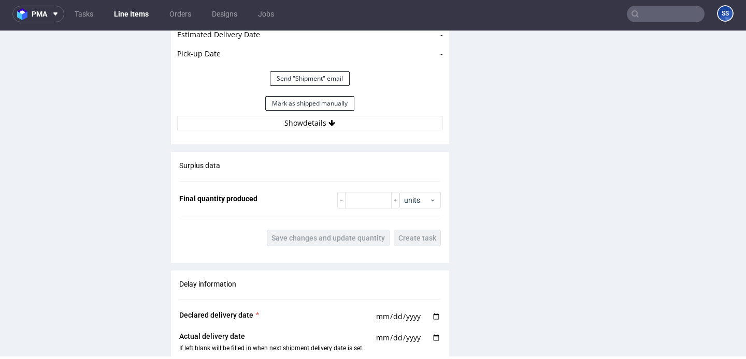
scroll to position [1194, 0]
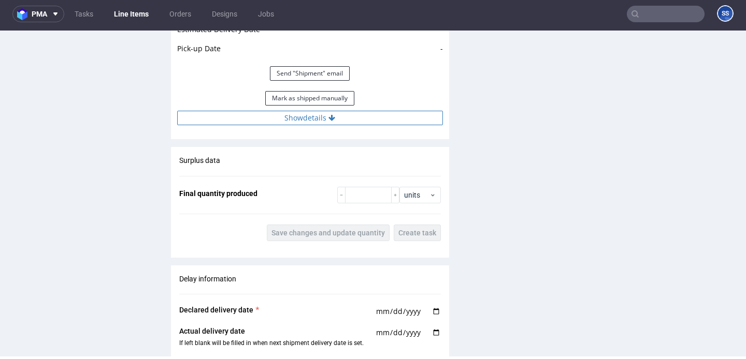
click at [298, 125] on button "Show details" at bounding box center [310, 118] width 266 height 14
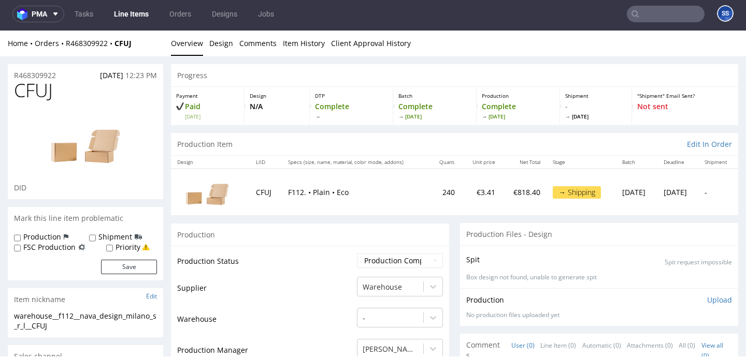
scroll to position [0, 0]
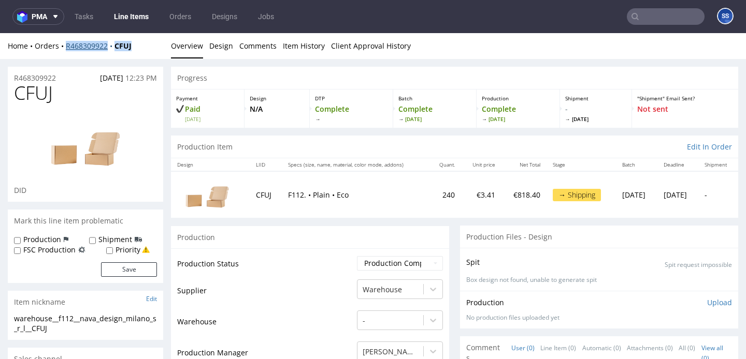
drag, startPoint x: 111, startPoint y: 46, endPoint x: 67, endPoint y: 45, distance: 44.0
click at [67, 45] on div "Home Orders R468309922 CFUJ" at bounding box center [85, 46] width 155 height 10
copy div "R468309922 CFUJ"
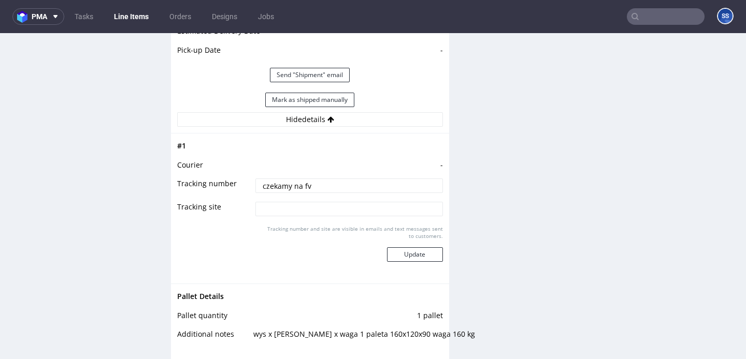
scroll to position [1201, 0]
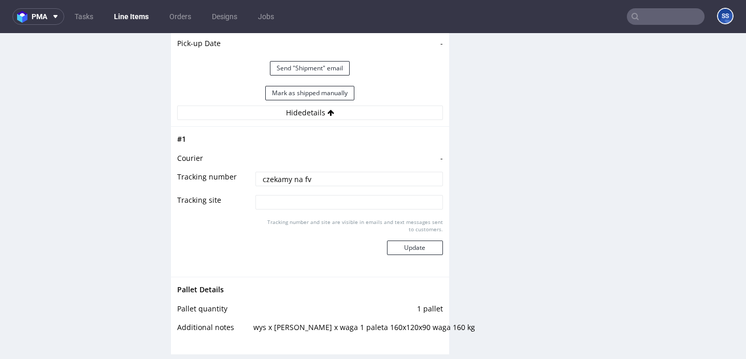
click at [296, 186] on input "czekamy na fv" at bounding box center [348, 179] width 187 height 14
click at [300, 186] on input "czekamy na fv" at bounding box center [348, 179] width 187 height 14
type input "czekamy na info"
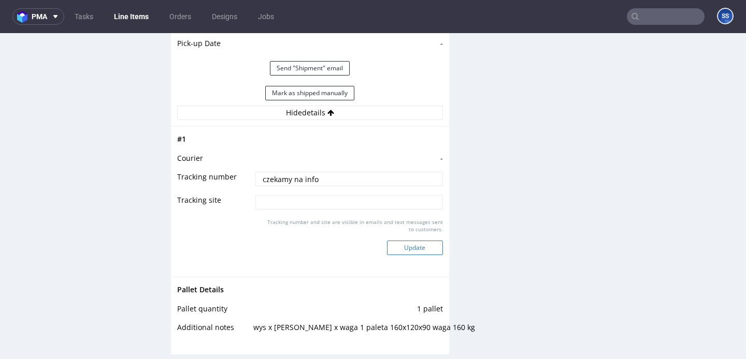
click at [399, 254] on button "Update" at bounding box center [415, 248] width 56 height 14
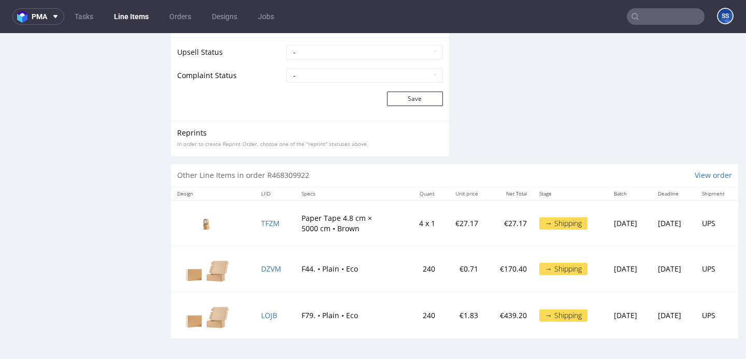
scroll to position [3, 0]
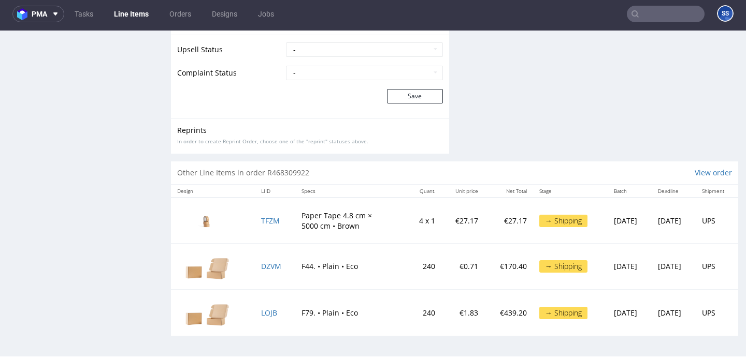
click at [138, 13] on link "Line Items" at bounding box center [131, 14] width 47 height 17
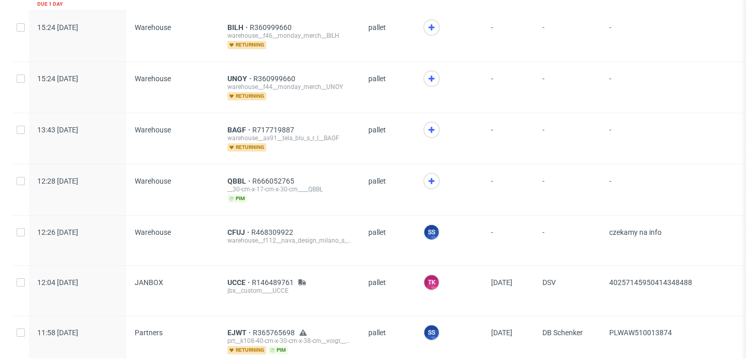
scroll to position [717, 0]
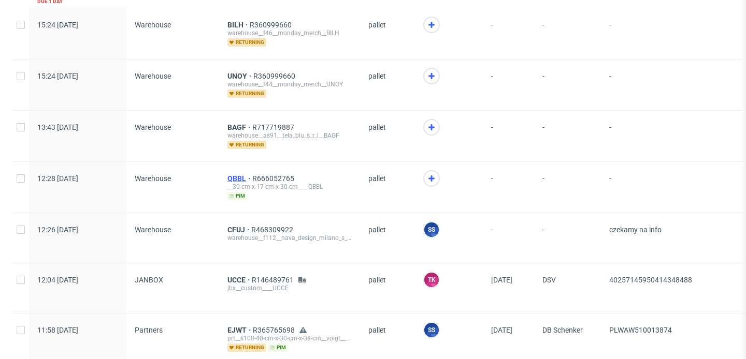
click at [230, 176] on span "QBBL" at bounding box center [239, 178] width 25 height 8
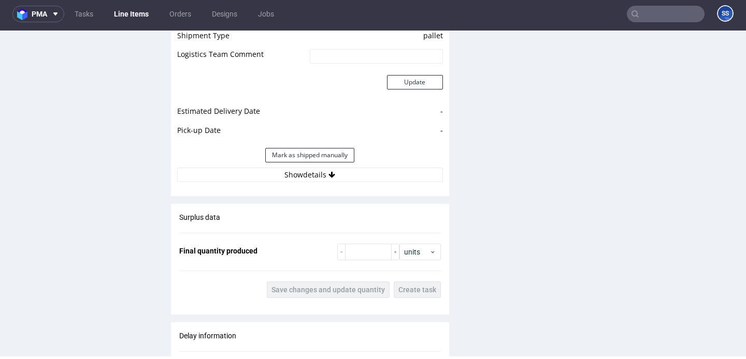
scroll to position [897, 0]
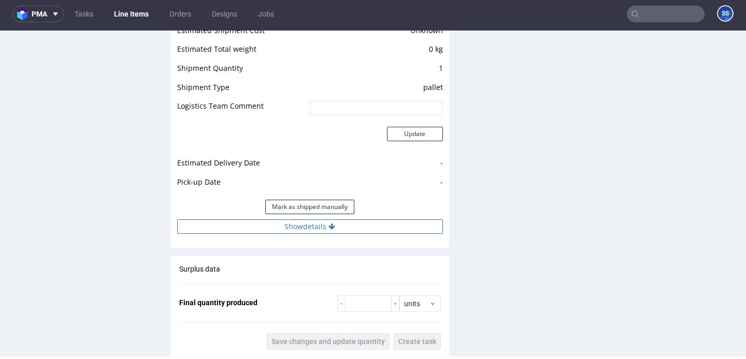
click at [288, 227] on button "Show details" at bounding box center [310, 227] width 266 height 14
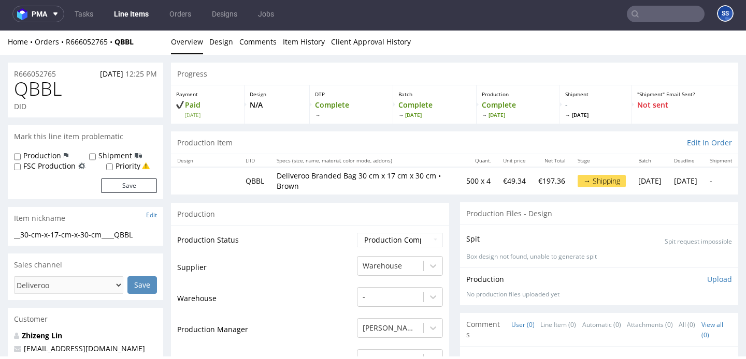
scroll to position [0, 0]
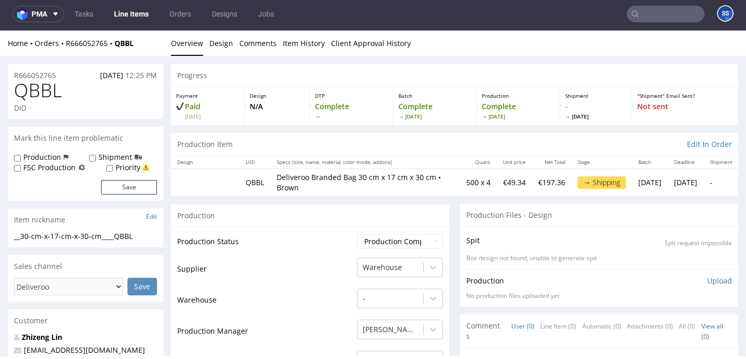
click at [139, 10] on link "Line Items" at bounding box center [131, 14] width 47 height 17
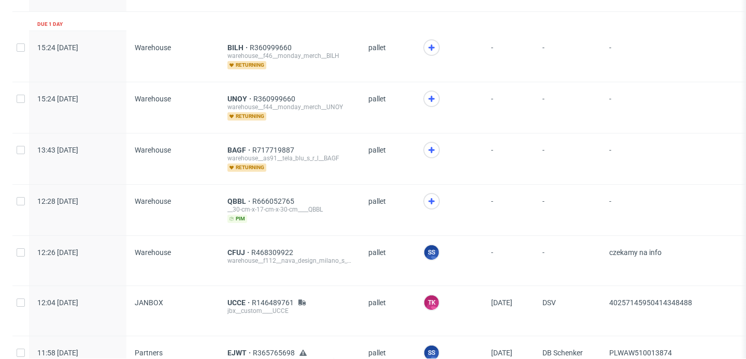
scroll to position [700, 0]
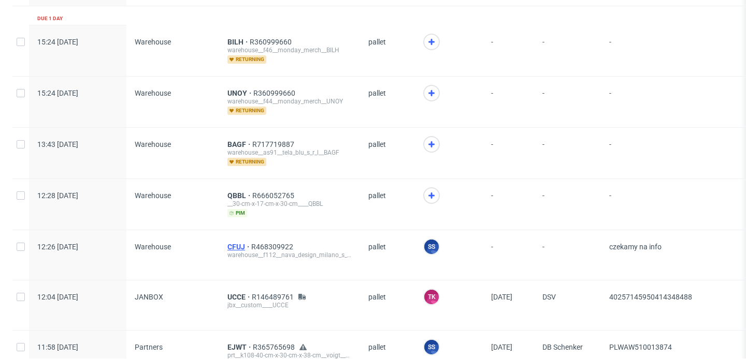
click at [231, 244] on span "CFUJ" at bounding box center [239, 247] width 24 height 8
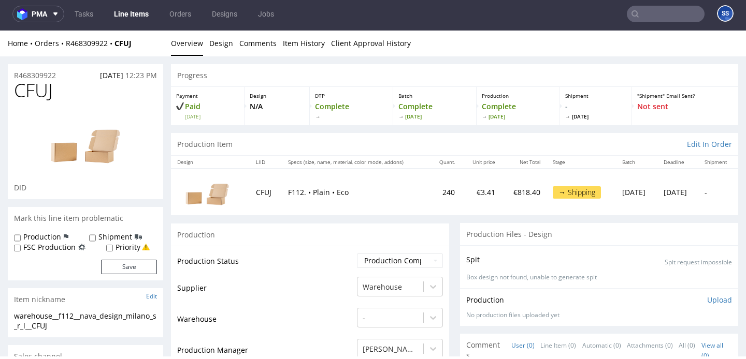
click at [122, 12] on link "Line Items" at bounding box center [131, 14] width 47 height 17
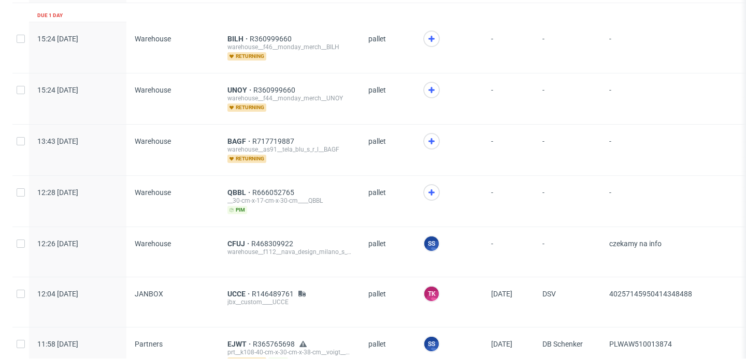
scroll to position [716, 0]
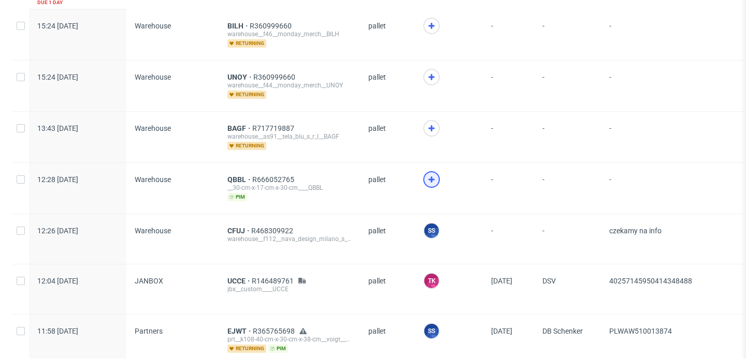
click at [431, 180] on icon at bounding box center [431, 179] width 12 height 12
click at [238, 178] on span "QBBL" at bounding box center [239, 180] width 25 height 8
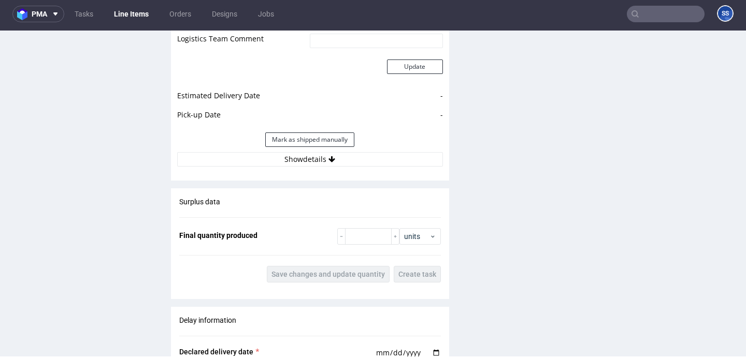
scroll to position [969, 0]
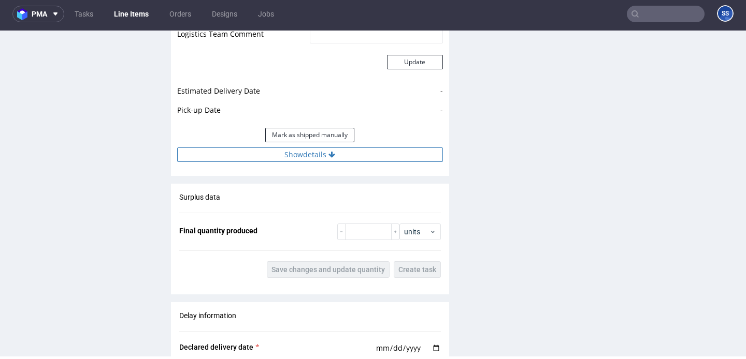
click at [274, 160] on button "Show details" at bounding box center [310, 155] width 266 height 14
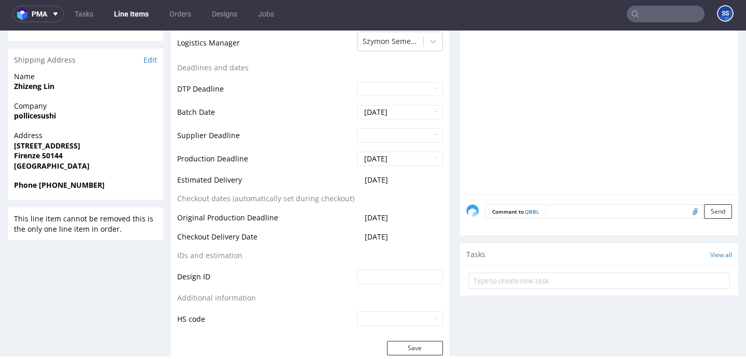
scroll to position [0, 0]
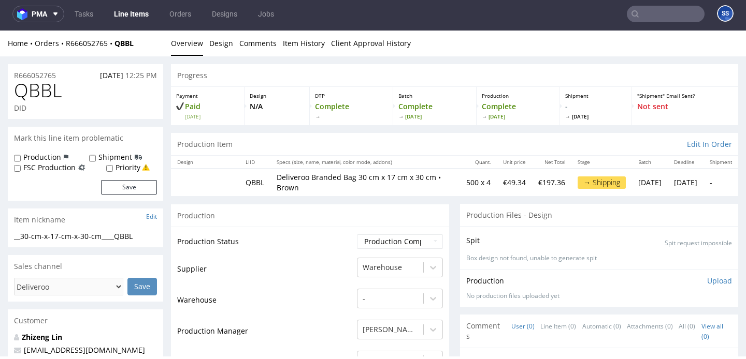
click at [128, 12] on link "Line Items" at bounding box center [131, 14] width 47 height 17
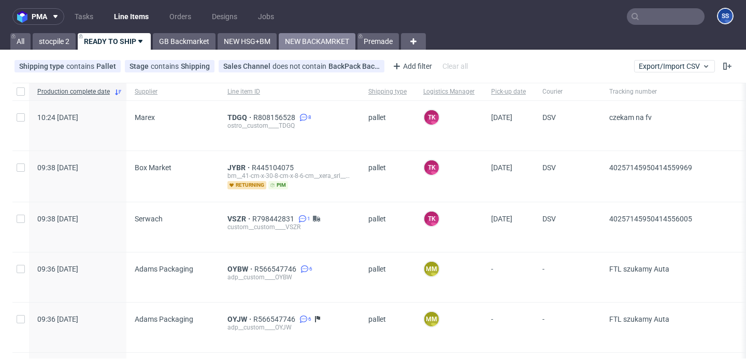
click at [322, 40] on link "NEW BACKAMRKET" at bounding box center [317, 41] width 77 height 17
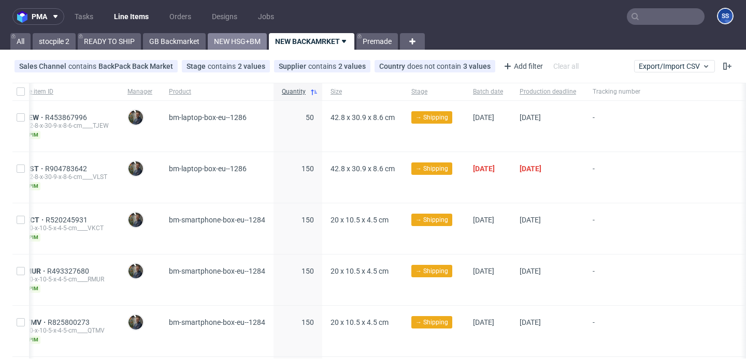
click at [229, 43] on link "NEW HSG+BM" at bounding box center [237, 41] width 59 height 17
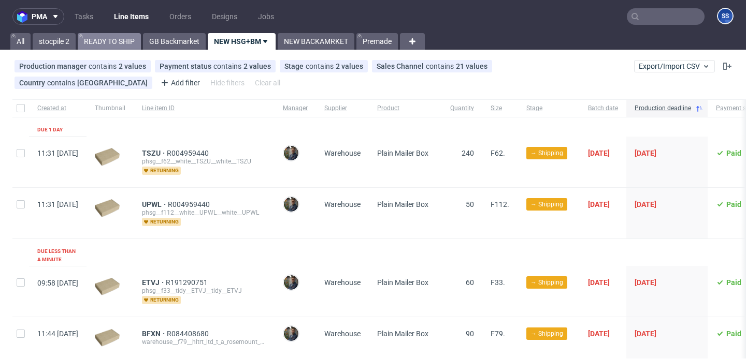
click at [108, 43] on link "READY TO SHIP" at bounding box center [109, 41] width 63 height 17
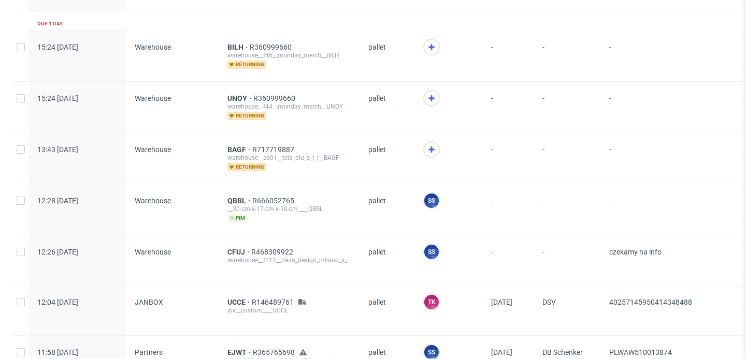
scroll to position [698, 0]
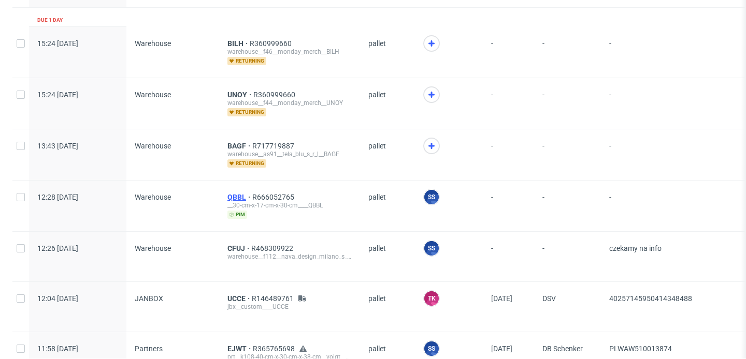
click at [231, 194] on span "QBBL" at bounding box center [239, 197] width 25 height 8
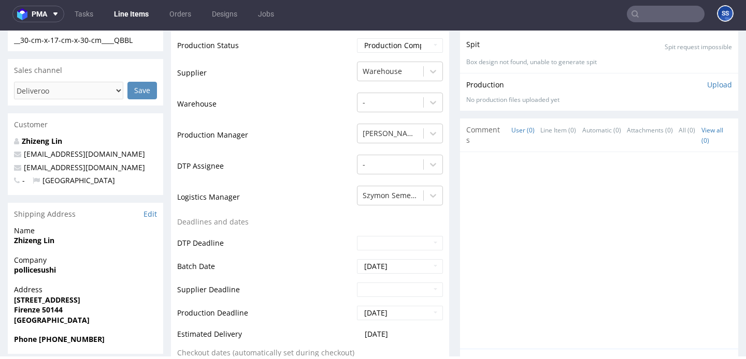
scroll to position [198, 0]
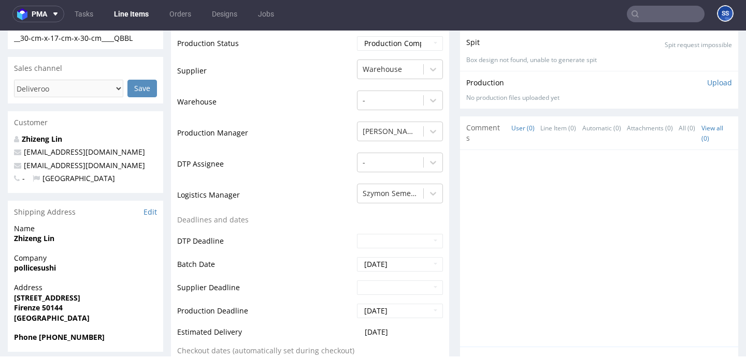
click at [33, 268] on strong "pollicesushi" at bounding box center [35, 268] width 42 height 10
copy strong "pollicesushi"
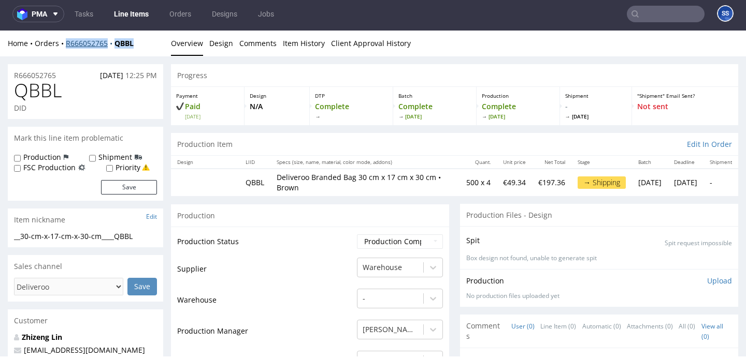
drag, startPoint x: 147, startPoint y: 42, endPoint x: 66, endPoint y: 42, distance: 80.8
click at [66, 42] on div "Home Orders R666052765 QBBL" at bounding box center [85, 43] width 155 height 10
copy div "R666052765 QBBL"
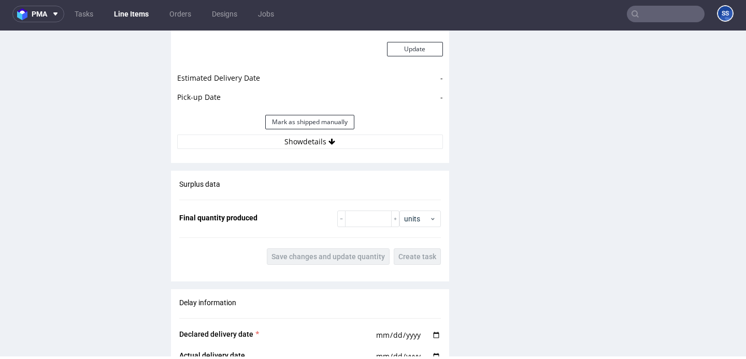
scroll to position [991, 0]
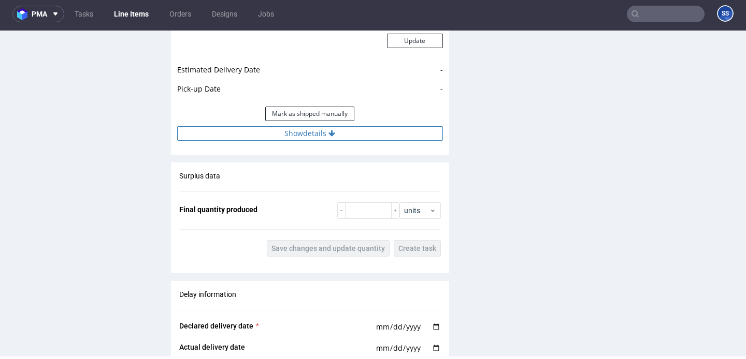
click at [231, 128] on button "Show details" at bounding box center [310, 133] width 266 height 14
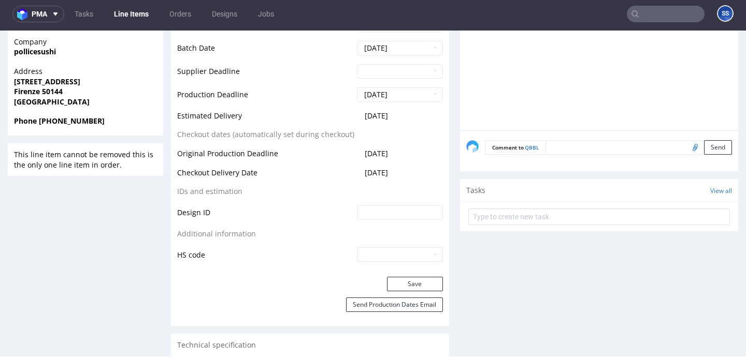
scroll to position [403, 0]
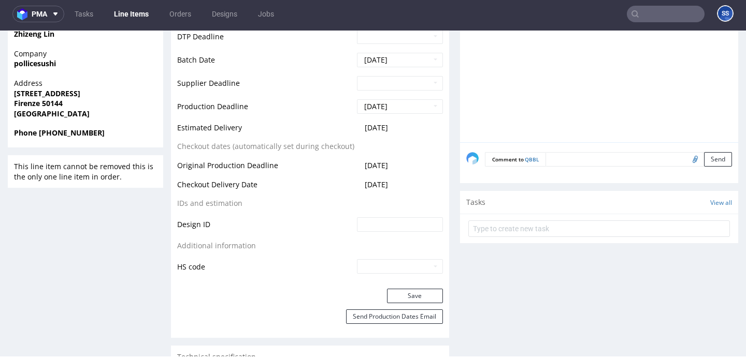
click at [537, 219] on form at bounding box center [598, 228] width 261 height 25
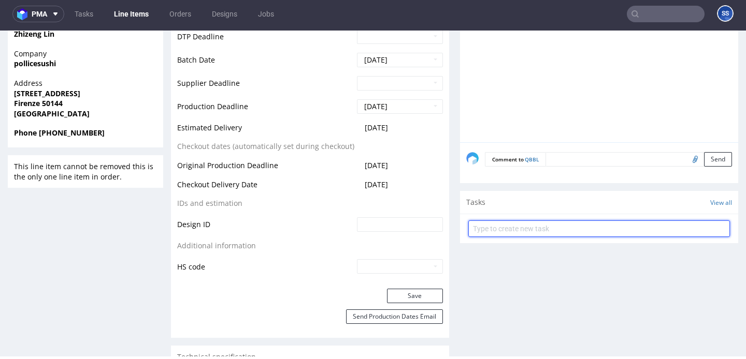
click at [535, 224] on input "text" at bounding box center [598, 229] width 261 height 17
type input "Etykiety"
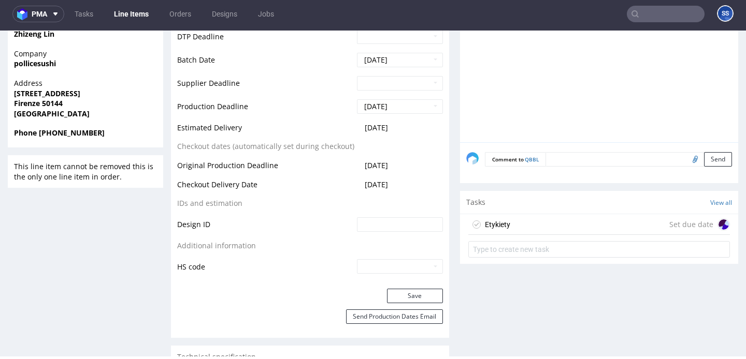
click at [563, 220] on div "Etykiety Set due date" at bounding box center [598, 224] width 261 height 21
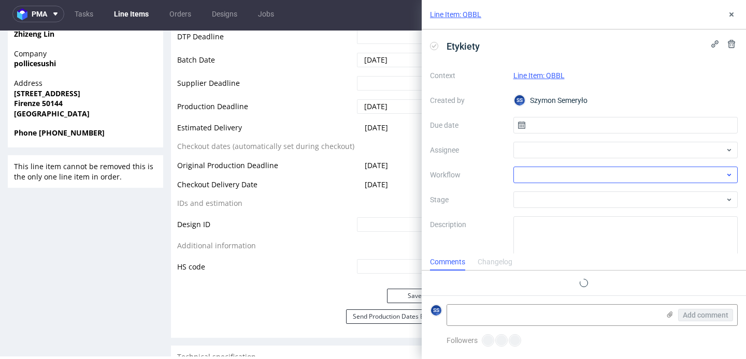
scroll to position [8, 0]
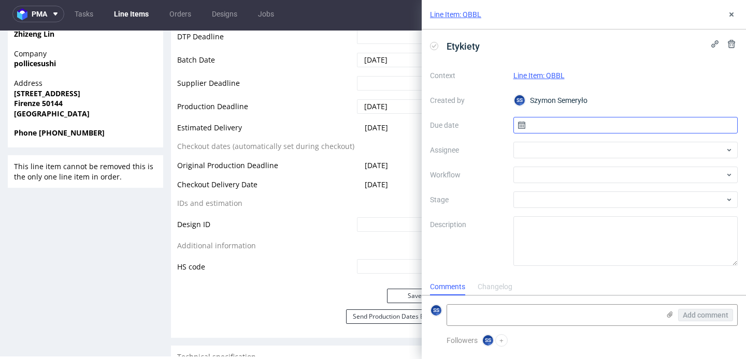
click at [541, 125] on input "text" at bounding box center [625, 125] width 225 height 17
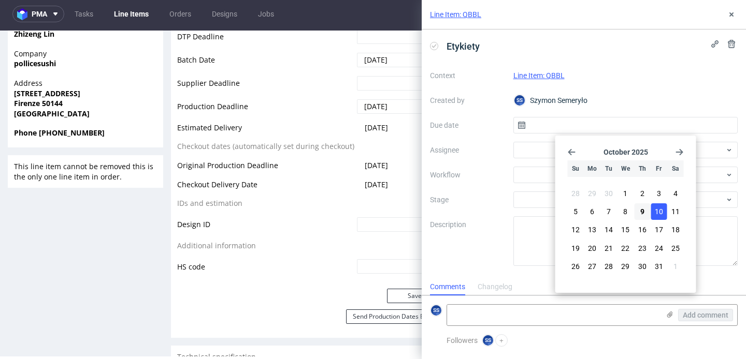
click at [658, 210] on span "10" at bounding box center [658, 212] width 8 height 10
type input "[DATE]"
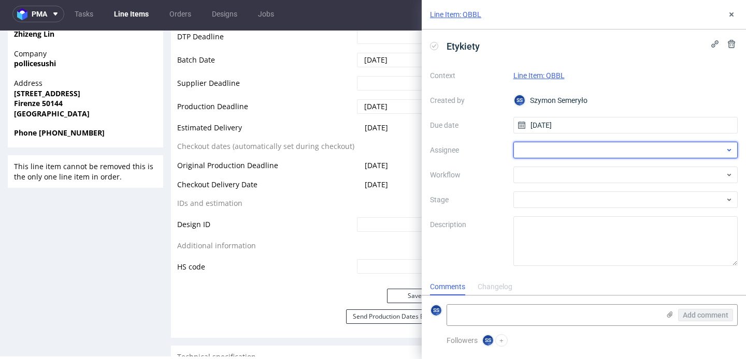
click at [547, 144] on div at bounding box center [625, 150] width 225 height 17
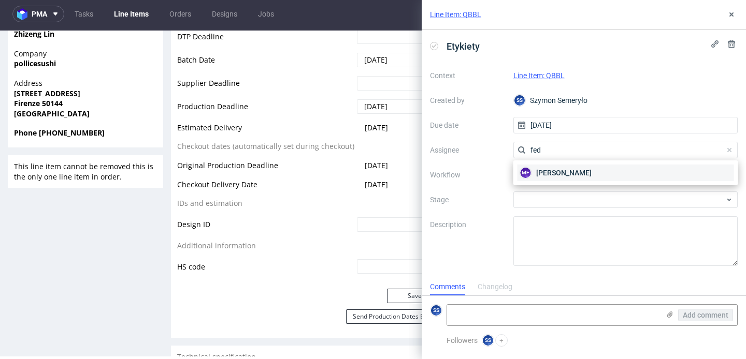
type input "fed"
click at [549, 172] on span "Michał Fedorowicz" at bounding box center [563, 173] width 55 height 10
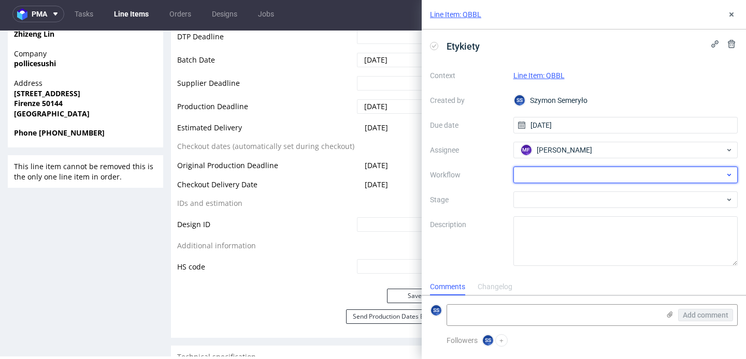
click at [564, 173] on div at bounding box center [625, 175] width 225 height 17
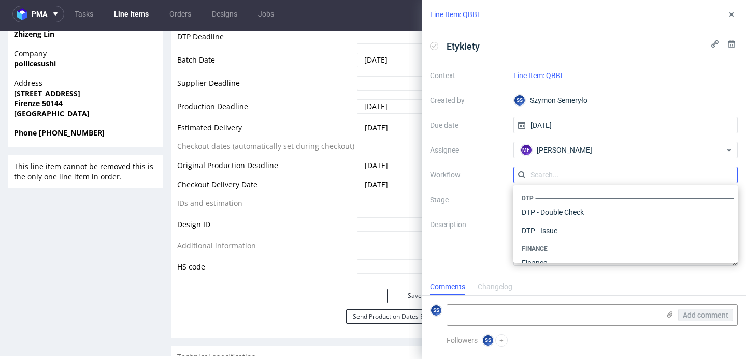
scroll to position [637, 0]
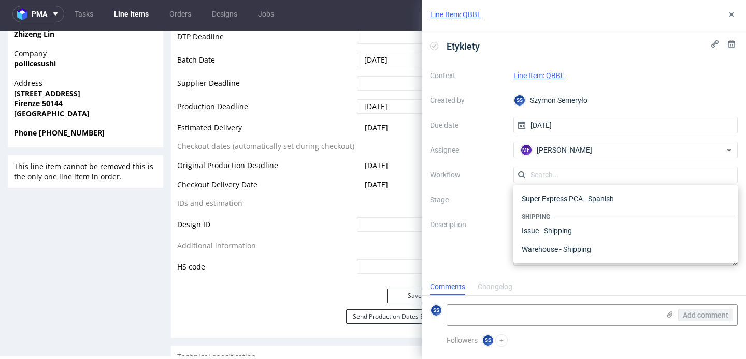
click at [489, 158] on div "Context Line Item: QBBL Created by SS Szymon Semeryło Due date 10/10/2025 Assig…" at bounding box center [584, 166] width 308 height 199
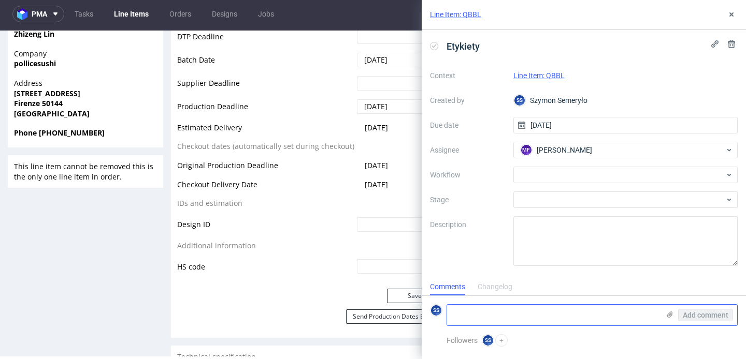
click at [519, 318] on textarea at bounding box center [553, 315] width 212 height 21
paste textarea "R666052765_QBBL"
paste textarea "RWM006647690"
click at [668, 318] on icon at bounding box center [669, 315] width 8 height 8
click at [0, 0] on input "file" at bounding box center [0, 0] width 0 height 0
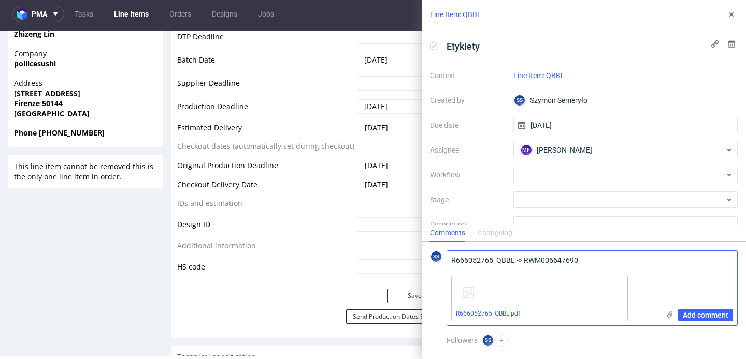
click at [584, 263] on textarea "R666052765_QBBL -> RWM006647690" at bounding box center [553, 261] width 212 height 21
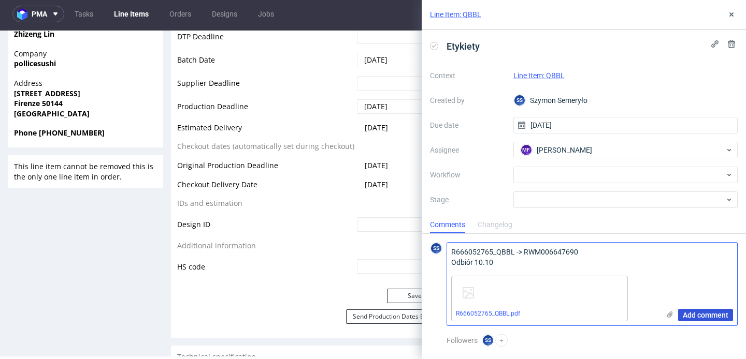
type textarea "R666052765_QBBL -> RWM006647690 Odbiór 10.10"
click at [694, 312] on span "Add comment" at bounding box center [705, 315] width 46 height 7
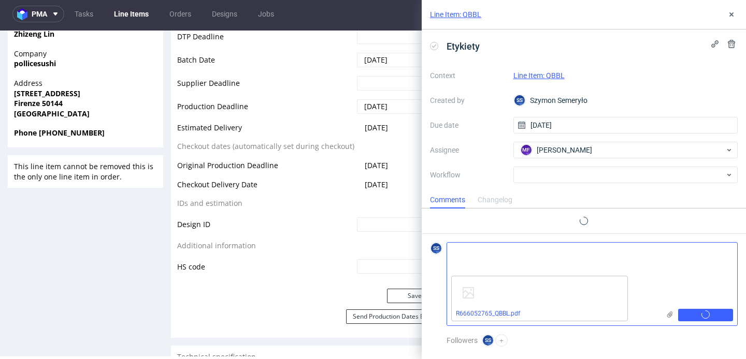
scroll to position [1, 0]
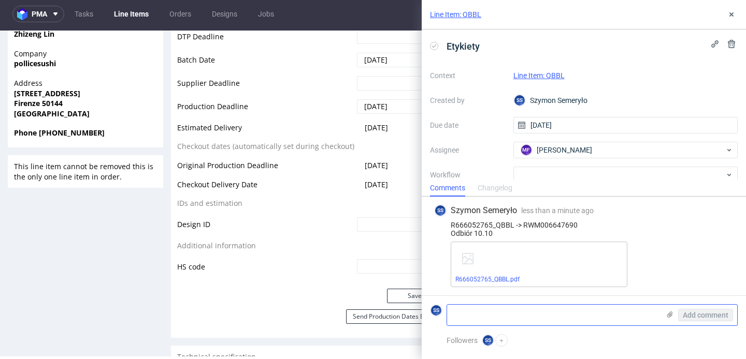
click at [547, 224] on div "R666052765_QBBL -> RWM006647690 Odbiór 10.10" at bounding box center [583, 229] width 299 height 17
copy div "RWM006647690"
click at [321, 238] on td "Design ID" at bounding box center [265, 227] width 177 height 23
click at [726, 8] on button at bounding box center [731, 14] width 12 height 12
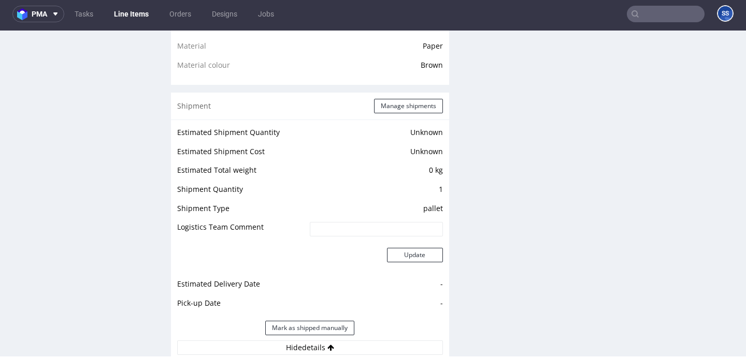
scroll to position [775, 0]
click at [395, 113] on button "Manage shipments" at bounding box center [408, 107] width 69 height 14
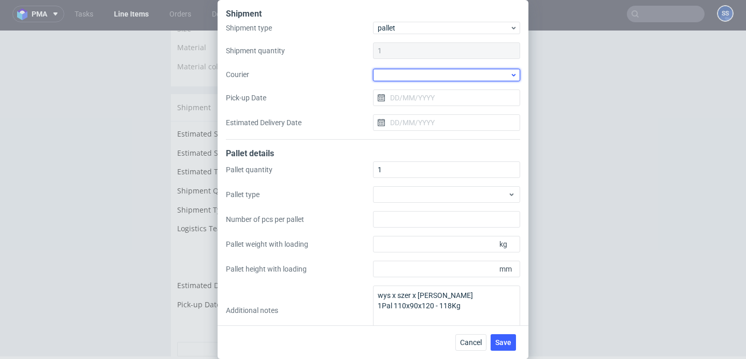
click at [404, 75] on div at bounding box center [446, 75] width 147 height 12
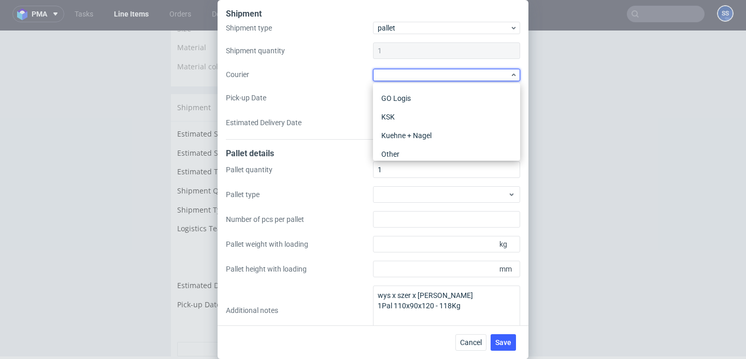
scroll to position [96, 0]
click at [419, 127] on div "Kuehne + Nagel" at bounding box center [446, 131] width 139 height 19
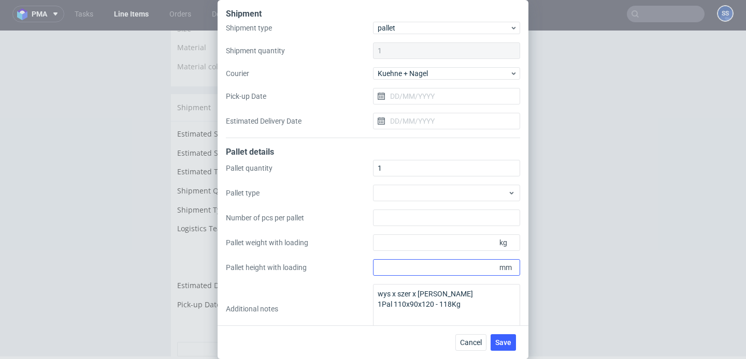
scroll to position [17, 0]
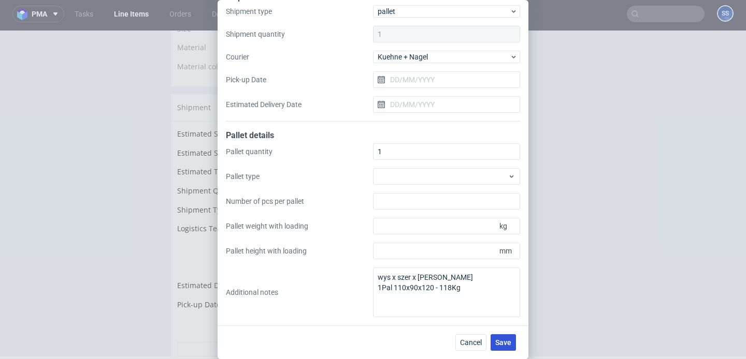
click at [502, 340] on span "Save" at bounding box center [503, 342] width 16 height 7
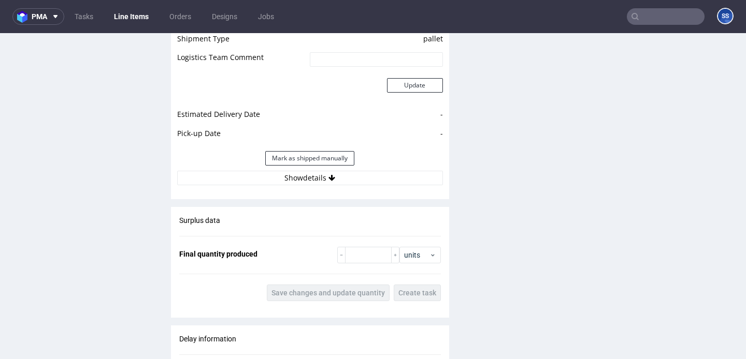
scroll to position [931, 0]
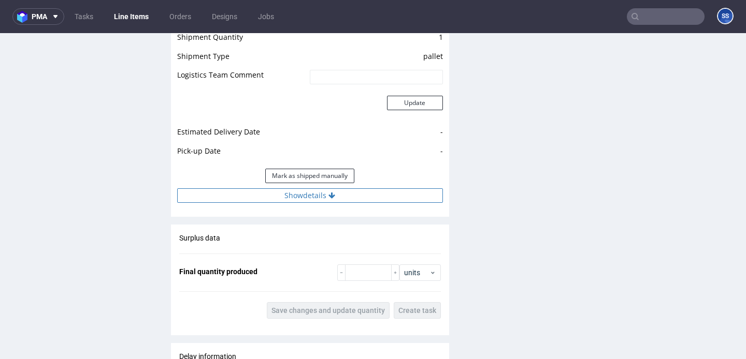
click at [264, 202] on button "Show details" at bounding box center [310, 195] width 266 height 14
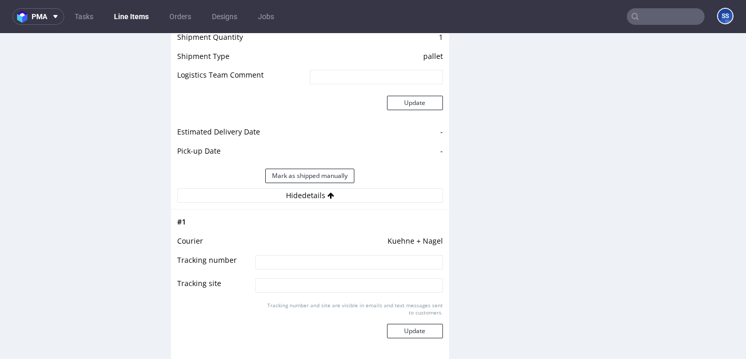
click at [294, 265] on input at bounding box center [348, 262] width 187 height 14
paste input "RWM006647690"
type input "RWM006647690"
click at [403, 327] on button "Update" at bounding box center [415, 331] width 56 height 14
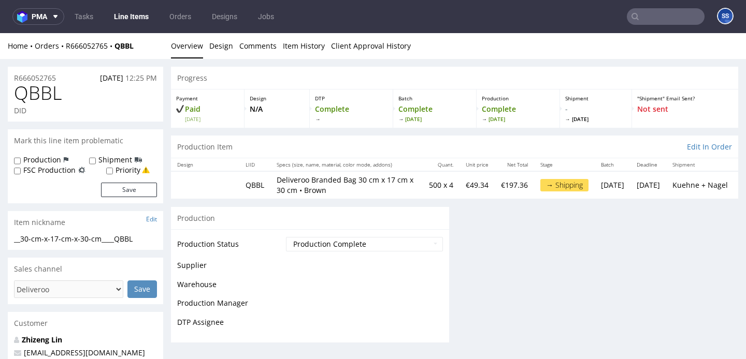
scroll to position [791, 0]
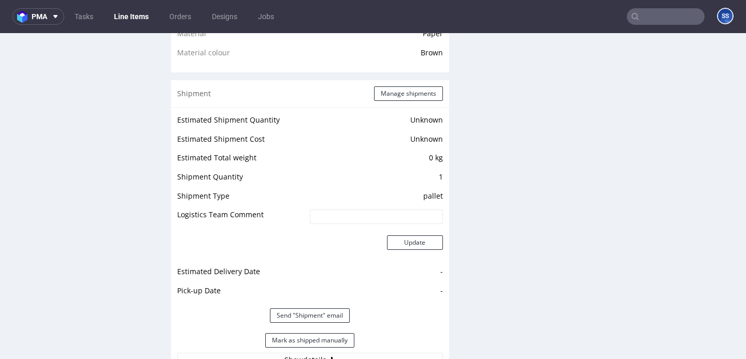
click at [130, 20] on link "Line Items" at bounding box center [131, 16] width 47 height 17
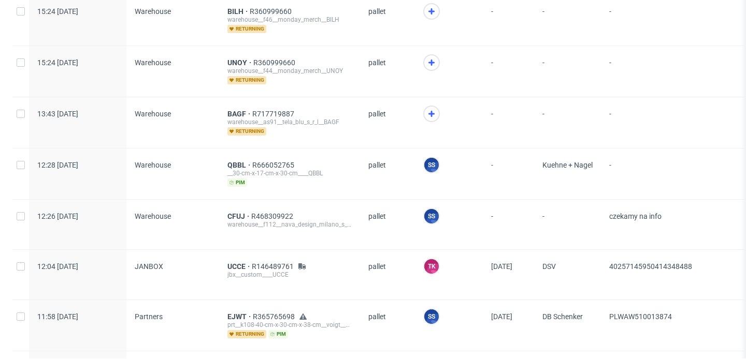
scroll to position [731, 0]
click at [237, 110] on span "BAGF" at bounding box center [239, 113] width 25 height 8
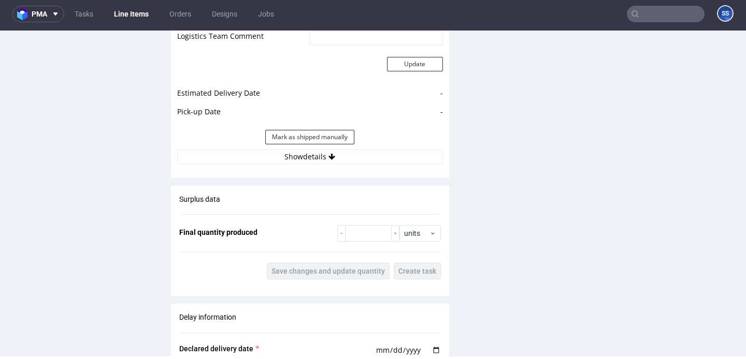
scroll to position [1210, 0]
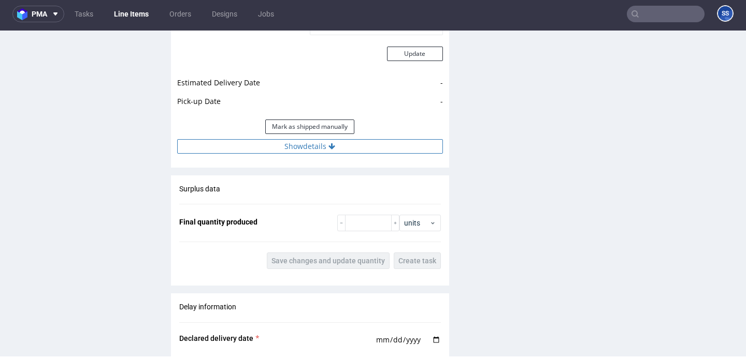
click at [332, 152] on button "Show details" at bounding box center [310, 146] width 266 height 14
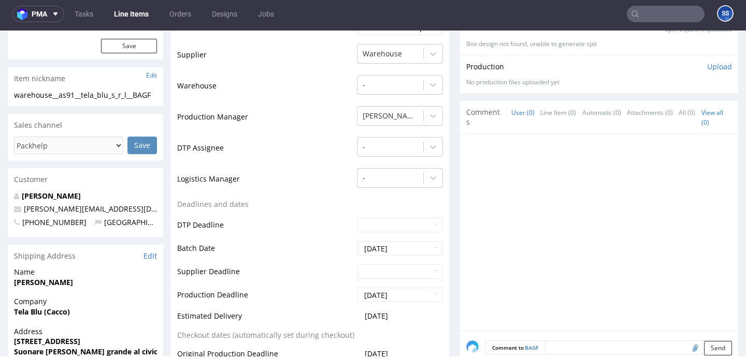
scroll to position [0, 0]
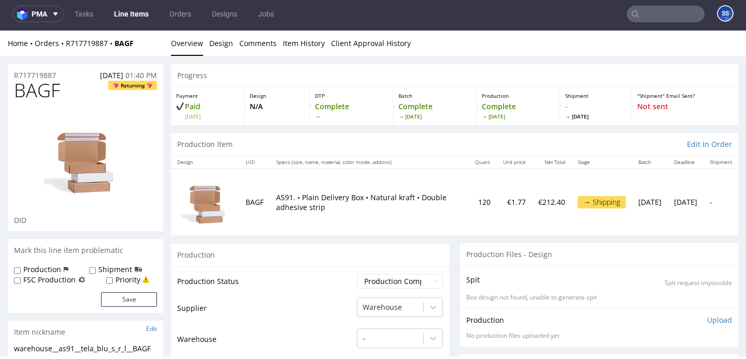
click at [136, 16] on link "Line Items" at bounding box center [131, 14] width 47 height 17
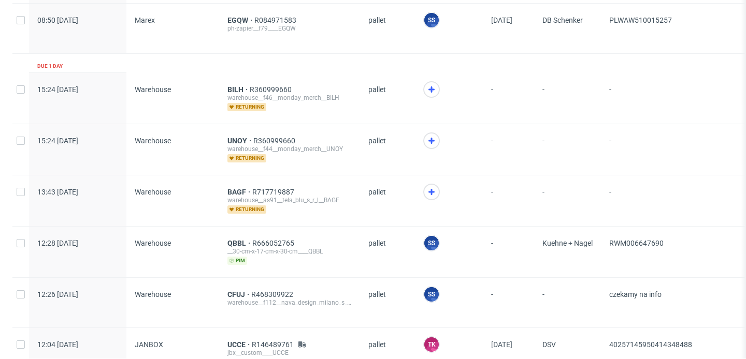
scroll to position [658, 0]
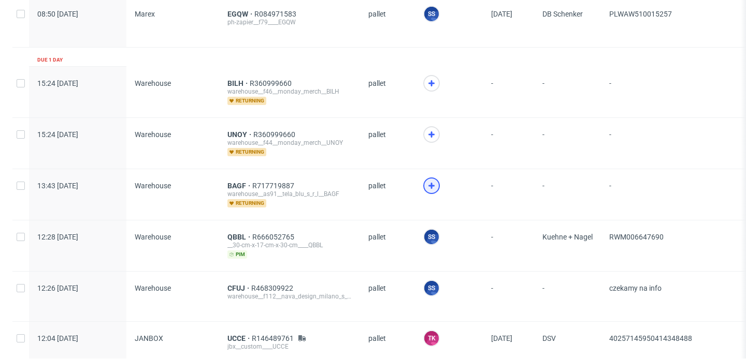
click at [423, 185] on div at bounding box center [431, 186] width 17 height 17
click at [237, 183] on span "BAGF" at bounding box center [239, 186] width 25 height 8
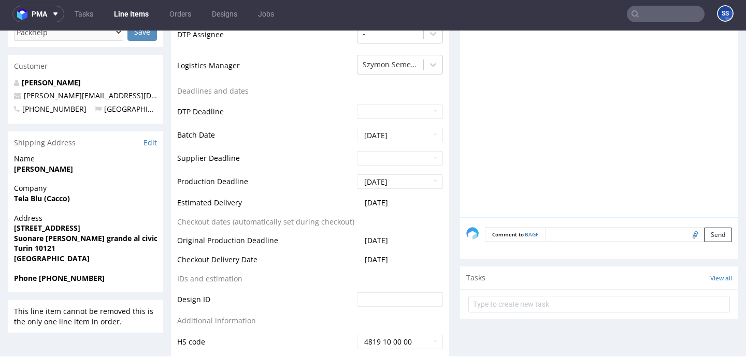
scroll to position [377, 0]
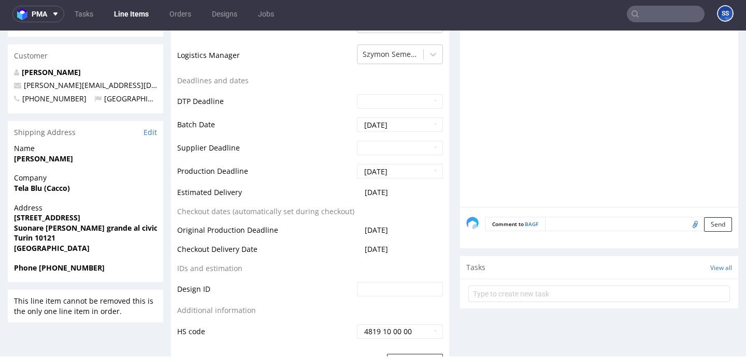
click at [132, 11] on link "Line Items" at bounding box center [131, 14] width 47 height 17
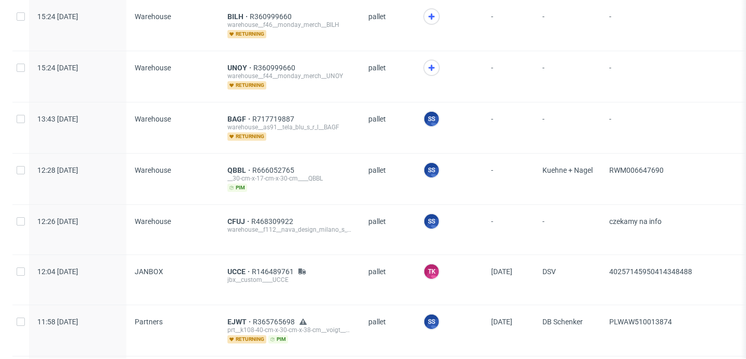
scroll to position [722, 0]
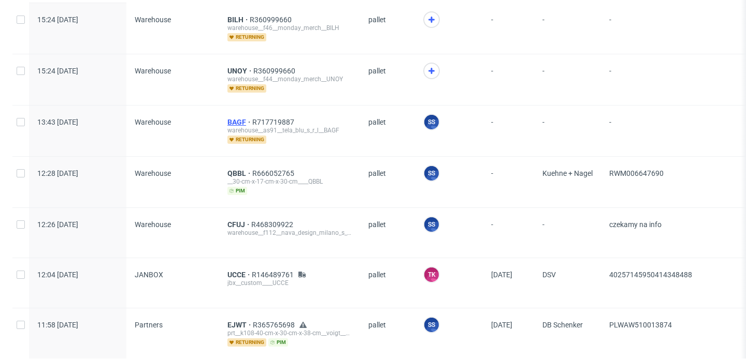
click at [240, 122] on span "BAGF" at bounding box center [239, 122] width 25 height 8
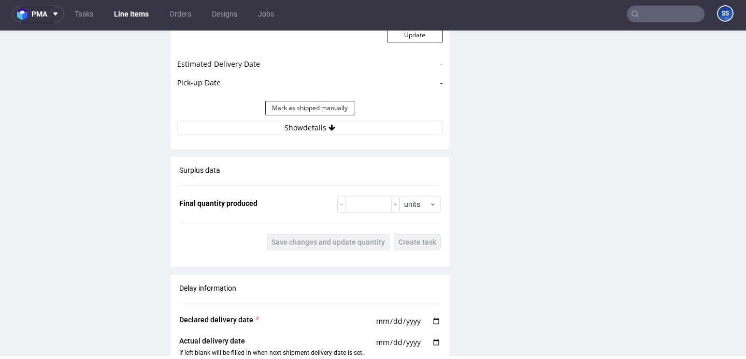
scroll to position [1238, 0]
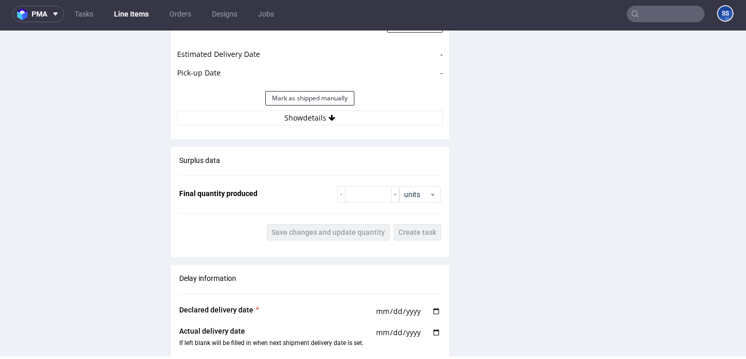
click at [267, 128] on div "Estimated Shipment Quantity 3 packages Estimated Shipment Cost 202.32 PLN Estim…" at bounding box center [310, 11] width 278 height 242
click at [265, 127] on div "Estimated Shipment Quantity 3 packages Estimated Shipment Cost 202.32 PLN Estim…" at bounding box center [310, 11] width 278 height 242
click at [268, 122] on button "Show details" at bounding box center [310, 118] width 266 height 14
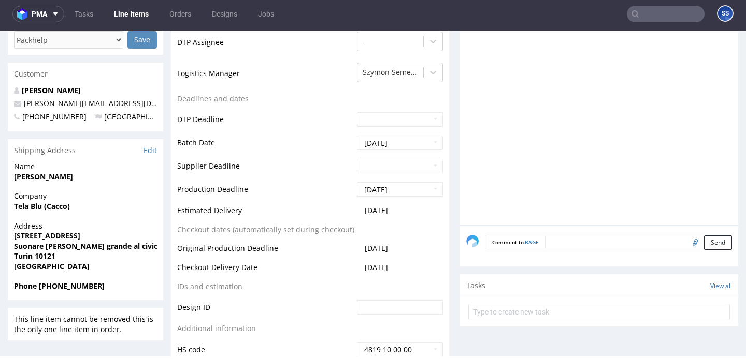
scroll to position [353, 0]
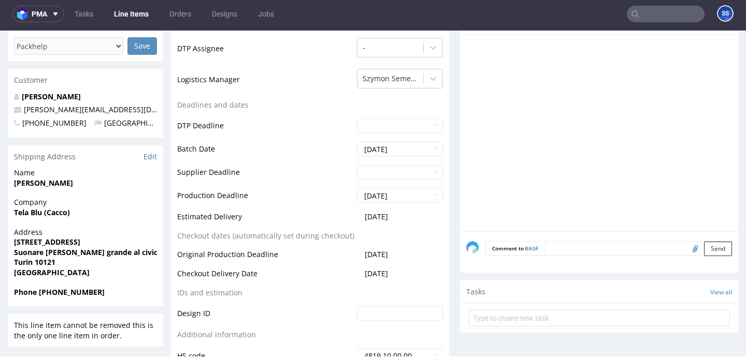
click at [33, 208] on strong "Tela Blu (Cacco)" at bounding box center [42, 213] width 56 height 10
copy strong "Tela Blu (Cacco)"
click at [56, 239] on strong "[STREET_ADDRESS]" at bounding box center [47, 242] width 66 height 10
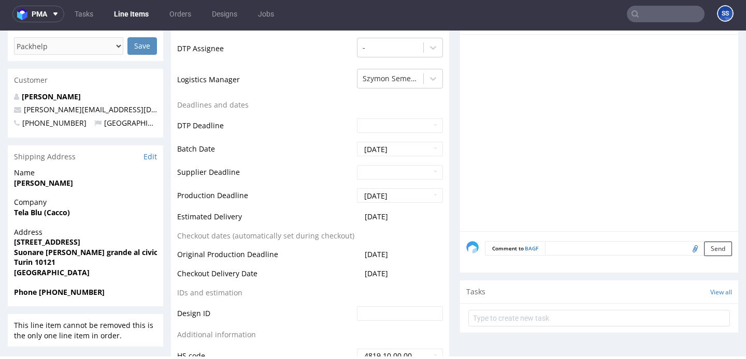
click at [56, 239] on strong "[STREET_ADDRESS]" at bounding box center [47, 242] width 66 height 10
copy strong "[STREET_ADDRESS]"
click at [40, 260] on strong "Turin 10121" at bounding box center [34, 262] width 41 height 10
drag, startPoint x: 40, startPoint y: 260, endPoint x: 179, endPoint y: 48, distance: 253.3
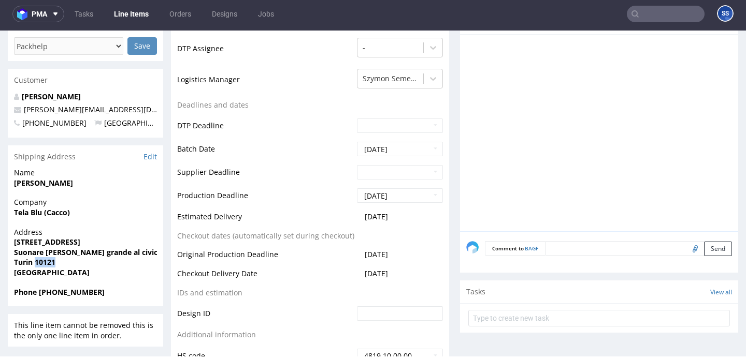
click at [40, 260] on strong "Turin 10121" at bounding box center [34, 262] width 41 height 10
copy strong "10121"
click at [28, 183] on strong "[PERSON_NAME]" at bounding box center [43, 183] width 59 height 10
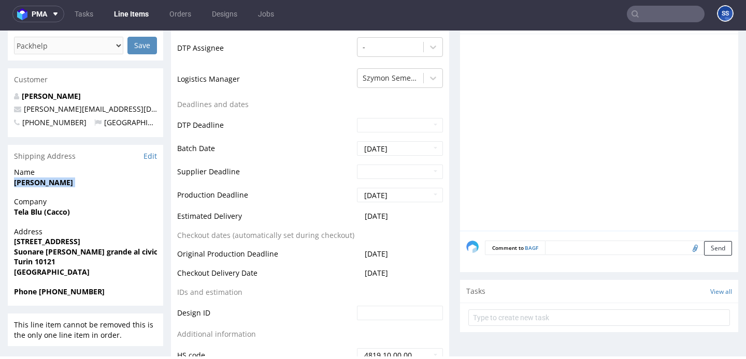
click at [27, 183] on strong "[PERSON_NAME]" at bounding box center [43, 183] width 59 height 10
copy strong "[PERSON_NAME]"
drag, startPoint x: 82, startPoint y: 109, endPoint x: 19, endPoint y: 108, distance: 63.2
click at [19, 108] on p "[PERSON_NAME][EMAIL_ADDRESS][DOMAIN_NAME]" at bounding box center [85, 109] width 143 height 10
copy span "[PERSON_NAME][EMAIL_ADDRESS][DOMAIN_NAME]"
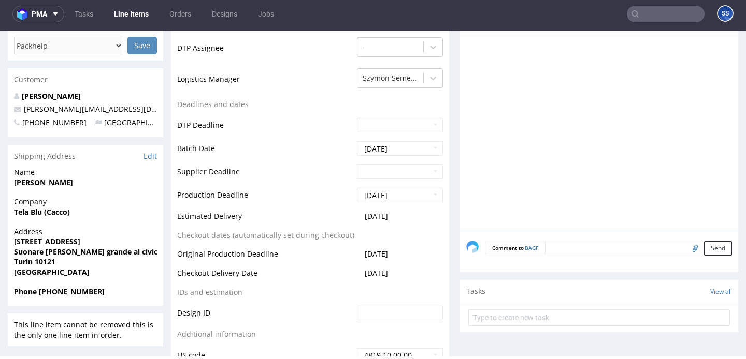
click at [52, 293] on strong "Phone [PHONE_NUMBER]" at bounding box center [59, 292] width 91 height 10
copy strong "393927024464"
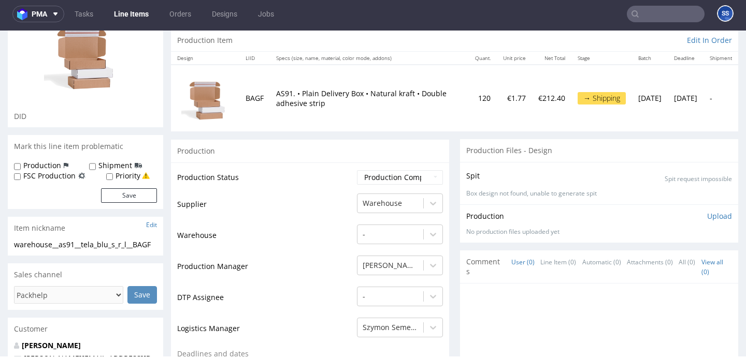
scroll to position [0, 0]
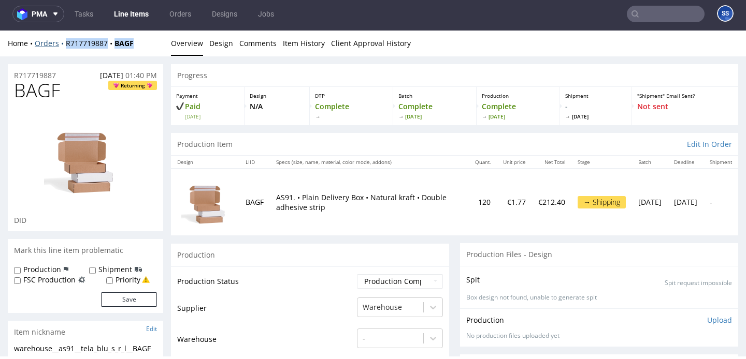
drag, startPoint x: 141, startPoint y: 43, endPoint x: 63, endPoint y: 42, distance: 78.2
click at [63, 42] on div "Home Orders R717719887 BAGF" at bounding box center [85, 43] width 155 height 10
copy div "R717719887 BAGF"
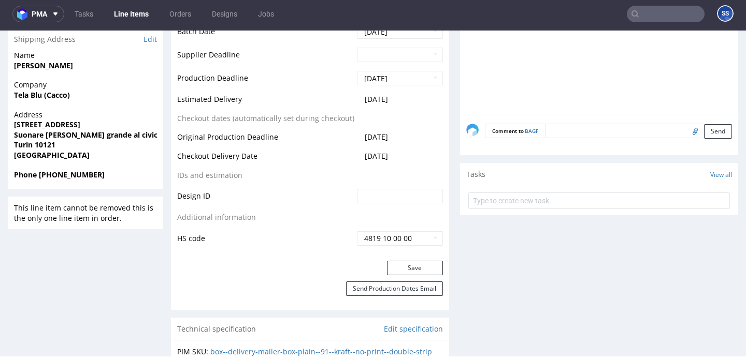
scroll to position [432, 0]
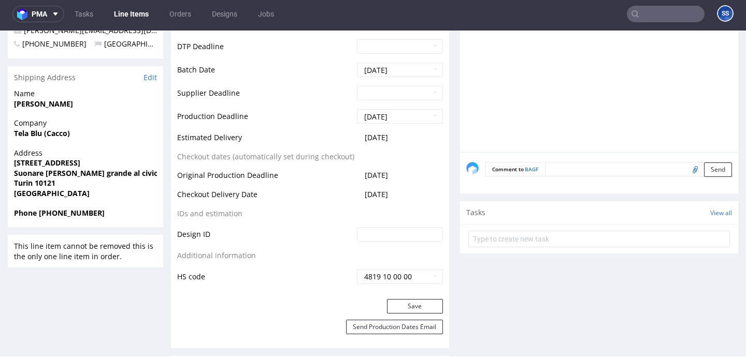
click at [522, 248] on form at bounding box center [598, 239] width 261 height 25
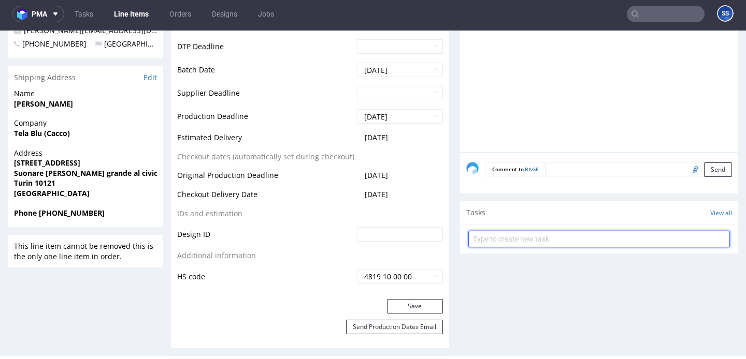
click at [525, 244] on input "text" at bounding box center [598, 239] width 261 height 17
type input "Etykiety"
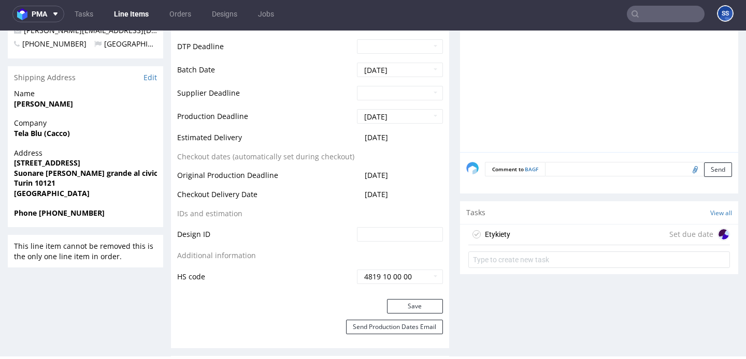
click at [540, 237] on div "Etykiety Set due date" at bounding box center [598, 235] width 261 height 21
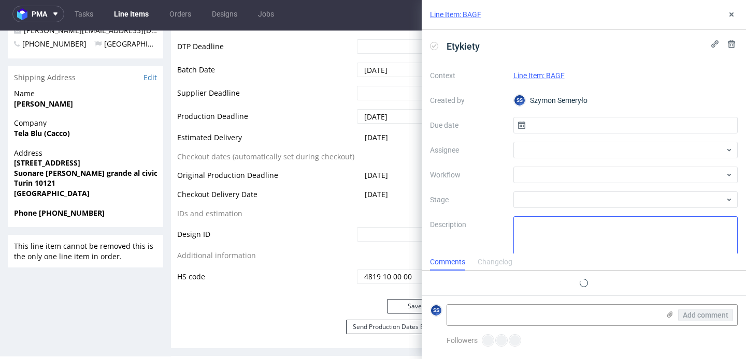
scroll to position [8, 0]
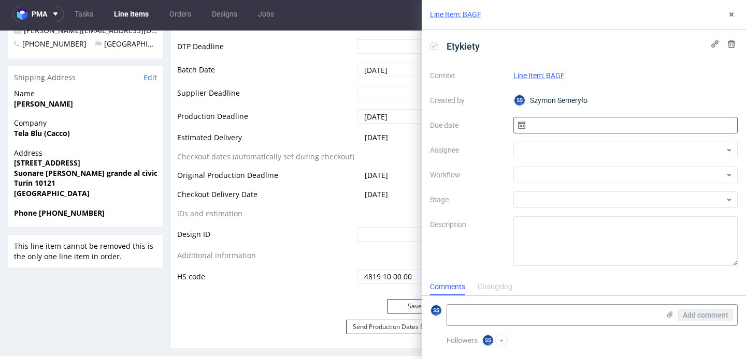
click at [545, 118] on input "text" at bounding box center [625, 125] width 225 height 17
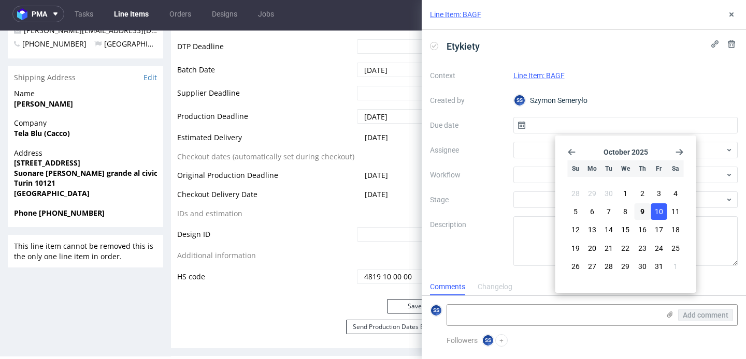
click at [651, 210] on button "10" at bounding box center [658, 211] width 16 height 17
type input "[DATE]"
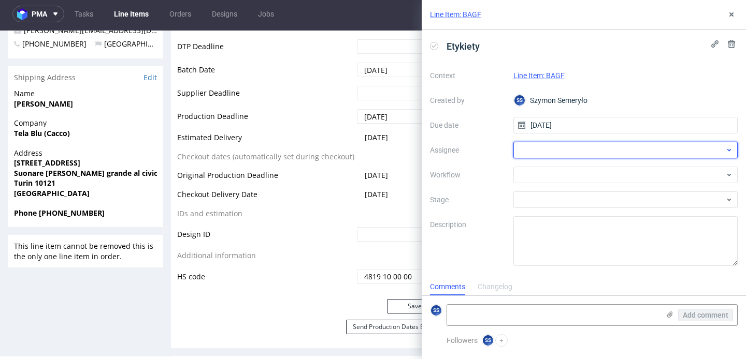
click at [547, 143] on div at bounding box center [625, 150] width 225 height 17
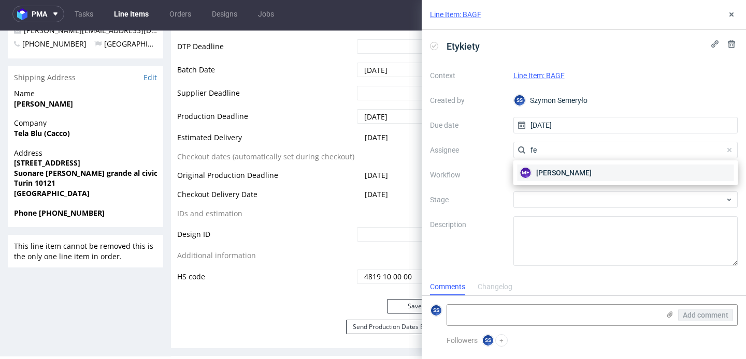
type input "fe"
click at [559, 171] on span "[PERSON_NAME]" at bounding box center [563, 173] width 55 height 10
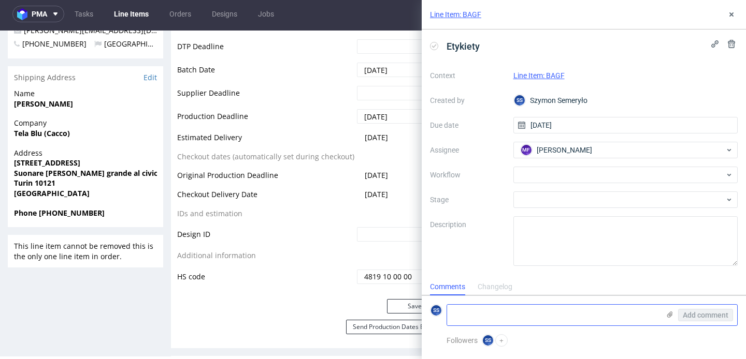
click at [532, 312] on textarea at bounding box center [553, 315] width 212 height 21
paste textarea "R717719887_BAGF"
paste textarea "RWM006647780"
type textarea "R717719887_BAGF -> RWM006647780"
click at [668, 312] on icon at bounding box center [669, 315] width 8 height 8
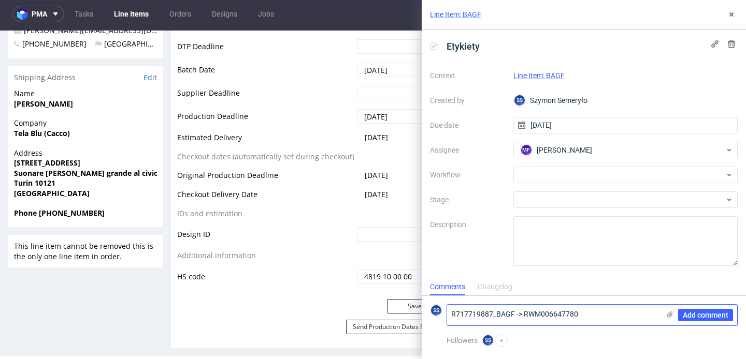
click at [0, 0] on input "file" at bounding box center [0, 0] width 0 height 0
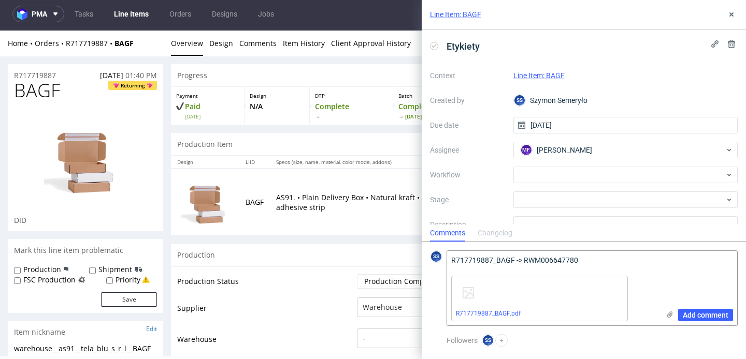
scroll to position [0, 0]
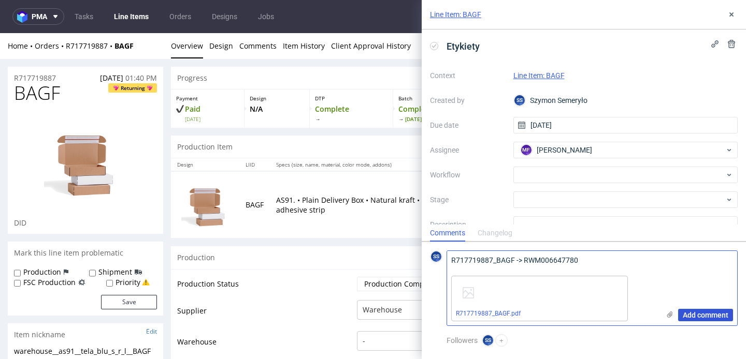
click at [698, 312] on span "Add comment" at bounding box center [705, 315] width 46 height 7
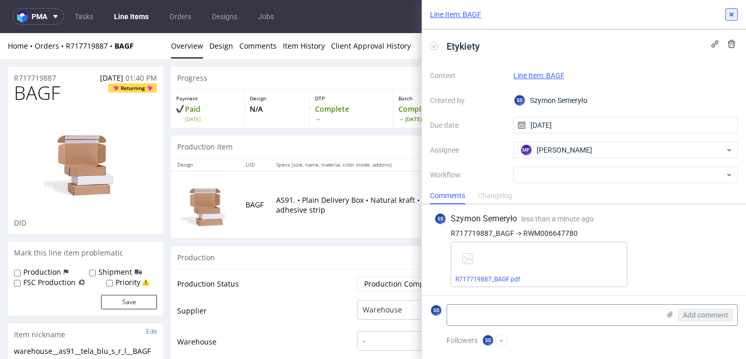
click at [731, 18] on icon at bounding box center [731, 14] width 8 height 8
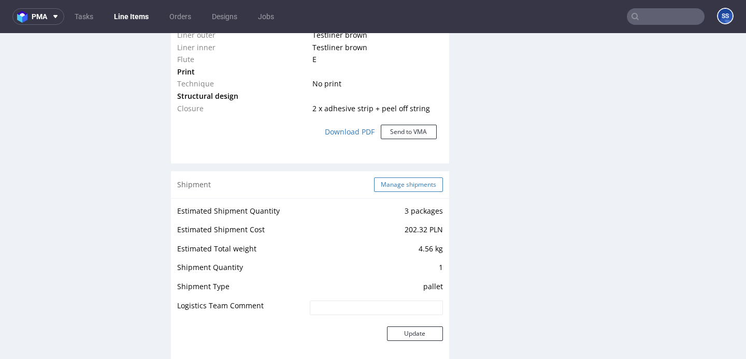
scroll to position [946, 0]
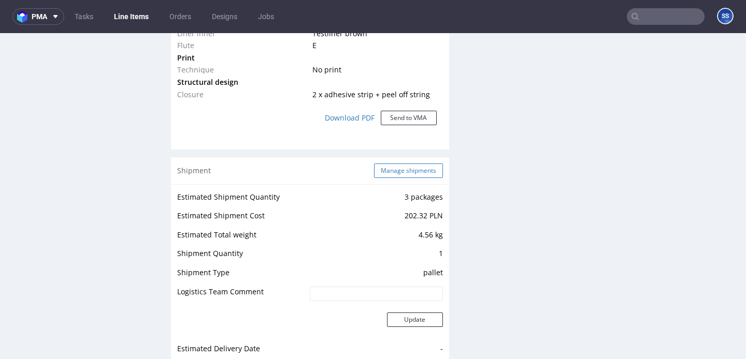
click at [420, 169] on button "Manage shipments" at bounding box center [408, 171] width 69 height 14
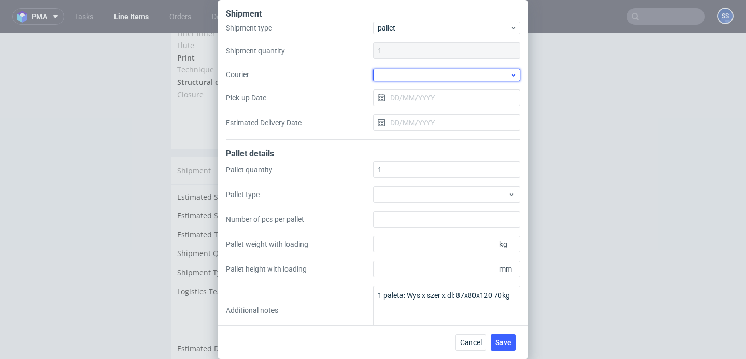
click at [409, 76] on div at bounding box center [446, 75] width 147 height 12
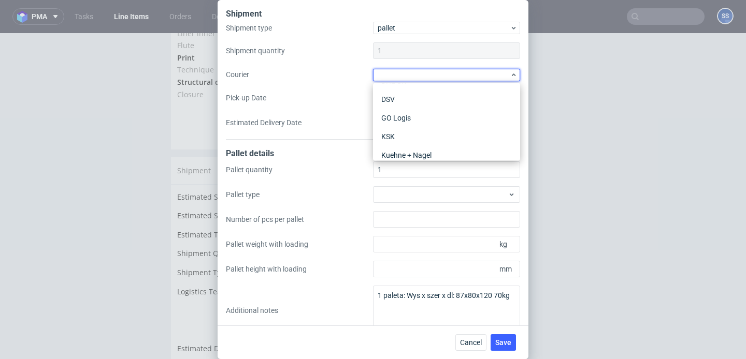
scroll to position [72, 0]
click at [416, 150] on div "Kuehne + Nagel" at bounding box center [446, 154] width 139 height 19
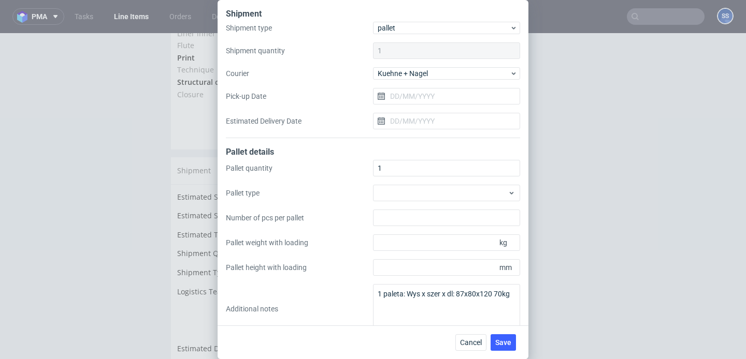
scroll to position [17, 0]
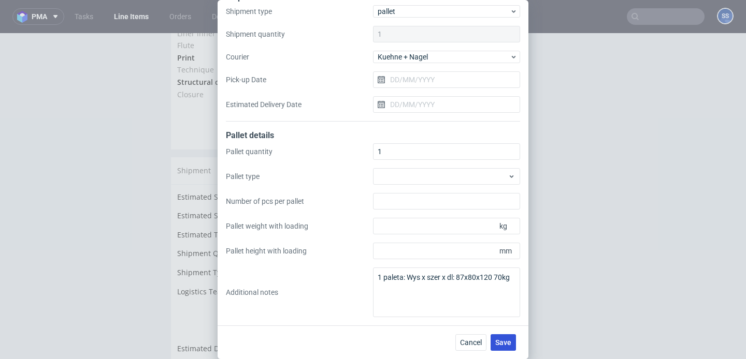
click at [502, 339] on span "Save" at bounding box center [503, 342] width 16 height 7
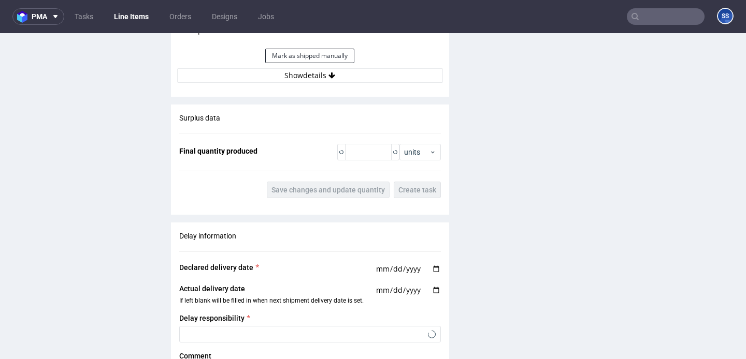
scroll to position [1298, 0]
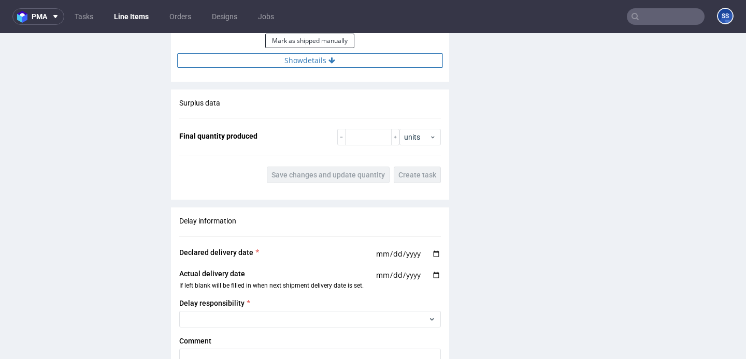
click at [366, 66] on button "Show details" at bounding box center [310, 60] width 266 height 14
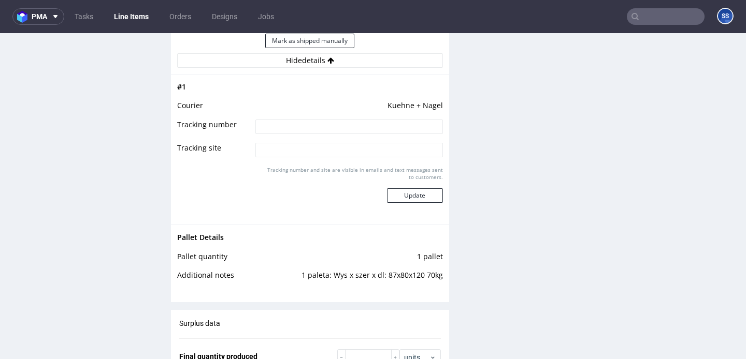
click at [346, 122] on input at bounding box center [348, 127] width 187 height 14
paste input "RWM006647780"
type input "RWM006647780"
click at [411, 193] on button "Update" at bounding box center [415, 195] width 56 height 14
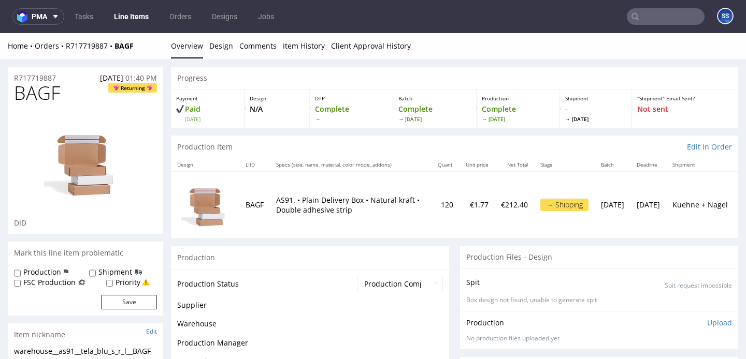
scroll to position [760, 0]
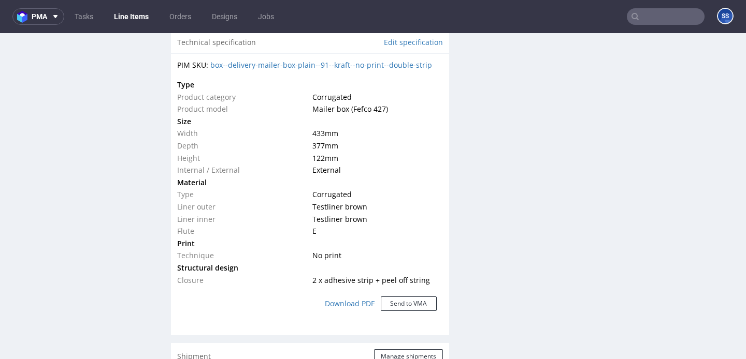
click at [150, 23] on link "Line Items" at bounding box center [131, 16] width 47 height 17
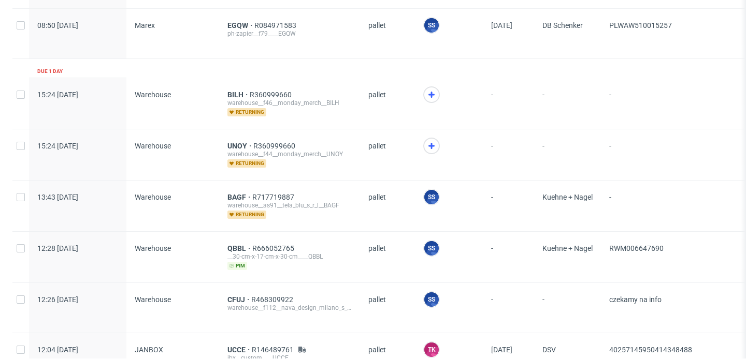
scroll to position [648, 0]
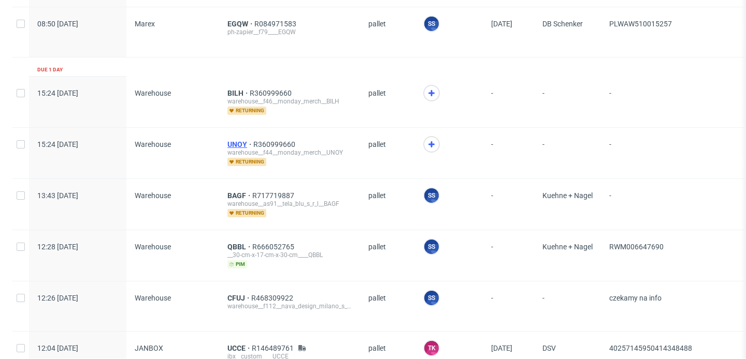
click at [234, 142] on span "UNOY" at bounding box center [240, 144] width 26 height 8
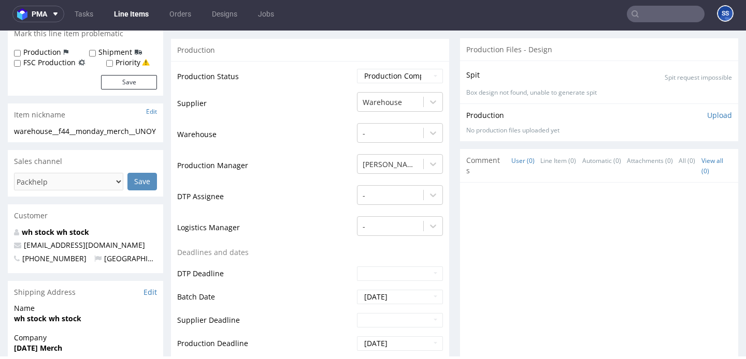
scroll to position [194, 0]
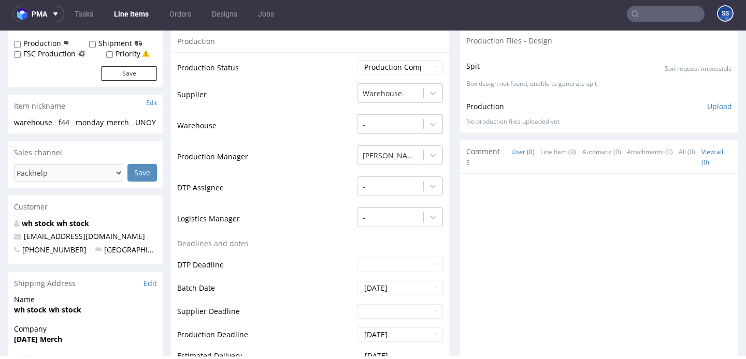
click at [123, 9] on link "Line Items" at bounding box center [131, 14] width 47 height 17
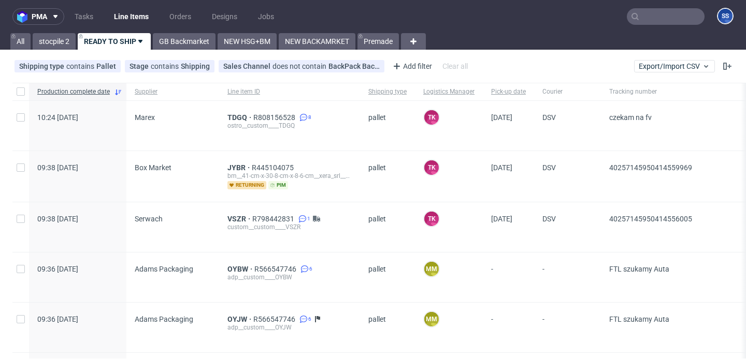
click at [651, 16] on input "text" at bounding box center [666, 16] width 78 height 17
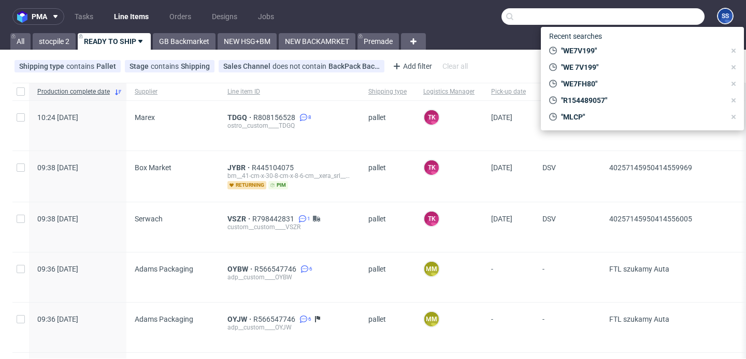
paste input "NHQK"
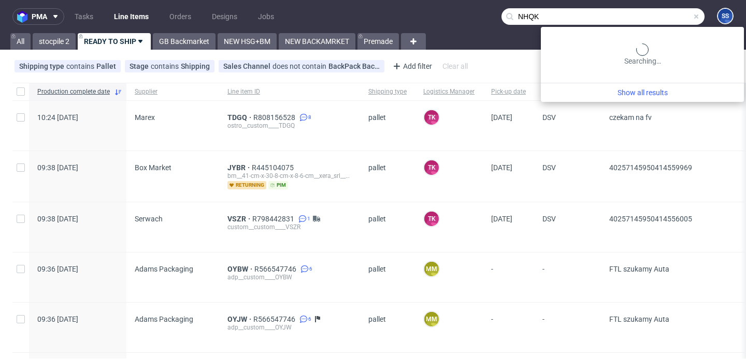
type input "NHQK"
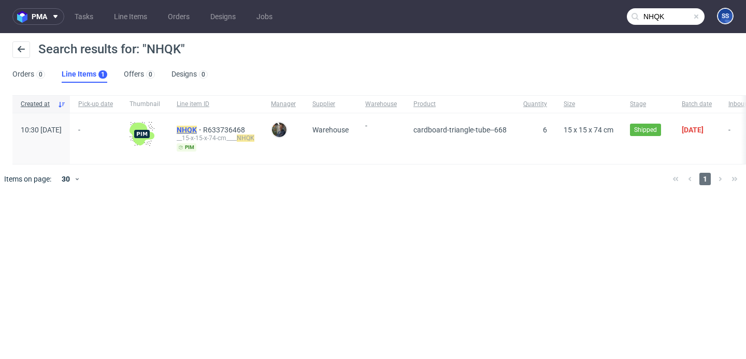
click at [197, 129] on mark "NHQK" at bounding box center [187, 130] width 20 height 8
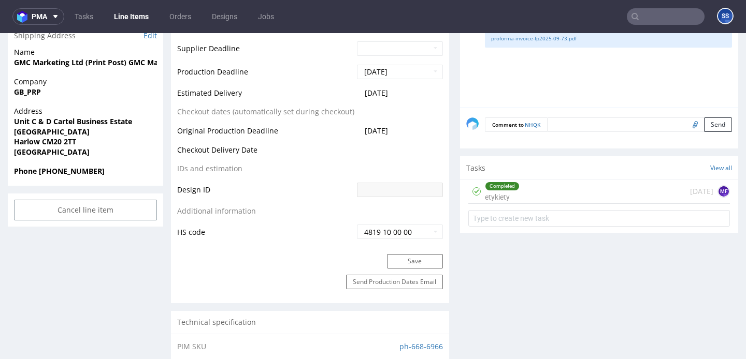
scroll to position [461, 0]
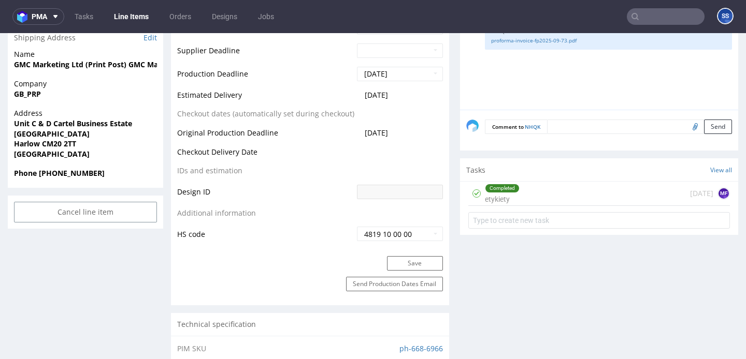
click at [510, 188] on div "Completed" at bounding box center [502, 188] width 34 height 8
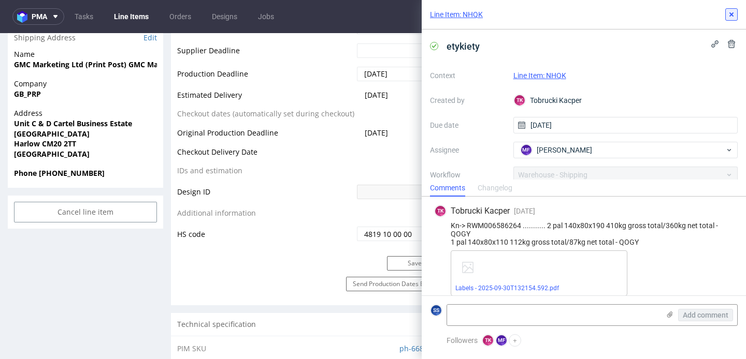
click at [729, 11] on icon at bounding box center [731, 14] width 8 height 8
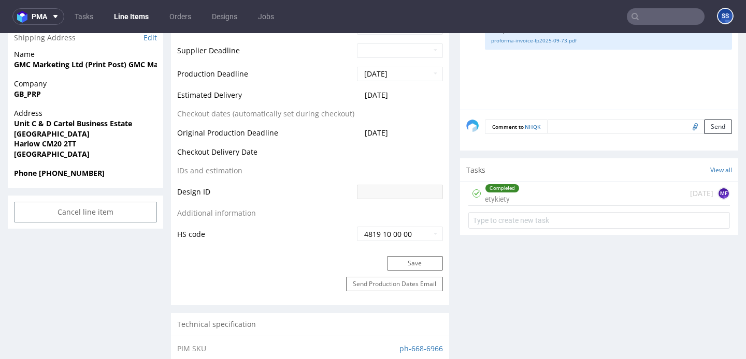
click at [123, 16] on link "Line Items" at bounding box center [131, 16] width 47 height 17
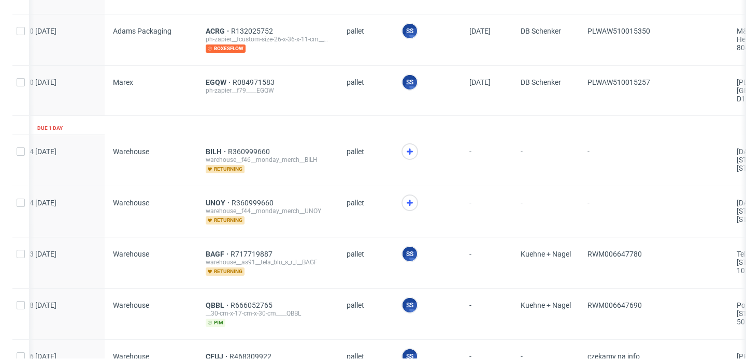
scroll to position [0, 26]
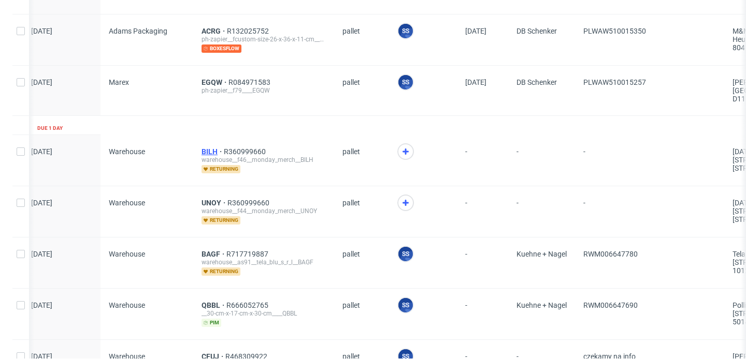
click at [212, 148] on span "BILH" at bounding box center [212, 152] width 22 height 8
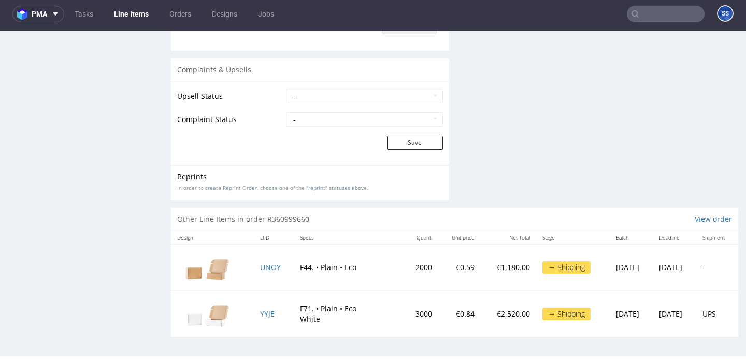
scroll to position [1631, 0]
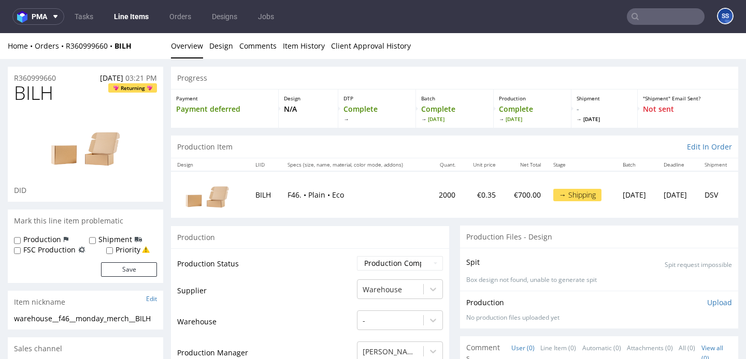
click at [132, 17] on link "Line Items" at bounding box center [131, 16] width 47 height 17
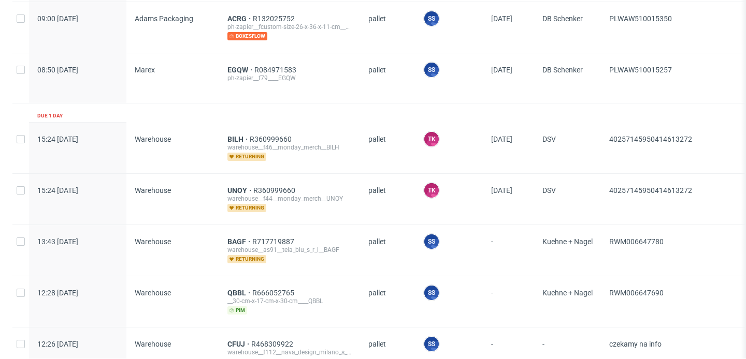
scroll to position [602, 0]
click at [231, 139] on span "BILH" at bounding box center [238, 140] width 22 height 8
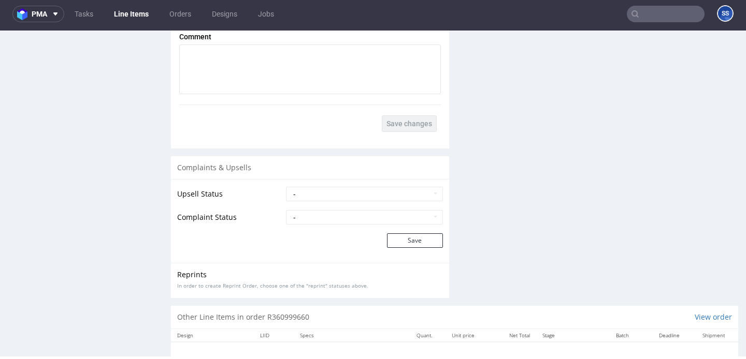
scroll to position [1655, 0]
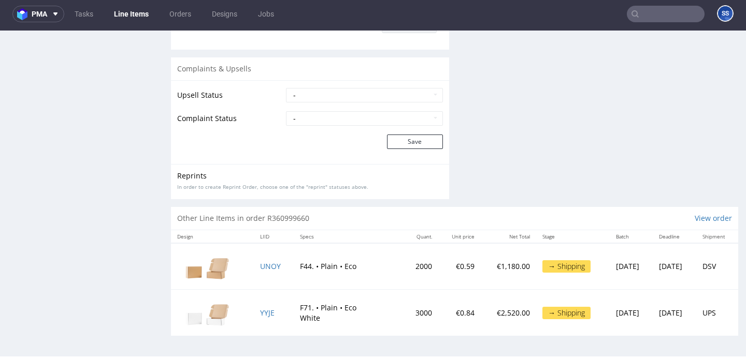
click at [137, 17] on link "Line Items" at bounding box center [131, 14] width 47 height 17
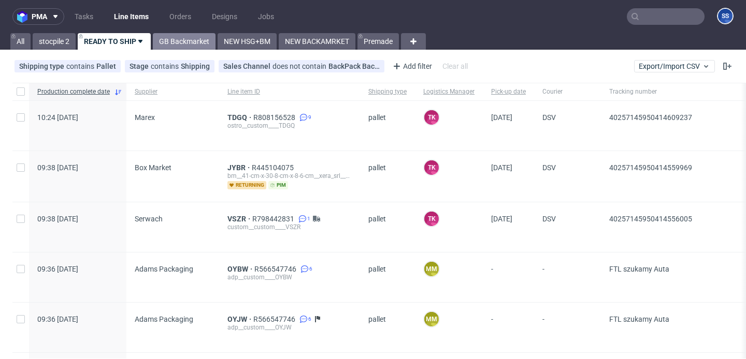
click at [200, 46] on link "GB Backmarket" at bounding box center [184, 41] width 63 height 17
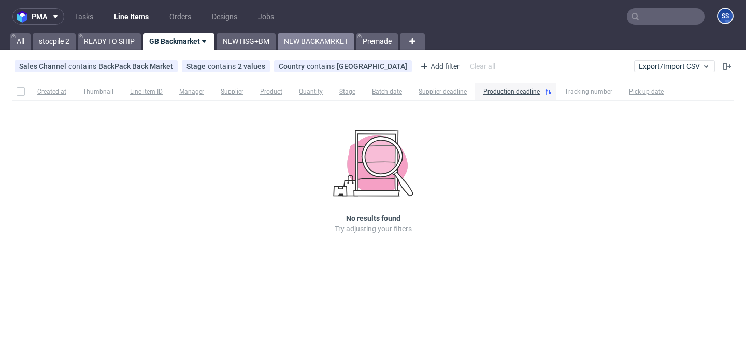
click at [300, 39] on link "NEW BACKAMRKET" at bounding box center [316, 41] width 77 height 17
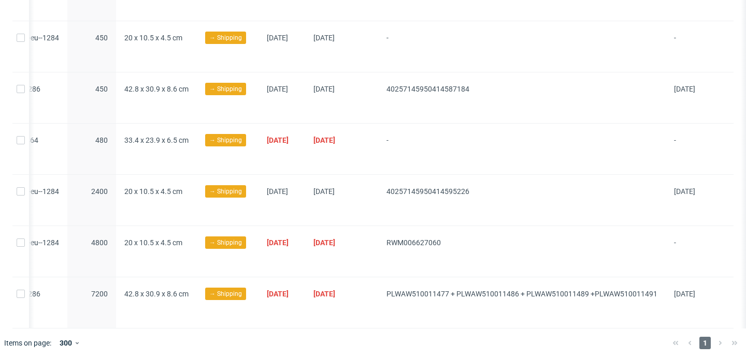
scroll to position [0, 374]
